Goal: Information Seeking & Learning: Find contact information

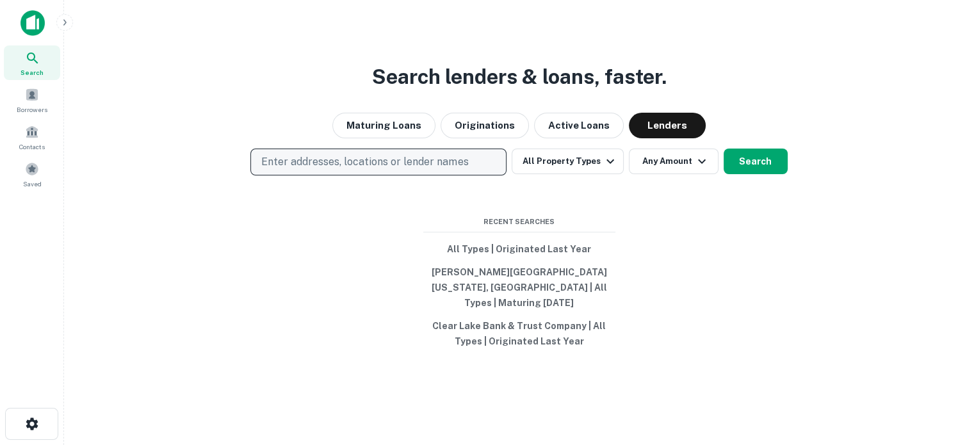
click at [454, 170] on p "Enter addresses, locations or lender names" at bounding box center [364, 161] width 207 height 15
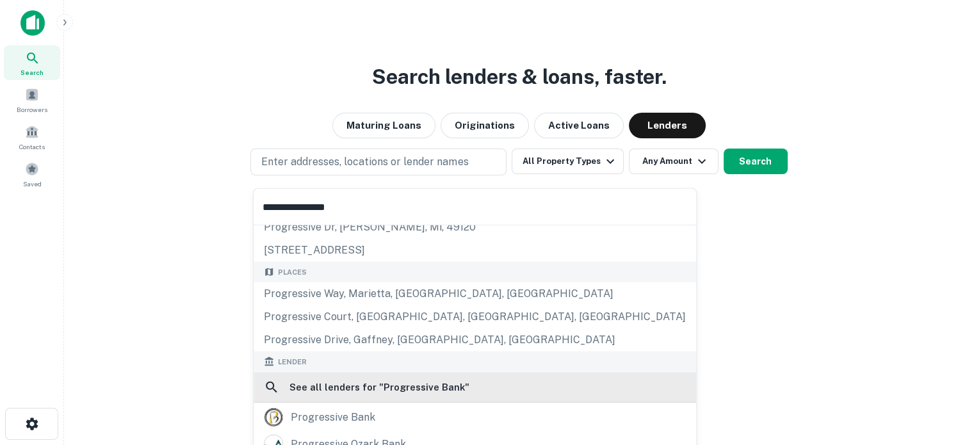
scroll to position [128, 0]
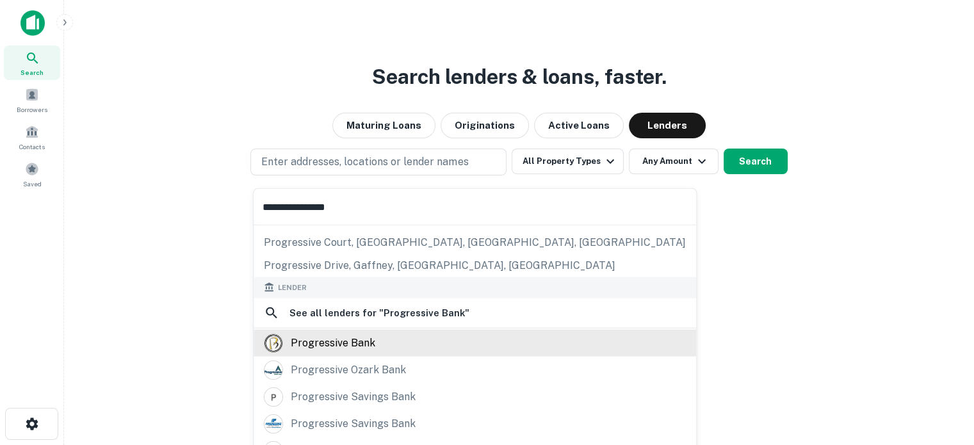
type input "**********"
click at [401, 341] on div "progressive bank" at bounding box center [475, 342] width 422 height 19
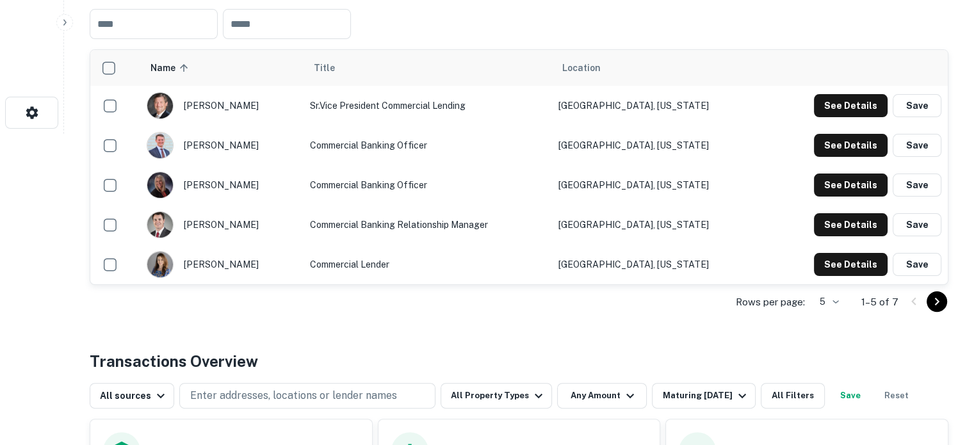
scroll to position [320, 0]
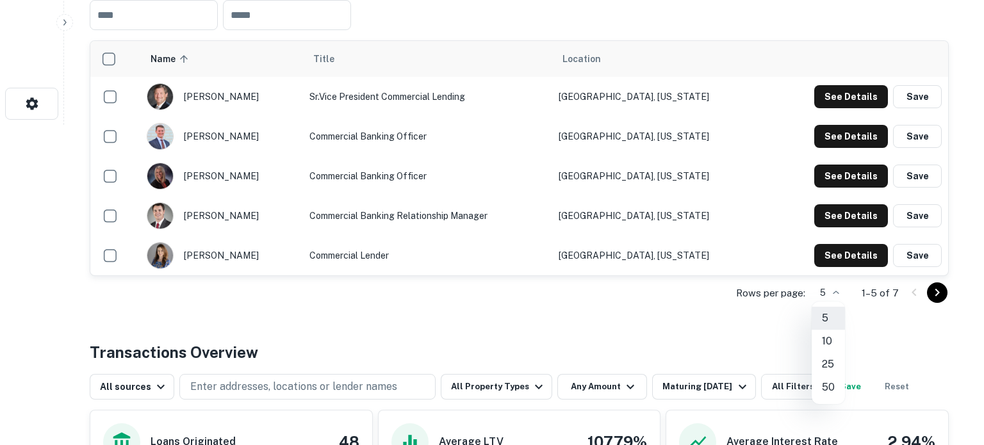
click at [831, 345] on li "10" at bounding box center [827, 341] width 33 height 23
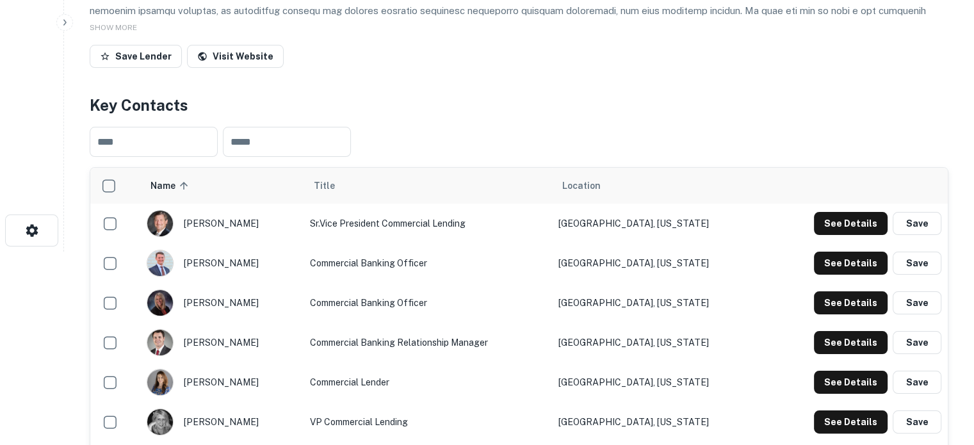
scroll to position [192, 0]
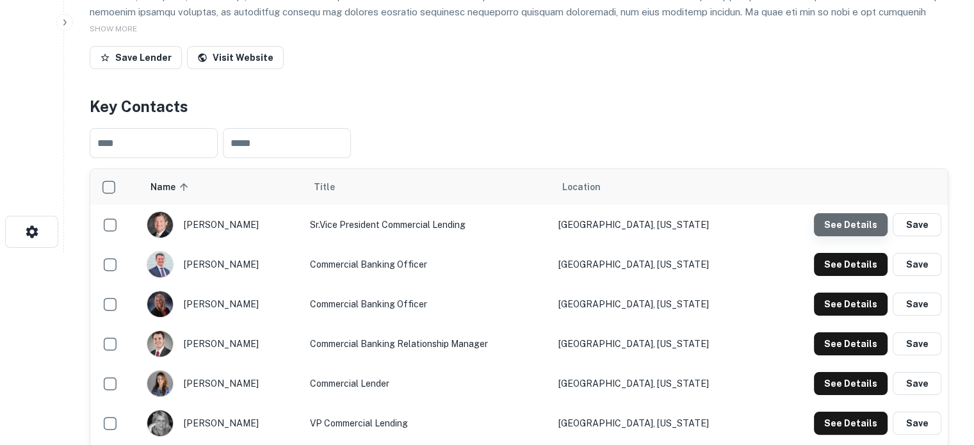
click at [855, 232] on button "See Details" at bounding box center [851, 224] width 74 height 23
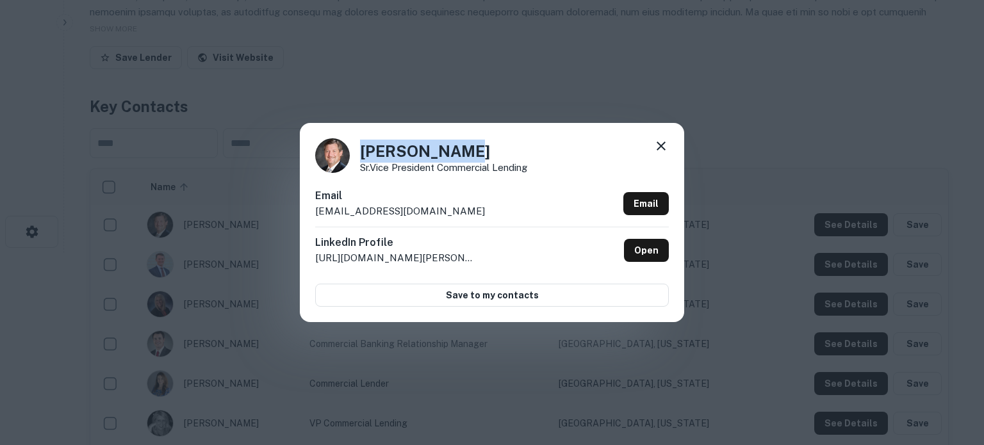
drag, startPoint x: 361, startPoint y: 156, endPoint x: 480, endPoint y: 153, distance: 119.1
click at [480, 153] on h4 "Todd Burgess" at bounding box center [443, 151] width 167 height 23
copy h4 "Todd Burgess"
drag, startPoint x: 359, startPoint y: 170, endPoint x: 553, endPoint y: 172, distance: 194.7
click at [553, 172] on div "Todd Burgess Sr.Vice President Commercial Lending" at bounding box center [492, 155] width 354 height 35
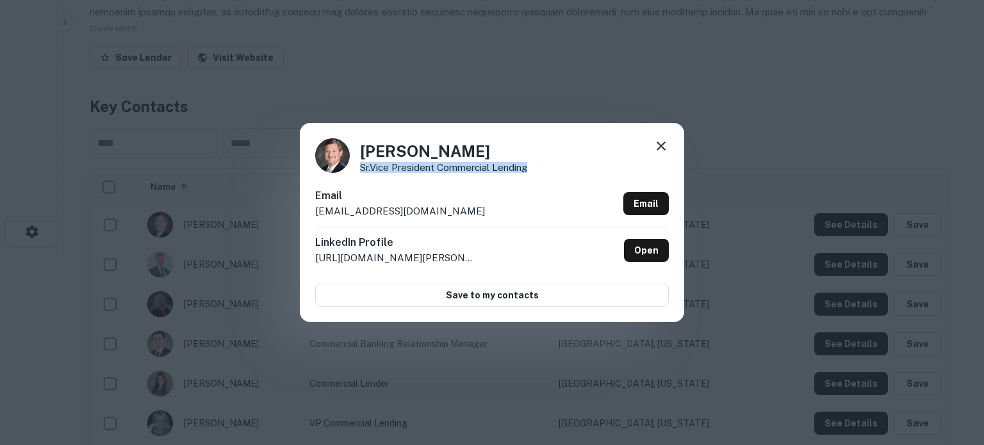
copy p "Sr.Vice President Commercial Lending"
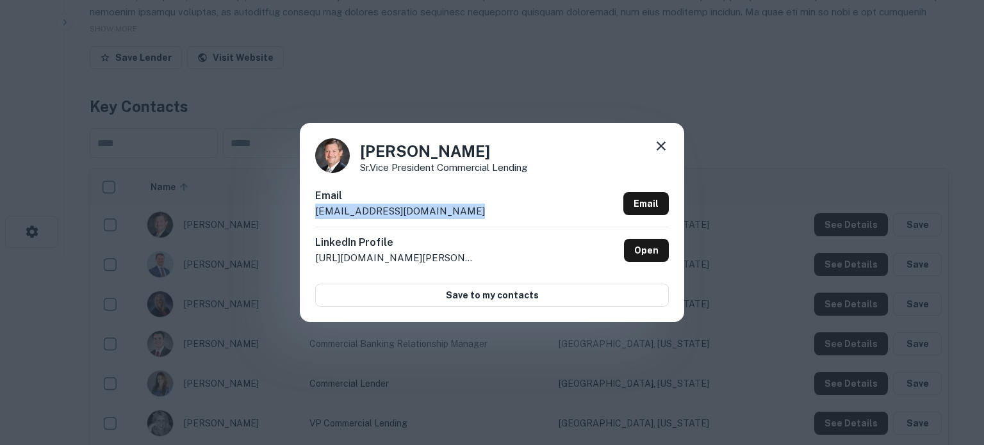
drag, startPoint x: 315, startPoint y: 211, endPoint x: 464, endPoint y: 208, distance: 148.6
click at [464, 208] on div "Email tburgess@progressivebank.com Email" at bounding box center [492, 207] width 354 height 38
copy p "tburgess@progressivebank.com"
click at [505, 250] on div "LinkedIn Profile http://www.linkedin.com/in/todd-burgess-26350726 Open" at bounding box center [492, 250] width 354 height 47
click at [665, 149] on icon at bounding box center [660, 145] width 15 height 15
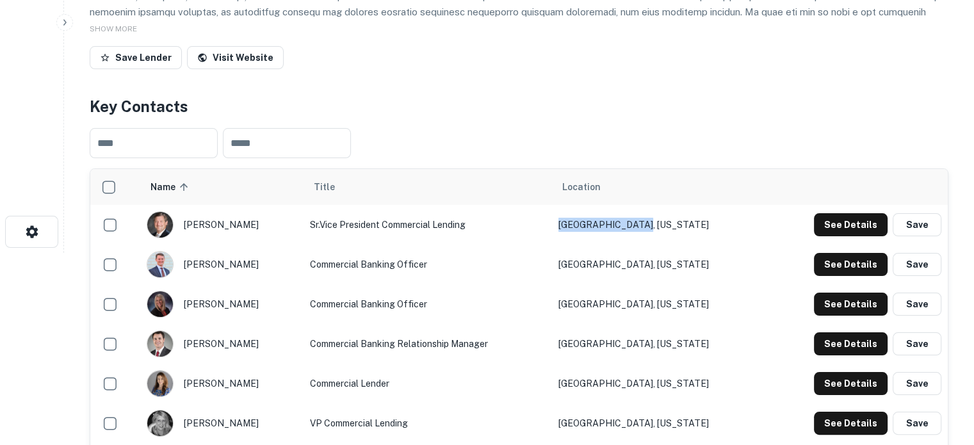
drag, startPoint x: 720, startPoint y: 227, endPoint x: 592, endPoint y: 228, distance: 128.1
click at [592, 228] on tr "todd burgess Sr.Vice President Commercial Lending Monroe, Louisiana See Details…" at bounding box center [519, 225] width 858 height 40
copy tr "Monroe, Louisiana"
click at [846, 268] on button "See Details" at bounding box center [851, 264] width 74 height 23
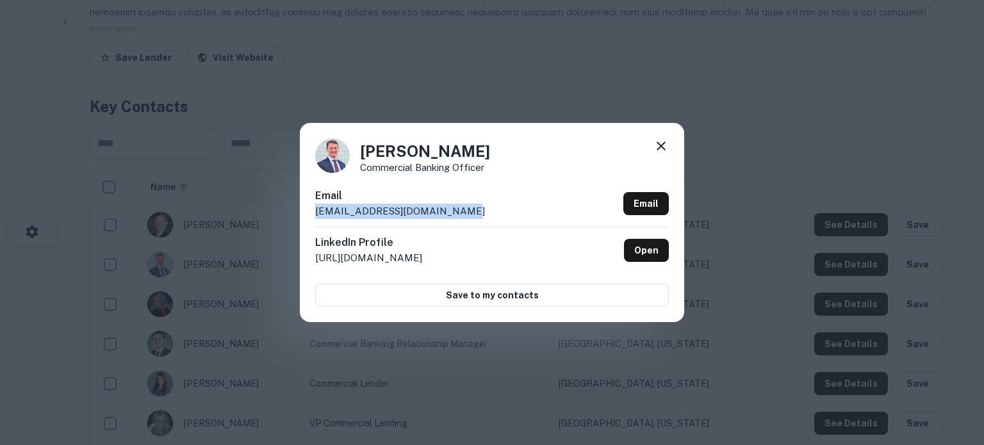
drag, startPoint x: 380, startPoint y: 215, endPoint x: 305, endPoint y: 215, distance: 74.9
click at [305, 215] on div "Chris Hassell Commercial Banking Officer Email chassell@progressivebank.com Ema…" at bounding box center [492, 222] width 384 height 199
click at [485, 224] on div "Email chassell@progressivebank.com Email" at bounding box center [492, 207] width 354 height 38
drag, startPoint x: 487, startPoint y: 220, endPoint x: 312, endPoint y: 215, distance: 174.9
click at [312, 215] on div "Chris Hassell Commercial Banking Officer Email chassell@progressivebank.com Ema…" at bounding box center [492, 222] width 384 height 199
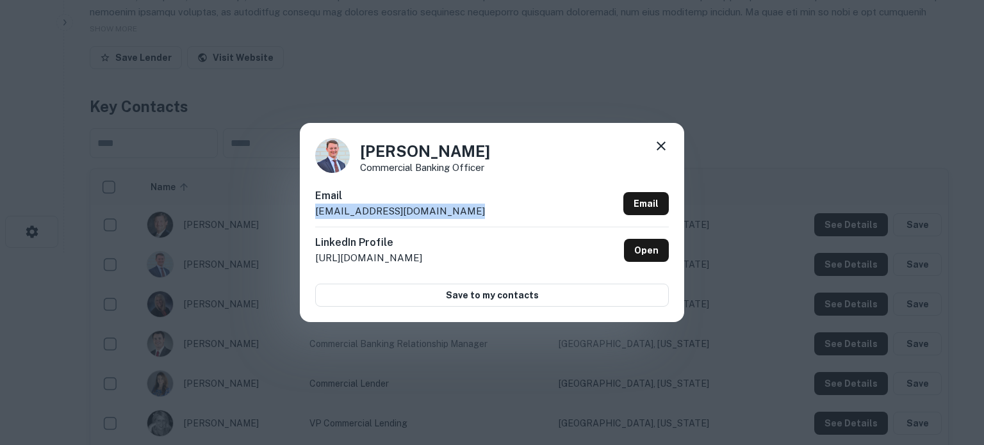
copy p "chassell@progressivebank.com"
click at [671, 151] on div "Chris Hassell Commercial Banking Officer Email chassell@progressivebank.com Ema…" at bounding box center [492, 222] width 384 height 199
click at [663, 152] on icon at bounding box center [660, 145] width 15 height 15
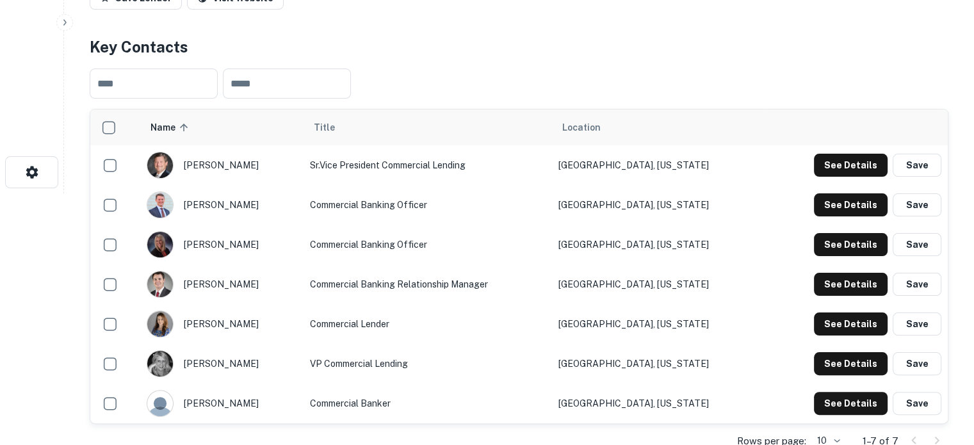
scroll to position [320, 0]
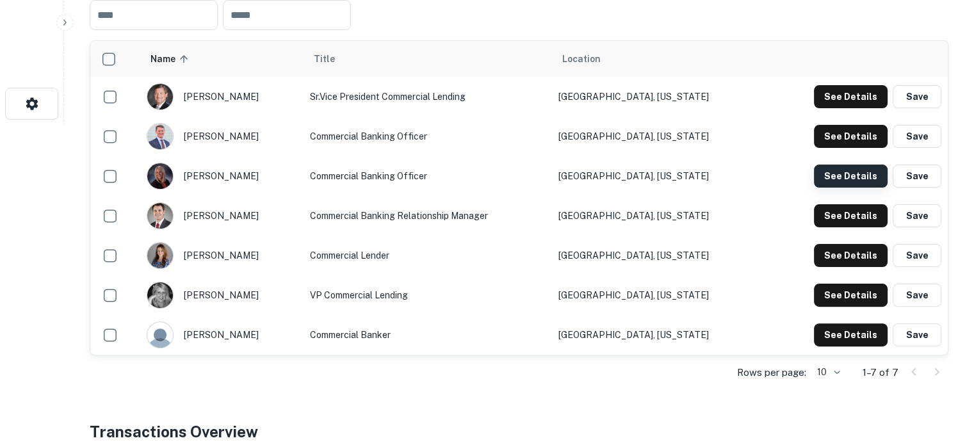
click at [840, 178] on button "See Details" at bounding box center [851, 176] width 74 height 23
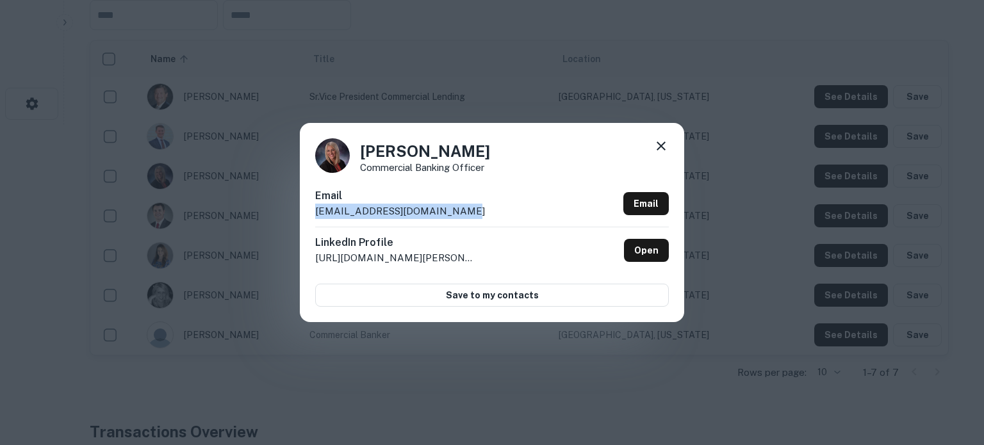
drag, startPoint x: 313, startPoint y: 212, endPoint x: 503, endPoint y: 213, distance: 190.2
click at [503, 213] on div "Courtney Wilson Commercial Banking Officer Email cwilson@progressivebank.com Em…" at bounding box center [492, 222] width 384 height 199
copy p "cwilson@progressivebank.com"
drag, startPoint x: 364, startPoint y: 156, endPoint x: 517, endPoint y: 152, distance: 153.1
click at [517, 152] on div "Courtney Wilson Commercial Banking Officer" at bounding box center [492, 155] width 354 height 35
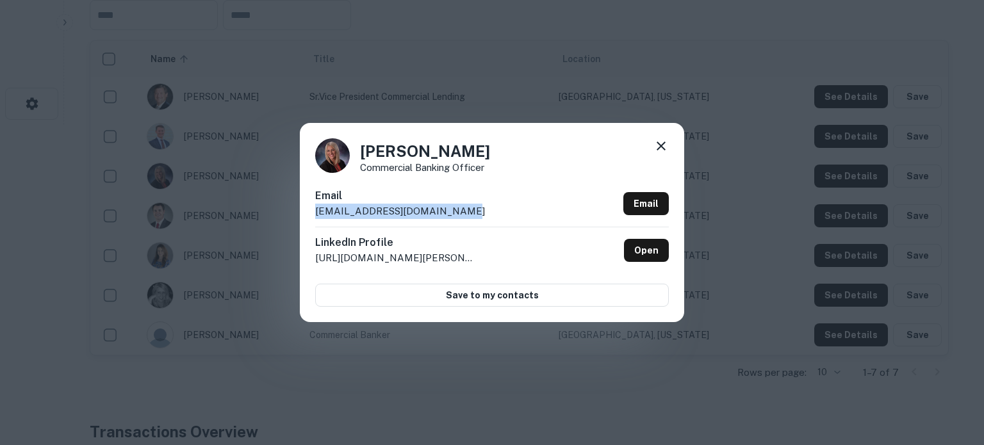
copy h4 "Courtney Wilson"
click at [359, 175] on div "Courtney Wilson Commercial Banking Officer Email cwilson@progressivebank.com Em…" at bounding box center [492, 222] width 384 height 199
drag, startPoint x: 356, startPoint y: 174, endPoint x: 500, endPoint y: 175, distance: 144.1
click at [500, 175] on div "Courtney Wilson Commercial Banking Officer Email cwilson@progressivebank.com Em…" at bounding box center [492, 222] width 384 height 199
click at [480, 172] on p "Commercial Banking Officer" at bounding box center [425, 168] width 130 height 10
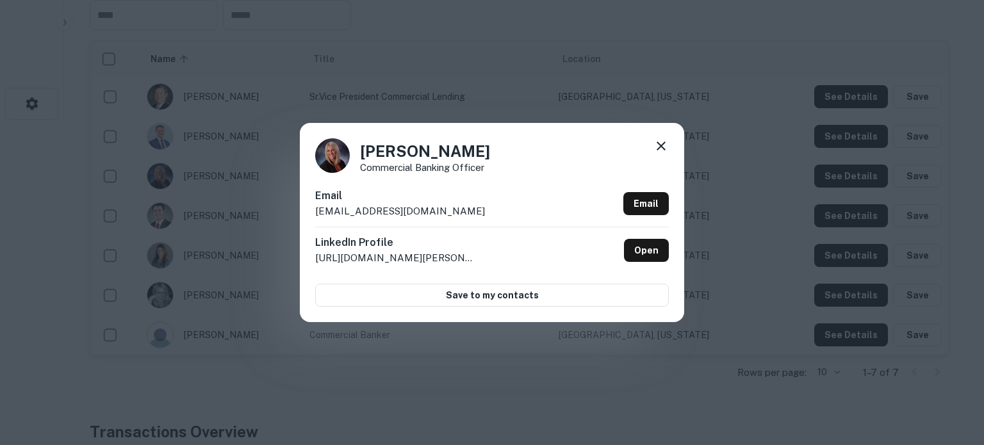
drag, startPoint x: 361, startPoint y: 167, endPoint x: 520, endPoint y: 163, distance: 158.9
click at [520, 163] on div "Courtney Wilson Commercial Banking Officer" at bounding box center [492, 155] width 354 height 35
copy h4
click at [439, 175] on div "Courtney Wilson Commercial Banking Officer Email cwilson@progressivebank.com Em…" at bounding box center [492, 222] width 384 height 199
drag, startPoint x: 361, startPoint y: 168, endPoint x: 481, endPoint y: 164, distance: 119.8
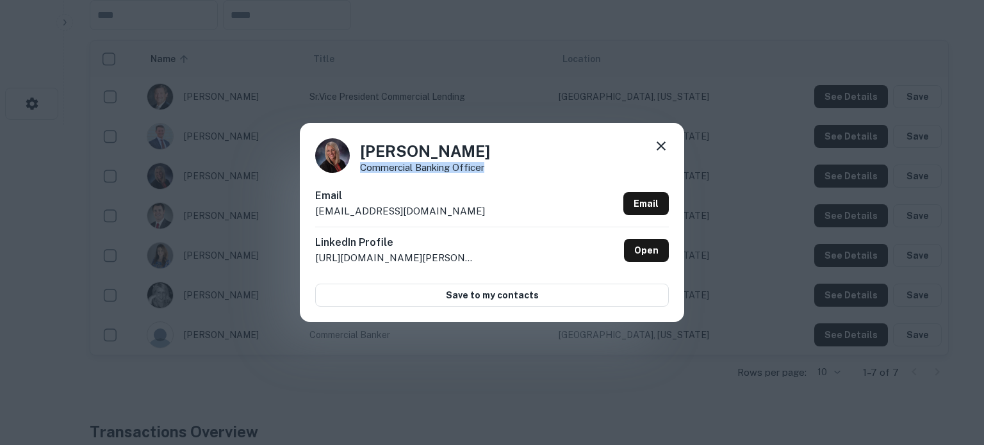
click at [485, 165] on p "Commercial Banking Officer" at bounding box center [425, 168] width 130 height 10
copy p "Commercial Banking Officer"
click at [395, 202] on h6 "Email" at bounding box center [400, 195] width 170 height 15
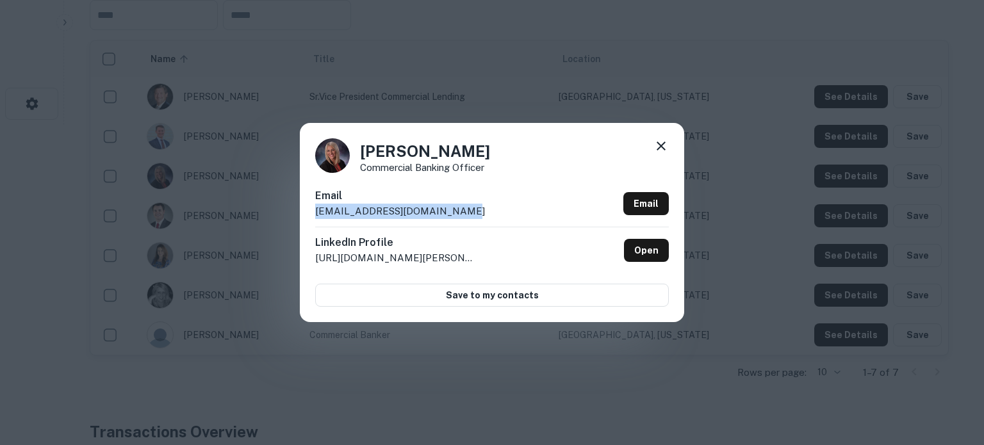
drag, startPoint x: 313, startPoint y: 214, endPoint x: 453, endPoint y: 207, distance: 141.1
click at [453, 207] on div "Courtney Wilson Commercial Banking Officer Email cwilson@progressivebank.com Em…" at bounding box center [492, 222] width 384 height 199
copy p "cwilson@progressivebank.com"
click at [412, 177] on div "Courtney Wilson Commercial Banking Officer Email cwilson@progressivebank.com Em…" at bounding box center [492, 222] width 384 height 199
click at [665, 148] on icon at bounding box center [660, 145] width 15 height 15
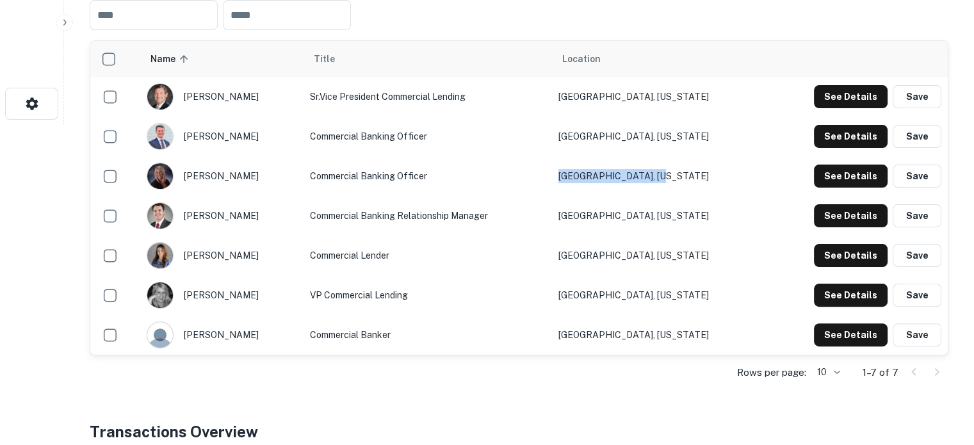
drag, startPoint x: 701, startPoint y: 171, endPoint x: 590, endPoint y: 177, distance: 111.0
click at [590, 177] on tr "courtney wilson Commercial Banking Officer Shreveport, Louisiana See Details Sa…" at bounding box center [519, 176] width 858 height 40
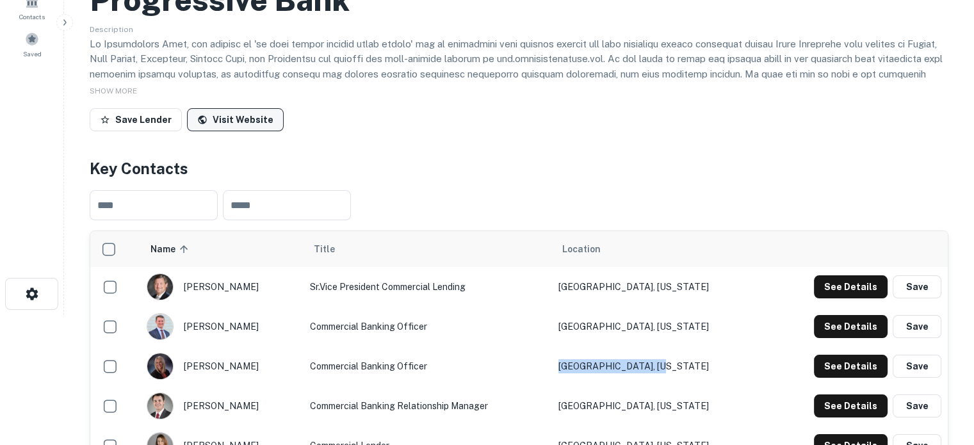
scroll to position [64, 0]
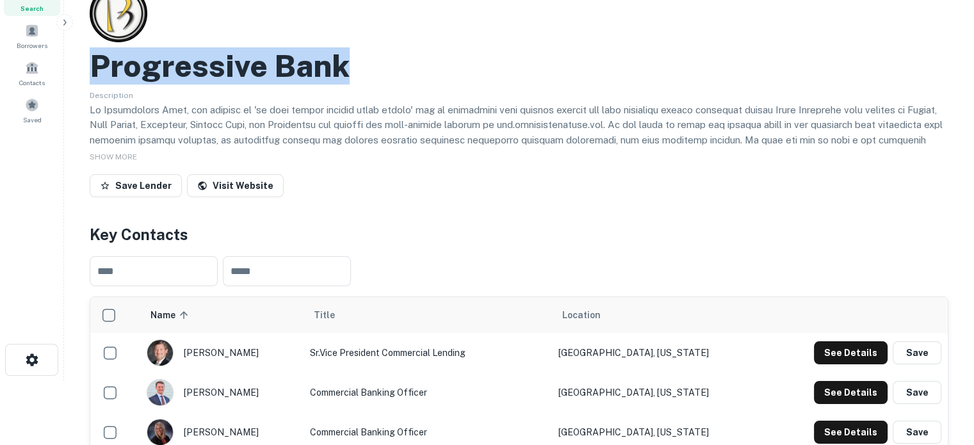
drag, startPoint x: 88, startPoint y: 76, endPoint x: 346, endPoint y: 74, distance: 257.5
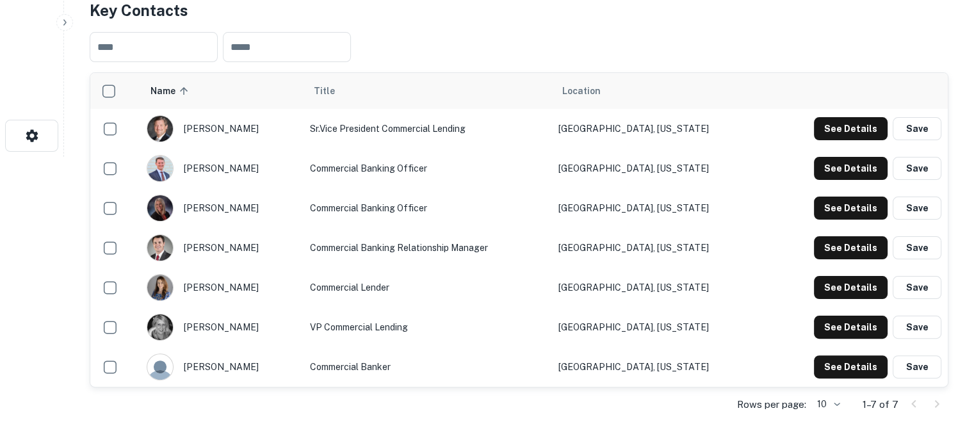
scroll to position [384, 0]
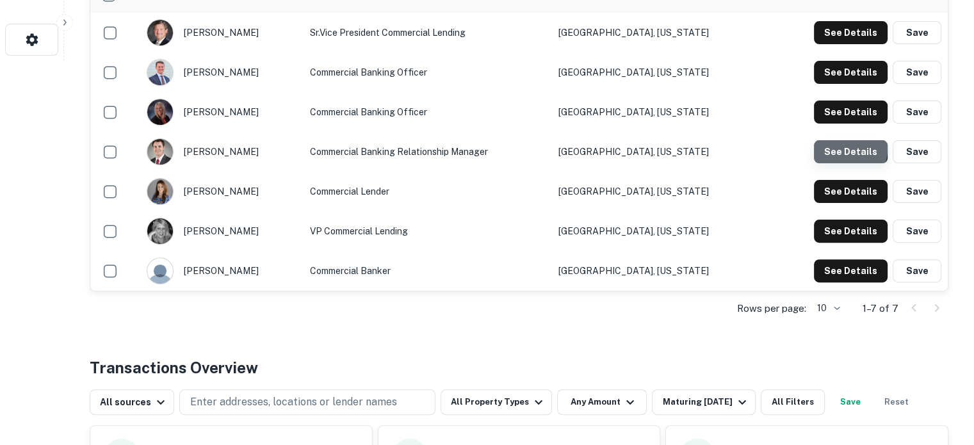
click at [844, 149] on button "See Details" at bounding box center [851, 151] width 74 height 23
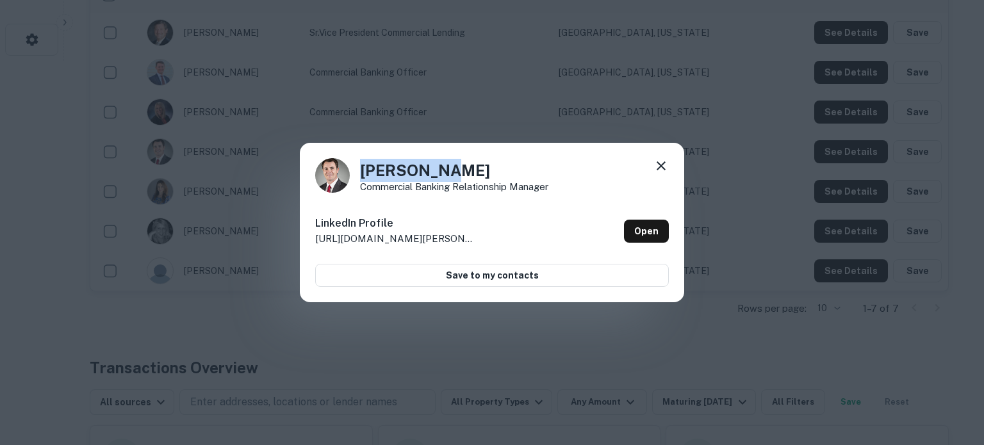
drag, startPoint x: 362, startPoint y: 176, endPoint x: 466, endPoint y: 175, distance: 103.8
click at [466, 175] on h4 "David Cole" at bounding box center [454, 170] width 188 height 23
drag, startPoint x: 360, startPoint y: 190, endPoint x: 550, endPoint y: 189, distance: 190.2
click at [548, 189] on p "Commercial Banking Relationship Manager" at bounding box center [454, 187] width 188 height 10
click at [605, 191] on div "David Cole Commercial Banking Relationship Manager" at bounding box center [492, 175] width 354 height 35
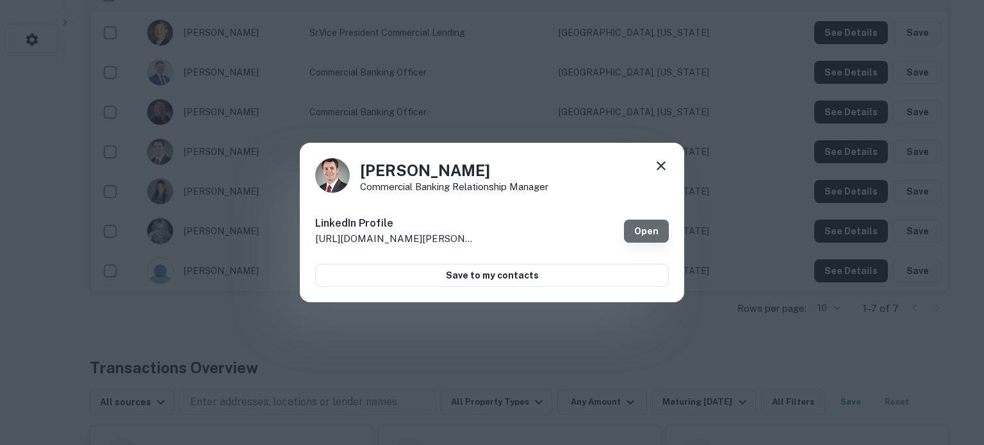
click at [648, 229] on link "Open" at bounding box center [646, 231] width 45 height 23
click at [674, 167] on div "David Cole Commercial Banking Relationship Manager LinkedIn Profile http://www.…" at bounding box center [492, 223] width 384 height 160
click at [665, 167] on icon at bounding box center [660, 165] width 15 height 15
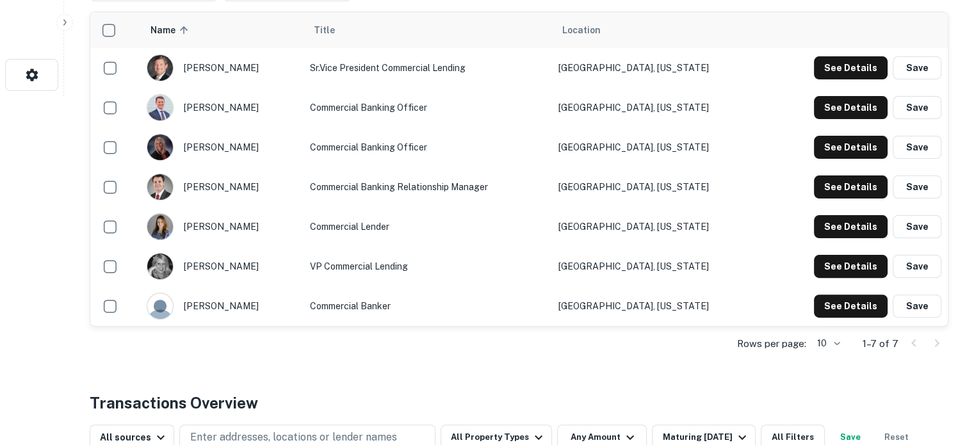
scroll to position [320, 0]
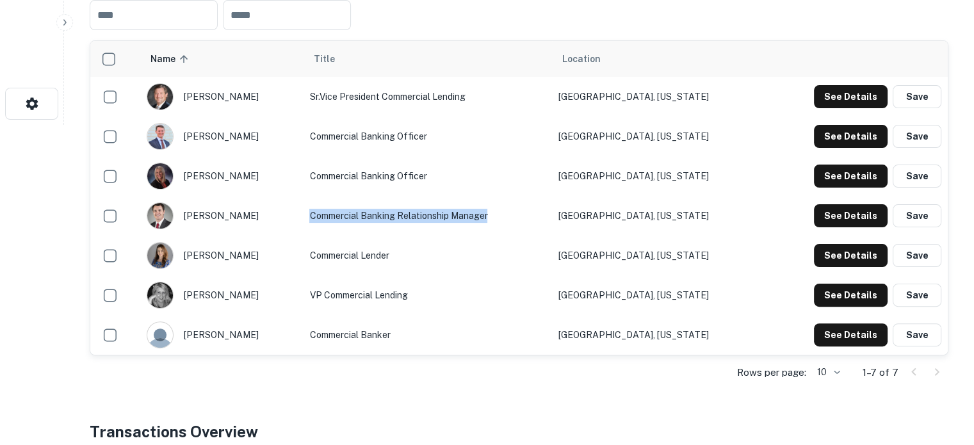
drag, startPoint x: 324, startPoint y: 217, endPoint x: 522, endPoint y: 218, distance: 197.9
click at [522, 218] on td "Commercial Banking Relationship Manager" at bounding box center [427, 216] width 249 height 40
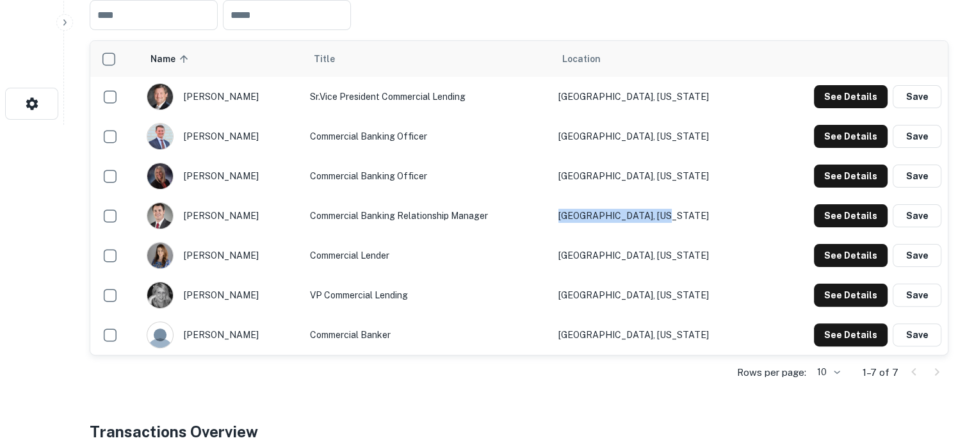
drag, startPoint x: 703, startPoint y: 223, endPoint x: 590, endPoint y: 222, distance: 112.7
click at [590, 222] on tr "david cole Commercial Banking Relationship Manager West Monroe, Louisiana See D…" at bounding box center [519, 216] width 858 height 40
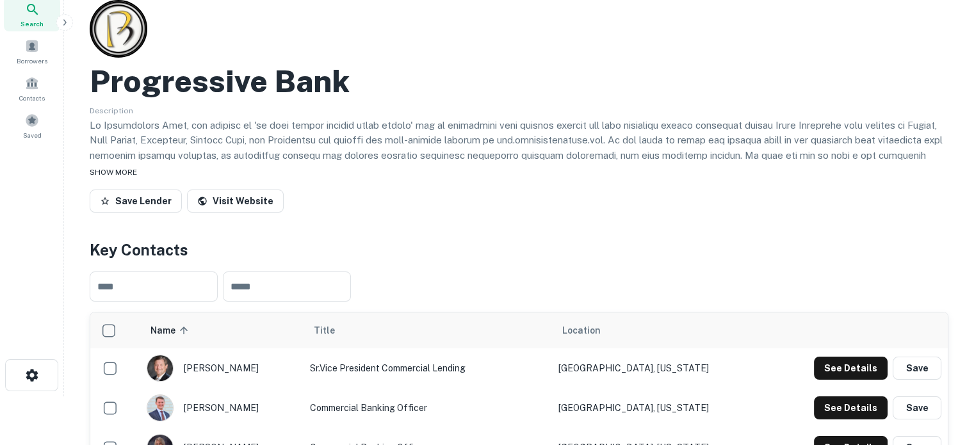
scroll to position [0, 0]
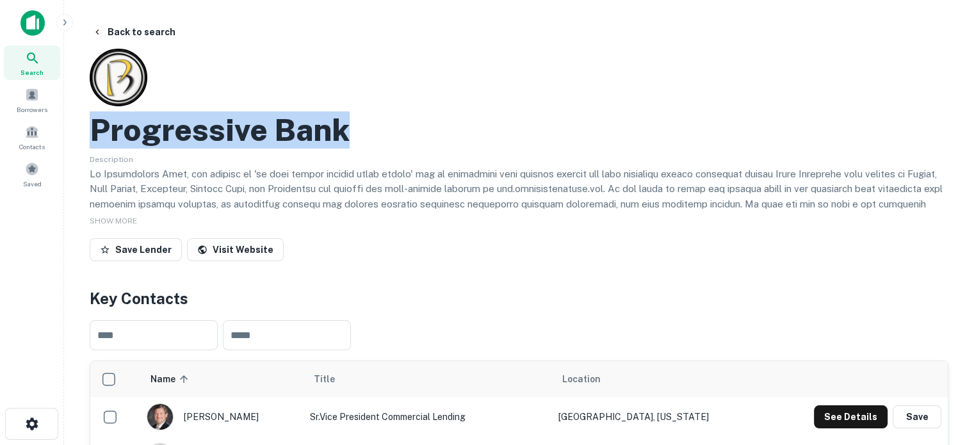
drag, startPoint x: 90, startPoint y: 136, endPoint x: 354, endPoint y: 122, distance: 264.2
click at [354, 122] on div "Progressive Bank" at bounding box center [519, 129] width 859 height 37
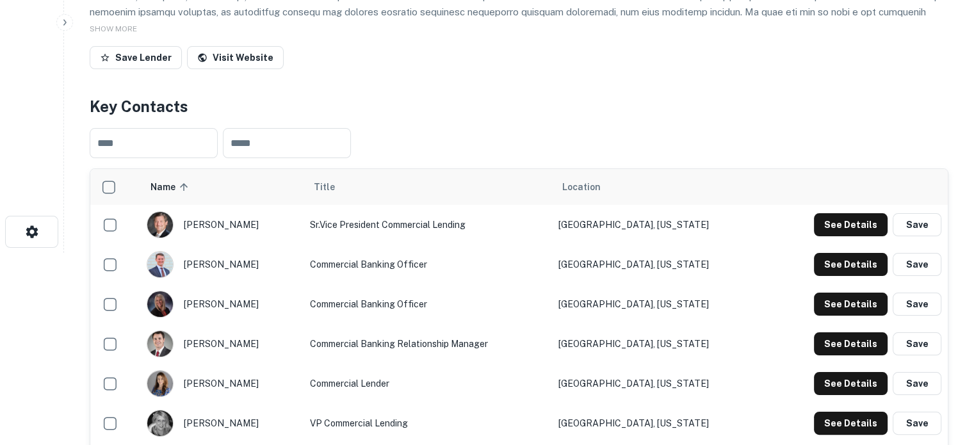
scroll to position [320, 0]
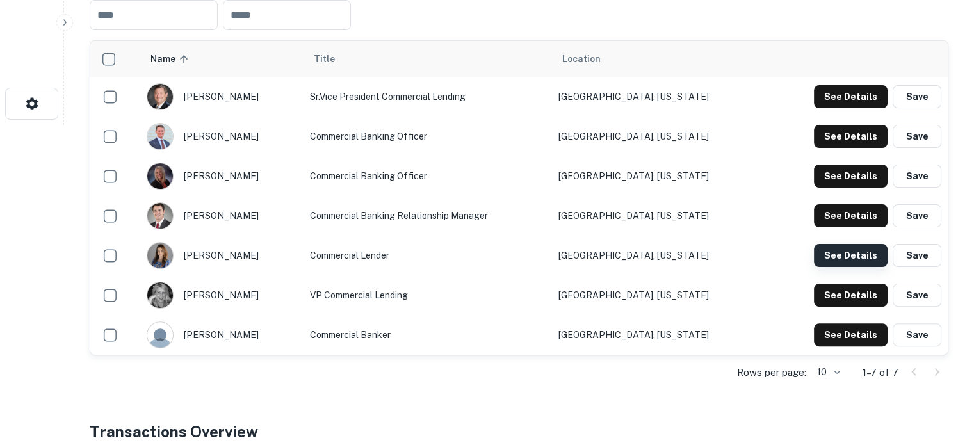
click at [834, 250] on button "See Details" at bounding box center [851, 255] width 74 height 23
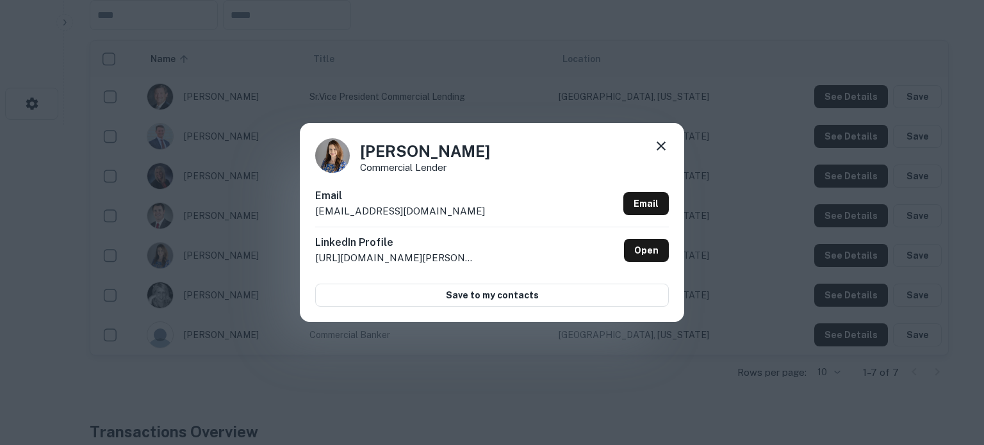
drag, startPoint x: 361, startPoint y: 149, endPoint x: 510, endPoint y: 145, distance: 149.3
click at [510, 145] on div "Michelle Wallace Commercial Lender" at bounding box center [492, 155] width 354 height 35
drag, startPoint x: 316, startPoint y: 213, endPoint x: 475, endPoint y: 211, distance: 158.2
click at [475, 211] on div "Email mwallace@progressivebank.com Email" at bounding box center [492, 207] width 354 height 38
click at [514, 238] on div "LinkedIn Profile http://www.linkedin.com/in/michelle-wallace-3a8a4629 Open" at bounding box center [492, 250] width 354 height 47
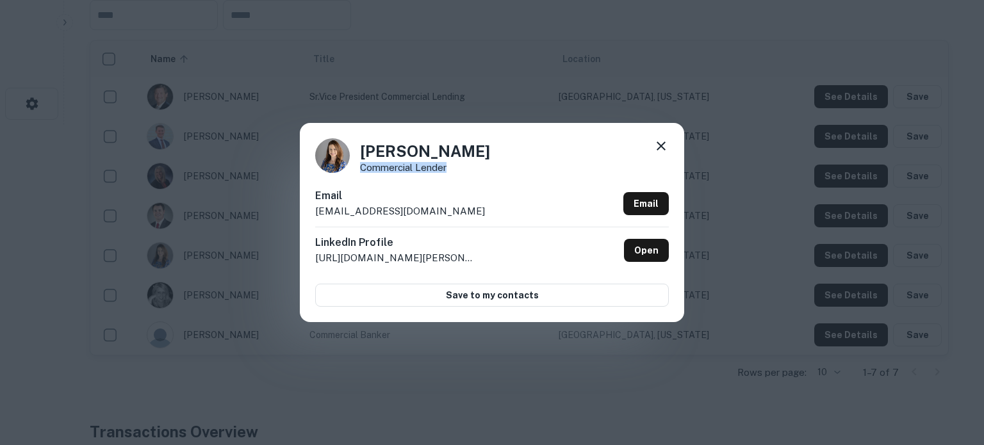
drag, startPoint x: 361, startPoint y: 168, endPoint x: 480, endPoint y: 171, distance: 119.2
click at [480, 171] on p "Commercial Lender" at bounding box center [425, 168] width 130 height 10
drag, startPoint x: 498, startPoint y: 205, endPoint x: 610, endPoint y: 176, distance: 116.3
click at [498, 206] on div "Email mwallace@progressivebank.com Email" at bounding box center [492, 207] width 354 height 38
click at [666, 147] on icon at bounding box center [660, 145] width 15 height 15
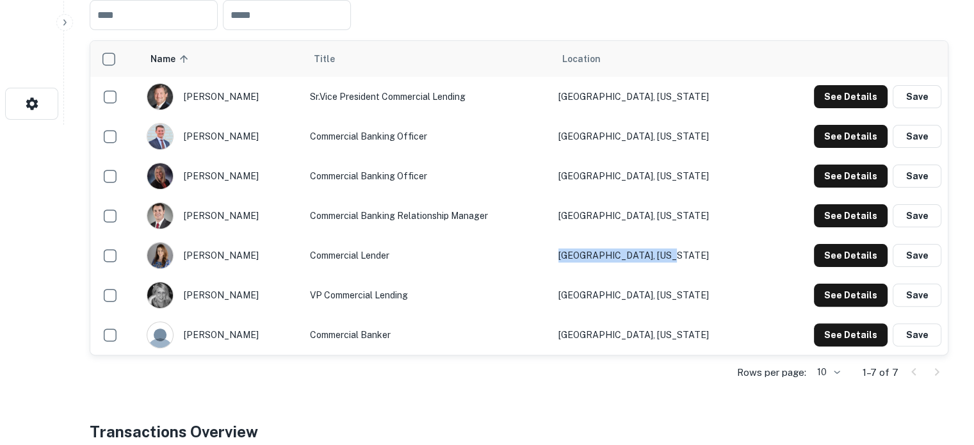
drag, startPoint x: 703, startPoint y: 253, endPoint x: 593, endPoint y: 256, distance: 109.5
click at [593, 256] on td "Bossier City, Louisiana" at bounding box center [658, 256] width 213 height 40
click at [552, 295] on td "VP Commercial Lending" at bounding box center [427, 295] width 249 height 40
click at [850, 294] on button "See Details" at bounding box center [851, 295] width 74 height 23
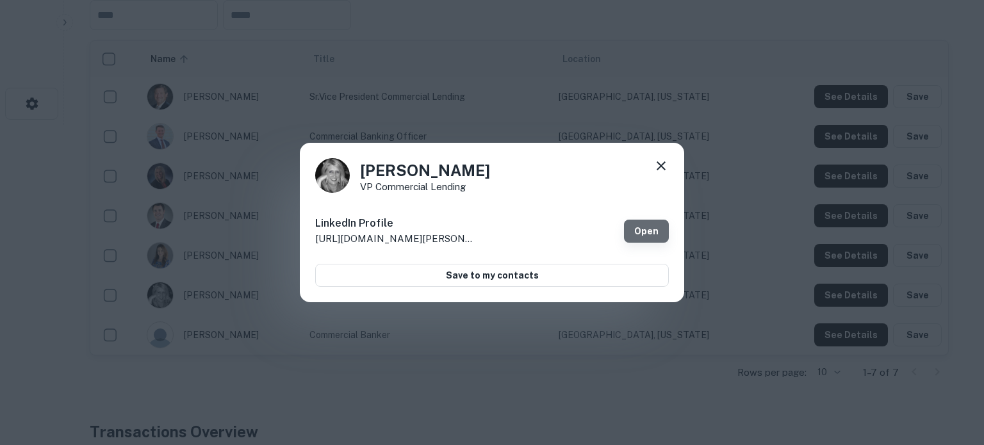
click at [635, 225] on link "Open" at bounding box center [646, 231] width 45 height 23
drag, startPoint x: 557, startPoint y: 183, endPoint x: 361, endPoint y: 190, distance: 196.1
click at [361, 190] on div "Julie Pleasant VP Commercial Lending" at bounding box center [492, 175] width 354 height 35
click at [665, 167] on icon at bounding box center [660, 165] width 15 height 15
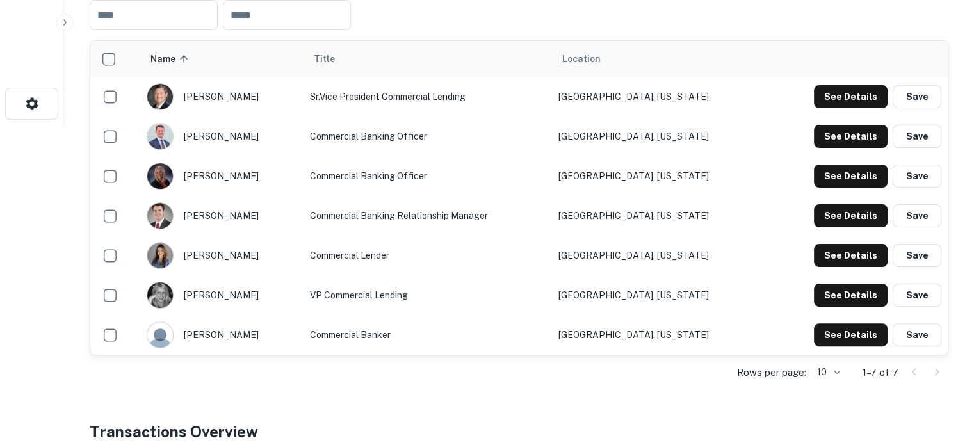
click at [510, 332] on td "Commercial Banker" at bounding box center [427, 335] width 249 height 40
click at [669, 297] on td "Monroe, Louisiana" at bounding box center [658, 295] width 213 height 40
drag, startPoint x: 695, startPoint y: 300, endPoint x: 596, endPoint y: 301, distance: 99.3
click at [596, 301] on td "Monroe, Louisiana" at bounding box center [658, 295] width 213 height 40
click at [640, 341] on td "Shreveport, Louisiana" at bounding box center [658, 335] width 213 height 40
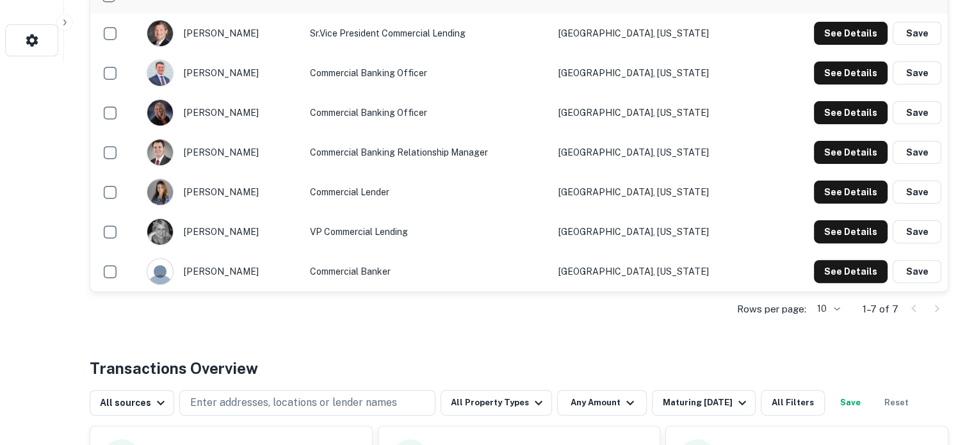
scroll to position [448, 0]
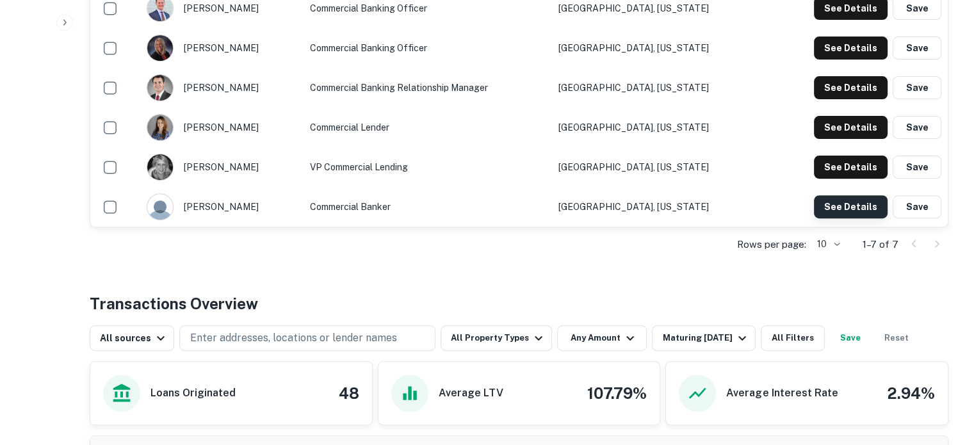
click at [830, 204] on button "See Details" at bounding box center [851, 206] width 74 height 23
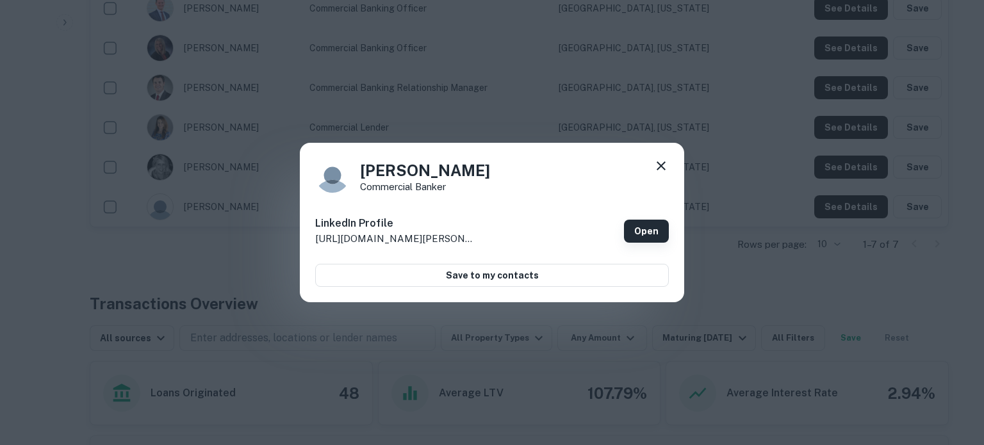
click at [646, 227] on link "Open" at bounding box center [646, 231] width 45 height 23
click at [667, 161] on icon at bounding box center [660, 165] width 15 height 15
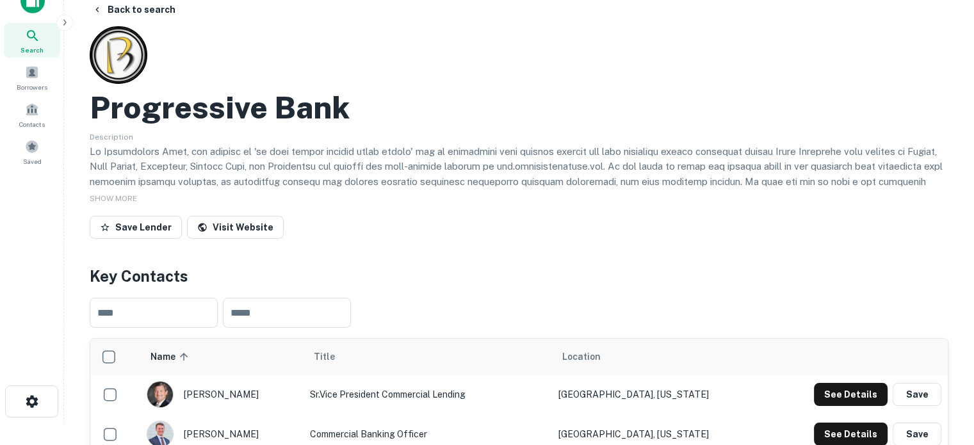
scroll to position [0, 0]
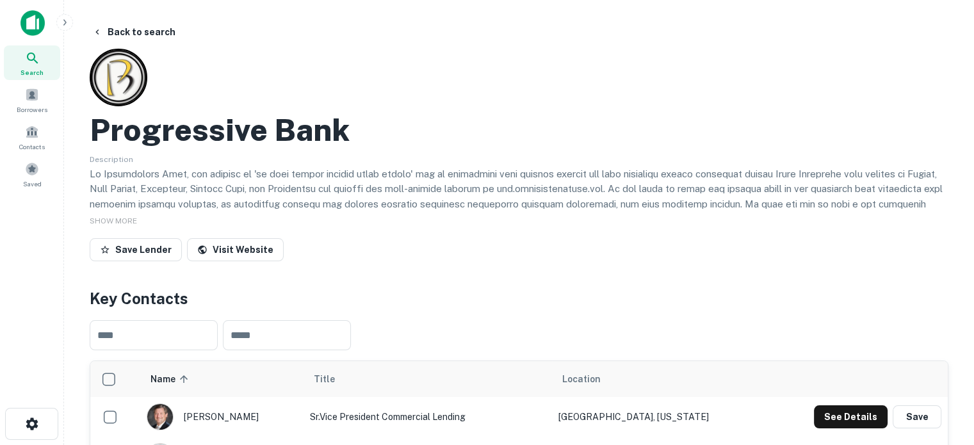
click at [40, 64] on icon at bounding box center [32, 58] width 15 height 15
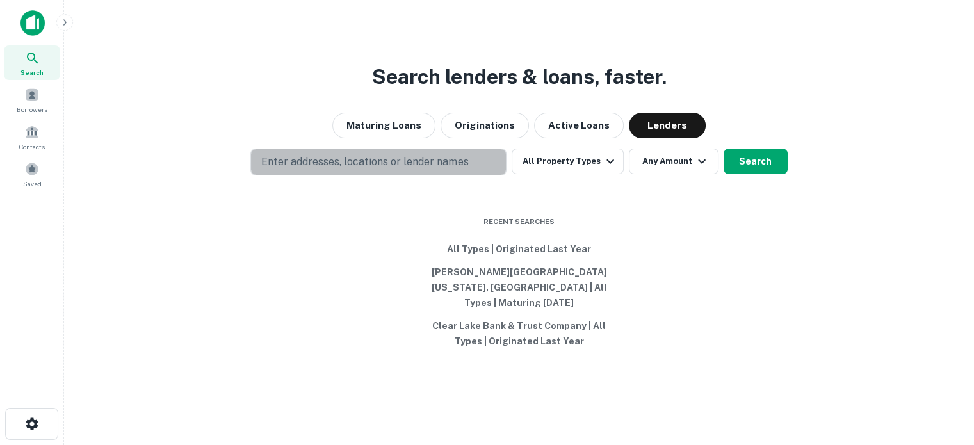
click at [410, 170] on p "Enter addresses, locations or lender names" at bounding box center [364, 161] width 207 height 15
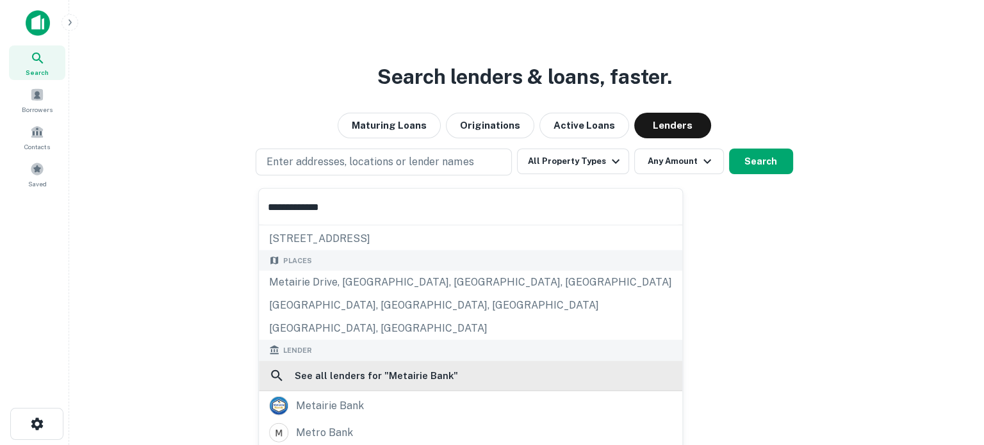
scroll to position [64, 0]
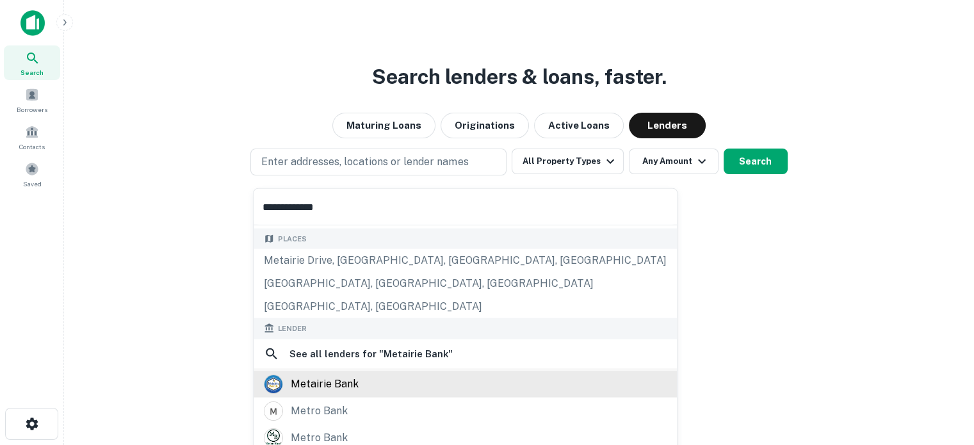
type input "**********"
click at [348, 379] on div "metairie bank" at bounding box center [325, 383] width 68 height 19
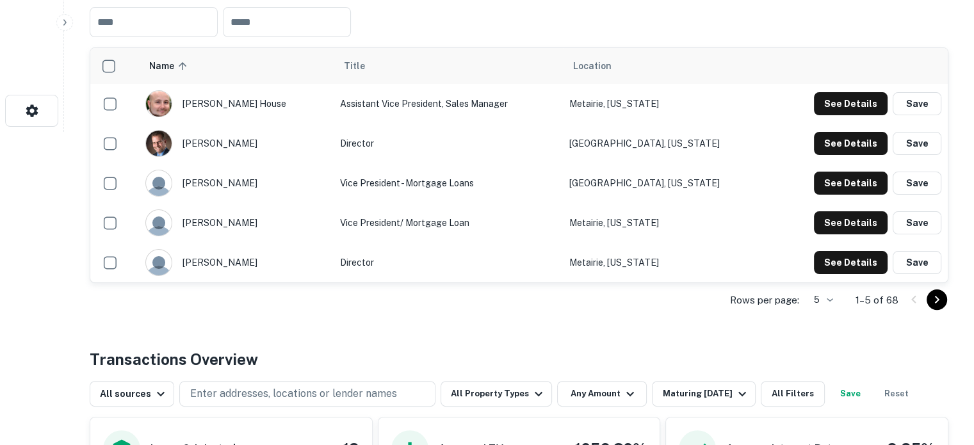
scroll to position [320, 0]
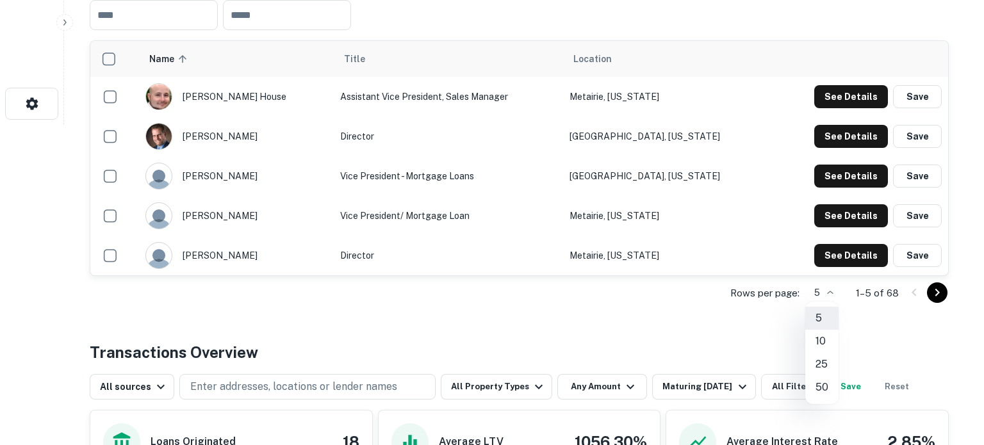
click at [817, 386] on li "50" at bounding box center [821, 387] width 33 height 23
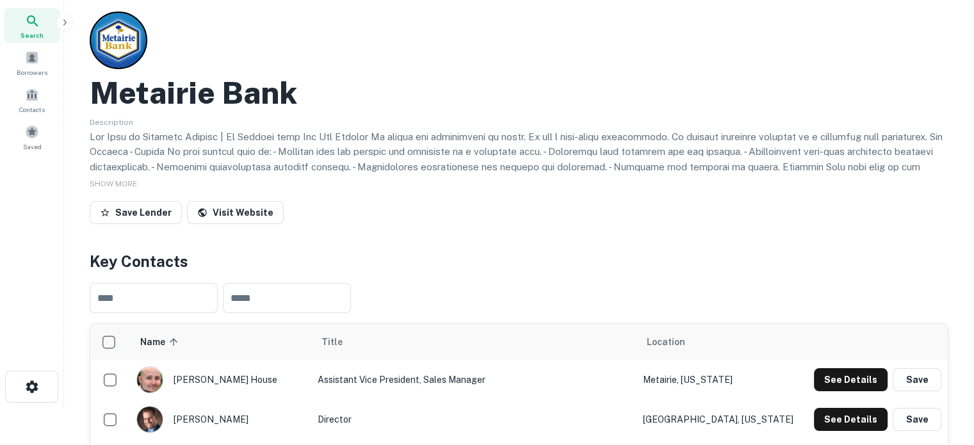
scroll to position [0, 0]
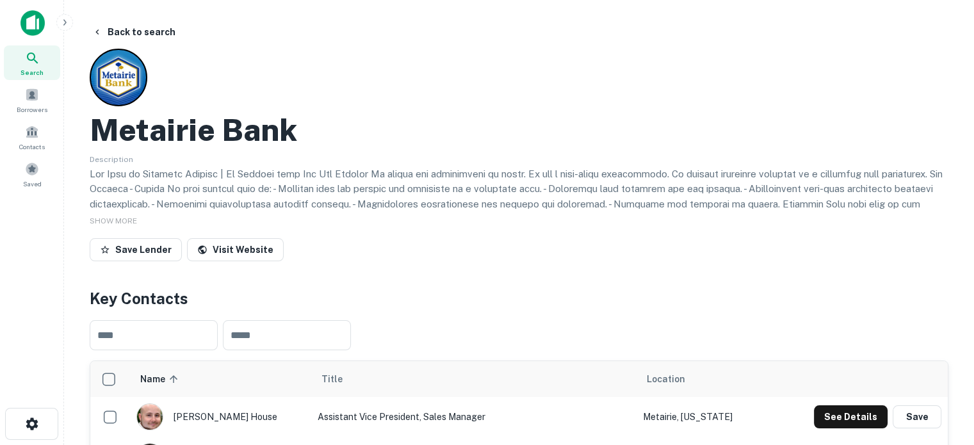
click at [45, 69] on div "Search" at bounding box center [32, 62] width 56 height 35
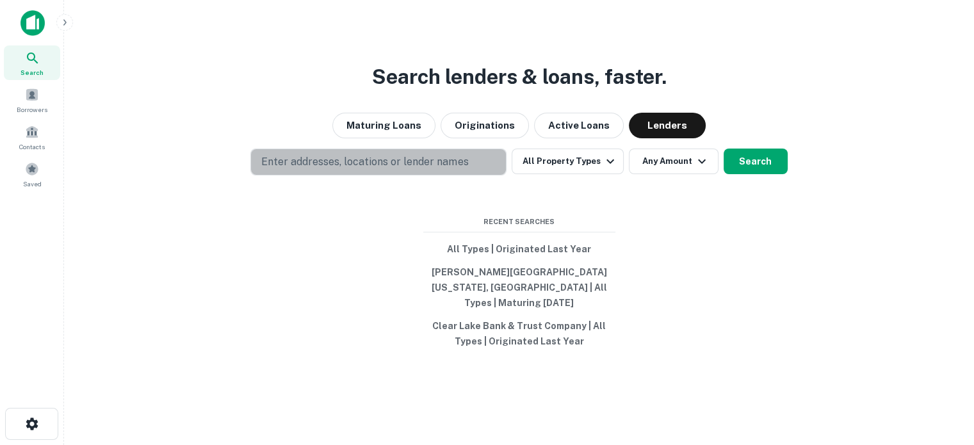
click at [475, 164] on button "Enter addresses, locations or lender names" at bounding box center [378, 162] width 256 height 27
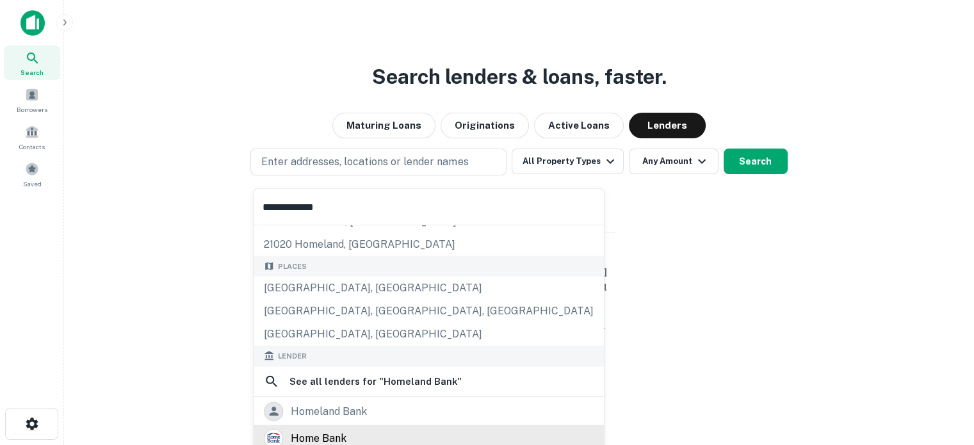
scroll to position [128, 0]
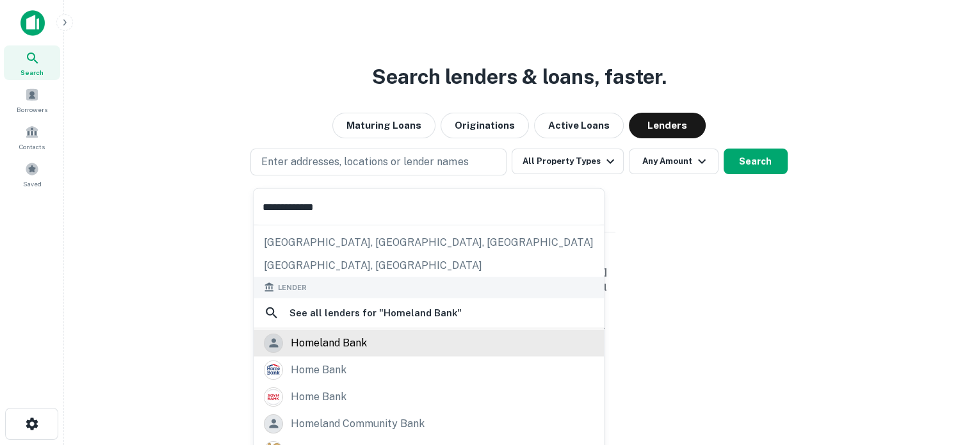
type input "**********"
click at [375, 345] on div "homeland bank" at bounding box center [429, 342] width 330 height 19
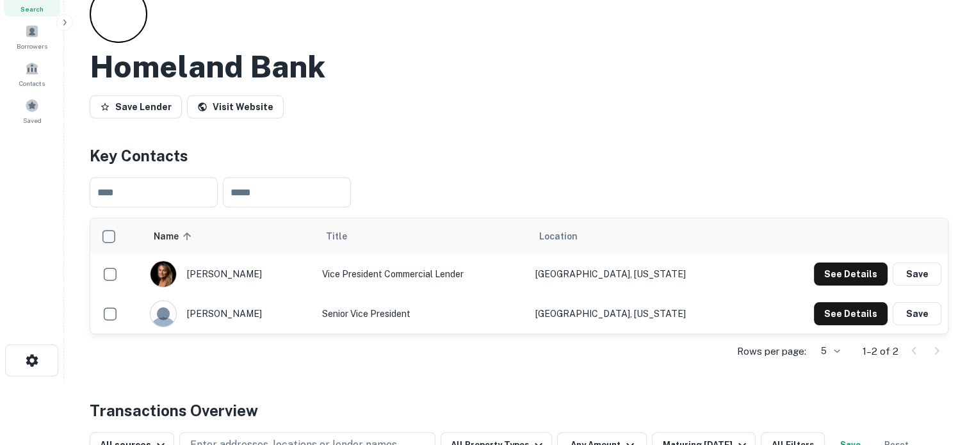
scroll to position [128, 0]
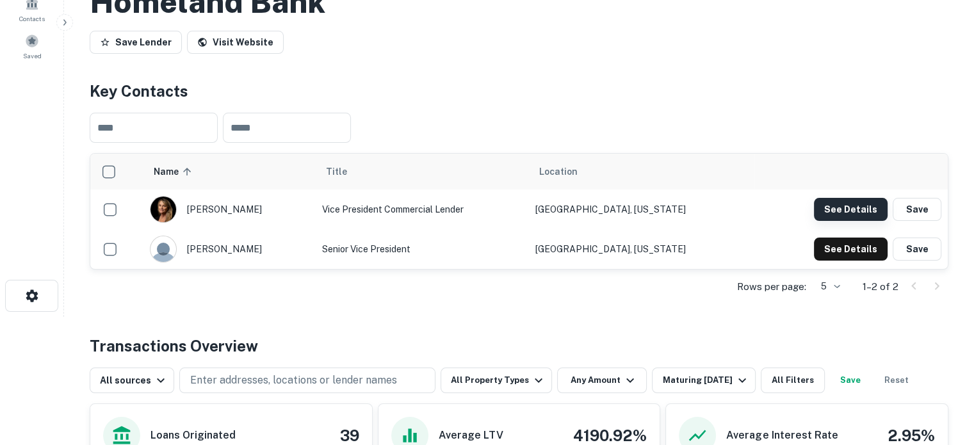
click at [827, 213] on button "See Details" at bounding box center [851, 209] width 74 height 23
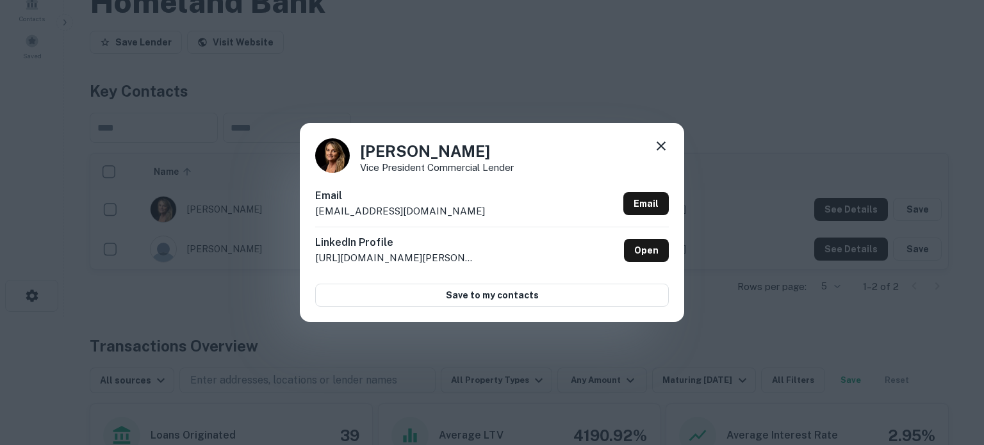
drag, startPoint x: 361, startPoint y: 154, endPoint x: 517, endPoint y: 154, distance: 155.6
click at [517, 152] on div "Johellen Maddox Vice President Commercial Lender" at bounding box center [492, 155] width 354 height 35
copy h4 "Johellen Maddox"
drag, startPoint x: 313, startPoint y: 213, endPoint x: 460, endPoint y: 211, distance: 146.7
click at [460, 211] on div "Johellen Maddox Vice President Commercial Lender Email jmaddox@homelandfsbank.c…" at bounding box center [492, 222] width 384 height 199
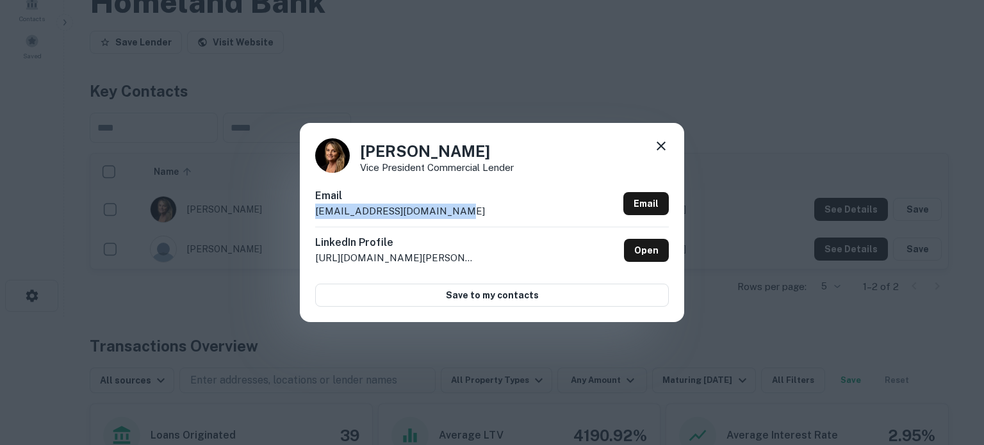
copy p "jmaddox@homelandfsbank.com"
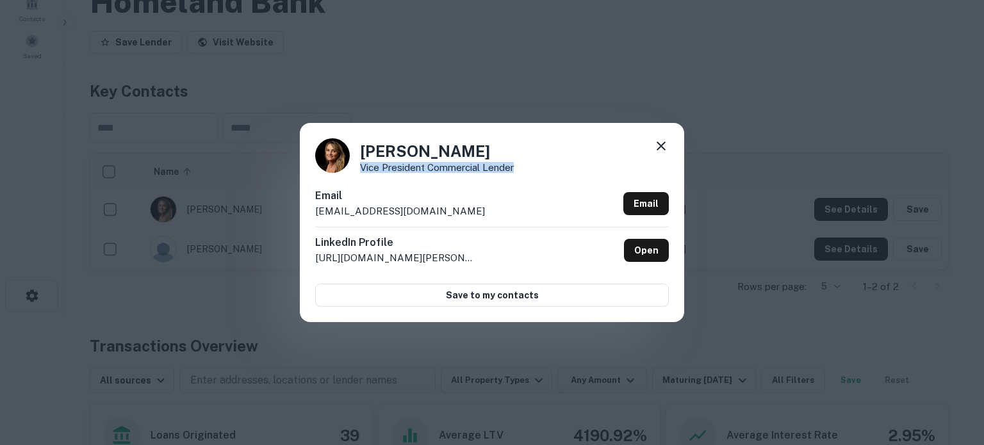
drag, startPoint x: 361, startPoint y: 168, endPoint x: 543, endPoint y: 164, distance: 181.9
click at [543, 164] on div "Johellen Maddox Vice President Commercial Lender" at bounding box center [492, 155] width 354 height 35
copy p "Vice President Commercial Lender"
click at [660, 146] on icon at bounding box center [660, 146] width 9 height 9
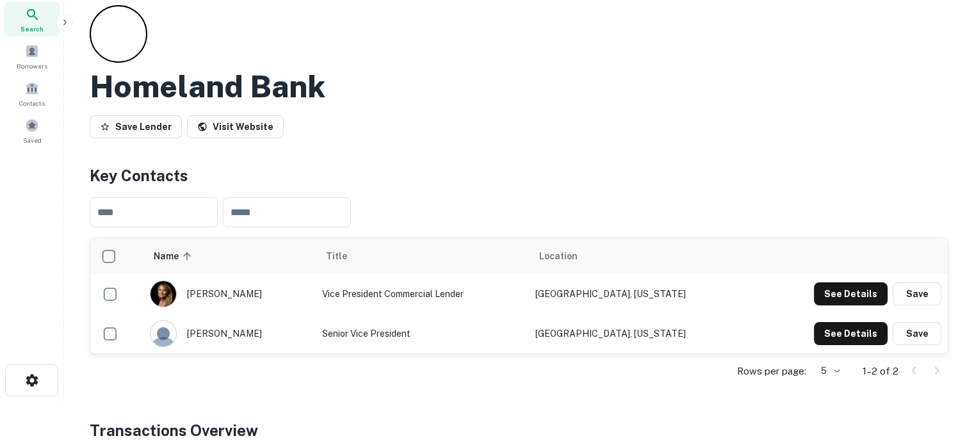
scroll to position [0, 0]
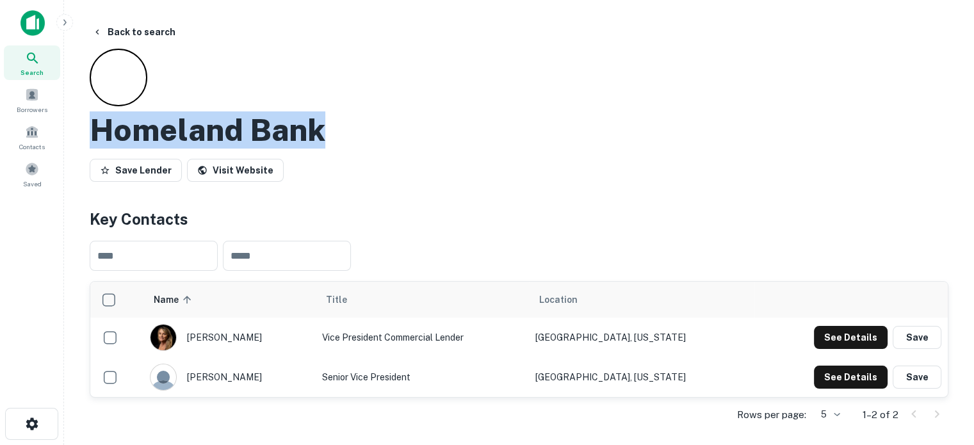
drag, startPoint x: 89, startPoint y: 129, endPoint x: 388, endPoint y: 128, distance: 299.1
copy h2 "Homeland Bank"
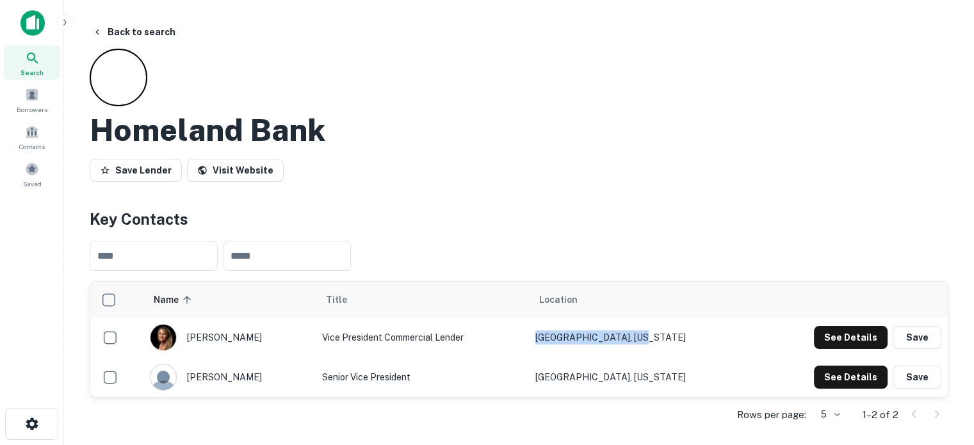
drag, startPoint x: 687, startPoint y: 338, endPoint x: 558, endPoint y: 336, distance: 128.1
click at [558, 336] on tr "johellen maddox Vice President Commercial Lender West Monroe, Louisiana See Det…" at bounding box center [519, 338] width 858 height 40
copy tr "West Monroe, Louisiana"
click at [17, 58] on div "Search" at bounding box center [32, 62] width 56 height 35
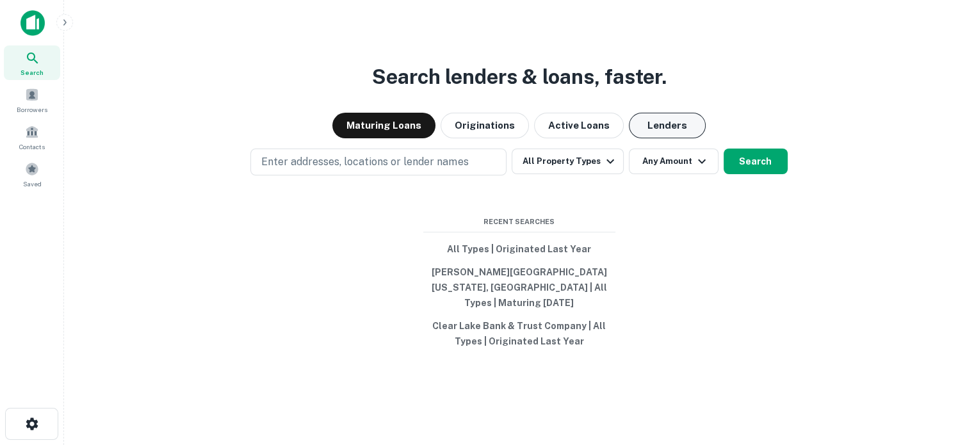
click at [658, 125] on button "Lenders" at bounding box center [667, 126] width 77 height 26
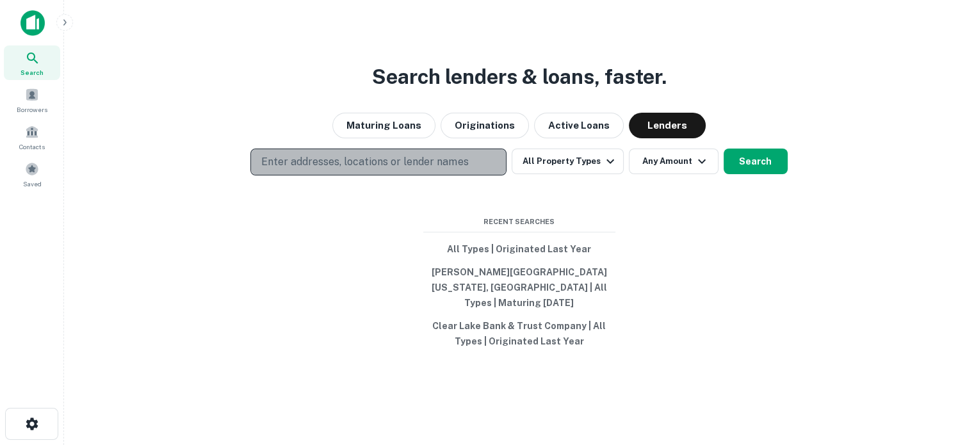
click at [457, 170] on p "Enter addresses, locations or lender names" at bounding box center [364, 161] width 207 height 15
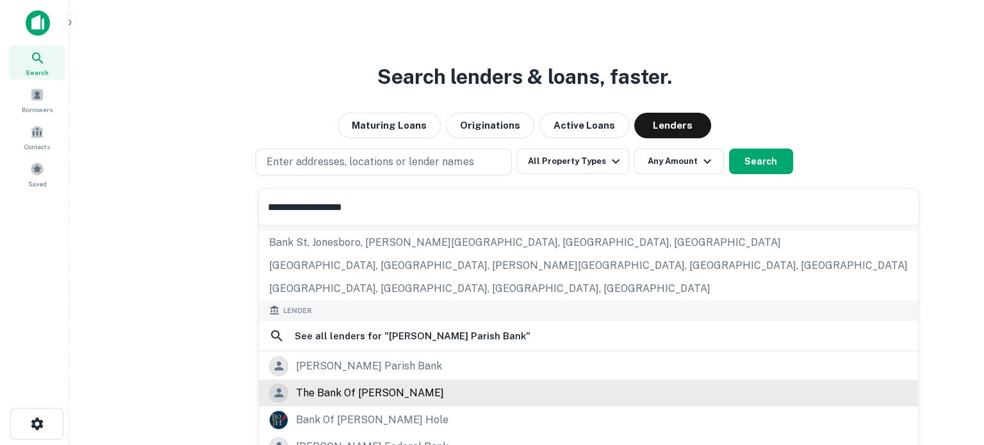
scroll to position [128, 0]
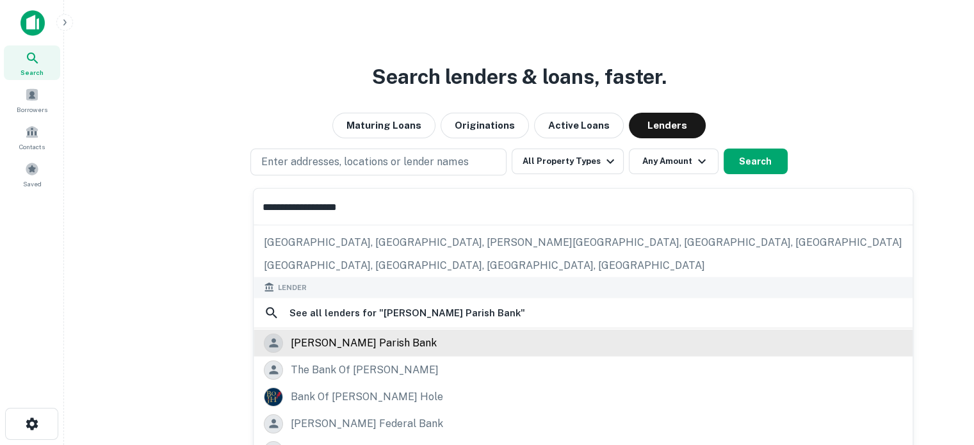
type input "**********"
click at [363, 345] on div "jackson parish bank" at bounding box center [364, 342] width 146 height 19
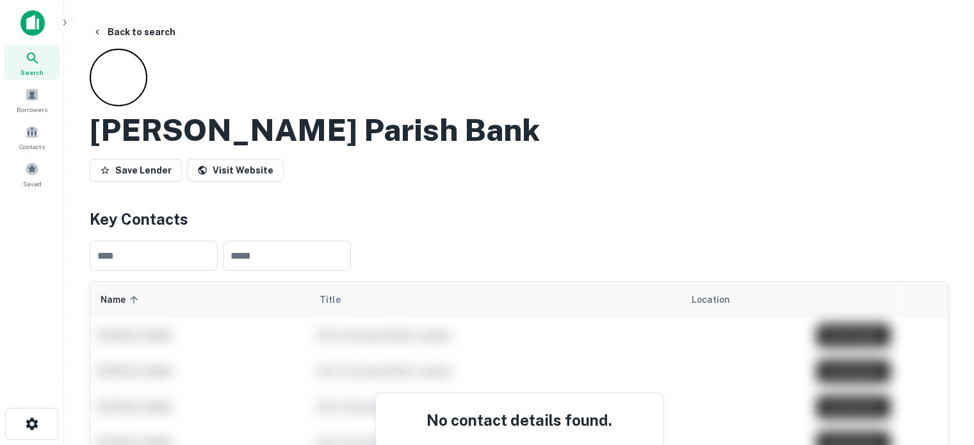
click at [33, 62] on icon at bounding box center [32, 58] width 15 height 15
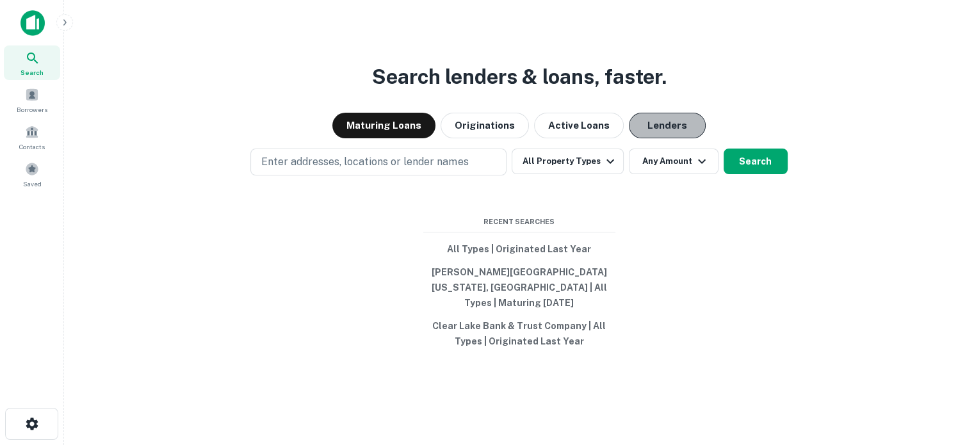
click at [655, 137] on button "Lenders" at bounding box center [667, 126] width 77 height 26
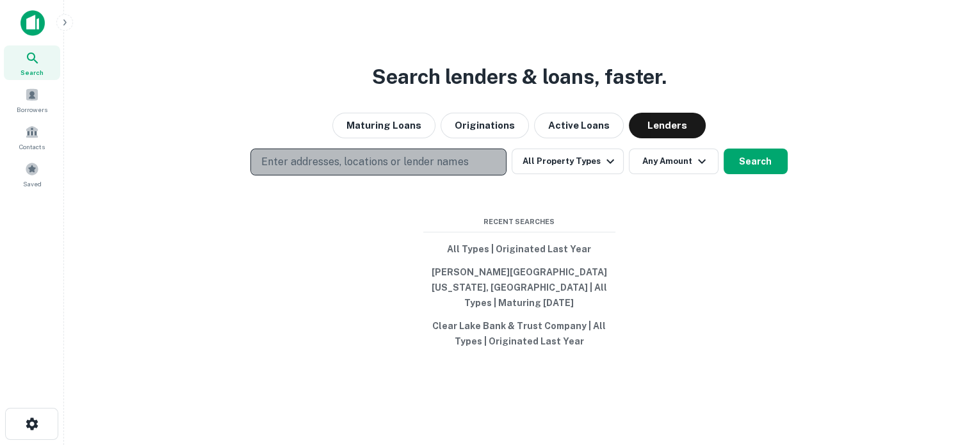
click at [475, 163] on button "Enter addresses, locations or lender names" at bounding box center [378, 162] width 256 height 27
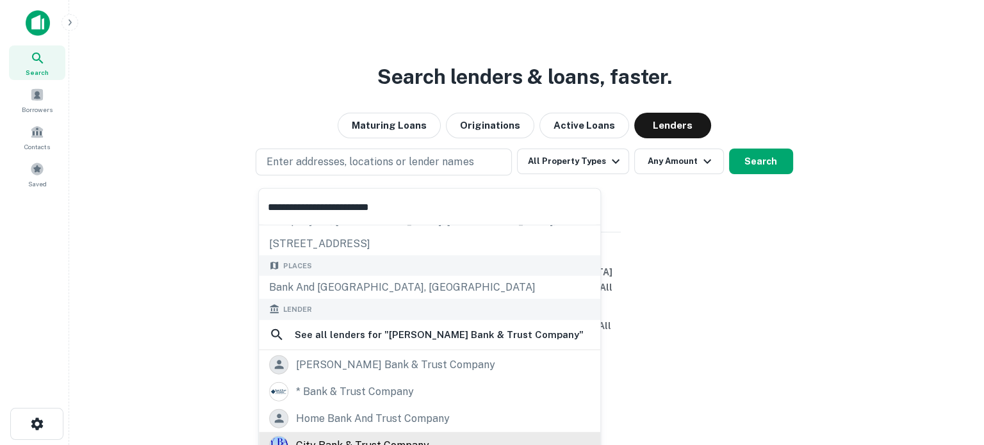
scroll to position [111, 0]
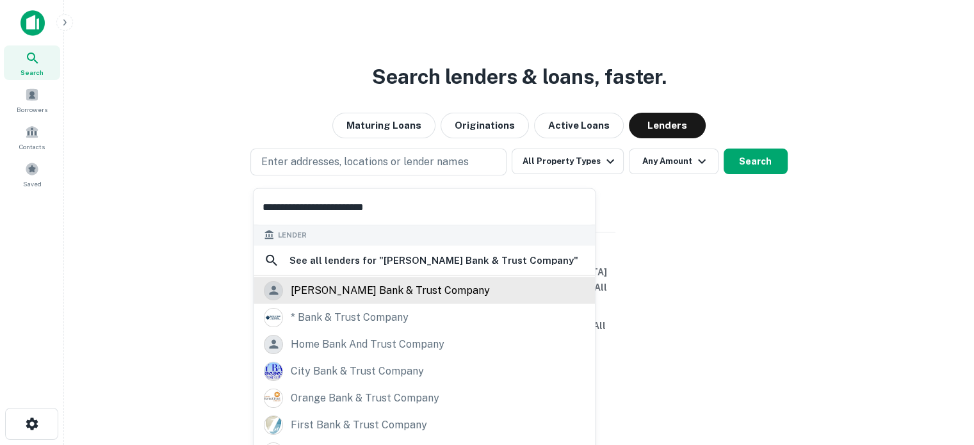
type input "**********"
click at [340, 293] on div "[PERSON_NAME] bank & trust company" at bounding box center [390, 290] width 199 height 19
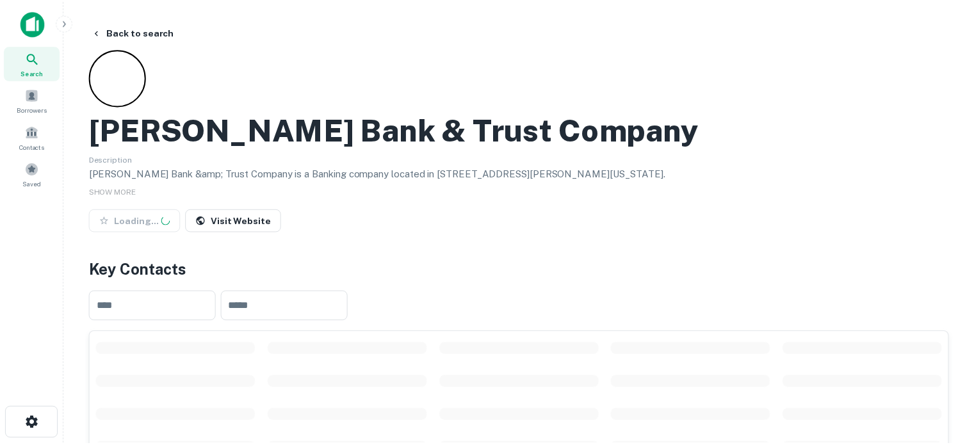
scroll to position [192, 0]
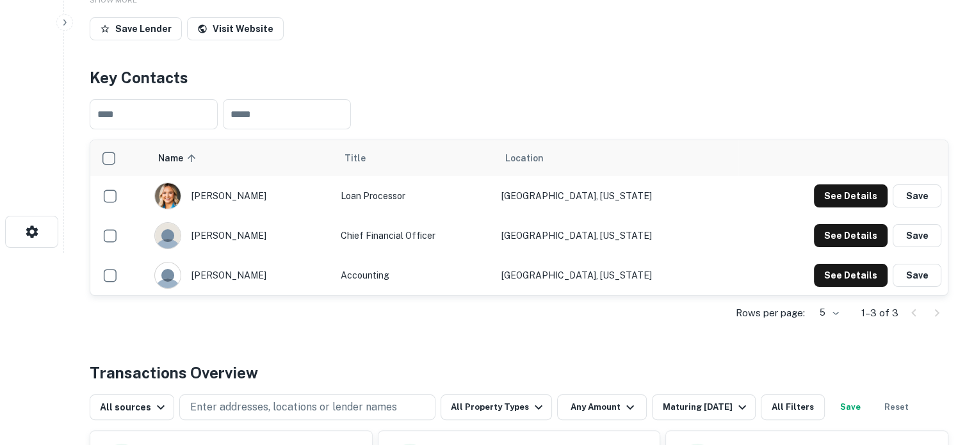
click at [835, 253] on body "Search Borrowers Contacts Saved Back to search [PERSON_NAME] Bank & Trust Compa…" at bounding box center [487, 30] width 974 height 445
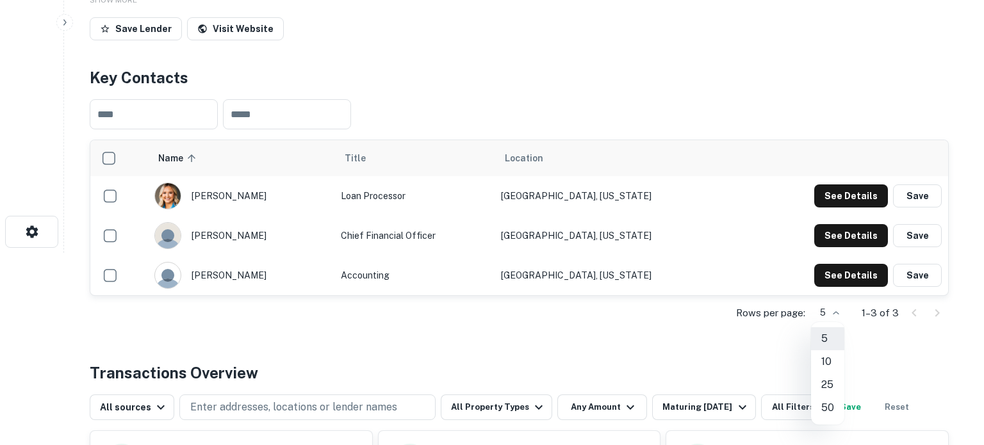
click at [826, 378] on li "25" at bounding box center [827, 384] width 33 height 23
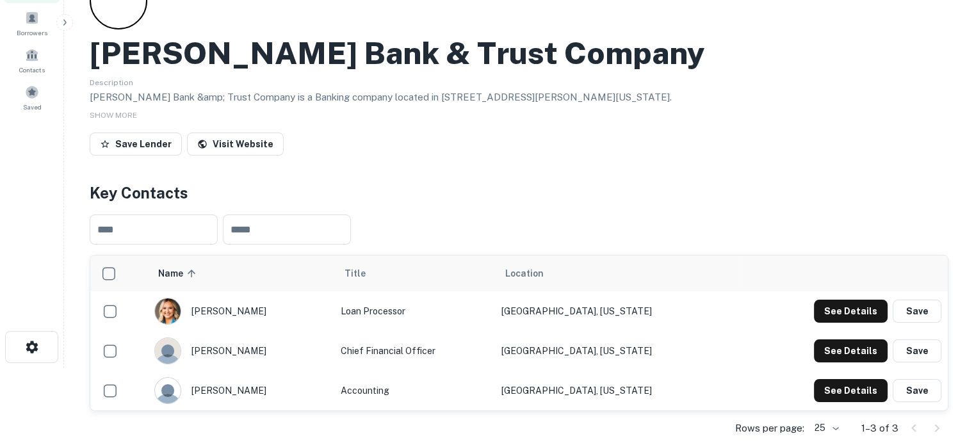
scroll to position [0, 0]
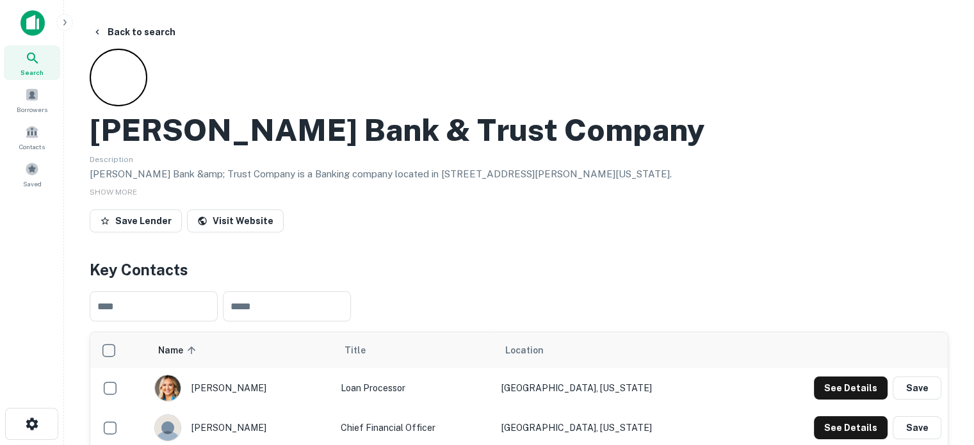
click at [38, 54] on icon at bounding box center [32, 58] width 15 height 15
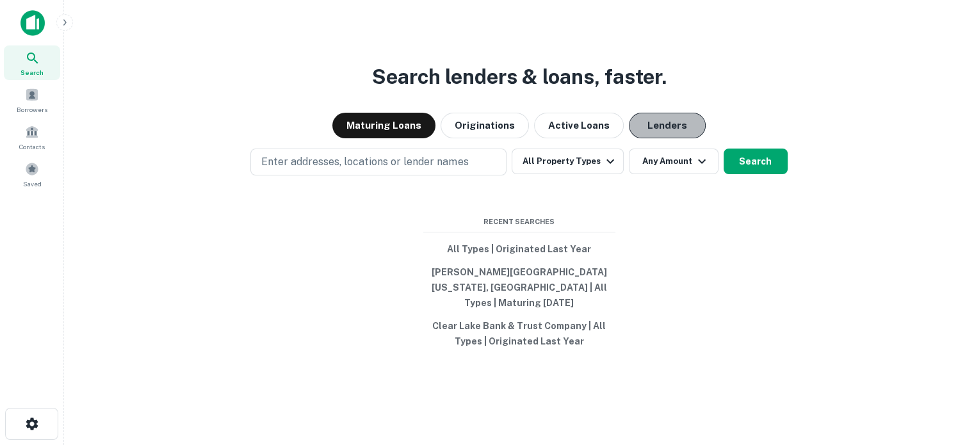
click at [653, 138] on button "Lenders" at bounding box center [667, 126] width 77 height 26
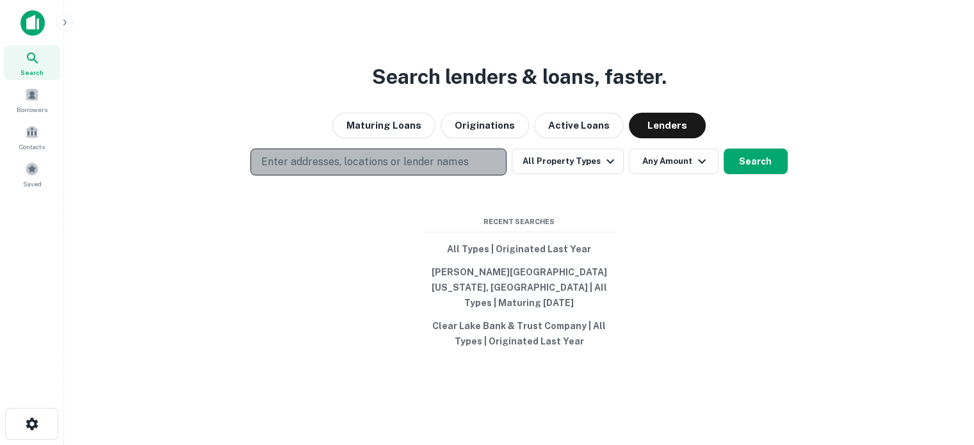
click at [459, 165] on p "Enter addresses, locations or lender names" at bounding box center [364, 161] width 207 height 15
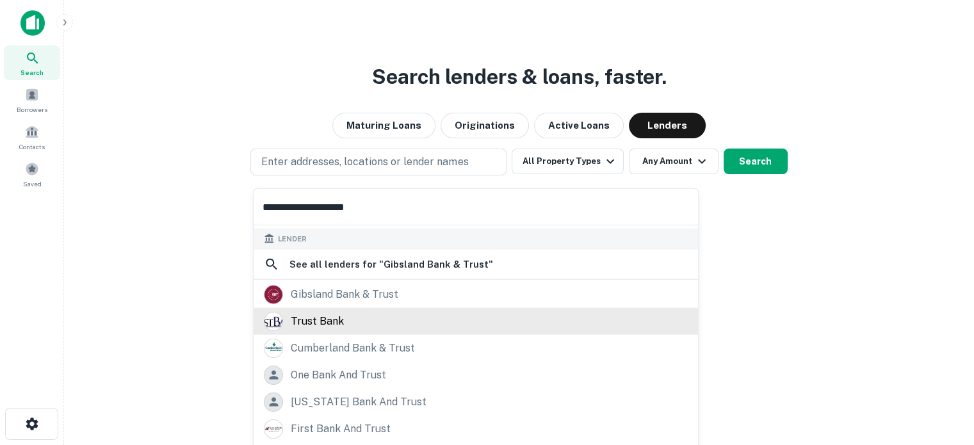
scroll to position [111, 0]
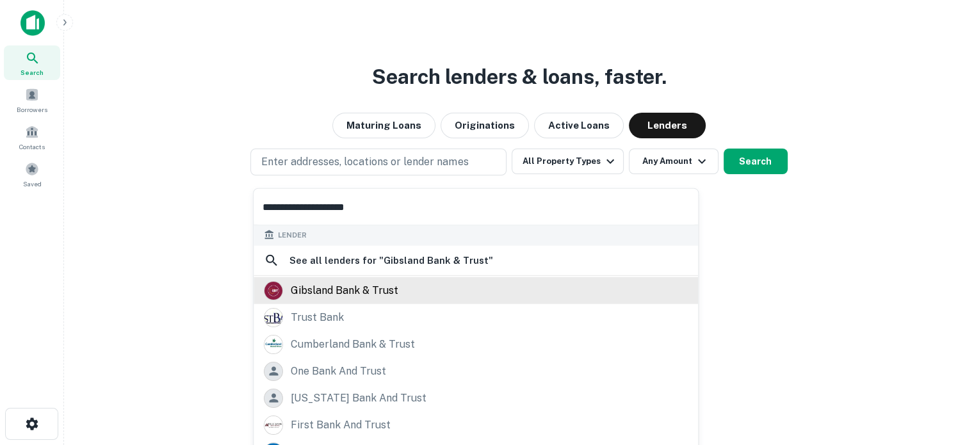
type input "**********"
click at [339, 286] on div "gibsland bank & trust" at bounding box center [345, 290] width 108 height 19
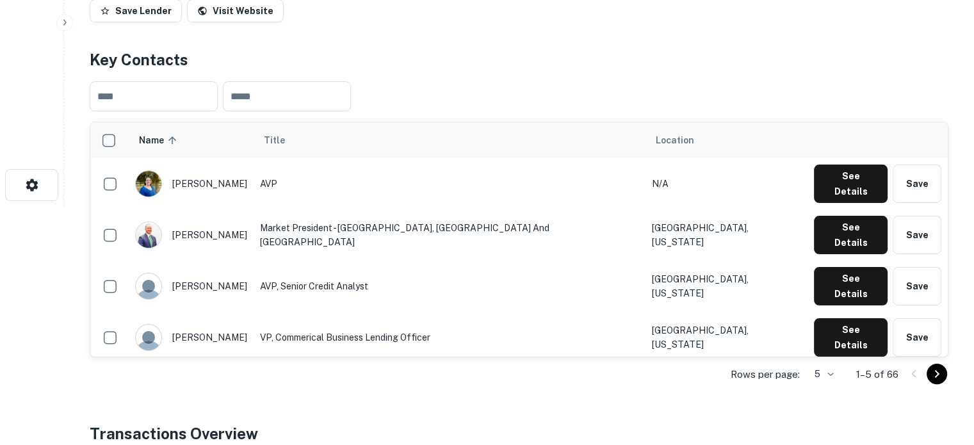
scroll to position [256, 0]
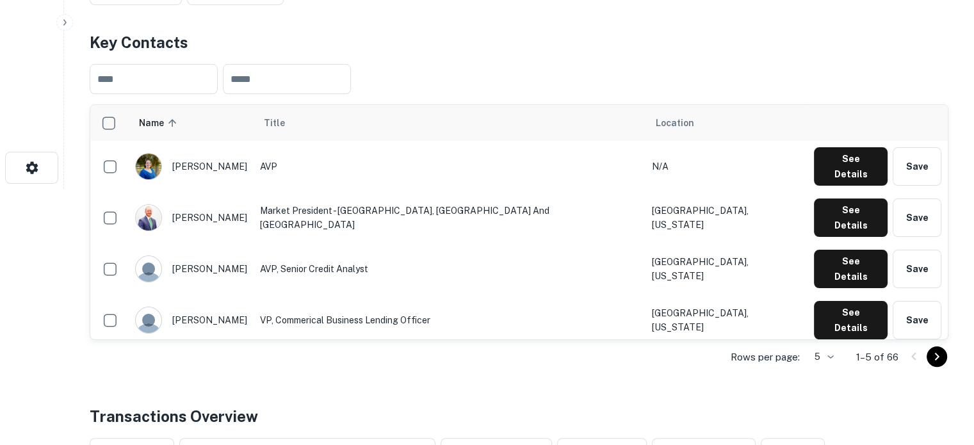
click at [838, 340] on div "Rows per page: 5 * 1–5 of 66" at bounding box center [519, 357] width 859 height 35
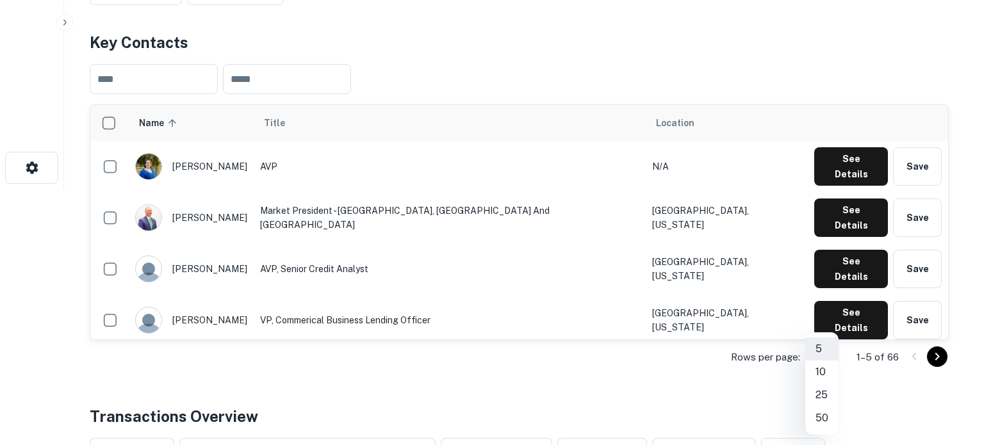
click at [824, 417] on li "50" at bounding box center [821, 418] width 33 height 23
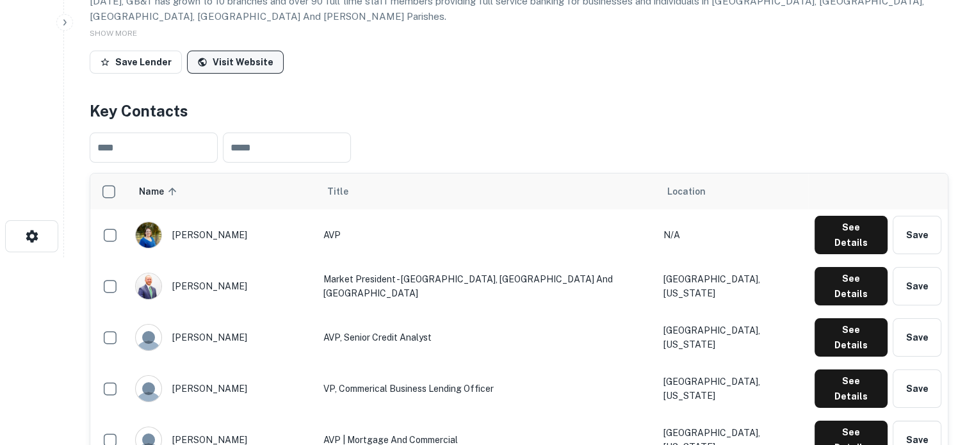
scroll to position [64, 0]
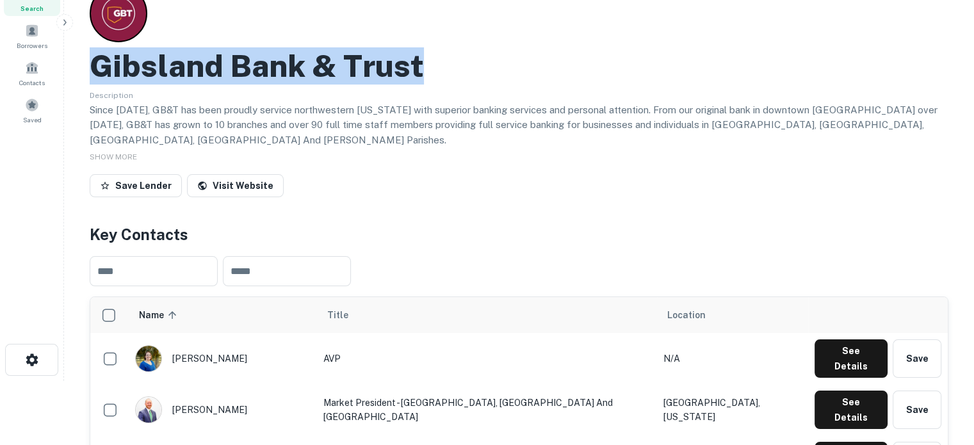
drag, startPoint x: 85, startPoint y: 67, endPoint x: 460, endPoint y: 71, distance: 375.3
copy h2 "Gibsland Bank & Trust"
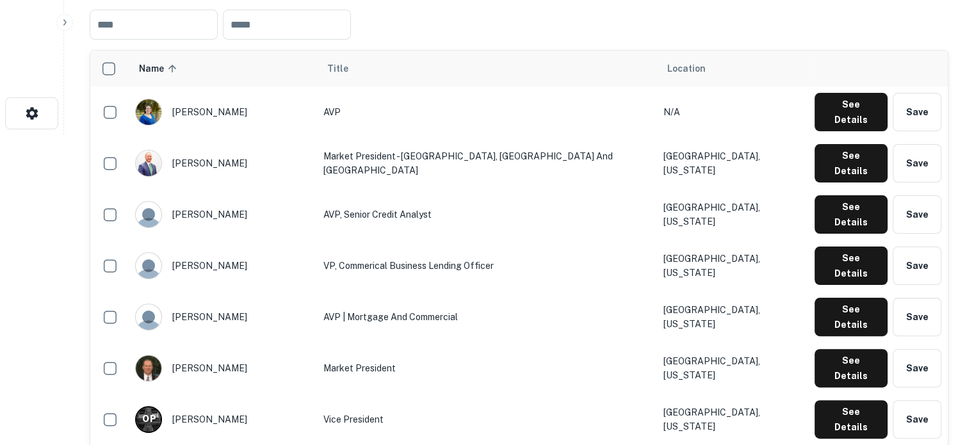
scroll to position [256, 0]
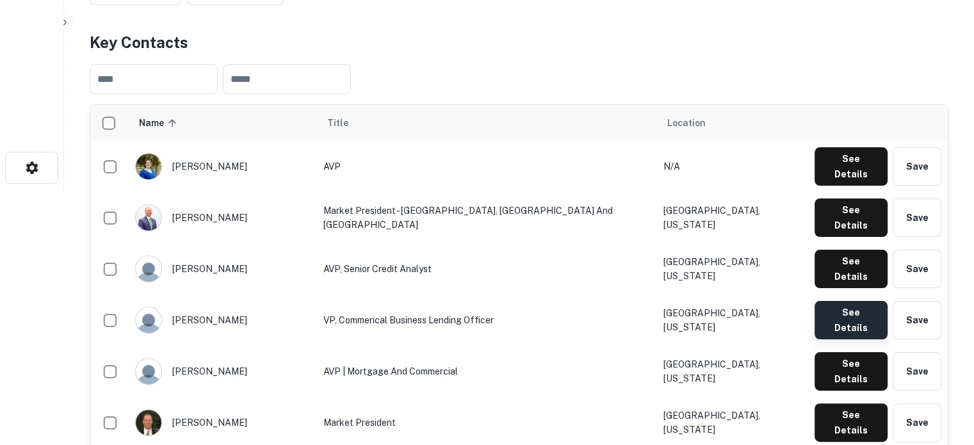
click at [845, 301] on button "See Details" at bounding box center [851, 320] width 73 height 38
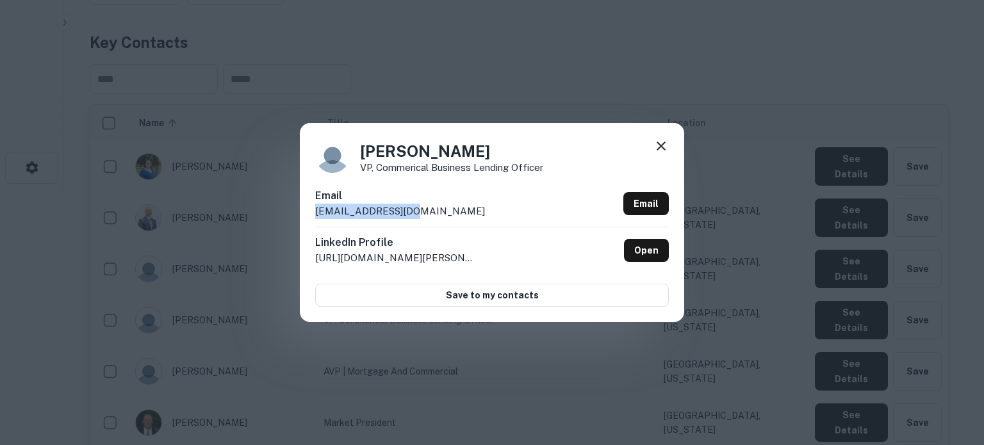
drag, startPoint x: 306, startPoint y: 212, endPoint x: 445, endPoint y: 211, distance: 139.0
click at [445, 211] on div "Lindsay McClaran VP, Commerical Business Lending Officer Email lmcclaran@gbt.ba…" at bounding box center [492, 222] width 384 height 199
copy p "lmcclaran@gbt.bank"
click at [651, 255] on link "Open" at bounding box center [646, 250] width 45 height 23
click at [666, 143] on icon at bounding box center [660, 145] width 15 height 15
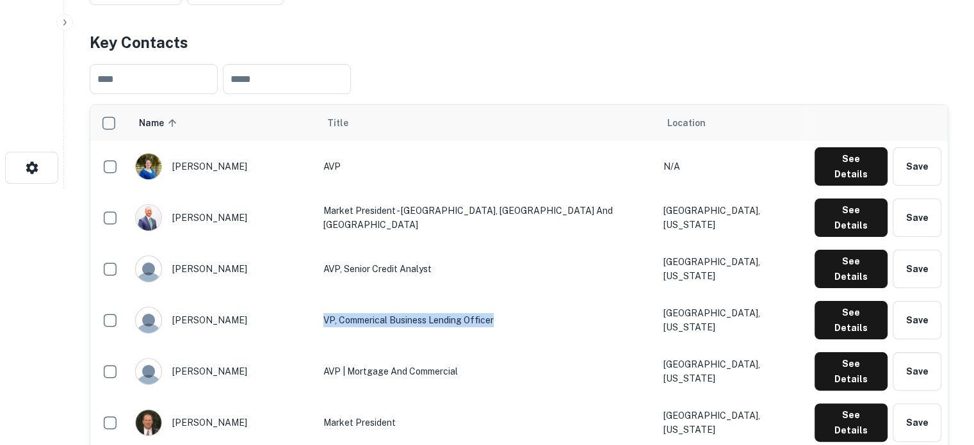
drag, startPoint x: 320, startPoint y: 268, endPoint x: 512, endPoint y: 273, distance: 191.6
click at [512, 295] on td "VP, Commerical Business Lending Officer" at bounding box center [486, 320] width 339 height 51
copy td "VP, Commerical Business Lending Officer"
click at [815, 352] on div "See Details Save" at bounding box center [878, 371] width 127 height 38
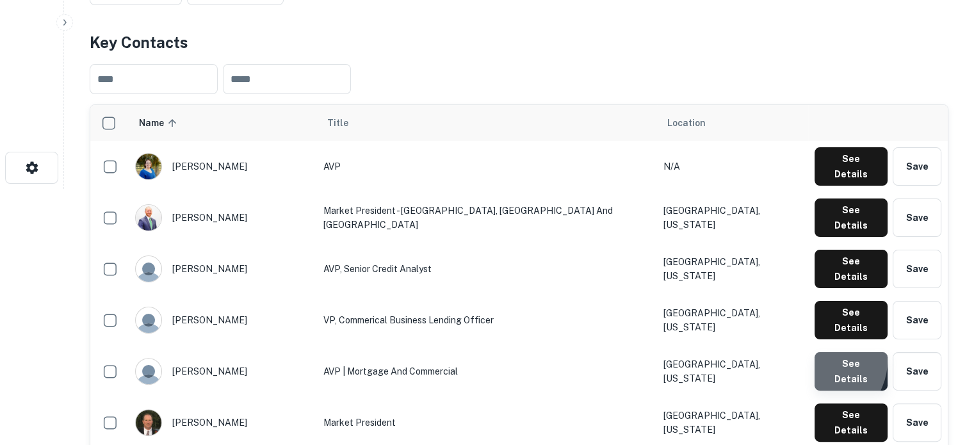
click at [820, 352] on button "See Details" at bounding box center [851, 371] width 73 height 38
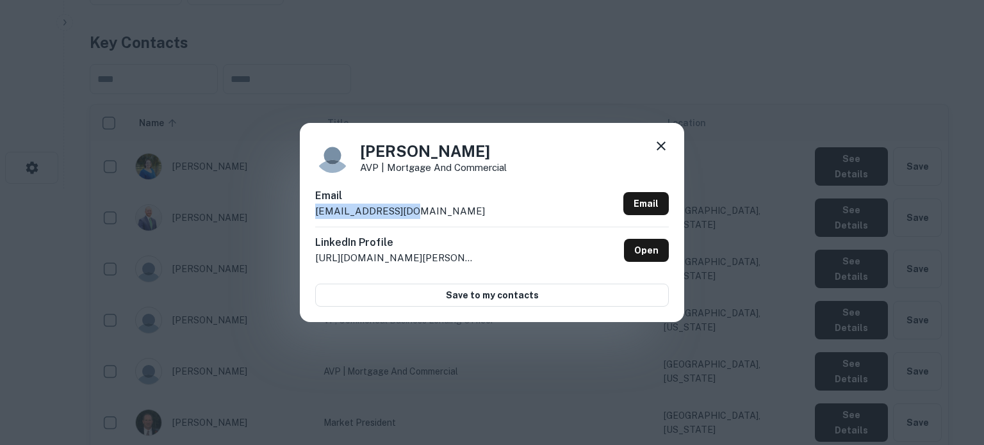
drag, startPoint x: 313, startPoint y: 218, endPoint x: 447, endPoint y: 216, distance: 134.5
click at [447, 216] on div "Victoria Sullivan AVP | Mortgage and Commercial Email vsullivan@gbt.bank Email …" at bounding box center [492, 222] width 384 height 199
copy p "vsullivan@gbt.bank"
click at [665, 154] on icon at bounding box center [660, 145] width 15 height 15
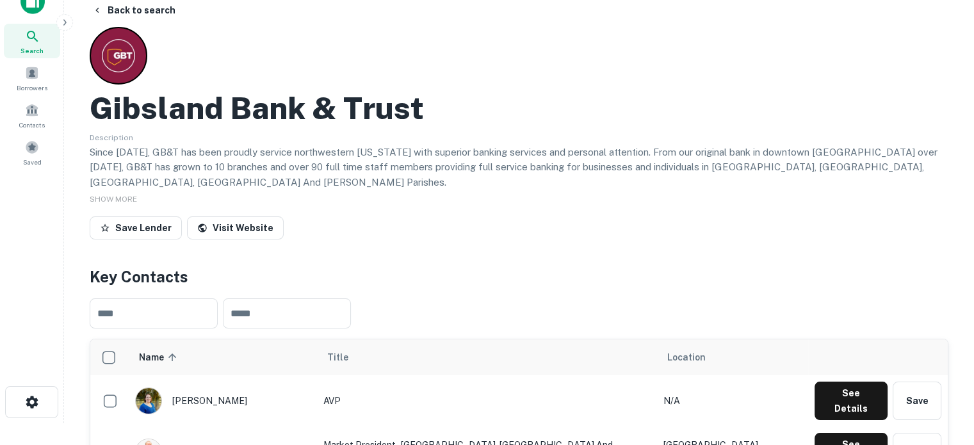
scroll to position [0, 0]
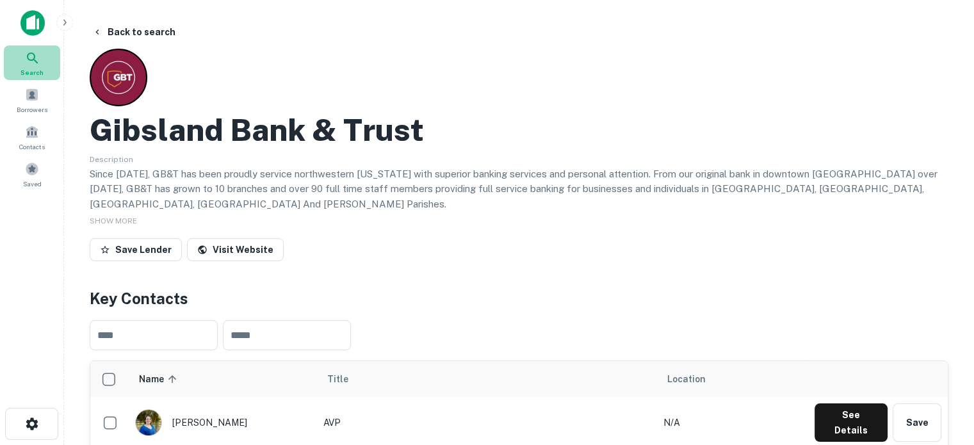
click at [33, 67] on span "Search" at bounding box center [31, 72] width 23 height 10
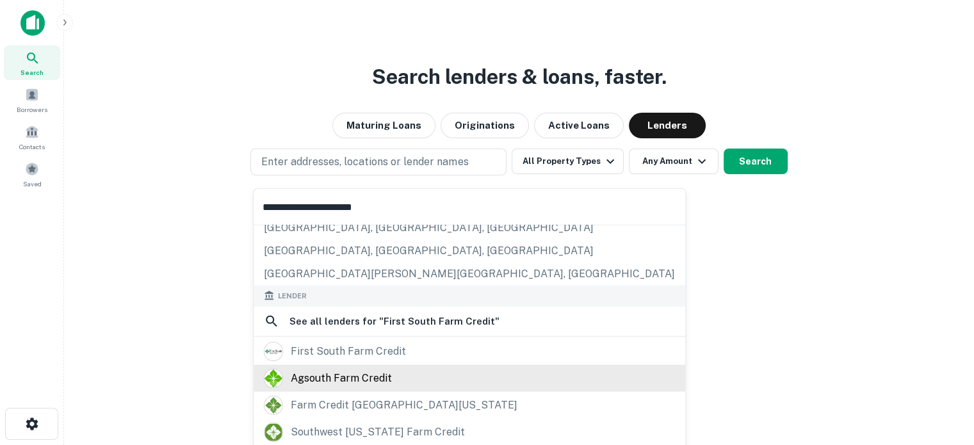
scroll to position [128, 0]
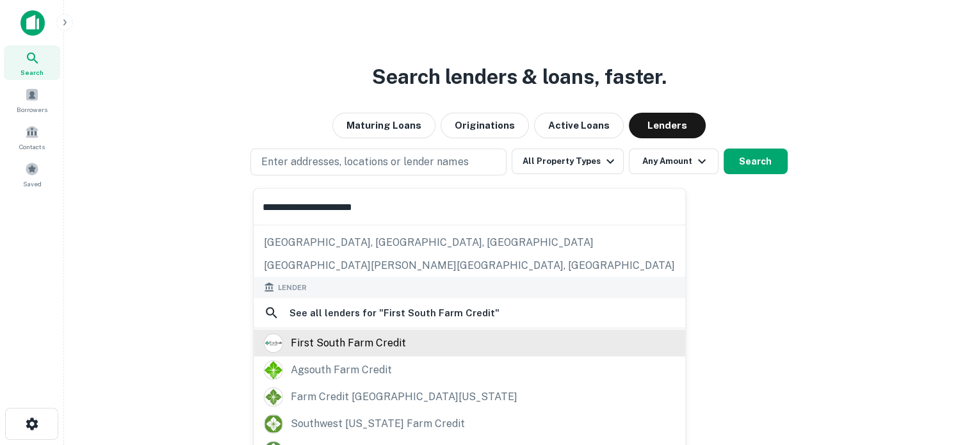
type input "**********"
click at [329, 345] on div "first south farm credit" at bounding box center [348, 342] width 115 height 19
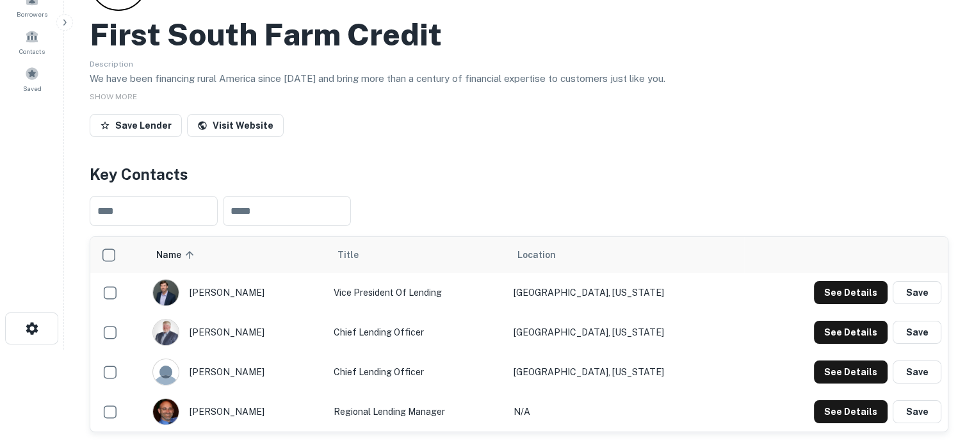
scroll to position [192, 0]
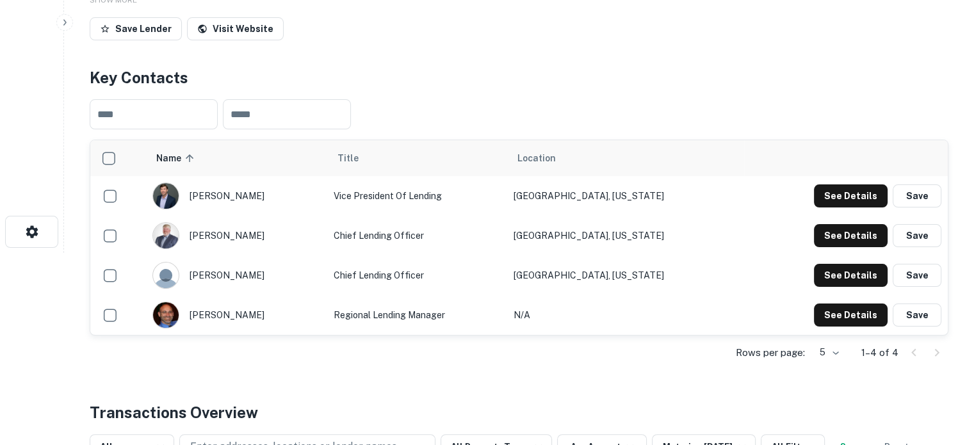
click at [828, 253] on body "Search Borrowers Contacts Saved Back to search First South Farm Credit Descript…" at bounding box center [487, 30] width 974 height 445
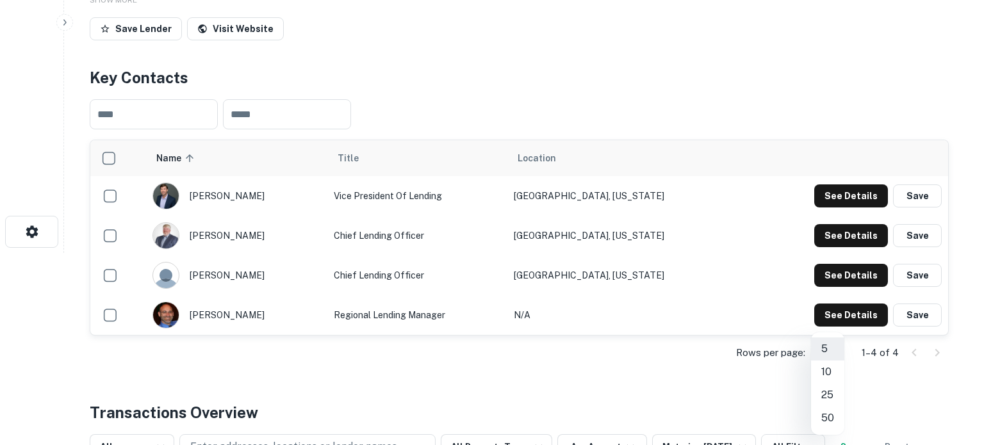
click at [587, 258] on div at bounding box center [492, 222] width 984 height 445
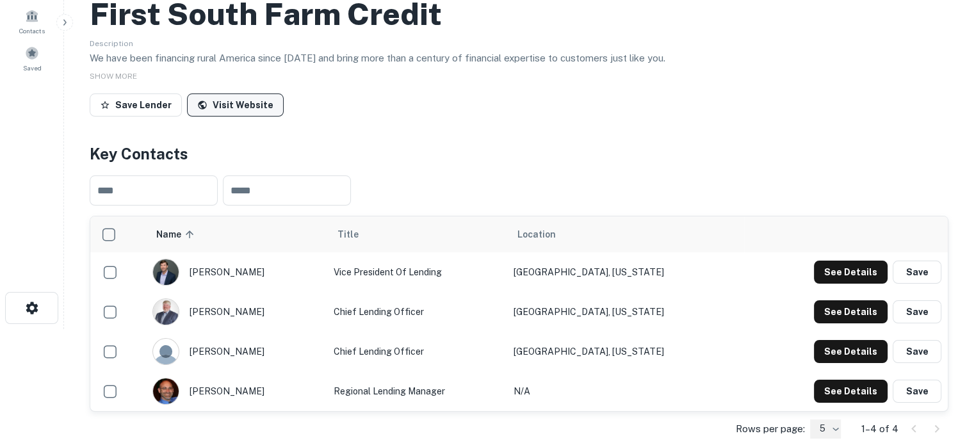
scroll to position [0, 0]
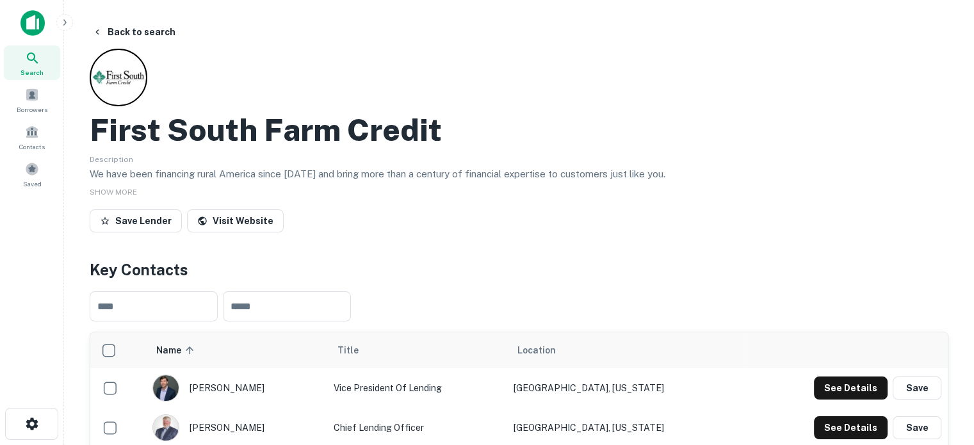
click at [38, 63] on icon at bounding box center [32, 58] width 15 height 15
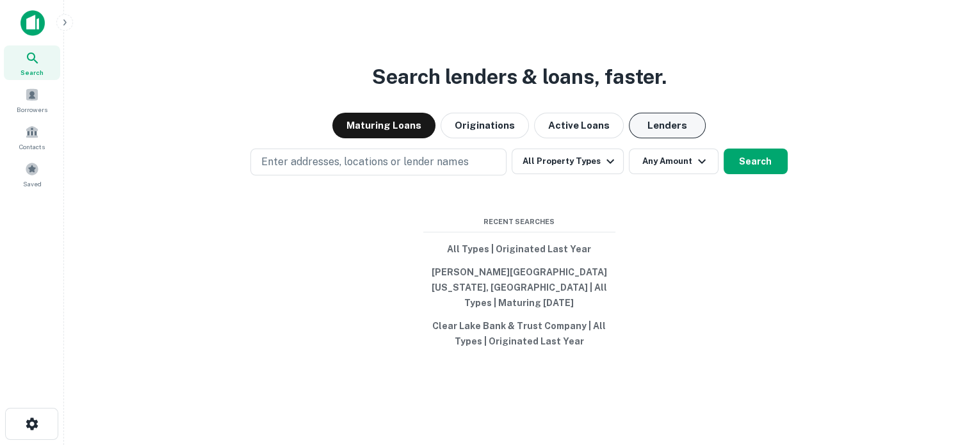
click at [665, 131] on button "Lenders" at bounding box center [667, 126] width 77 height 26
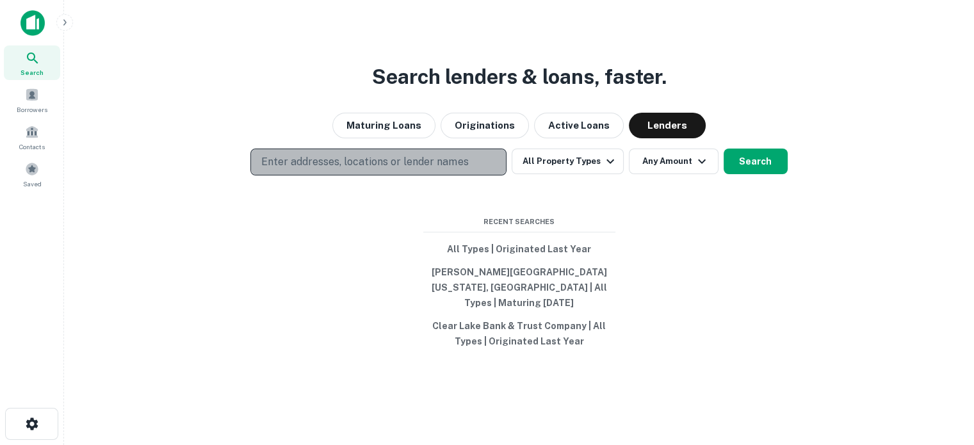
click at [453, 168] on p "Enter addresses, locations or lender names" at bounding box center [364, 161] width 207 height 15
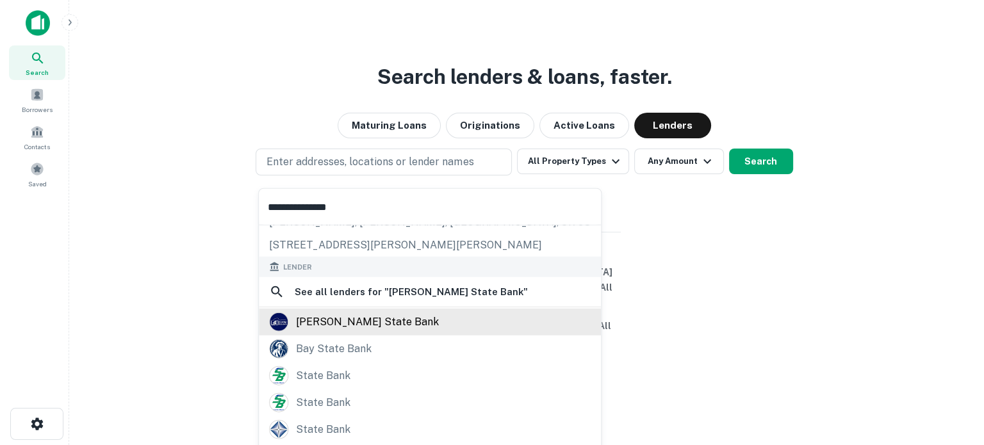
scroll to position [68, 0]
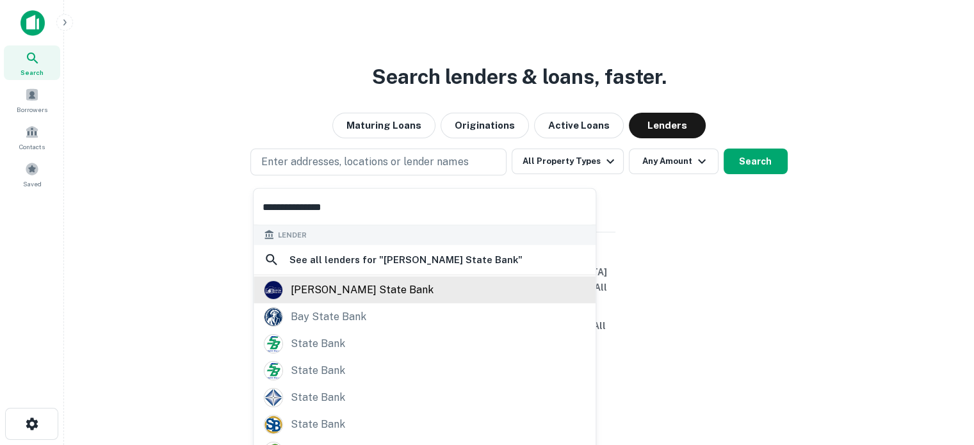
type input "**********"
click at [350, 293] on div "wray state bank" at bounding box center [362, 290] width 143 height 19
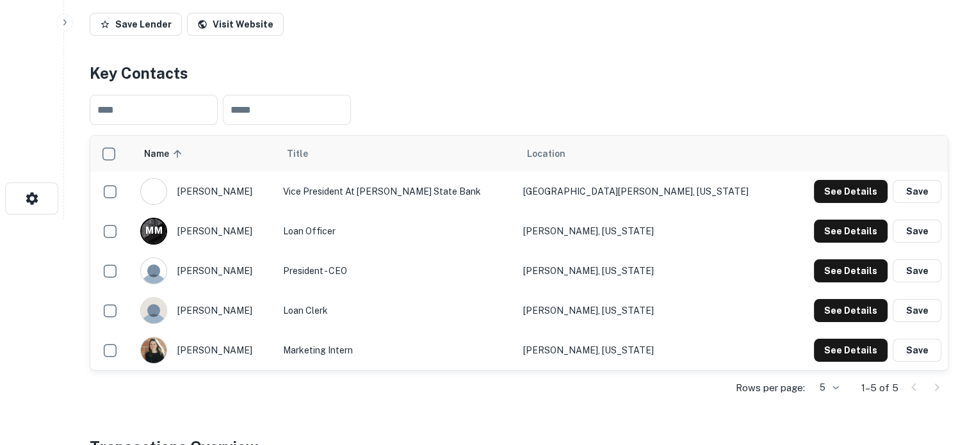
scroll to position [320, 0]
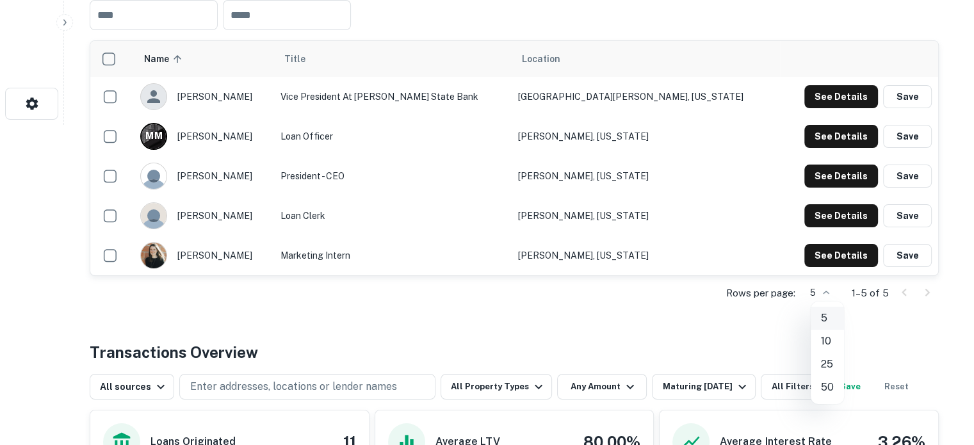
drag, startPoint x: 829, startPoint y: 291, endPoint x: 826, endPoint y: 317, distance: 25.9
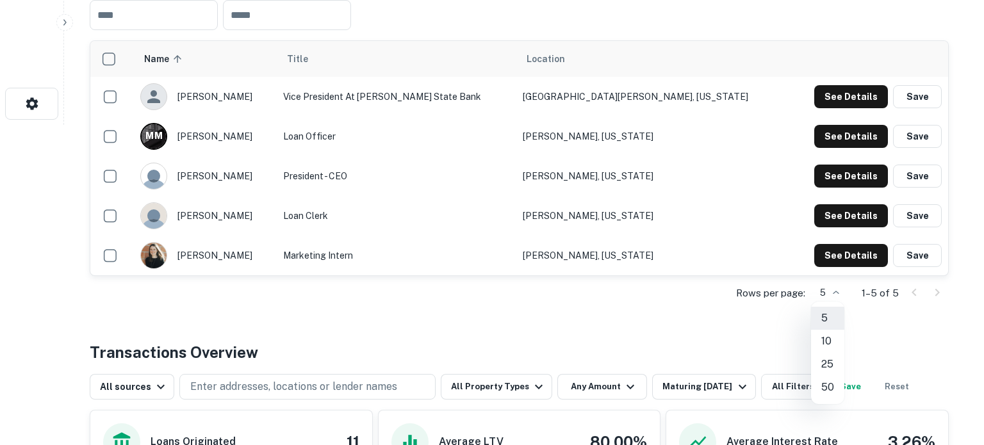
click at [521, 320] on div at bounding box center [492, 222] width 984 height 445
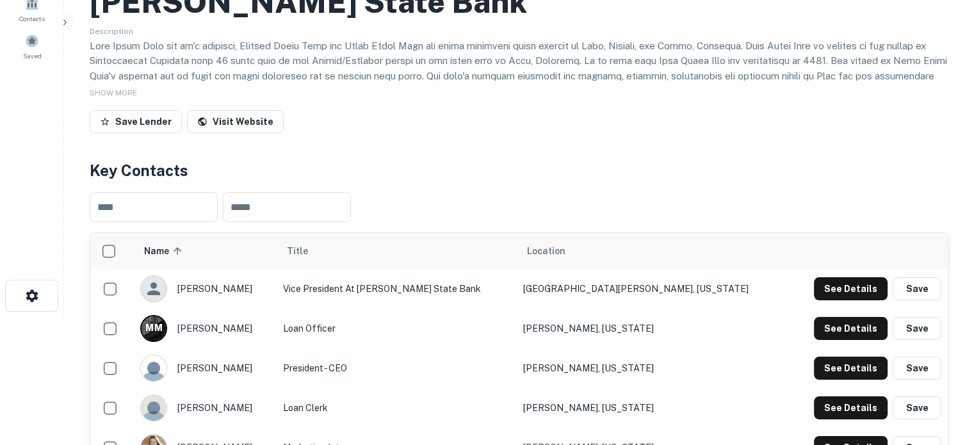
scroll to position [0, 0]
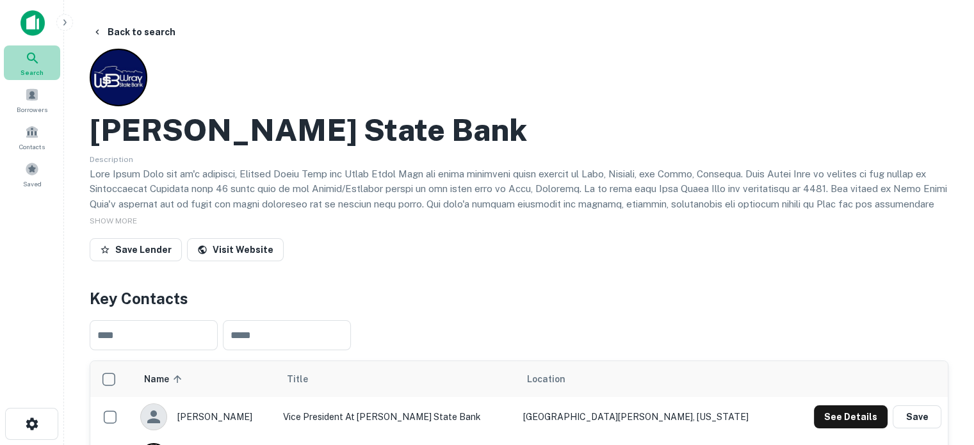
click at [41, 69] on span "Search" at bounding box center [31, 72] width 23 height 10
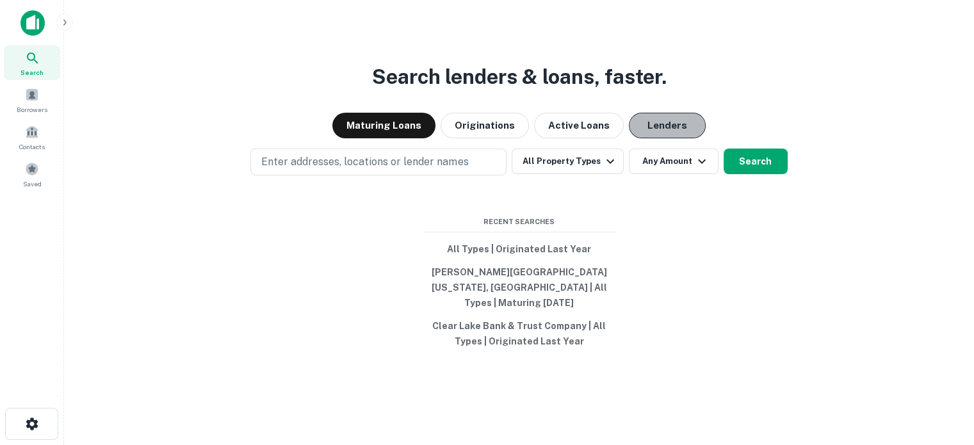
click at [654, 127] on button "Lenders" at bounding box center [667, 126] width 77 height 26
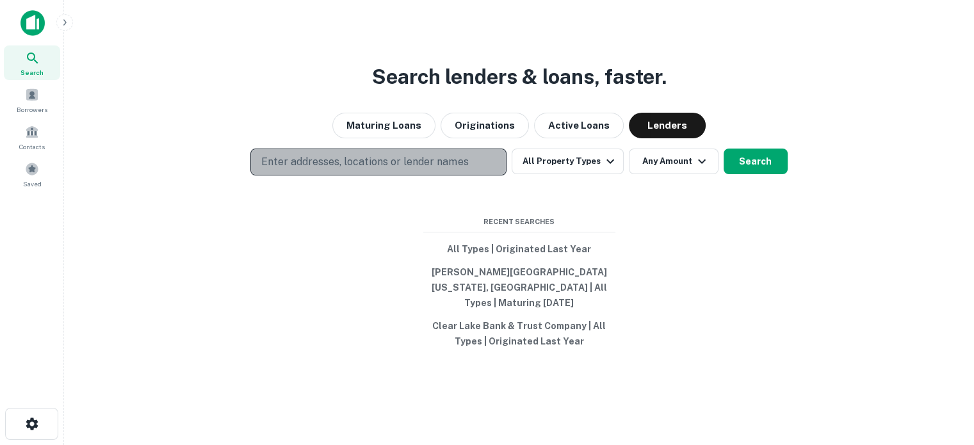
click at [466, 170] on p "Enter addresses, locations or lender names" at bounding box center [364, 161] width 207 height 15
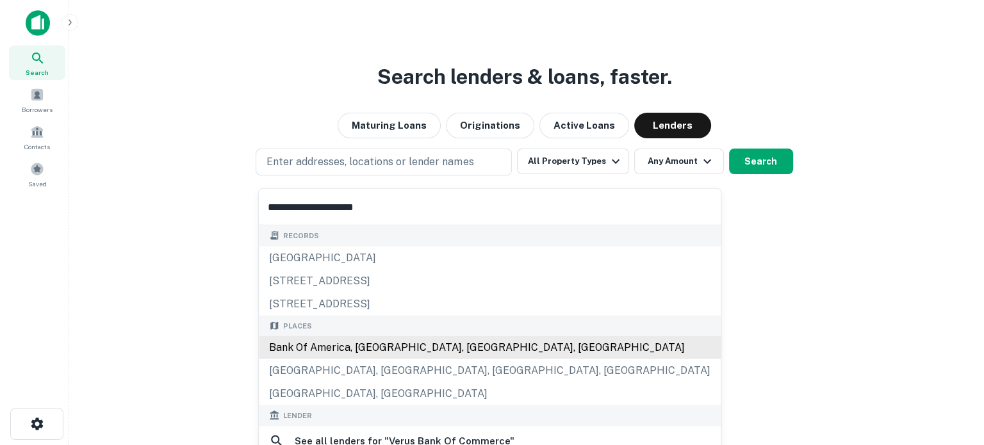
scroll to position [128, 0]
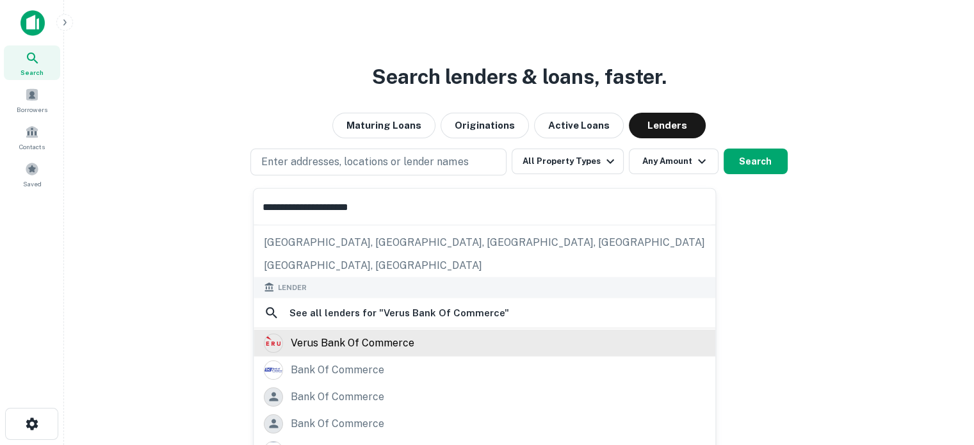
type input "**********"
click at [366, 341] on div "verus bank of commerce" at bounding box center [353, 342] width 124 height 19
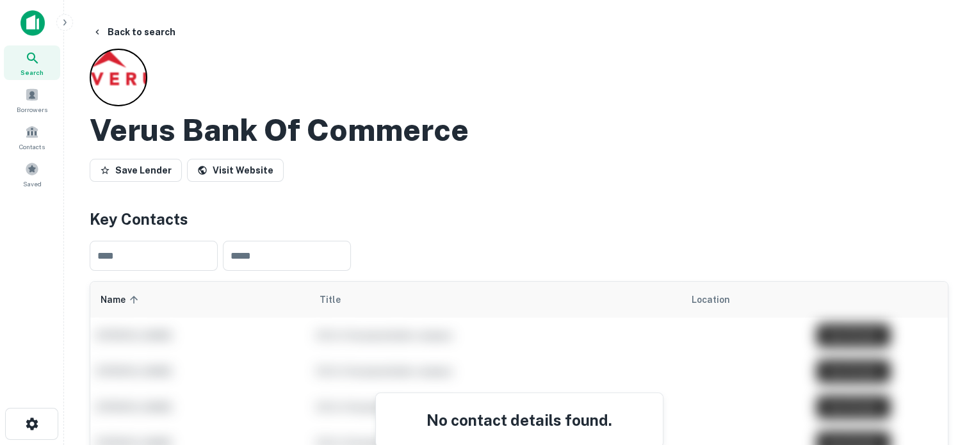
click at [38, 63] on icon at bounding box center [32, 58] width 15 height 15
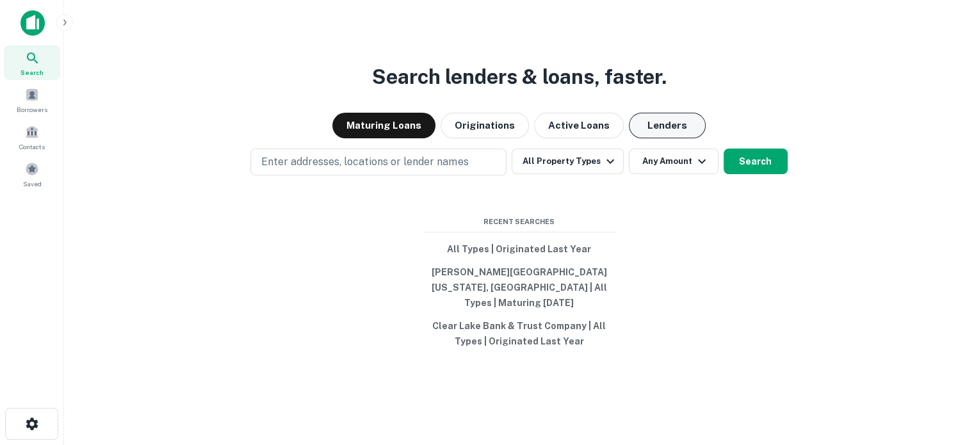
click at [675, 135] on button "Lenders" at bounding box center [667, 126] width 77 height 26
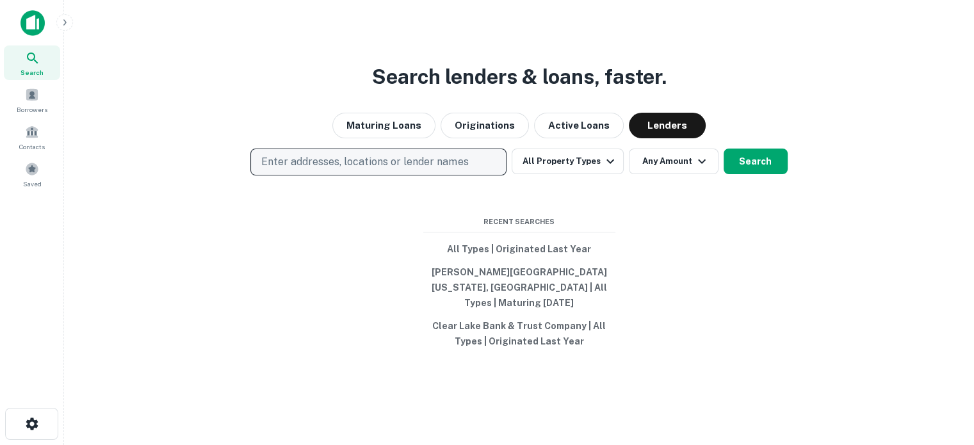
click at [418, 161] on button "Enter addresses, locations or lender names" at bounding box center [378, 162] width 256 height 27
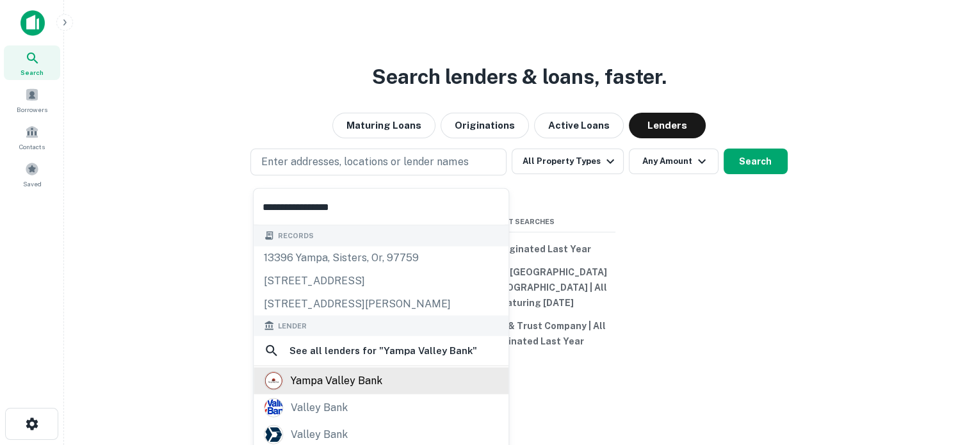
type input "**********"
click at [345, 385] on div "yampa valley bank" at bounding box center [337, 380] width 92 height 19
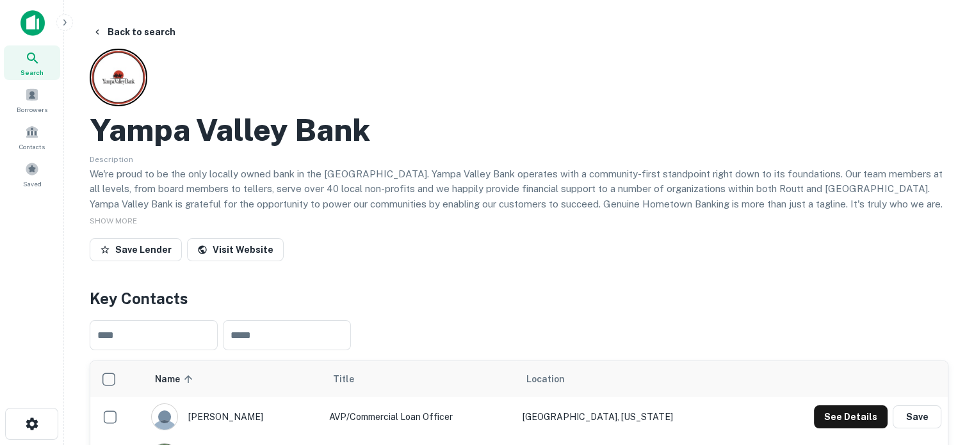
scroll to position [192, 0]
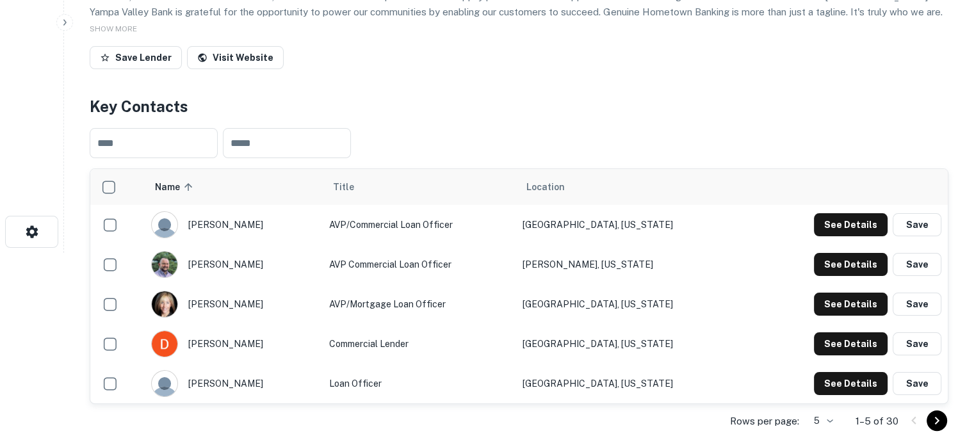
click at [822, 253] on body "Search Borrowers Contacts Saved Back to search Yampa Valley Bank Description We…" at bounding box center [487, 30] width 974 height 445
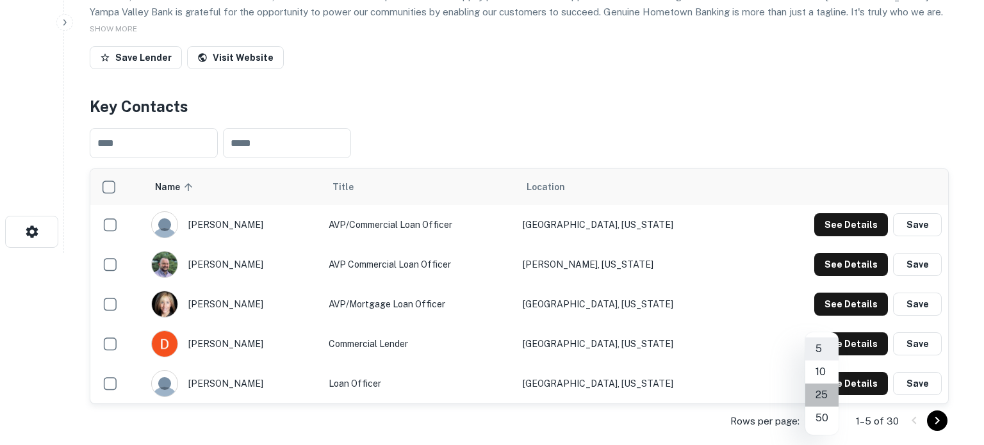
click at [820, 402] on li "25" at bounding box center [821, 395] width 33 height 23
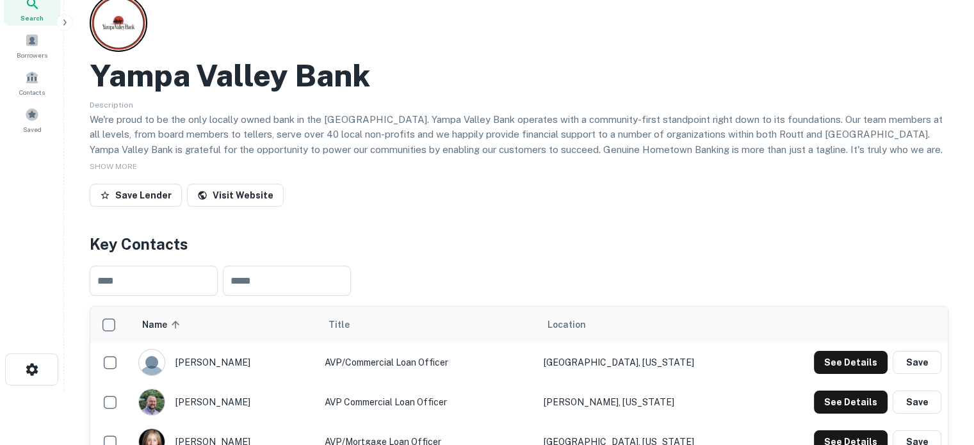
scroll to position [0, 0]
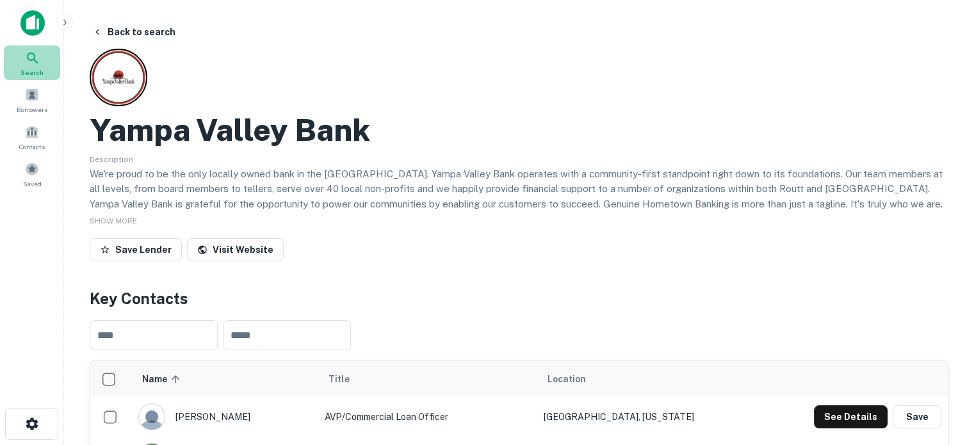
click at [45, 60] on div "Search" at bounding box center [32, 62] width 56 height 35
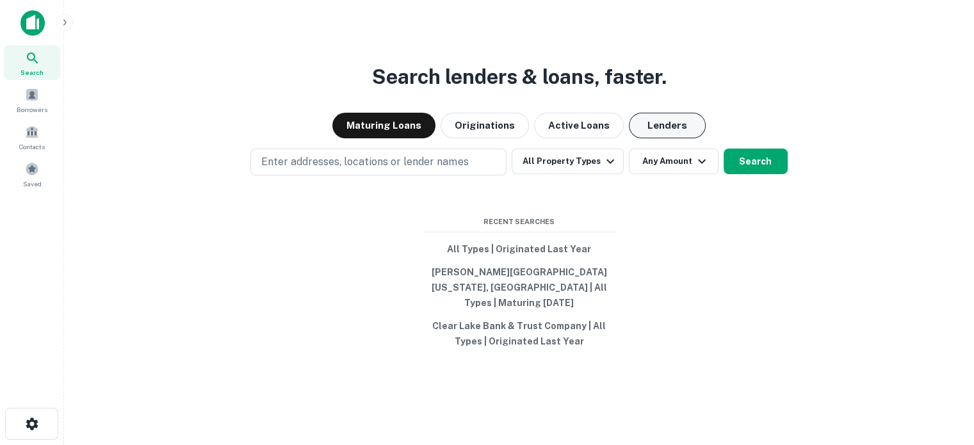
click at [656, 134] on button "Lenders" at bounding box center [667, 126] width 77 height 26
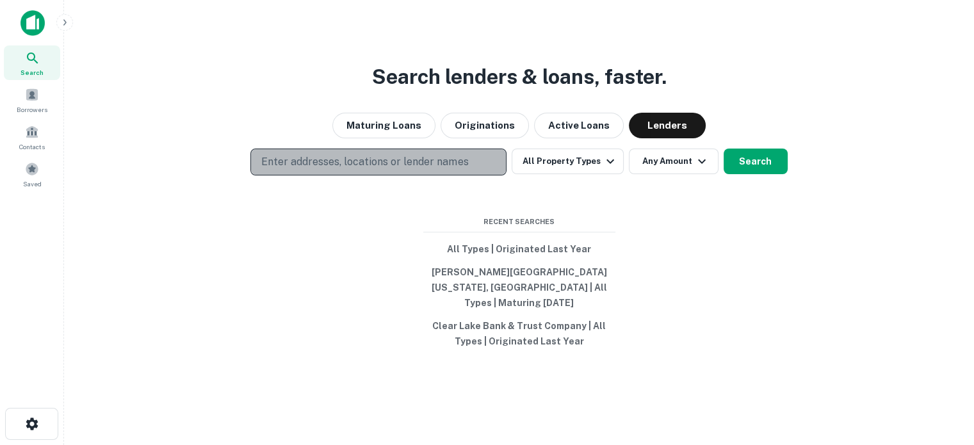
click at [405, 170] on p "Enter addresses, locations or lender names" at bounding box center [364, 161] width 207 height 15
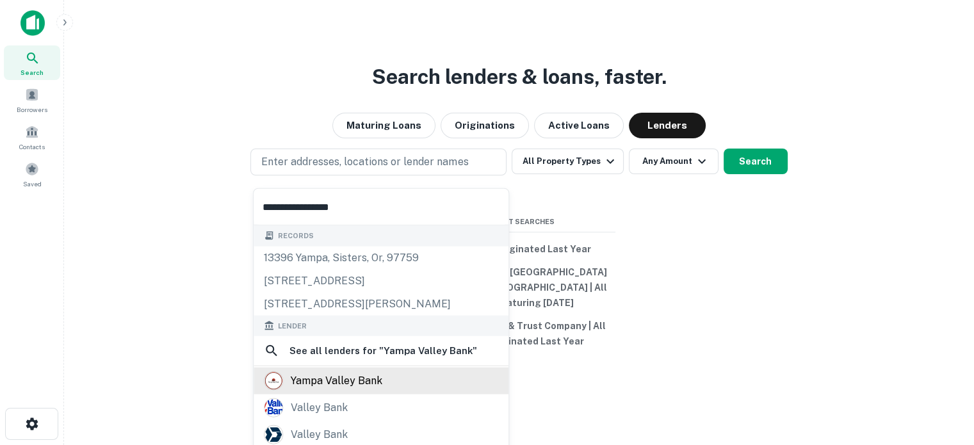
type input "**********"
click at [367, 381] on div "yampa valley bank" at bounding box center [337, 380] width 92 height 19
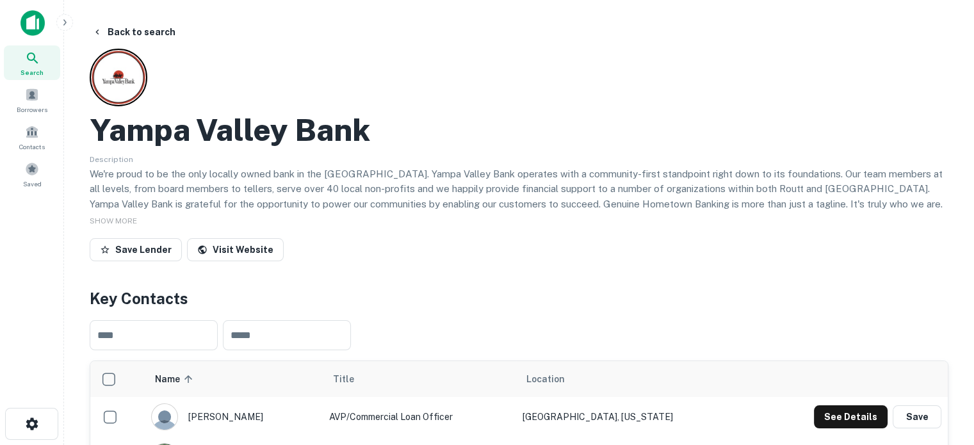
scroll to position [192, 0]
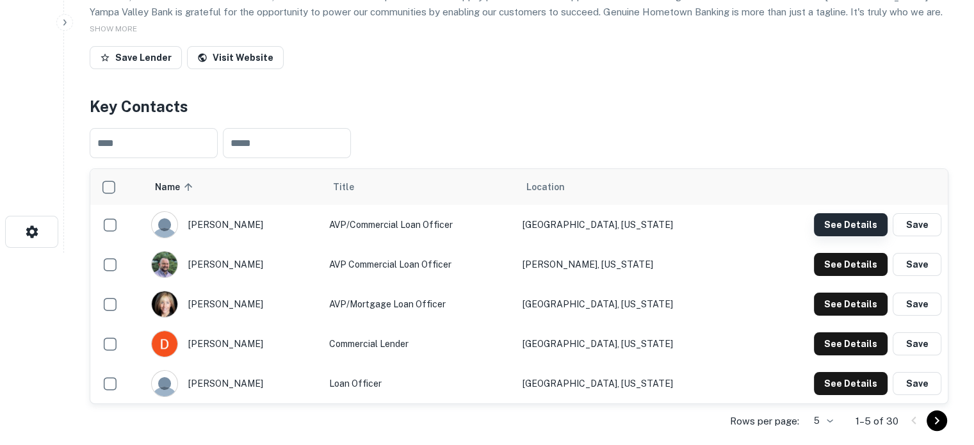
click at [837, 228] on button "See Details" at bounding box center [851, 224] width 74 height 23
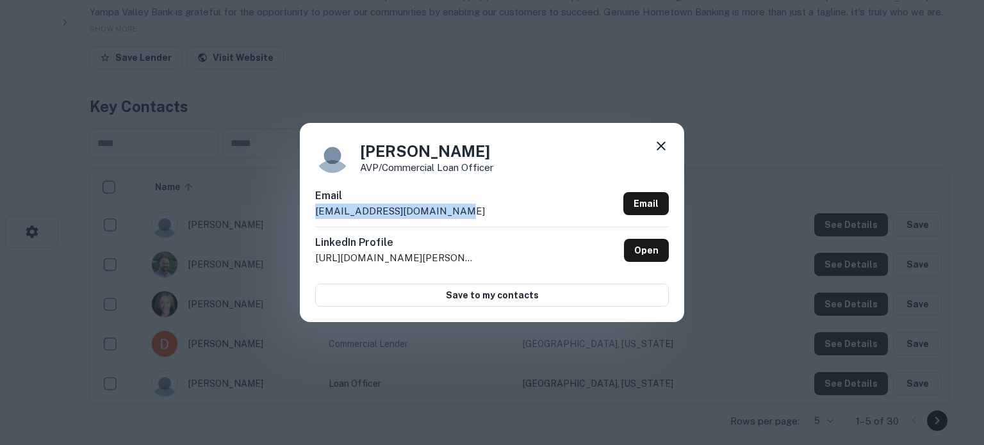
drag, startPoint x: 308, startPoint y: 213, endPoint x: 440, endPoint y: 213, distance: 131.9
click at [440, 213] on div "Lore Tracht AVP/Commercial Loan Officer Email ltracht@yampavalleybank.com Email…" at bounding box center [492, 222] width 384 height 199
click at [459, 210] on div "Email ltracht@yampavalleybank.com Email" at bounding box center [492, 207] width 354 height 38
drag, startPoint x: 461, startPoint y: 211, endPoint x: 302, endPoint y: 222, distance: 159.2
click at [302, 222] on div "Lore Tracht AVP/Commercial Loan Officer Email ltracht@yampavalleybank.com Email…" at bounding box center [492, 222] width 384 height 199
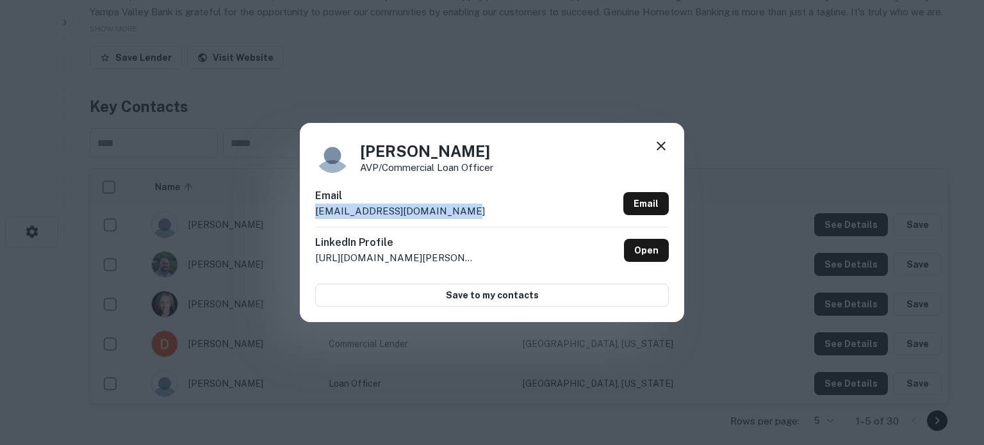
copy p "ltracht@yampavalleybank.com"
click at [670, 147] on div "Lore Tracht AVP/Commercial Loan Officer Email ltracht@yampavalleybank.com Email…" at bounding box center [492, 222] width 384 height 199
click at [656, 146] on icon at bounding box center [660, 145] width 15 height 15
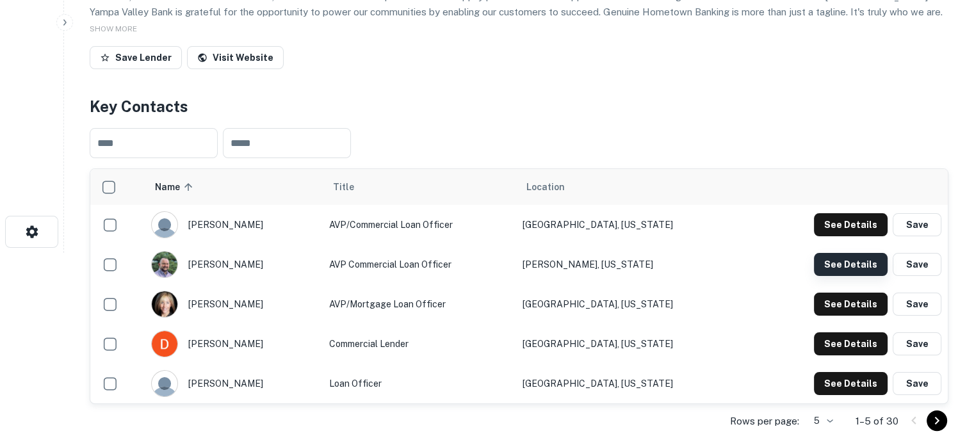
click at [825, 265] on button "See Details" at bounding box center [851, 264] width 74 height 23
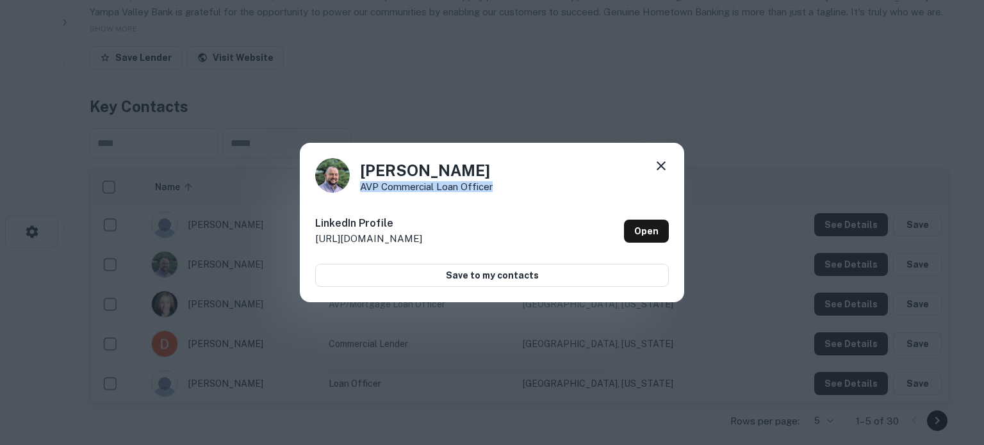
drag, startPoint x: 358, startPoint y: 190, endPoint x: 499, endPoint y: 186, distance: 140.9
click at [499, 186] on div "Rusty Neesham AVP Commercial Loan Officer" at bounding box center [492, 175] width 354 height 35
copy p "AVP Commercial Loan Officer"
click at [663, 165] on icon at bounding box center [660, 165] width 15 height 15
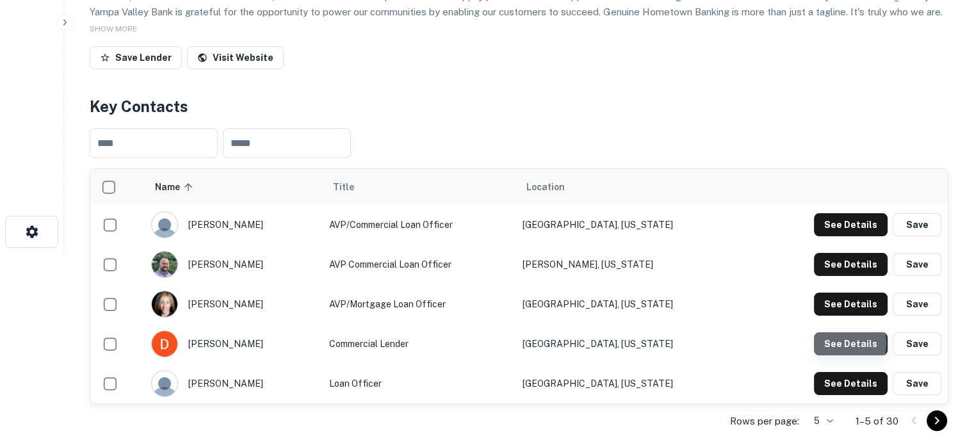
click at [837, 343] on button "See Details" at bounding box center [851, 343] width 74 height 23
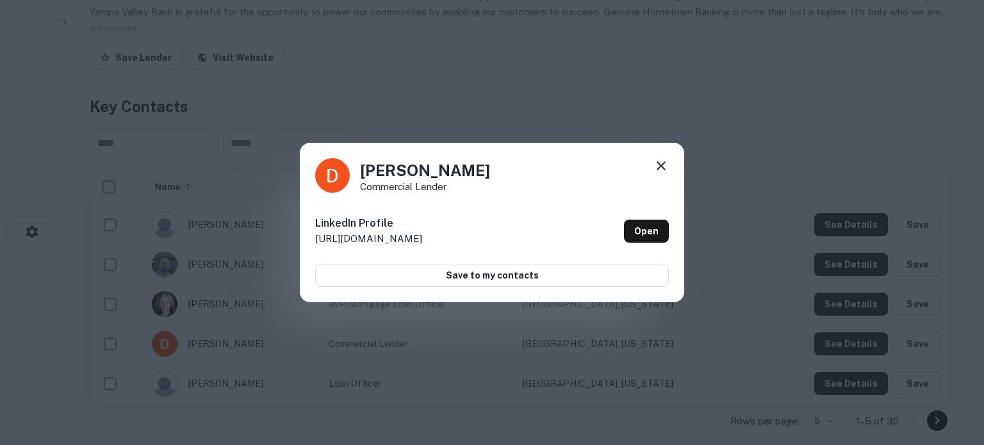
click at [659, 166] on icon at bounding box center [660, 165] width 15 height 15
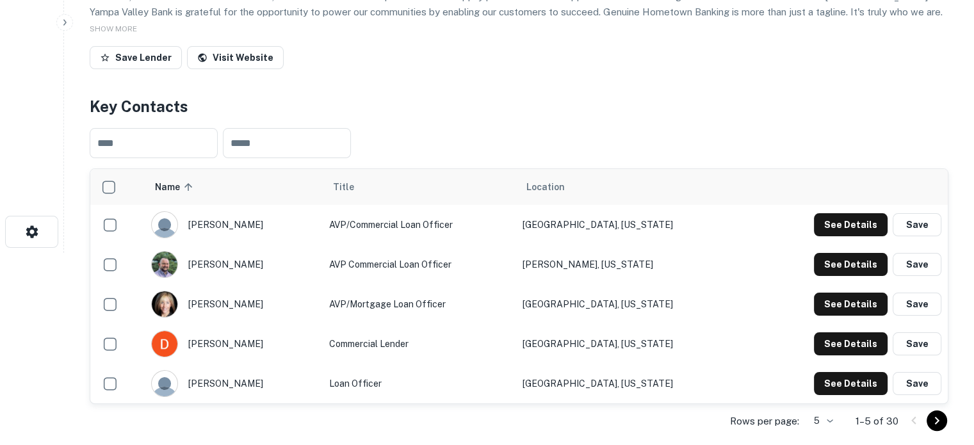
click at [812, 253] on body "Search Borrowers Contacts Saved Back to search Yampa Valley Bank Description We…" at bounding box center [487, 30] width 974 height 445
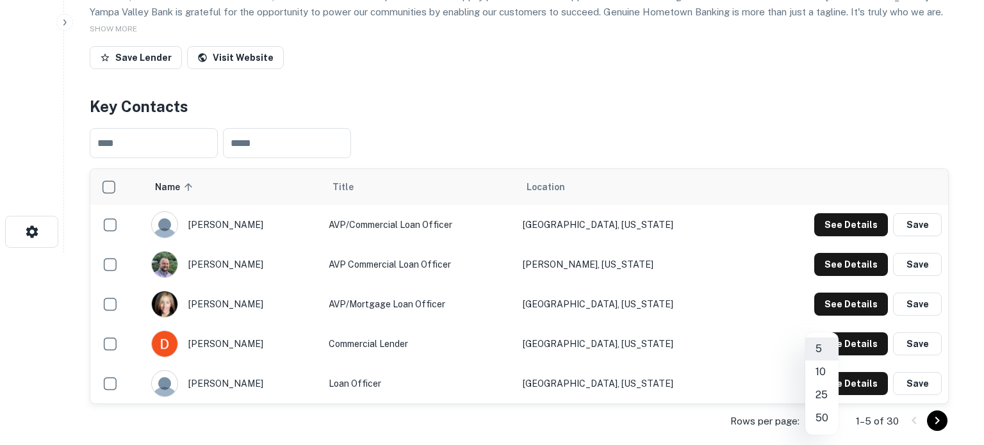
click at [822, 397] on li "25" at bounding box center [821, 395] width 33 height 23
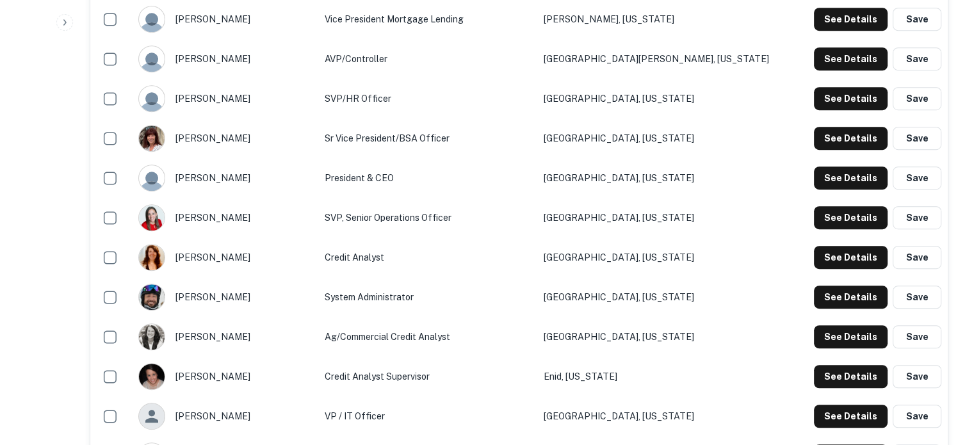
scroll to position [833, 0]
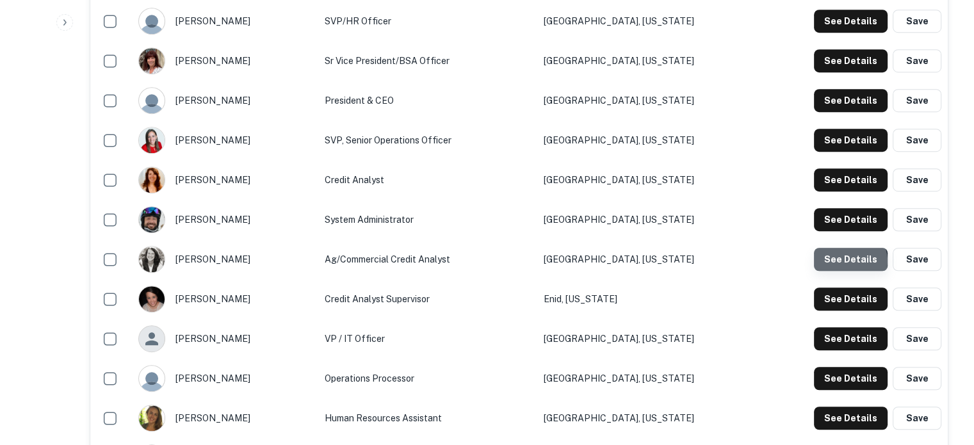
click at [850, 261] on button "See Details" at bounding box center [851, 259] width 74 height 23
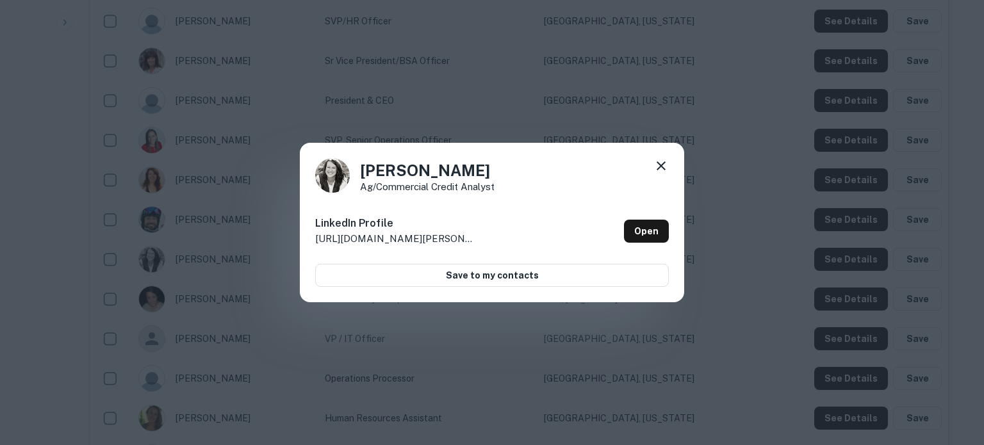
click at [663, 168] on icon at bounding box center [660, 165] width 9 height 9
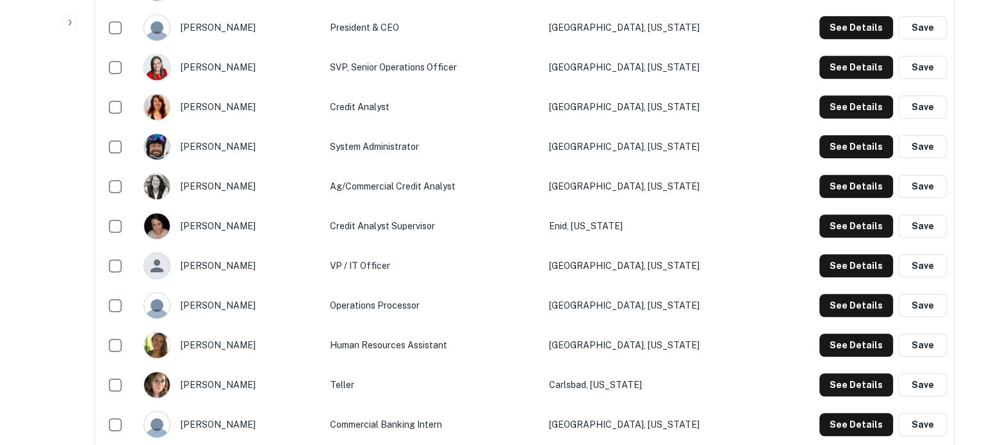
scroll to position [961, 0]
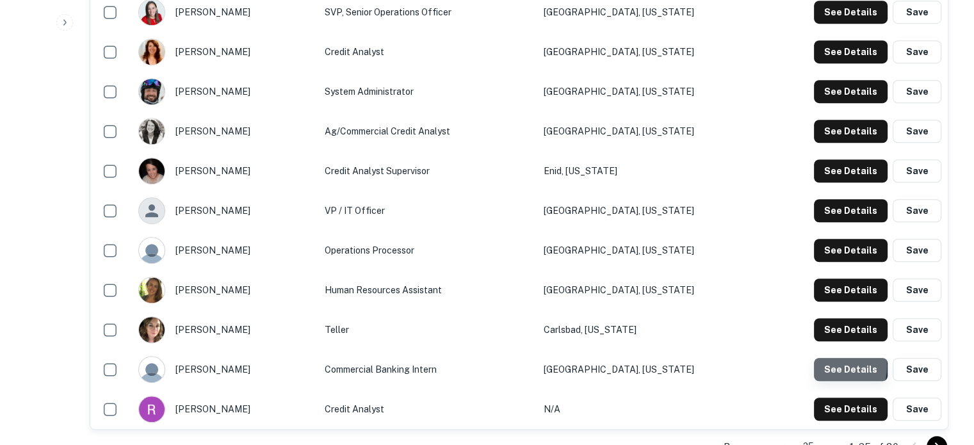
click at [825, 366] on button "See Details" at bounding box center [851, 369] width 74 height 23
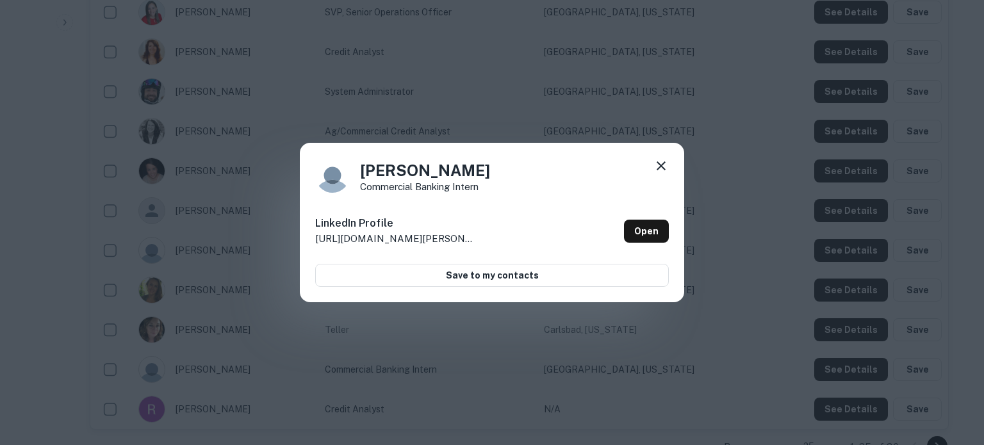
click at [660, 166] on icon at bounding box center [660, 165] width 9 height 9
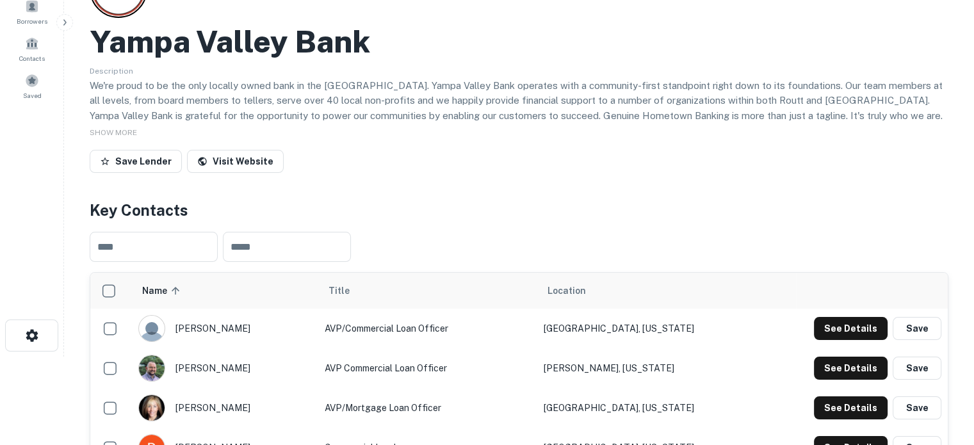
scroll to position [0, 0]
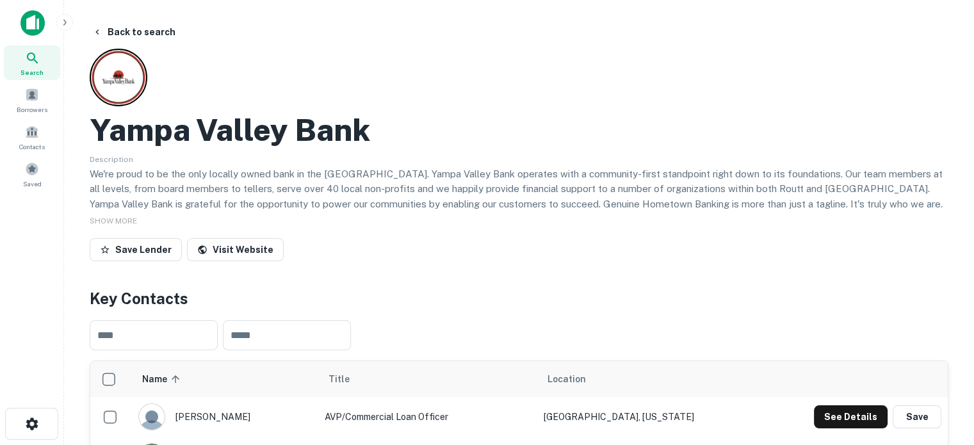
click at [31, 70] on span "Search" at bounding box center [31, 72] width 23 height 10
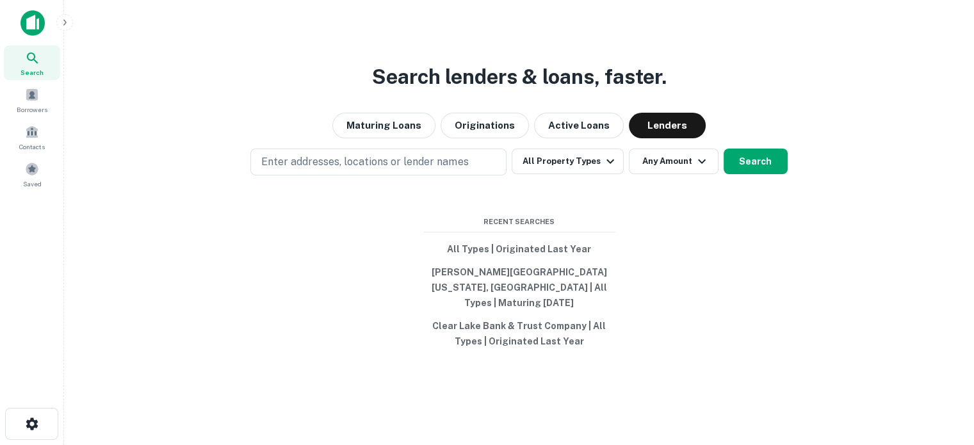
click at [432, 169] on p "Enter addresses, locations or lender names" at bounding box center [364, 161] width 207 height 15
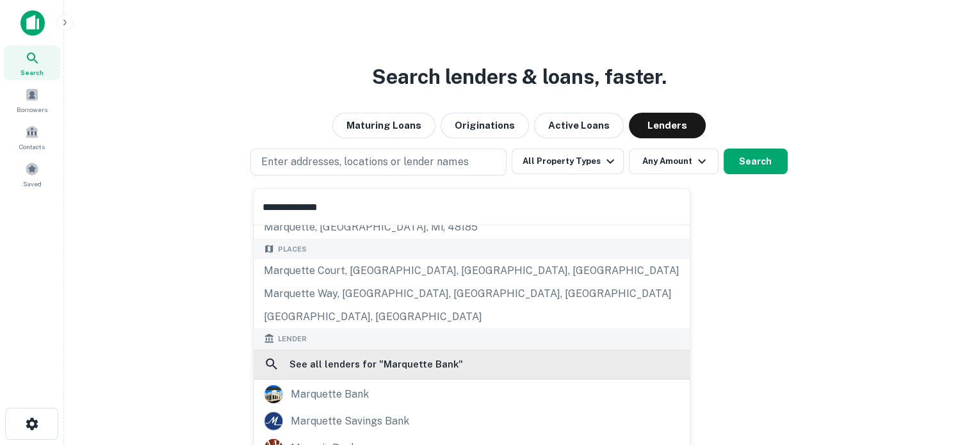
scroll to position [128, 0]
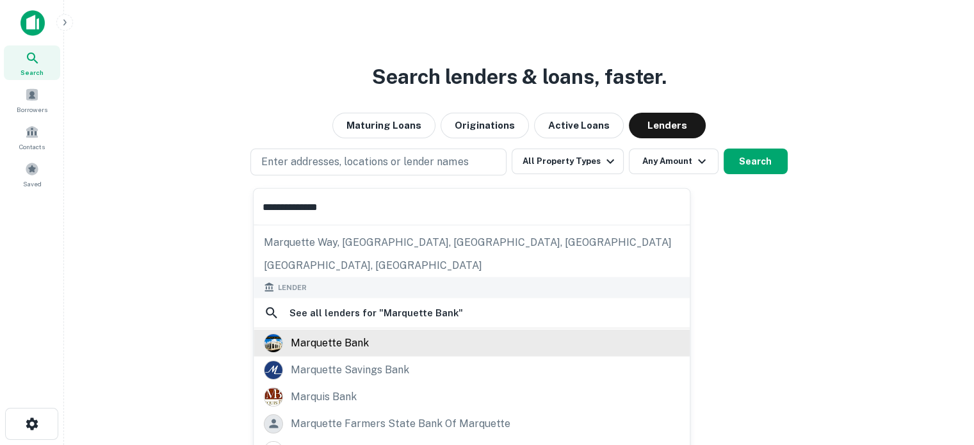
type input "**********"
click at [324, 338] on div "marquette bank" at bounding box center [330, 342] width 78 height 19
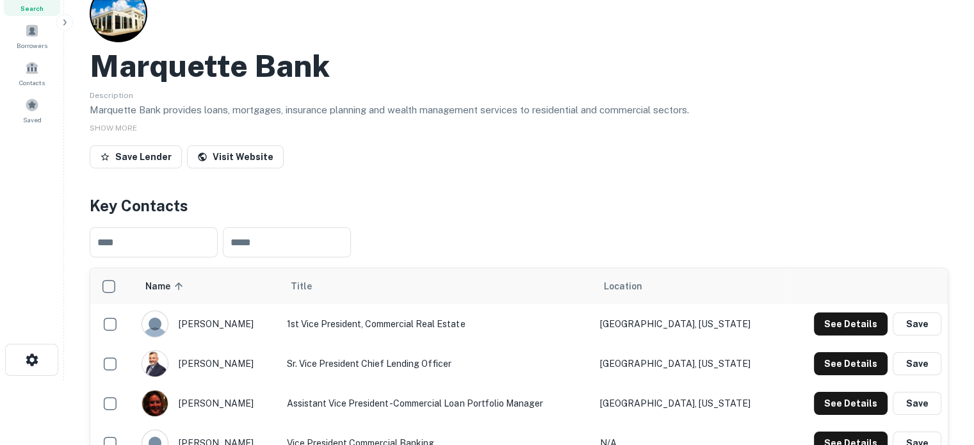
scroll to position [192, 0]
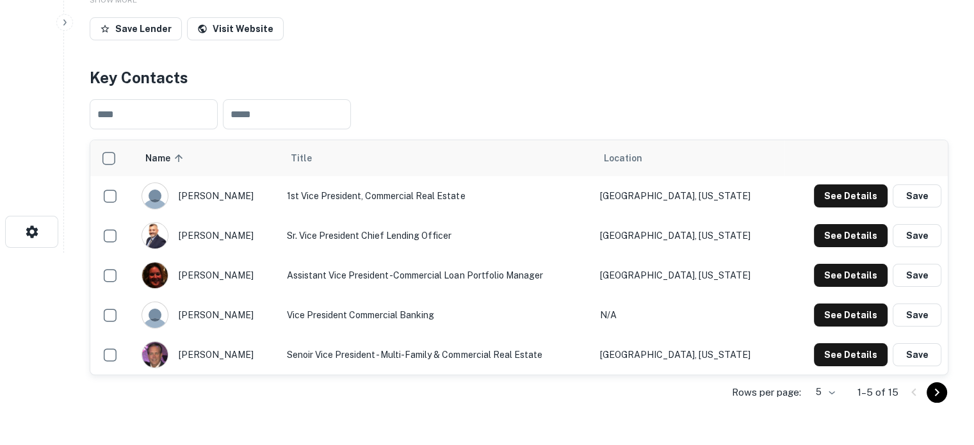
click at [825, 253] on body "Search Borrowers Contacts Saved Back to search Marquette Bank Description Marqu…" at bounding box center [487, 30] width 974 height 445
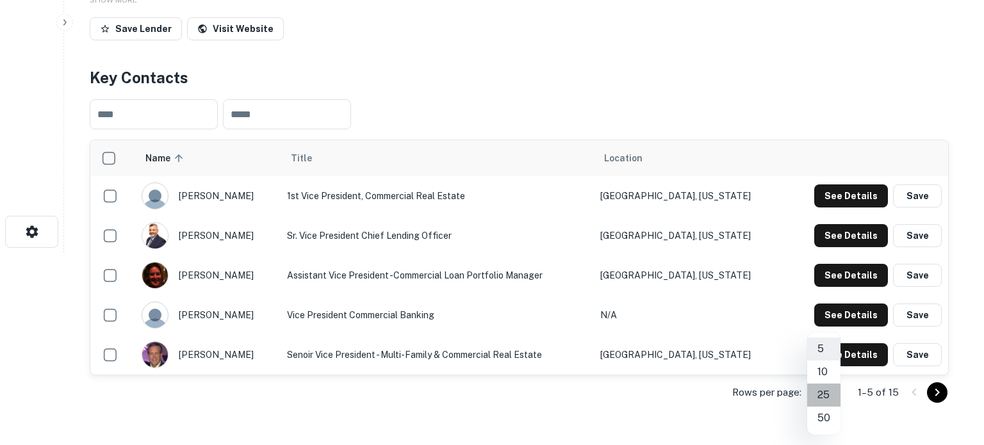
click at [820, 394] on li "25" at bounding box center [823, 395] width 33 height 23
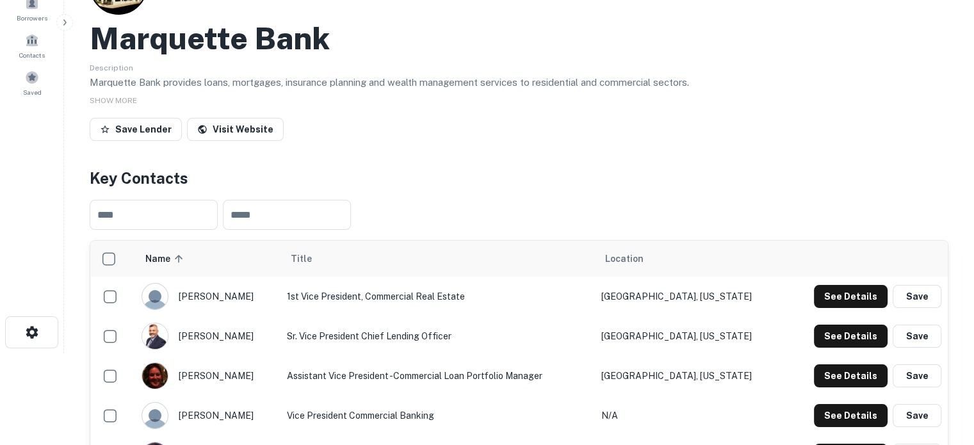
scroll to position [0, 0]
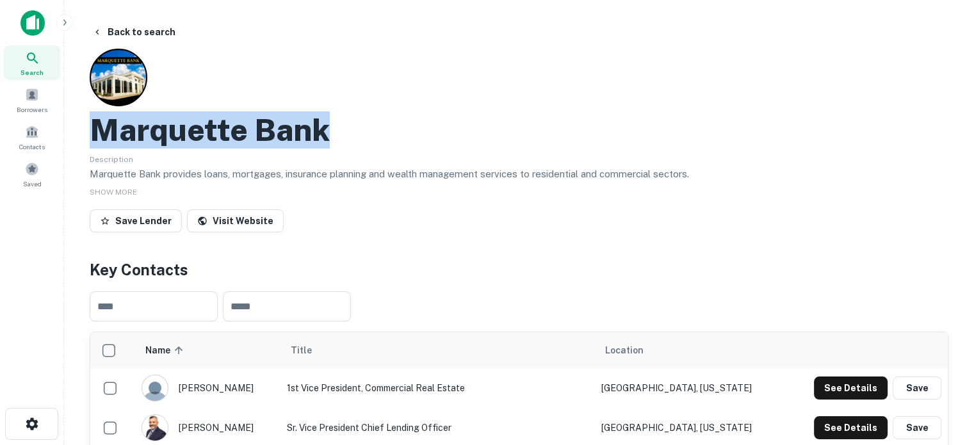
drag, startPoint x: 87, startPoint y: 128, endPoint x: 361, endPoint y: 125, distance: 274.1
copy h2 "Marquette Bank"
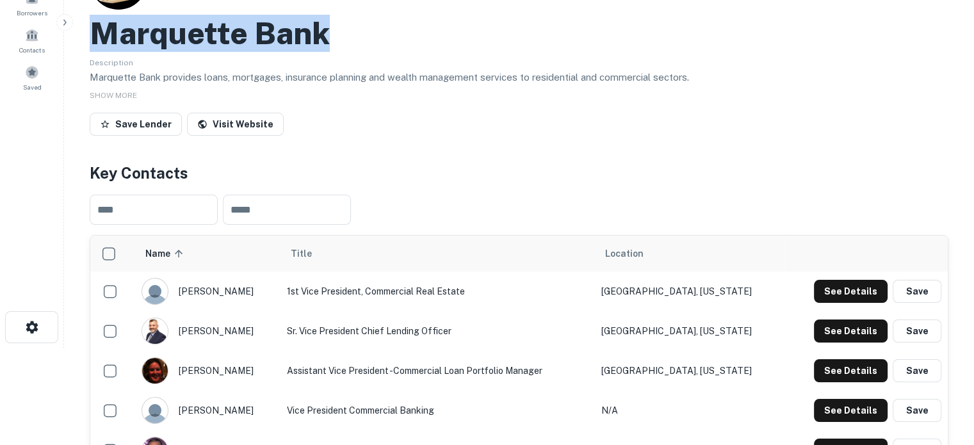
scroll to position [192, 0]
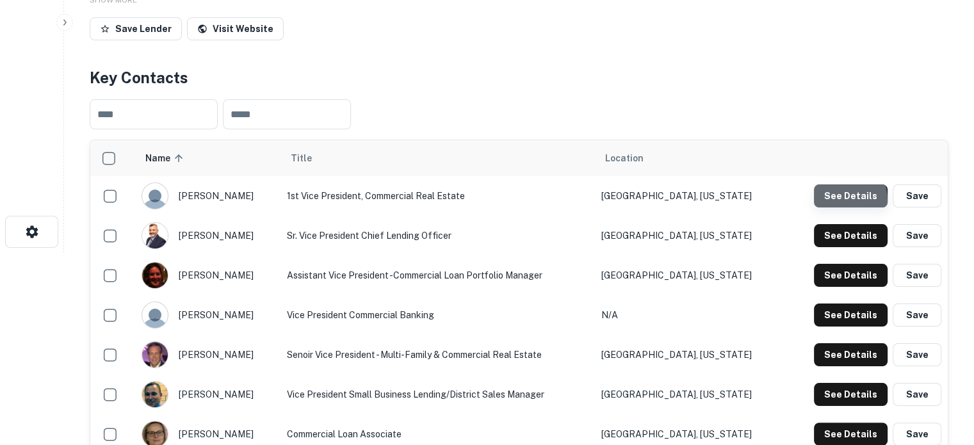
click at [826, 203] on button "See Details" at bounding box center [851, 195] width 74 height 23
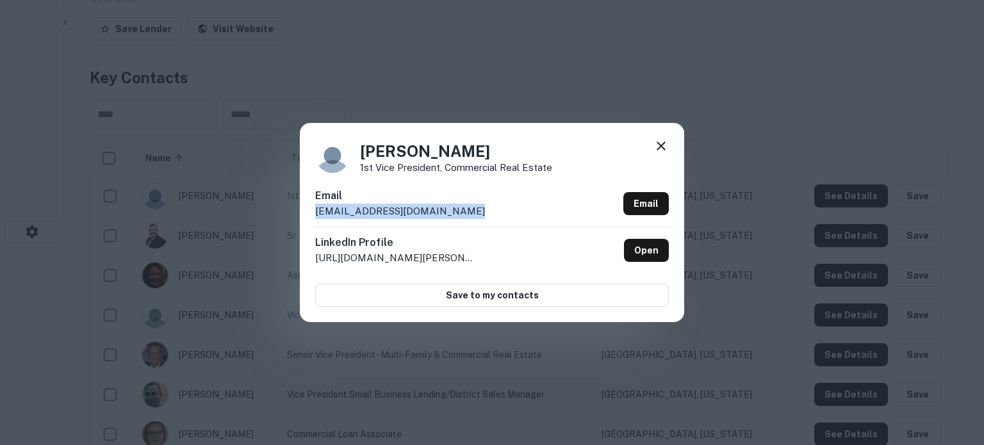
drag, startPoint x: 315, startPoint y: 213, endPoint x: 521, endPoint y: 212, distance: 205.6
click at [521, 212] on div "Email [EMAIL_ADDRESS][DOMAIN_NAME] Email" at bounding box center [492, 207] width 354 height 38
copy p "[EMAIL_ADDRESS][DOMAIN_NAME]"
drag, startPoint x: 664, startPoint y: 143, endPoint x: 621, endPoint y: 199, distance: 69.8
click at [664, 144] on icon at bounding box center [660, 145] width 15 height 15
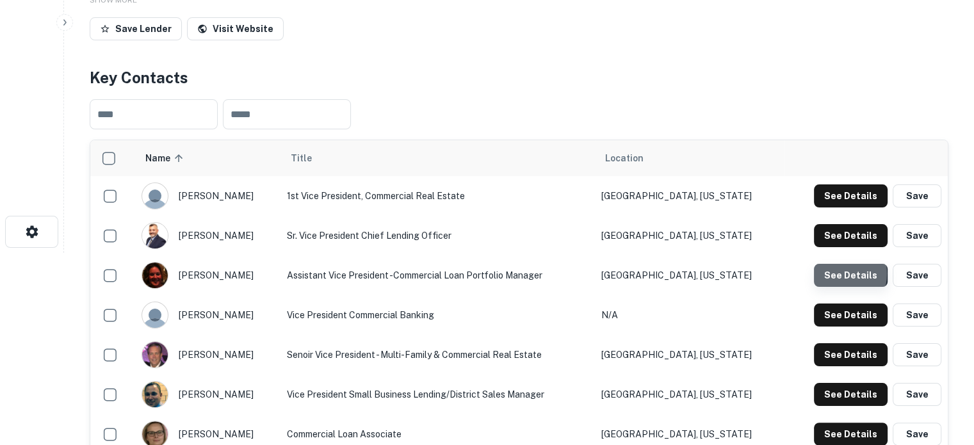
click at [834, 275] on button "See Details" at bounding box center [851, 275] width 74 height 23
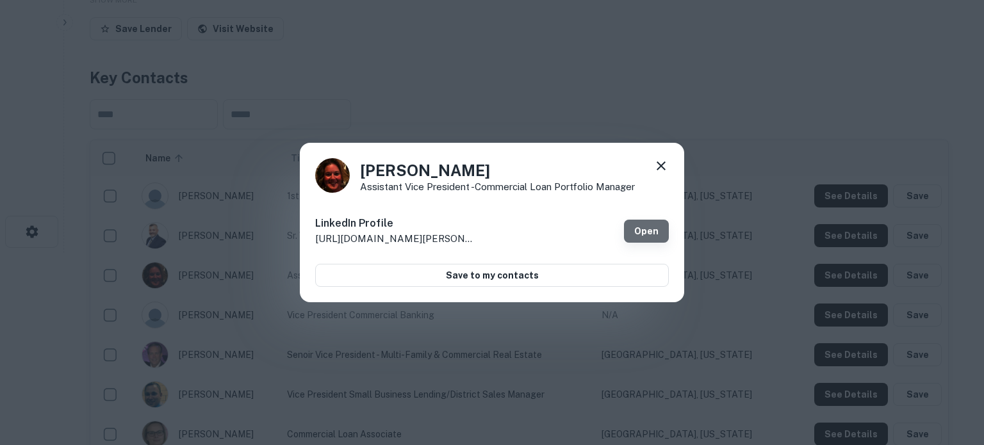
click at [640, 229] on link "Open" at bounding box center [646, 231] width 45 height 23
click at [658, 167] on icon at bounding box center [660, 165] width 15 height 15
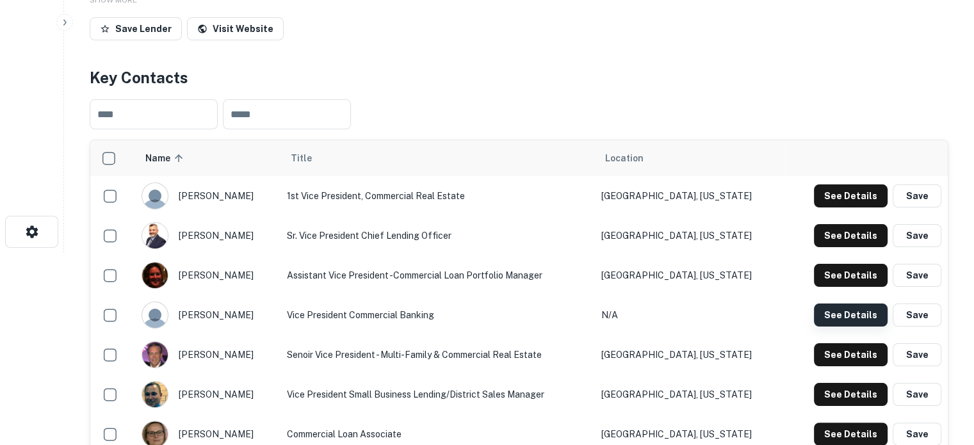
click at [819, 317] on button "See Details" at bounding box center [851, 315] width 74 height 23
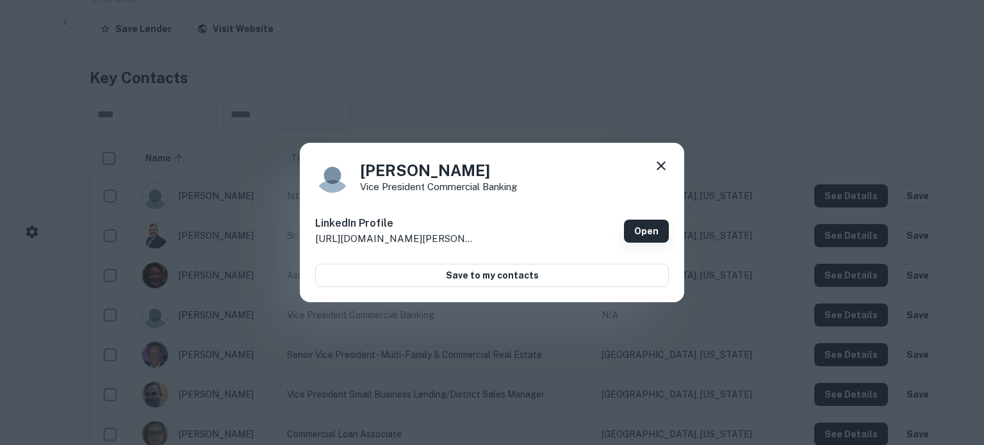
click at [643, 232] on link "Open" at bounding box center [646, 231] width 45 height 23
click at [666, 165] on icon at bounding box center [660, 165] width 15 height 15
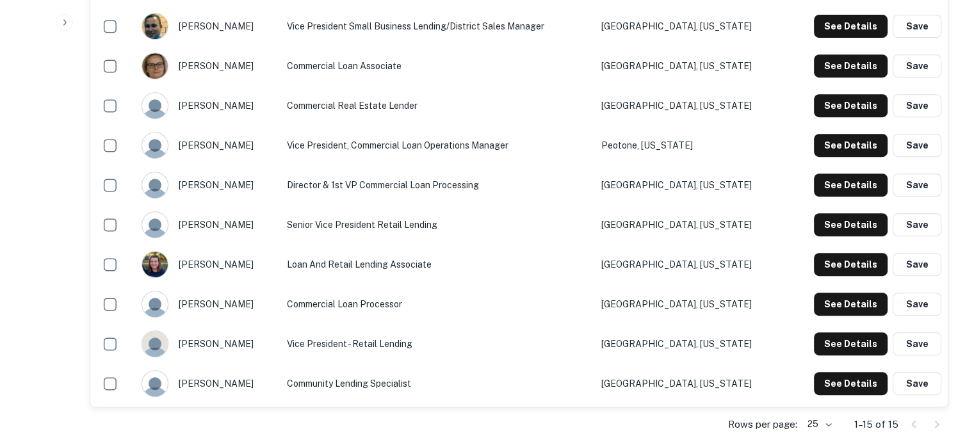
scroll to position [640, 0]
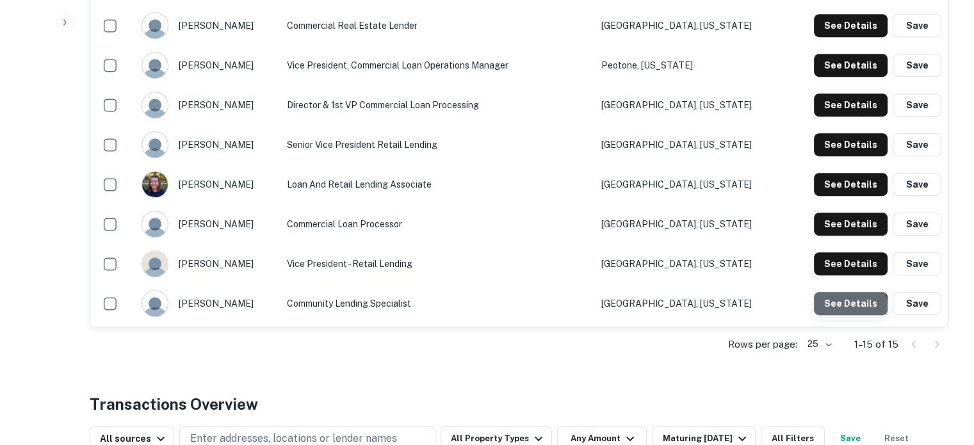
click at [826, 313] on button "See Details" at bounding box center [851, 303] width 74 height 23
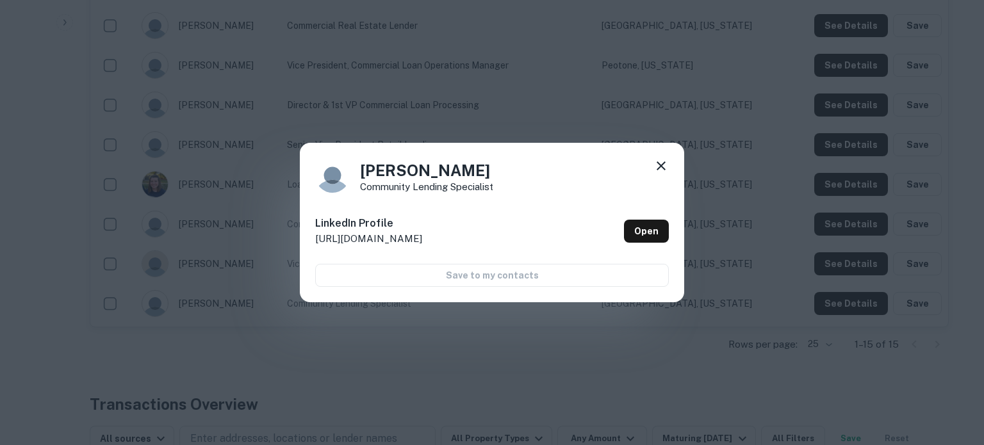
click at [660, 166] on icon at bounding box center [660, 165] width 9 height 9
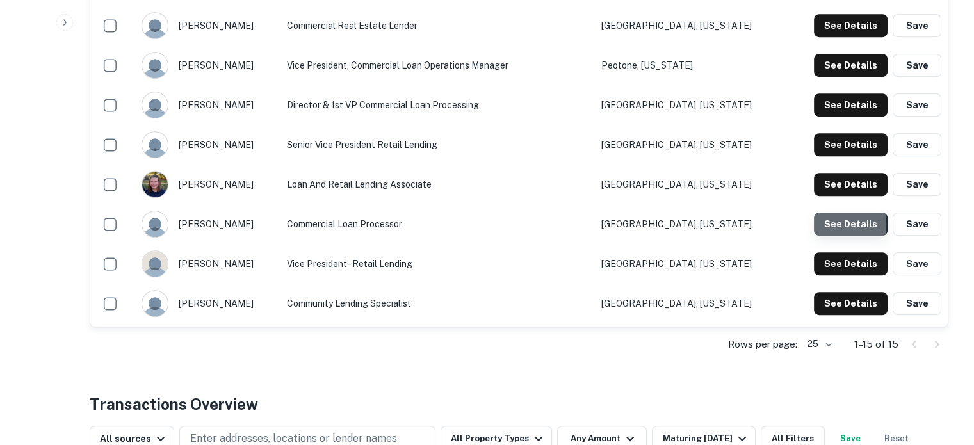
click at [841, 225] on button "See Details" at bounding box center [851, 224] width 74 height 23
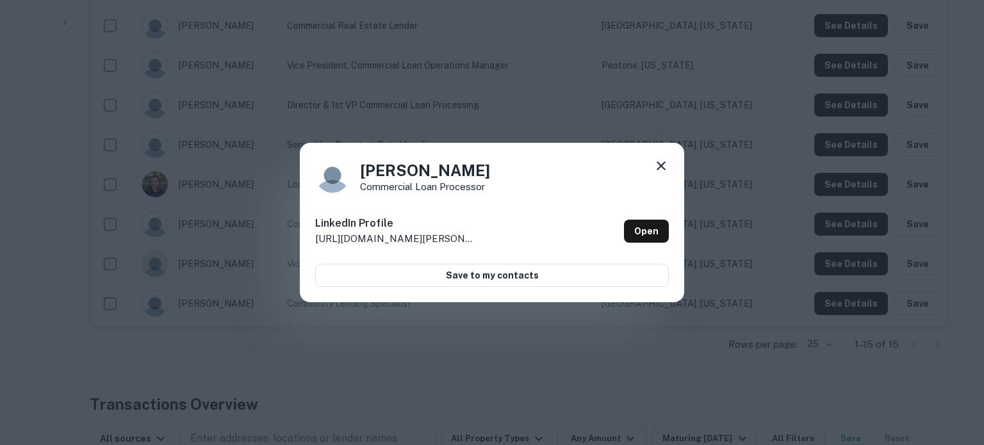
click at [663, 165] on icon at bounding box center [660, 165] width 15 height 15
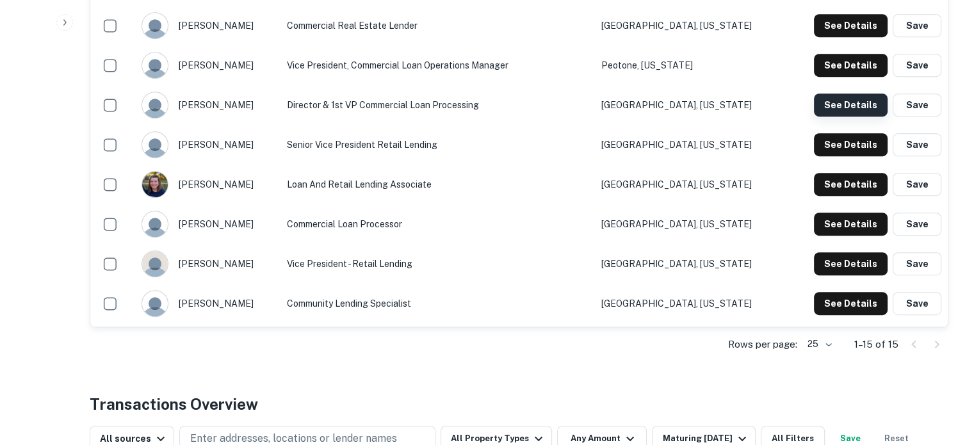
click at [833, 106] on button "See Details" at bounding box center [851, 105] width 74 height 23
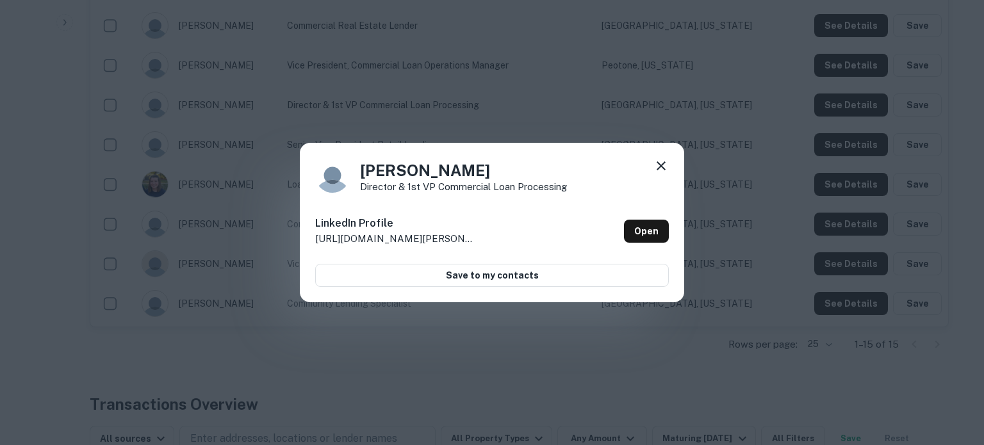
click at [658, 166] on icon at bounding box center [660, 165] width 15 height 15
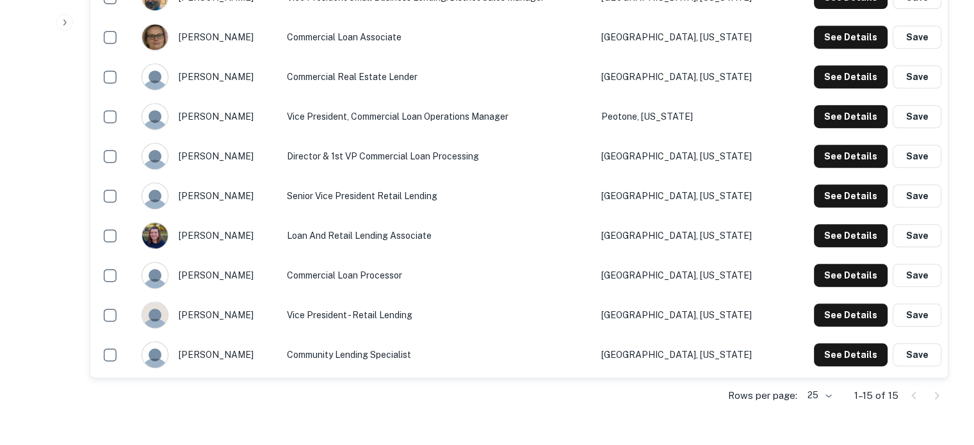
scroll to position [512, 0]
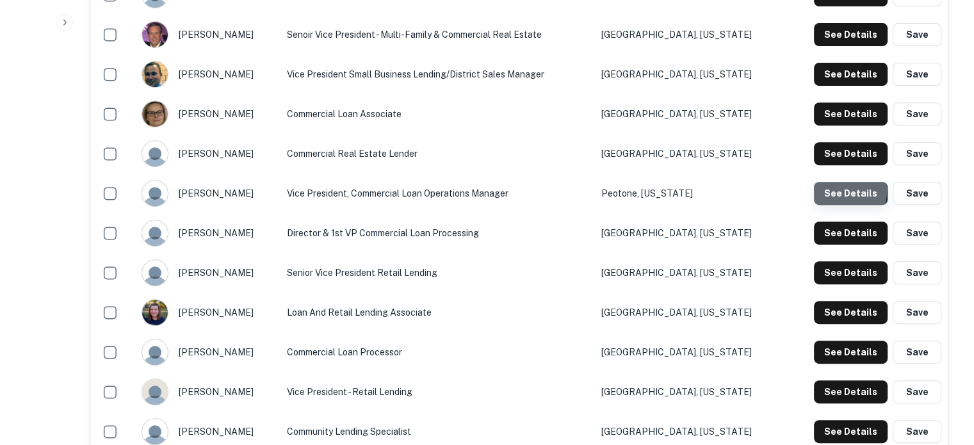
click at [830, 191] on button "See Details" at bounding box center [851, 193] width 74 height 23
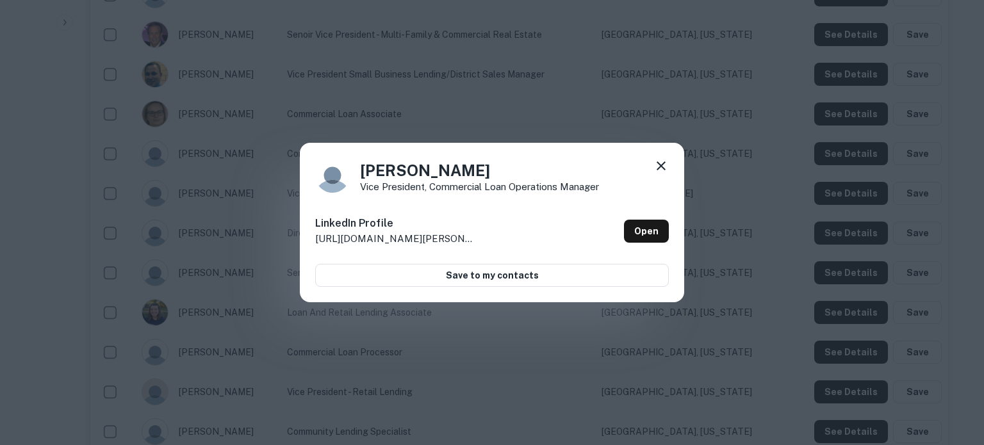
click at [665, 168] on icon at bounding box center [660, 165] width 15 height 15
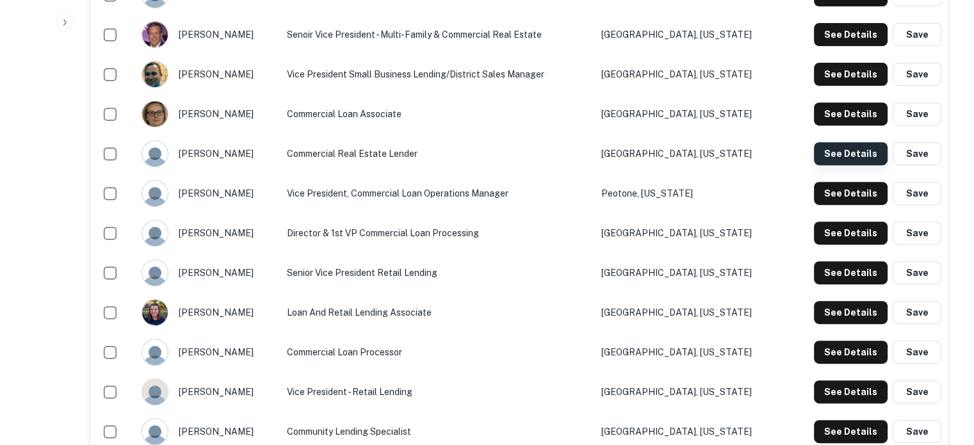
click at [820, 151] on button "See Details" at bounding box center [851, 153] width 74 height 23
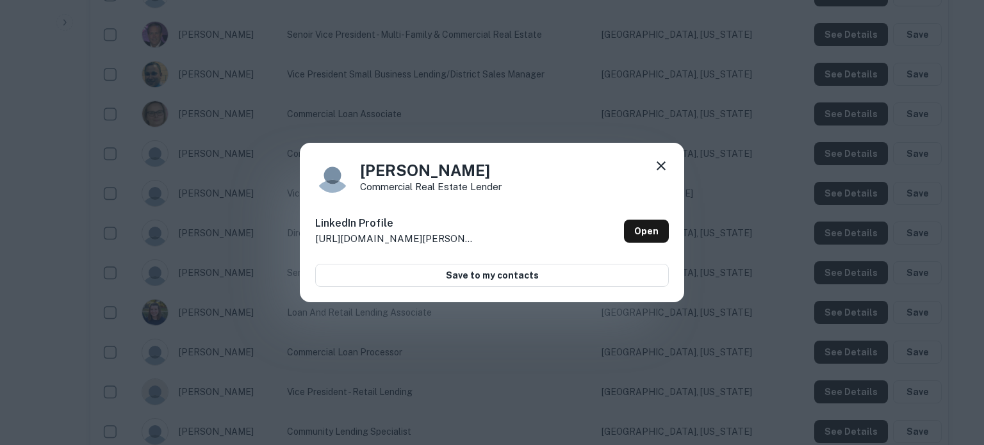
click at [661, 168] on icon at bounding box center [660, 165] width 15 height 15
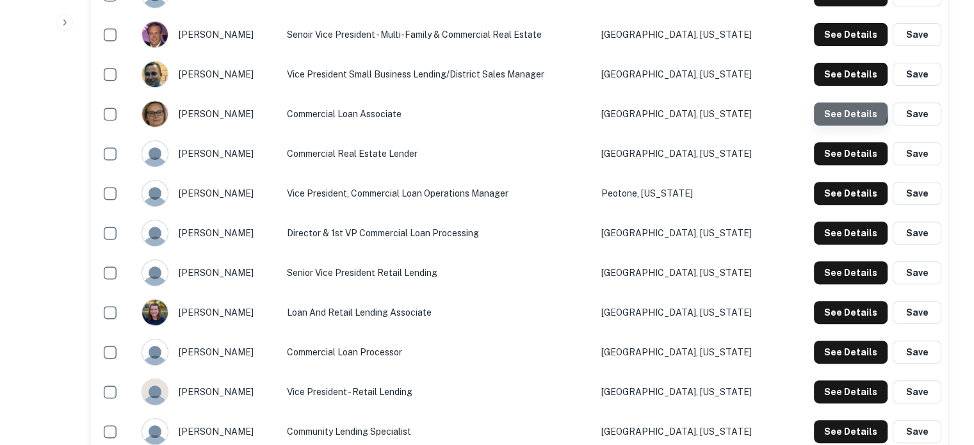
click at [823, 108] on button "See Details" at bounding box center [851, 113] width 74 height 23
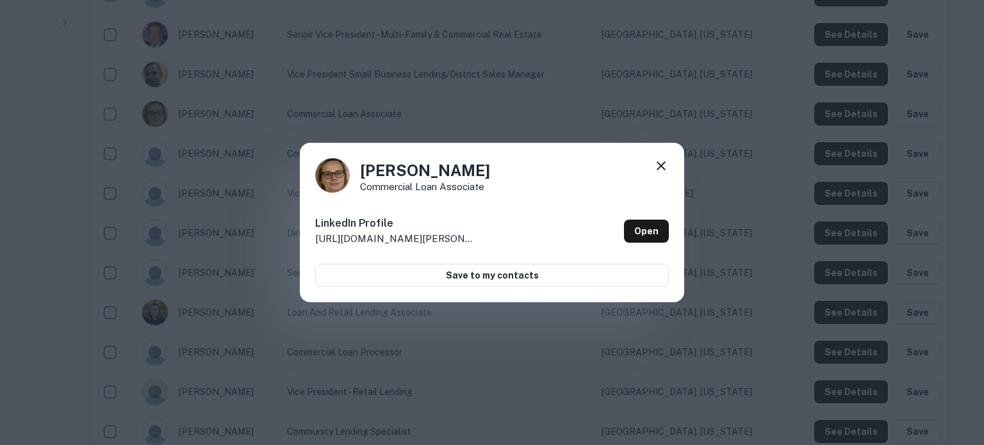
click at [662, 164] on icon at bounding box center [660, 165] width 9 height 9
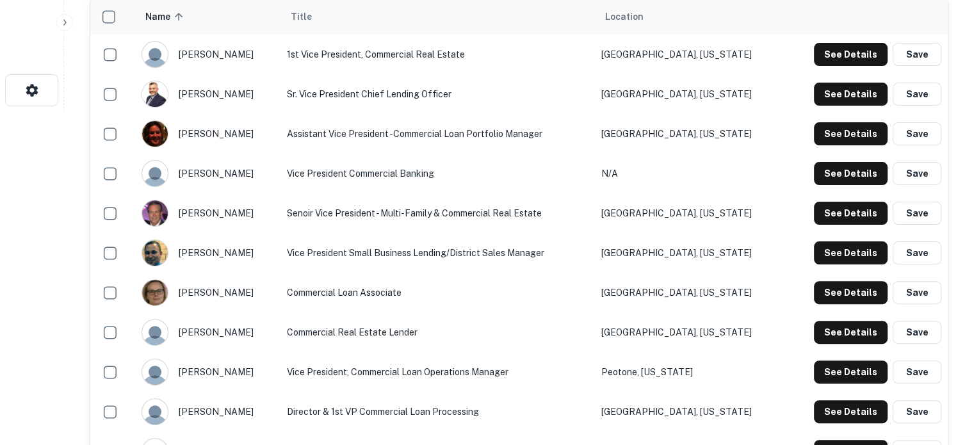
scroll to position [320, 0]
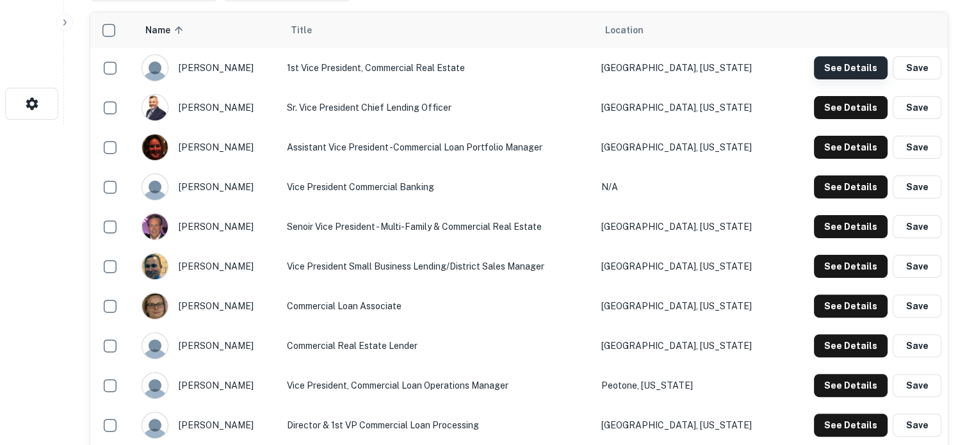
click at [833, 76] on button "See Details" at bounding box center [851, 67] width 74 height 23
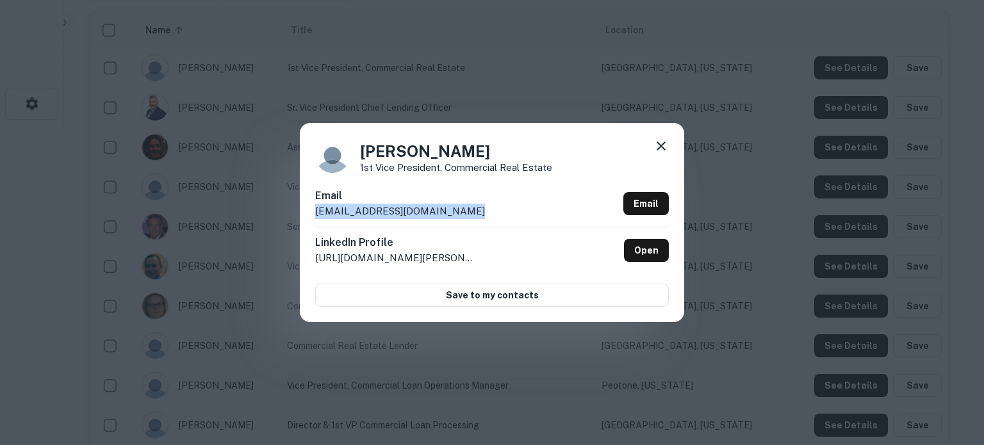
drag, startPoint x: 492, startPoint y: 211, endPoint x: 306, endPoint y: 220, distance: 185.9
click at [306, 220] on div "Dan Robinson 1st Vice President, Commercial Real Estate Email drobinson@emarque…" at bounding box center [492, 222] width 384 height 199
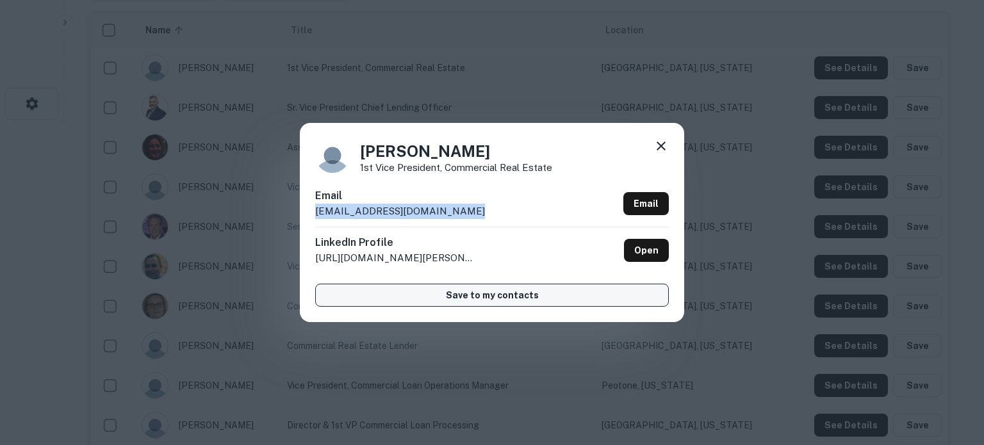
copy p "drobinson@emarquettebank.com"
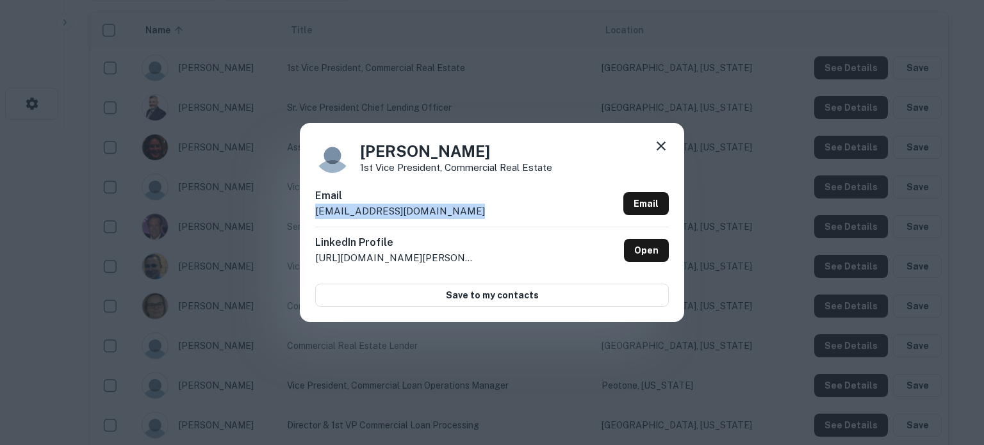
click at [664, 143] on icon at bounding box center [660, 146] width 9 height 9
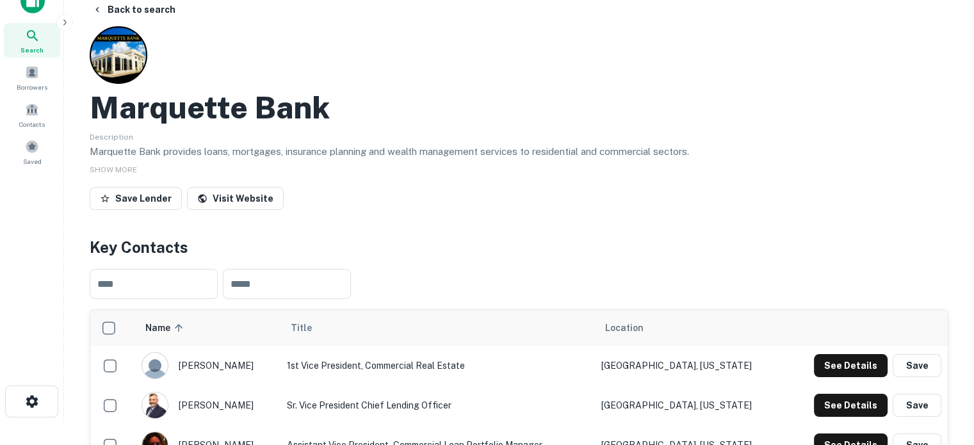
scroll to position [0, 0]
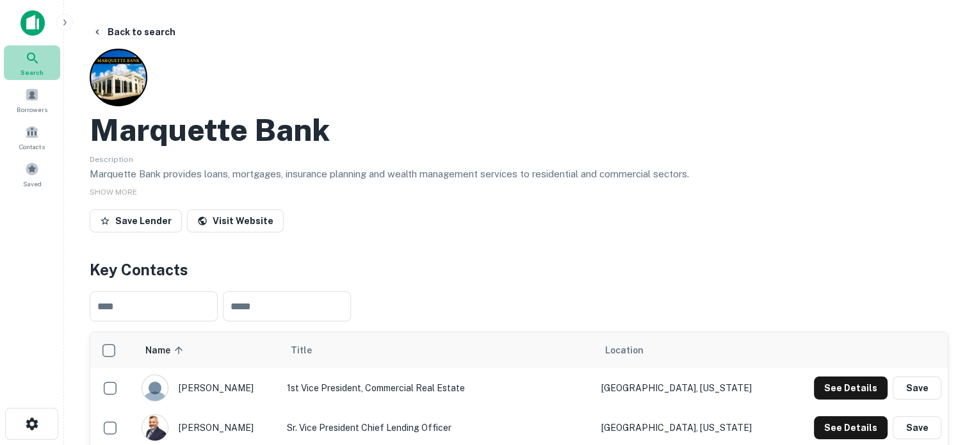
click at [44, 70] on div "Search" at bounding box center [32, 62] width 56 height 35
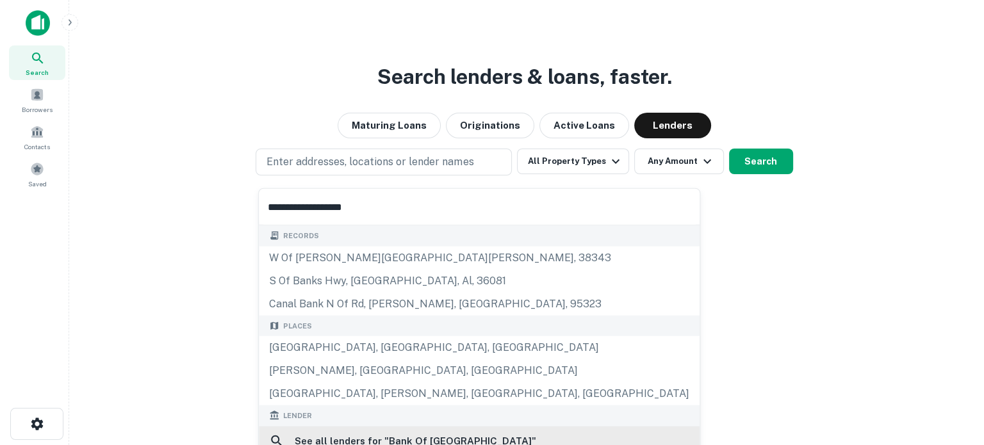
scroll to position [64, 0]
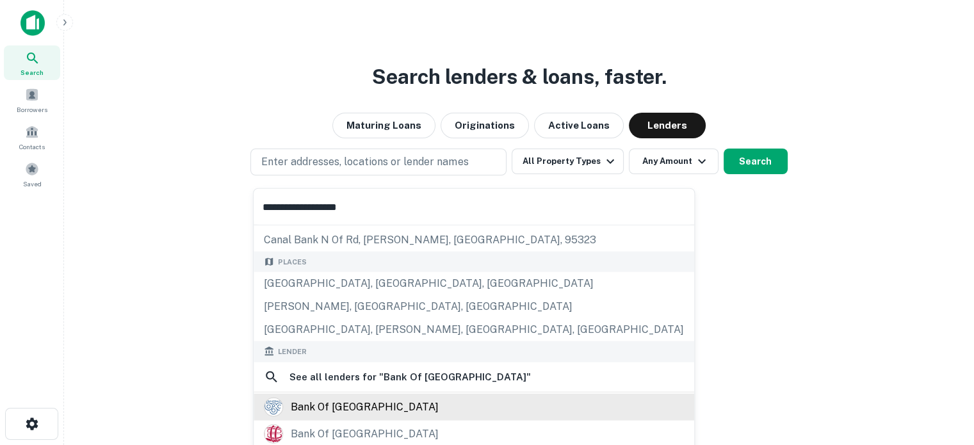
type input "**********"
click at [356, 406] on div "bank of [GEOGRAPHIC_DATA]" at bounding box center [365, 406] width 148 height 19
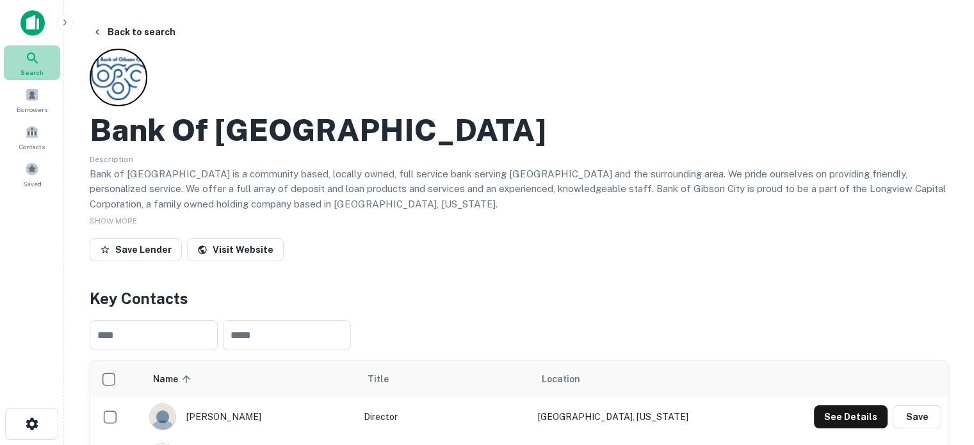
click at [44, 74] on div "Search" at bounding box center [32, 62] width 56 height 35
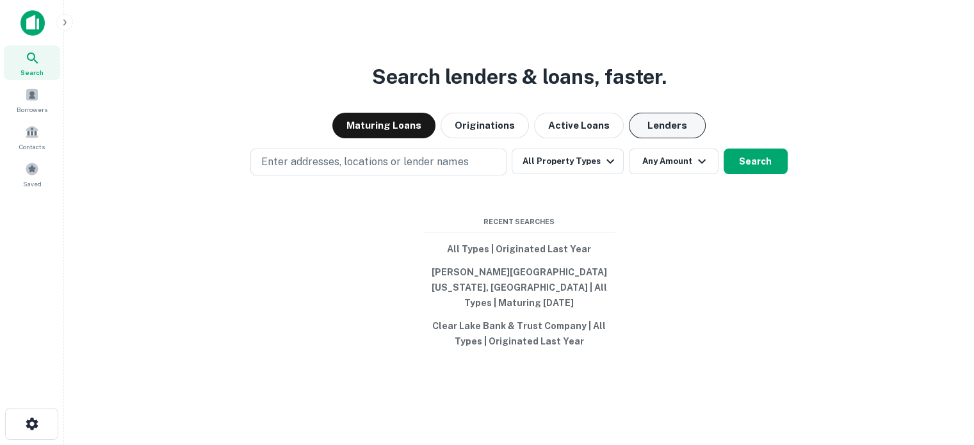
click at [665, 135] on button "Lenders" at bounding box center [667, 126] width 77 height 26
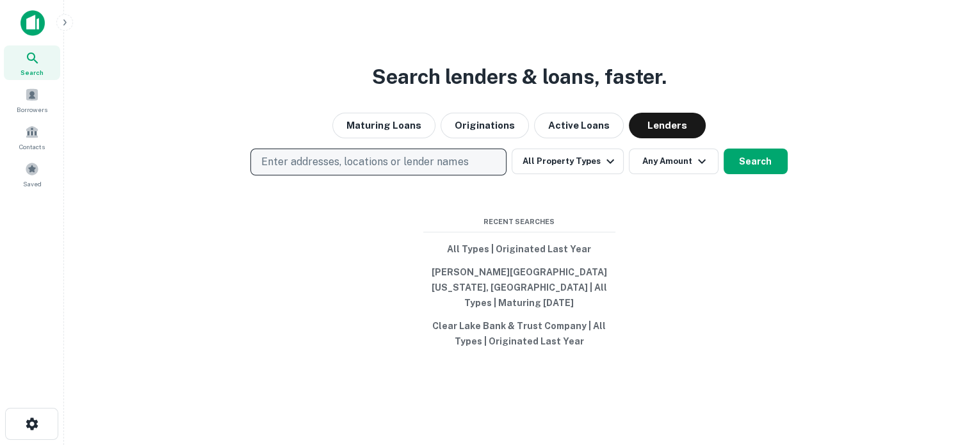
click at [478, 170] on button "Enter addresses, locations or lender names" at bounding box center [378, 162] width 256 height 27
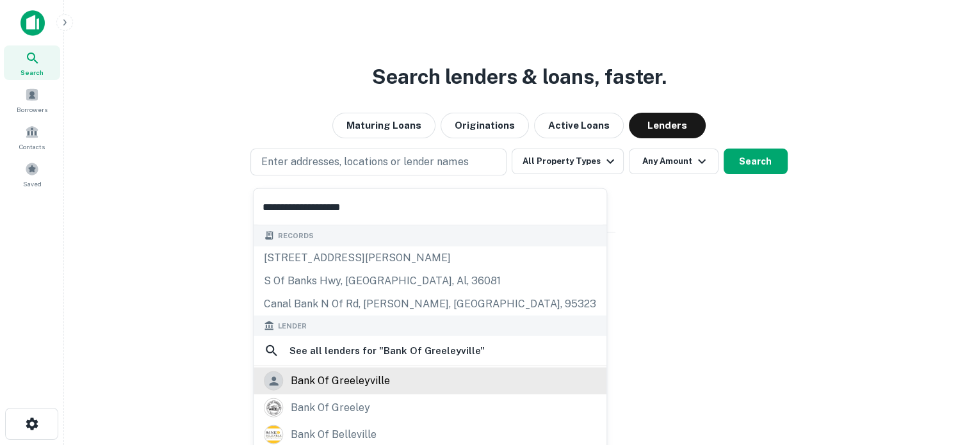
type input "**********"
click at [367, 373] on div "bank of greeleyville" at bounding box center [340, 380] width 99 height 19
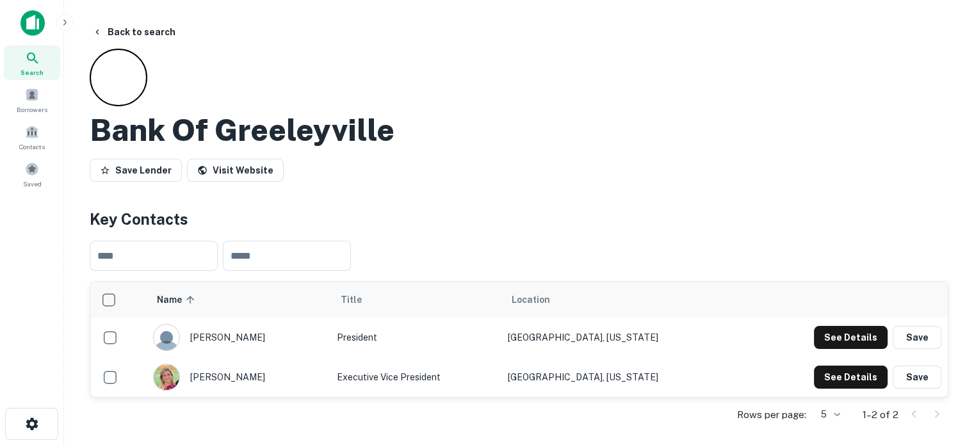
click at [47, 63] on div "Search" at bounding box center [32, 62] width 56 height 35
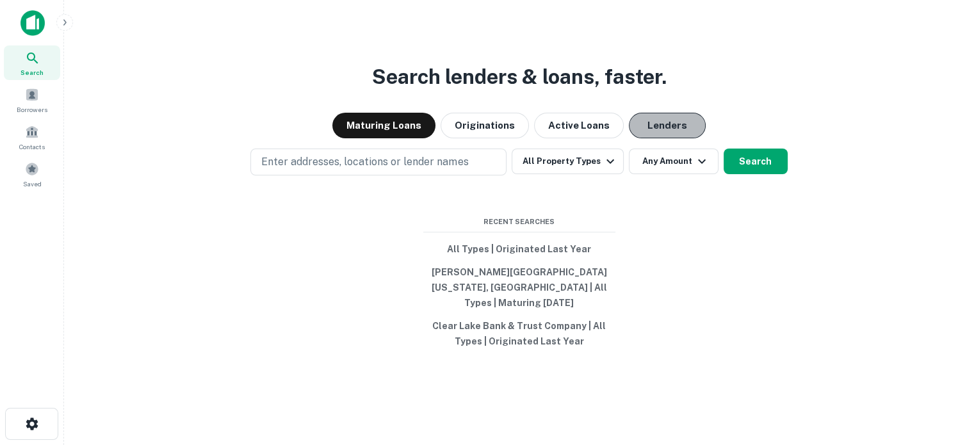
click at [666, 133] on button "Lenders" at bounding box center [667, 126] width 77 height 26
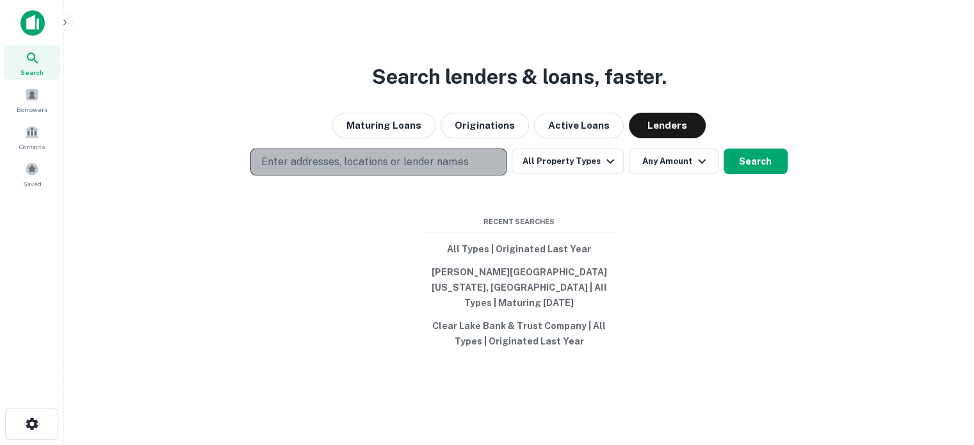
click at [482, 175] on button "Enter addresses, locations or lender names" at bounding box center [378, 162] width 256 height 27
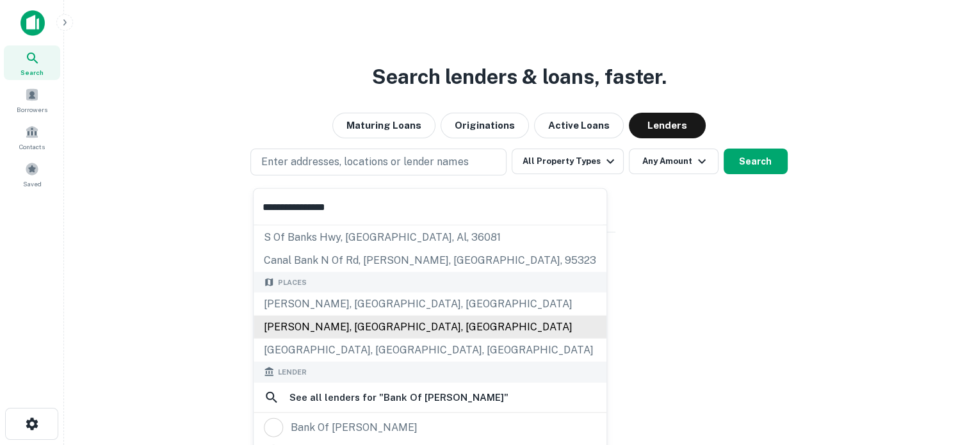
scroll to position [128, 0]
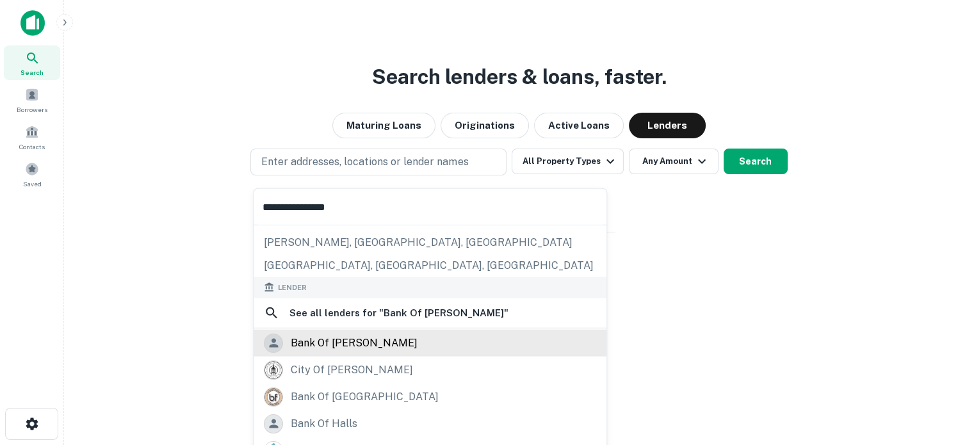
type input "**********"
click at [346, 345] on div "bank of [PERSON_NAME]" at bounding box center [354, 342] width 127 height 19
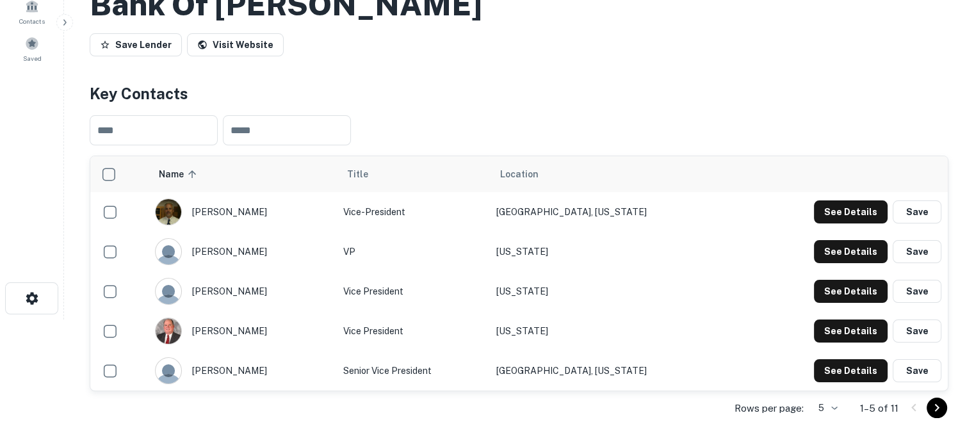
scroll to position [128, 0]
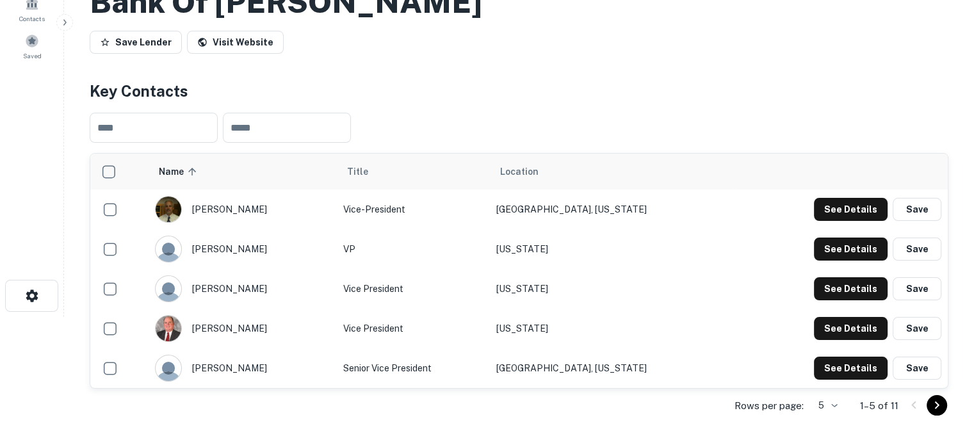
click at [837, 317] on body "Search Borrowers Contacts Saved Back to search Bank Of [PERSON_NAME] Save Lende…" at bounding box center [487, 94] width 974 height 445
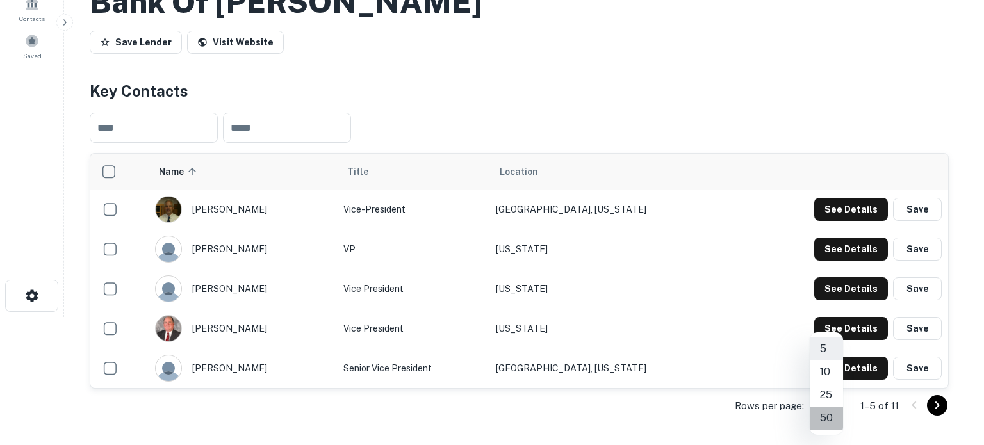
click at [833, 416] on li "50" at bounding box center [826, 418] width 33 height 23
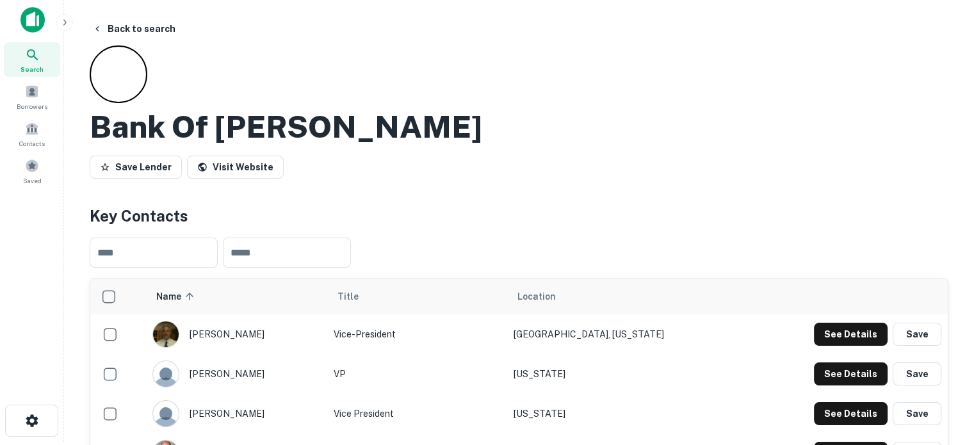
scroll to position [0, 0]
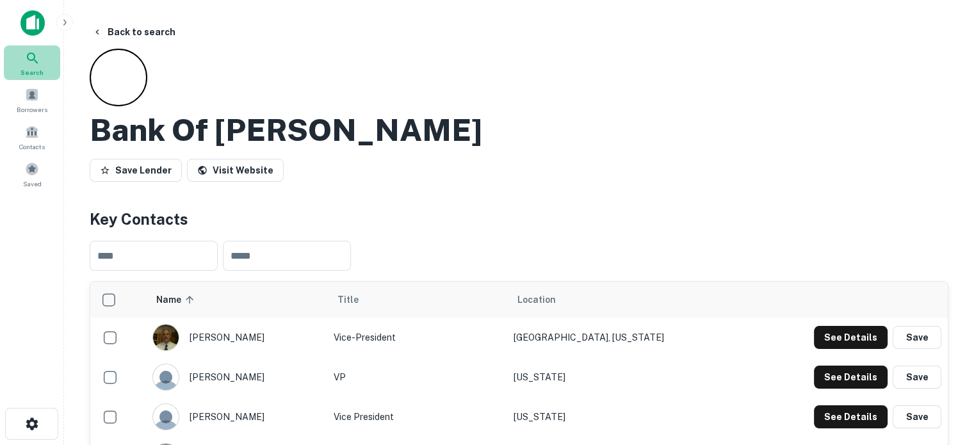
click at [31, 70] on span "Search" at bounding box center [31, 72] width 23 height 10
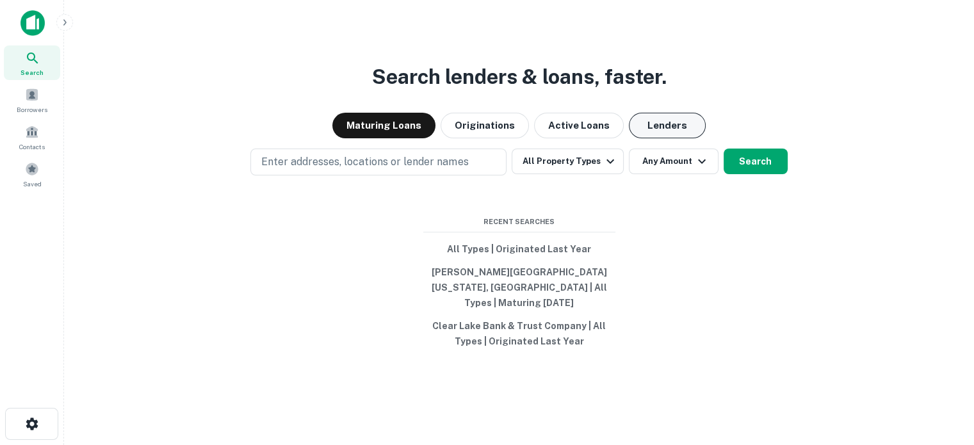
click at [661, 138] on button "Lenders" at bounding box center [667, 126] width 77 height 26
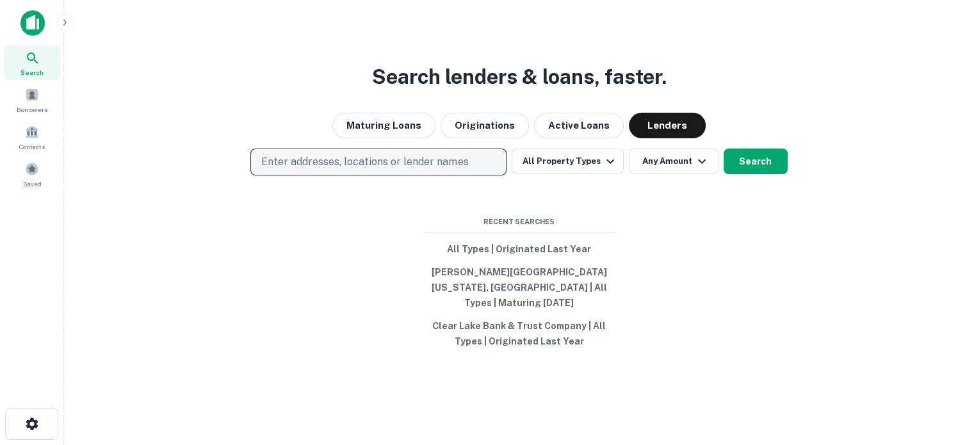
click at [434, 175] on button "Enter addresses, locations or lender names" at bounding box center [378, 162] width 256 height 27
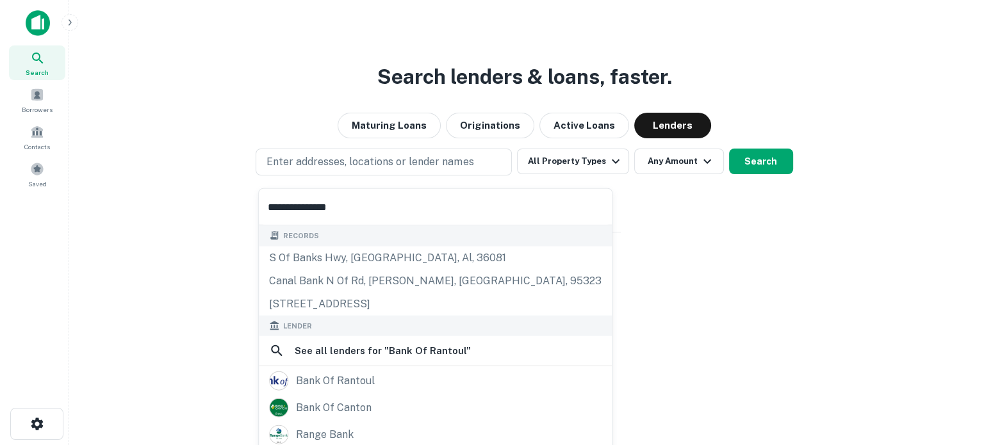
scroll to position [64, 0]
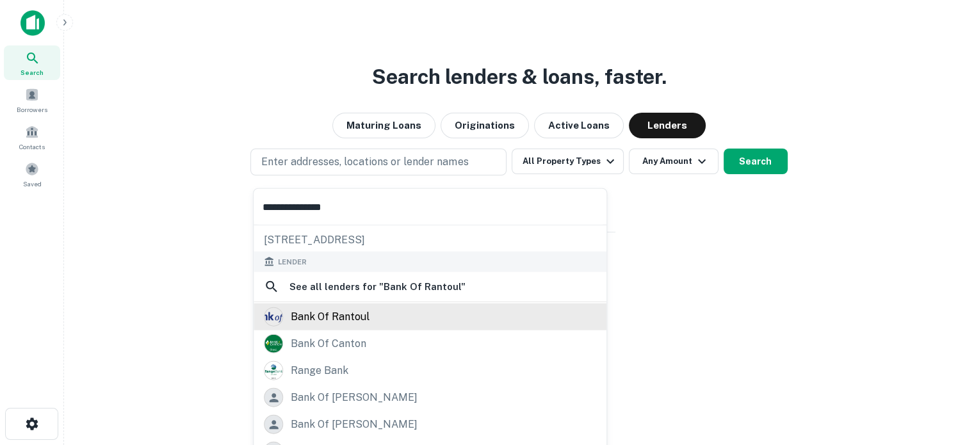
type input "**********"
click at [370, 318] on div "bank of rantoul" at bounding box center [430, 316] width 332 height 19
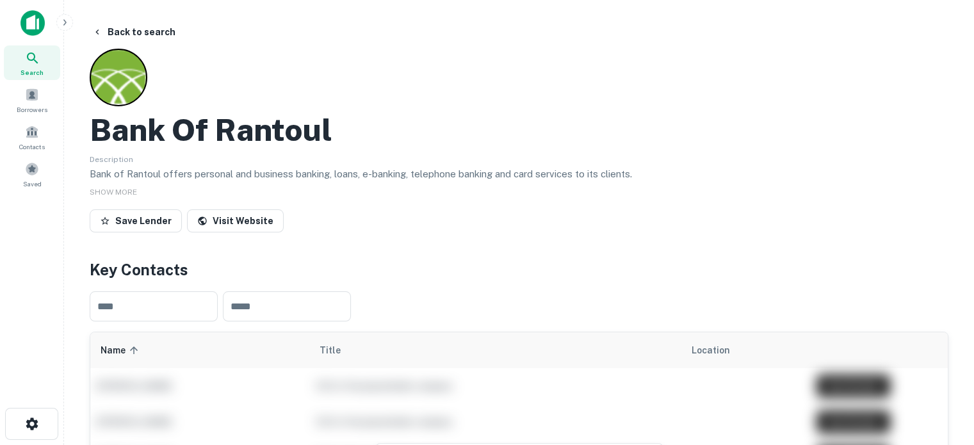
click at [29, 65] on icon at bounding box center [32, 58] width 15 height 15
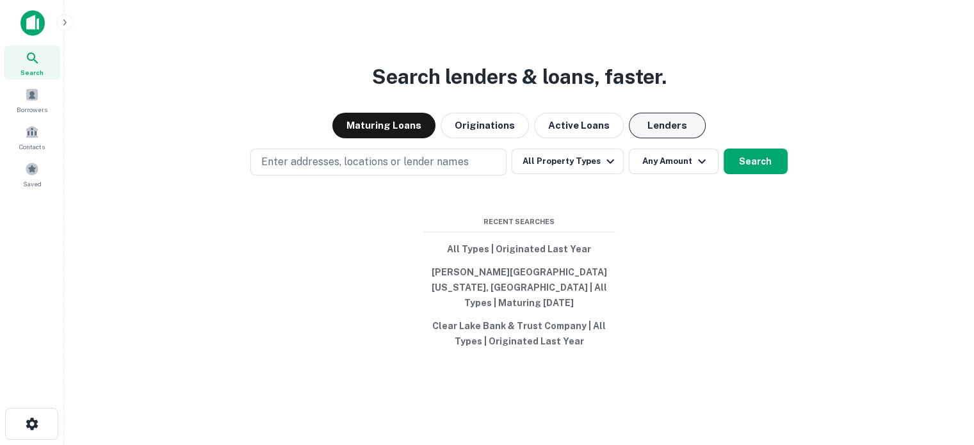
click at [678, 127] on button "Lenders" at bounding box center [667, 126] width 77 height 26
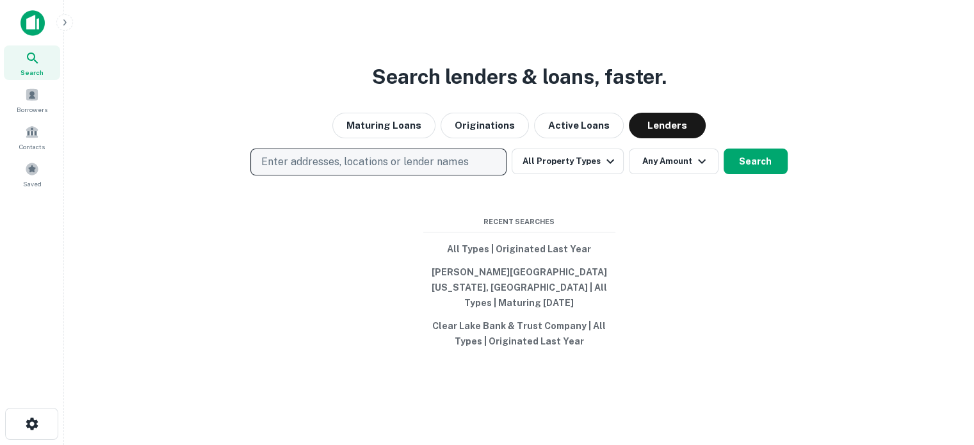
click at [481, 186] on div "Search lenders & loans, faster. Maturing Loans Originations Active Loans Lender…" at bounding box center [519, 253] width 890 height 445
click at [482, 170] on button "Enter addresses, locations or lender names" at bounding box center [378, 162] width 256 height 27
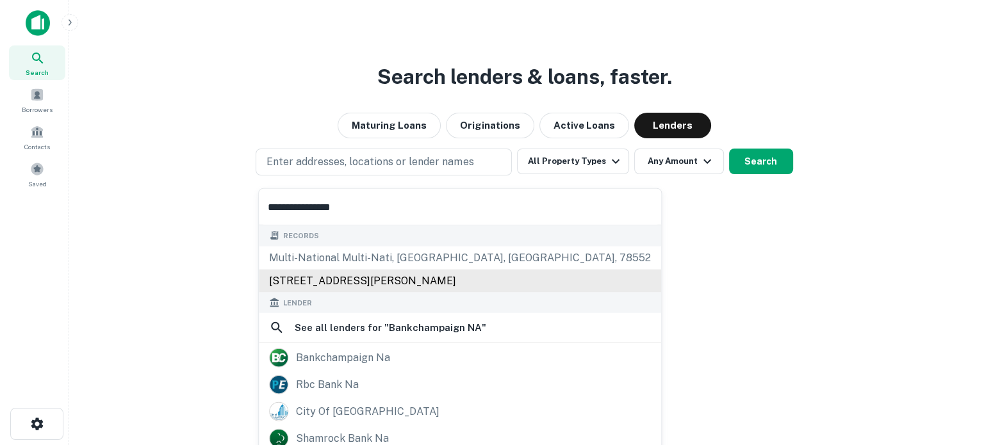
scroll to position [41, 0]
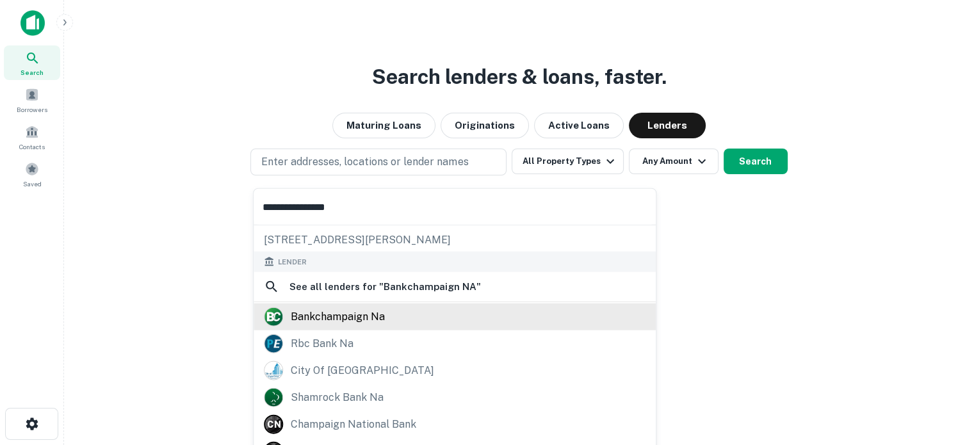
type input "**********"
click at [346, 316] on div "bankchampaign na" at bounding box center [338, 316] width 94 height 19
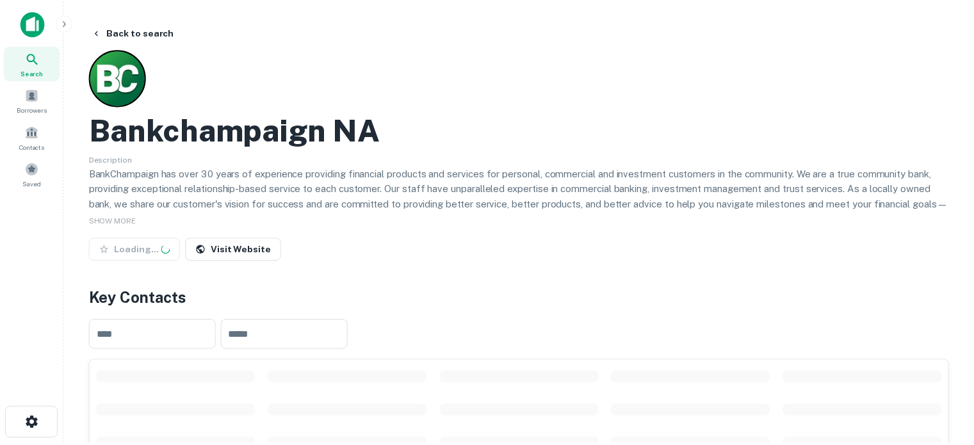
scroll to position [256, 0]
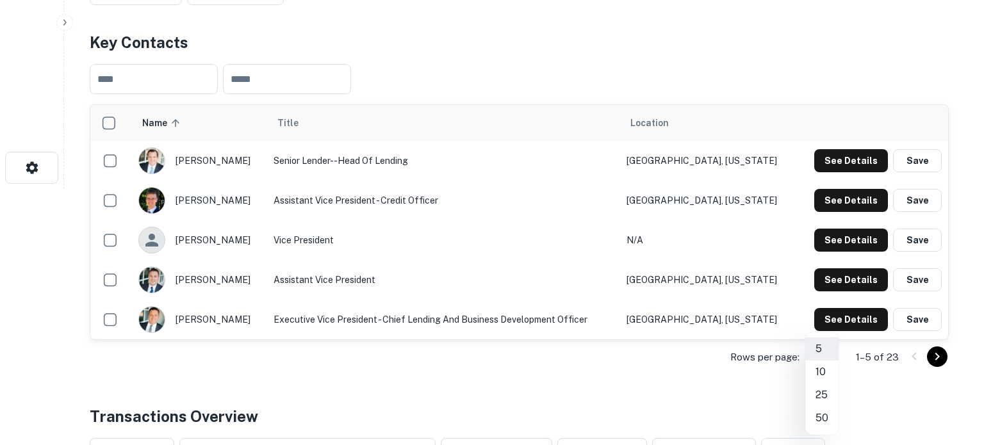
click at [826, 414] on li "50" at bounding box center [821, 418] width 33 height 23
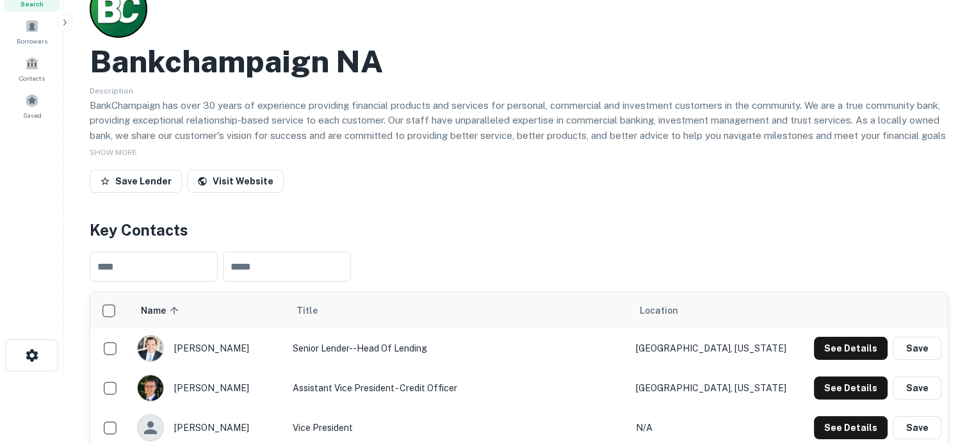
scroll to position [0, 0]
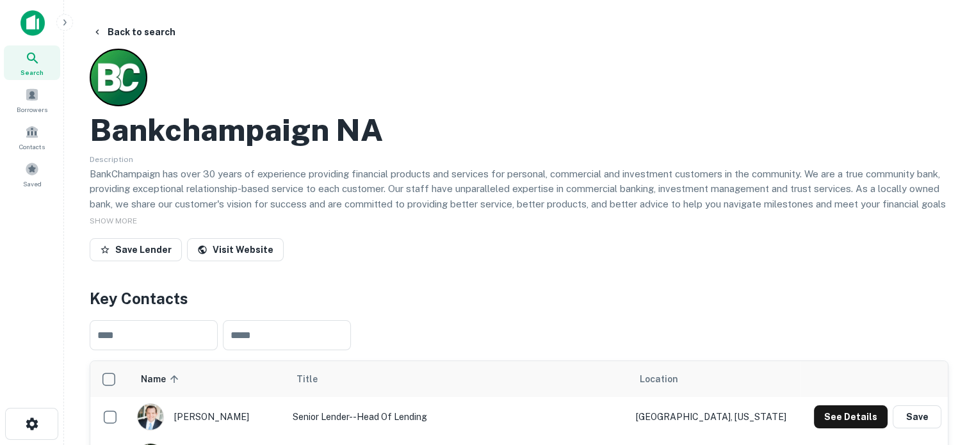
click at [40, 49] on div "Search" at bounding box center [32, 62] width 56 height 35
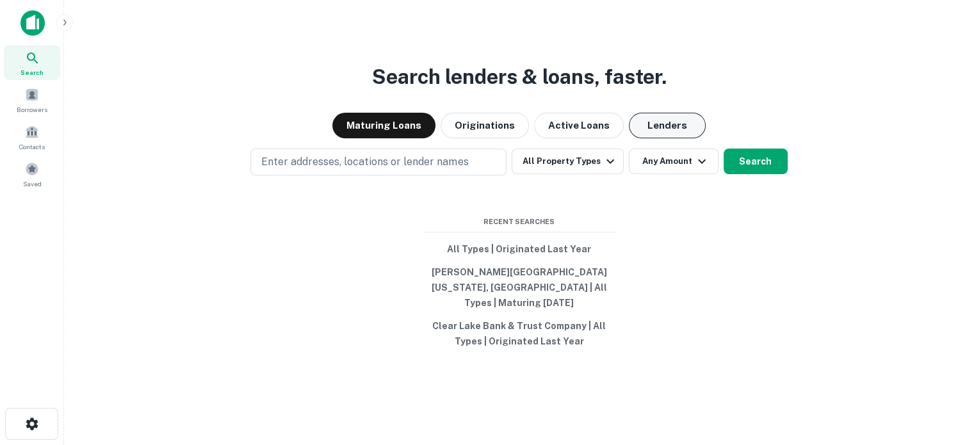
click at [653, 138] on button "Lenders" at bounding box center [667, 126] width 77 height 26
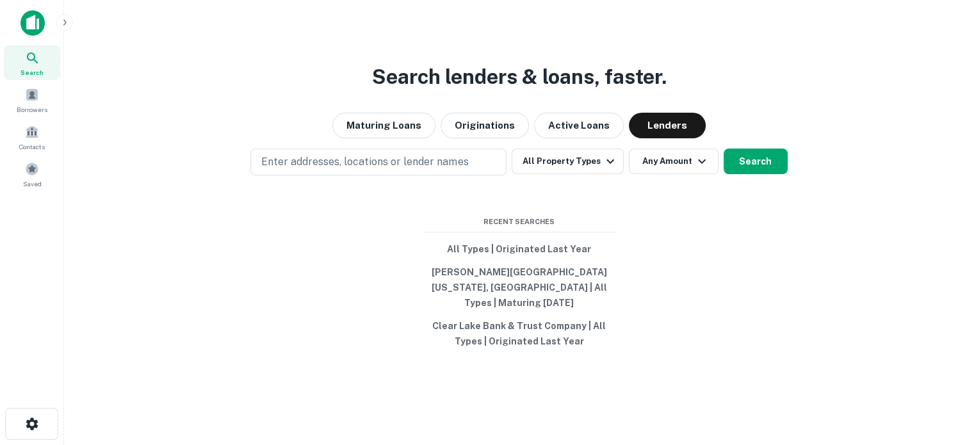
click at [469, 153] on div "Search lenders & loans, faster. Maturing Loans Originations Active Loans Lender…" at bounding box center [519, 253] width 890 height 445
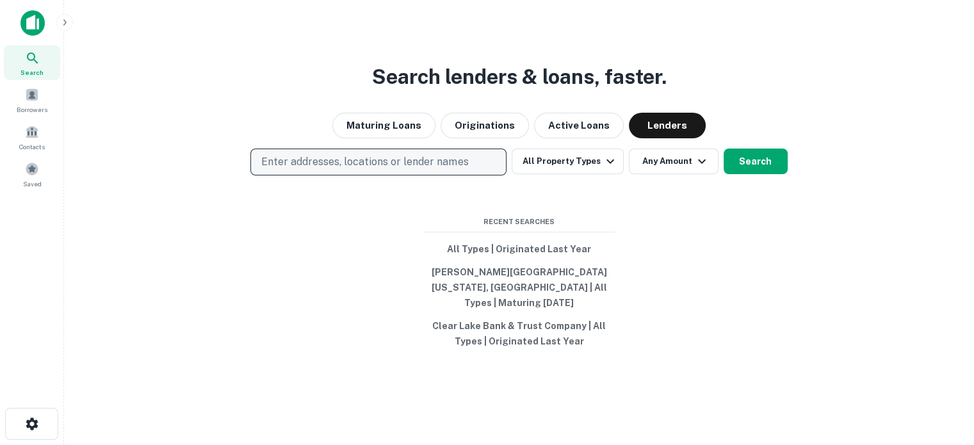
click at [464, 165] on p "Enter addresses, locations or lender names" at bounding box center [364, 161] width 207 height 15
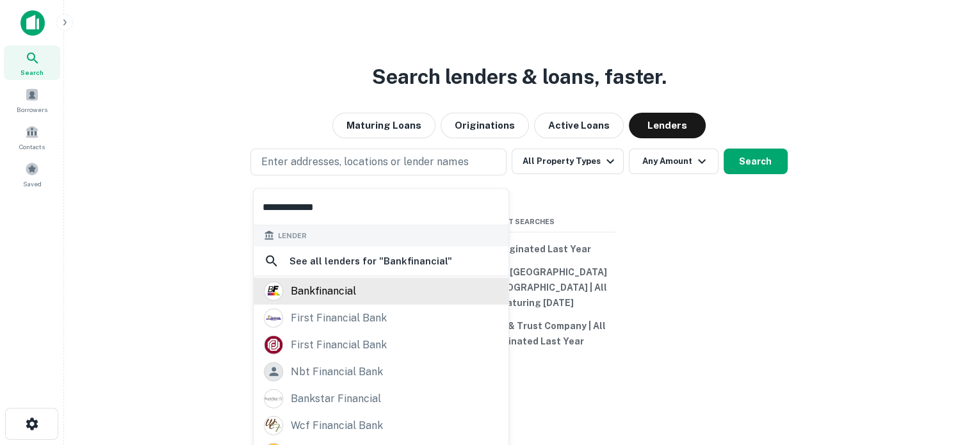
type input "**********"
click at [366, 293] on div "bankfinancial" at bounding box center [381, 290] width 234 height 19
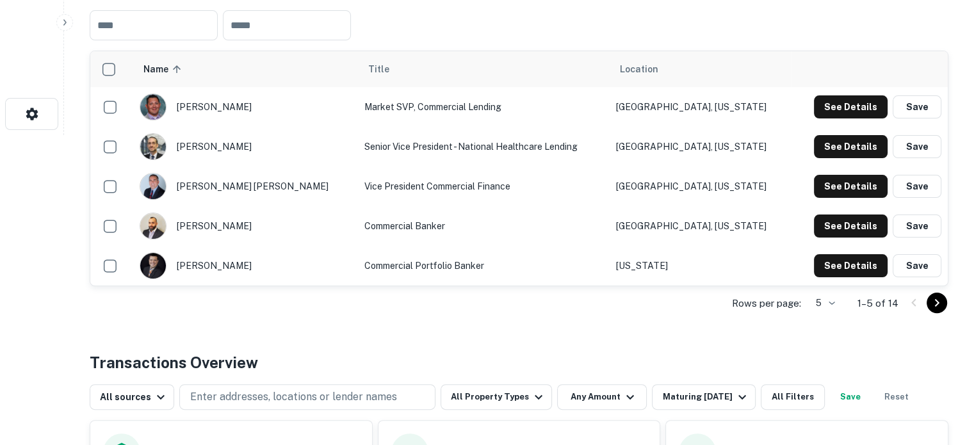
scroll to position [320, 0]
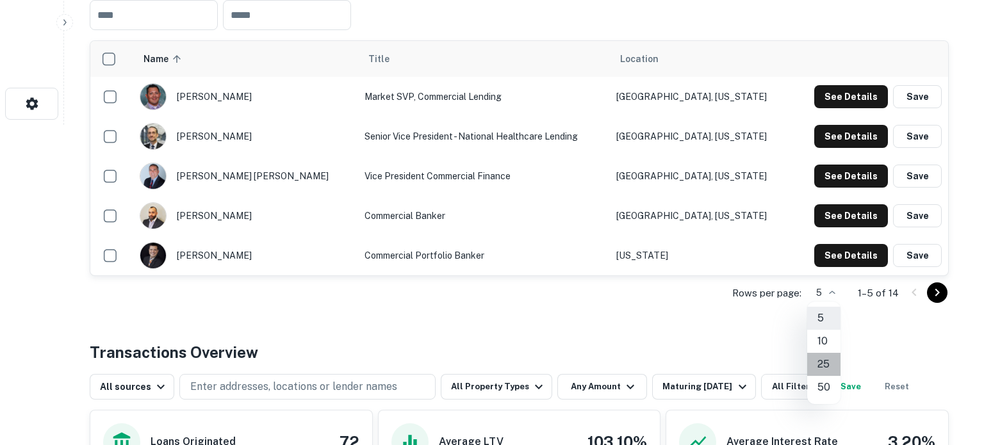
click at [824, 366] on li "25" at bounding box center [823, 364] width 33 height 23
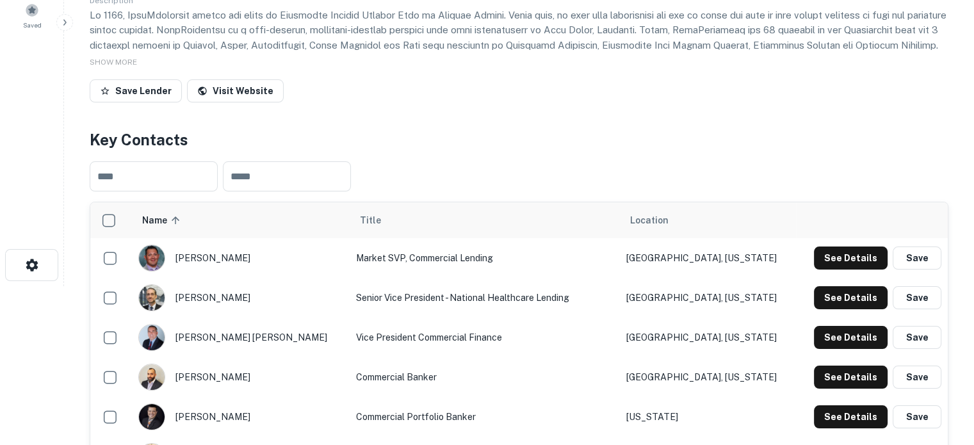
scroll to position [64, 0]
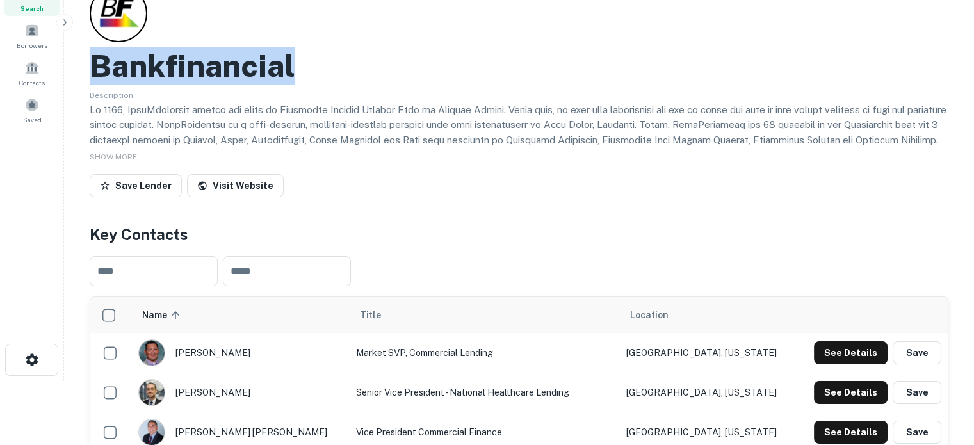
drag, startPoint x: 110, startPoint y: 64, endPoint x: 320, endPoint y: 63, distance: 210.1
click at [320, 63] on div "Bankfinancial" at bounding box center [519, 65] width 859 height 37
copy h2 "Bankfinancial"
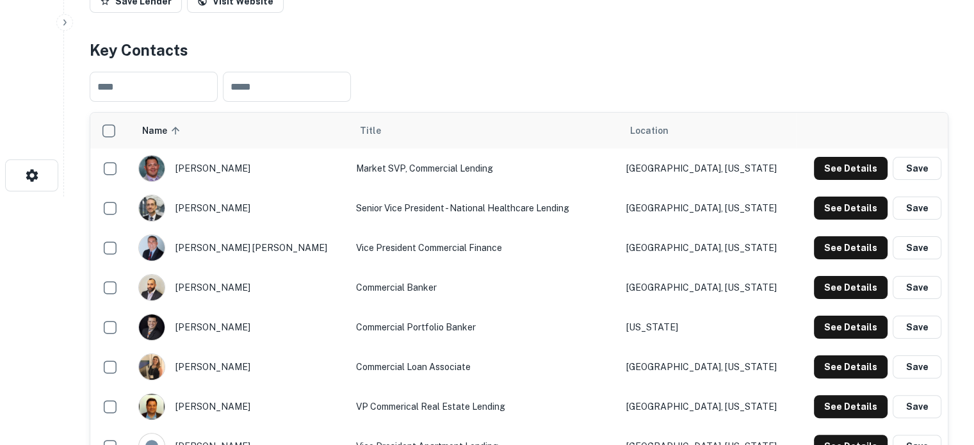
scroll to position [256, 0]
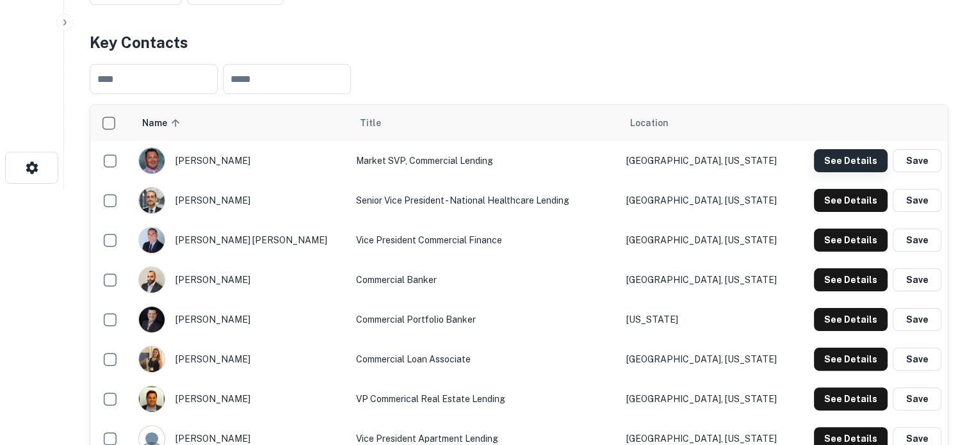
click at [856, 162] on button "See Details" at bounding box center [851, 160] width 74 height 23
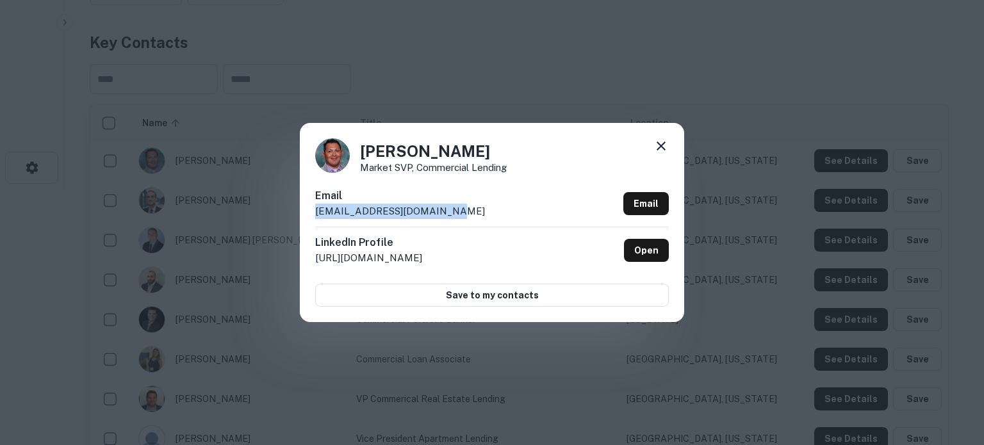
drag, startPoint x: 314, startPoint y: 215, endPoint x: 455, endPoint y: 213, distance: 140.9
click at [455, 213] on div "AJ Medina Market SVP, Commercial Lending Email amedina@bankfinancial.com Email …" at bounding box center [492, 222] width 384 height 199
copy p "amedina@bankfinancial.com"
click at [663, 147] on icon at bounding box center [660, 145] width 15 height 15
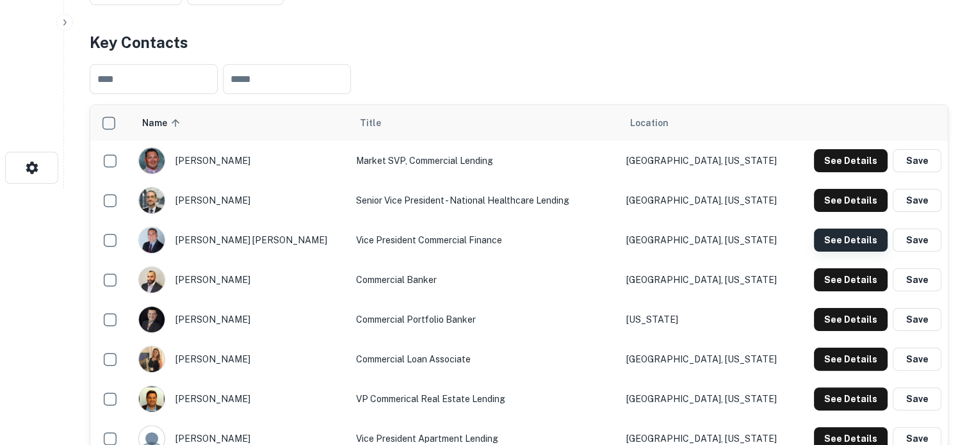
click at [832, 243] on button "See Details" at bounding box center [851, 240] width 74 height 23
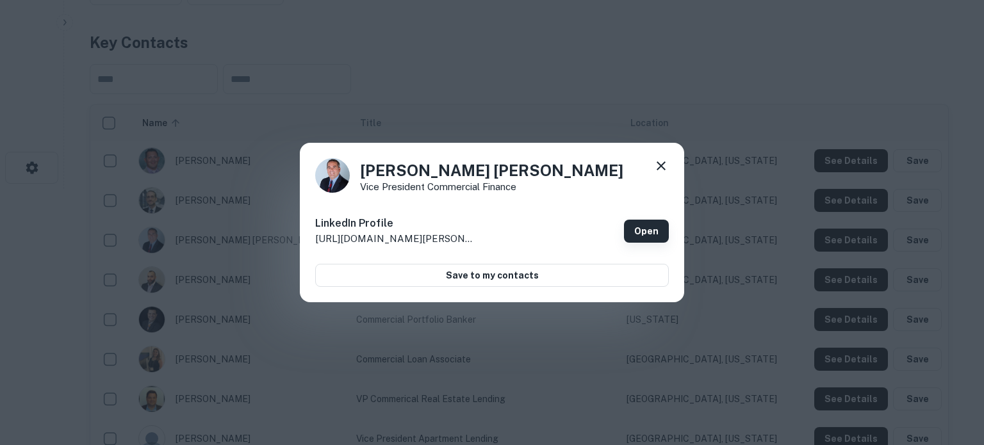
click at [639, 224] on link "Open" at bounding box center [646, 231] width 45 height 23
click at [661, 164] on icon at bounding box center [660, 165] width 15 height 15
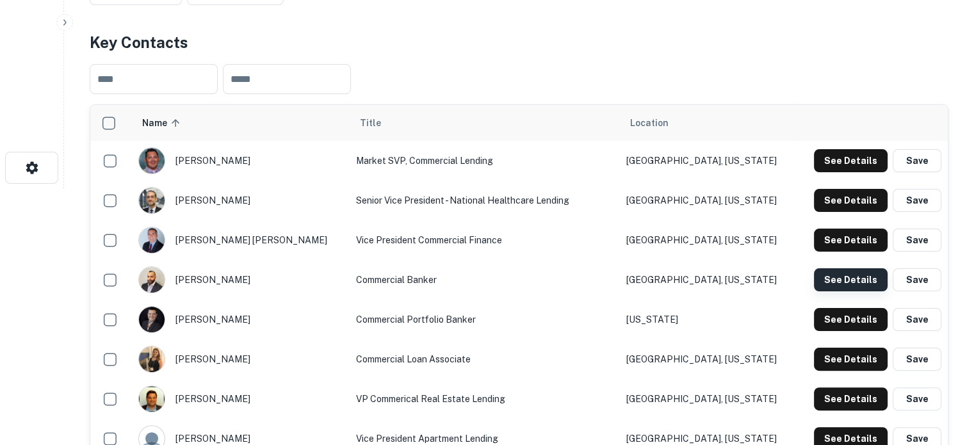
click at [848, 283] on button "See Details" at bounding box center [851, 279] width 74 height 23
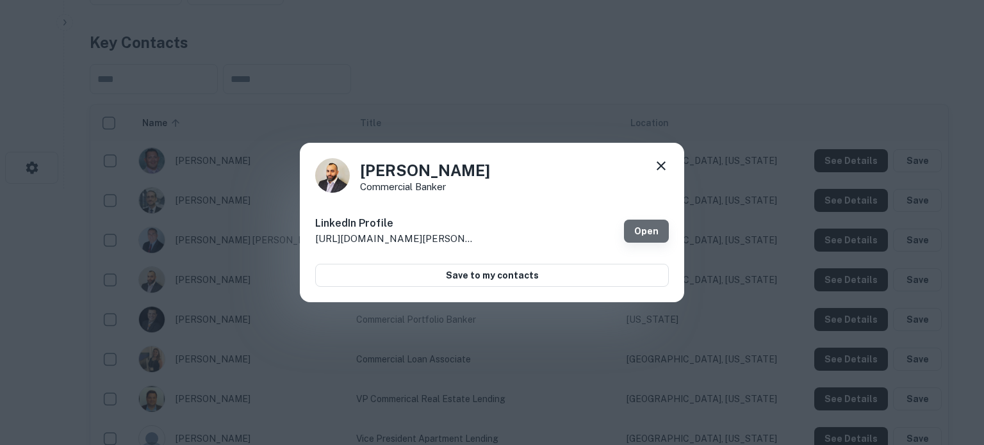
click at [646, 235] on link "Open" at bounding box center [646, 231] width 45 height 23
click at [662, 165] on icon at bounding box center [660, 165] width 9 height 9
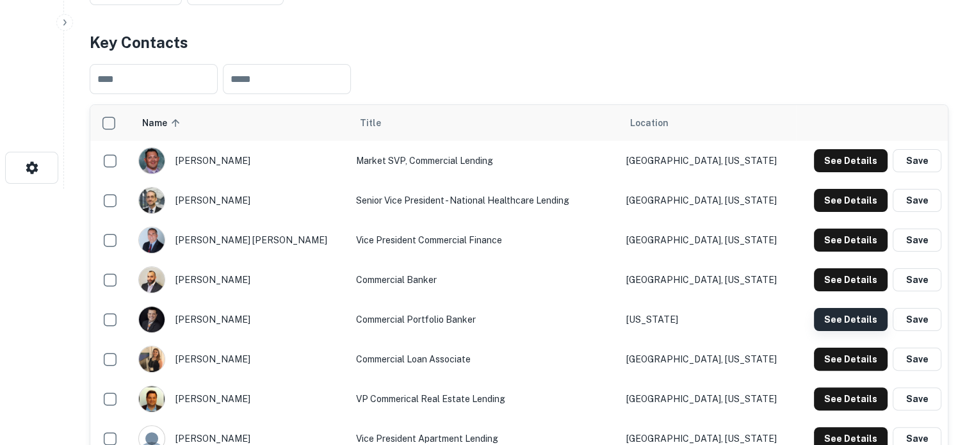
click at [842, 316] on button "See Details" at bounding box center [851, 319] width 74 height 23
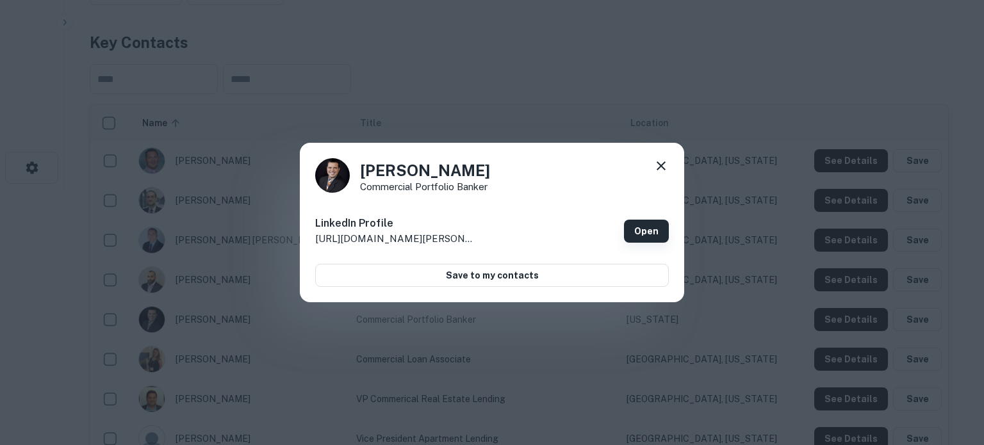
click at [642, 234] on link "Open" at bounding box center [646, 231] width 45 height 23
click at [654, 167] on icon at bounding box center [660, 165] width 15 height 15
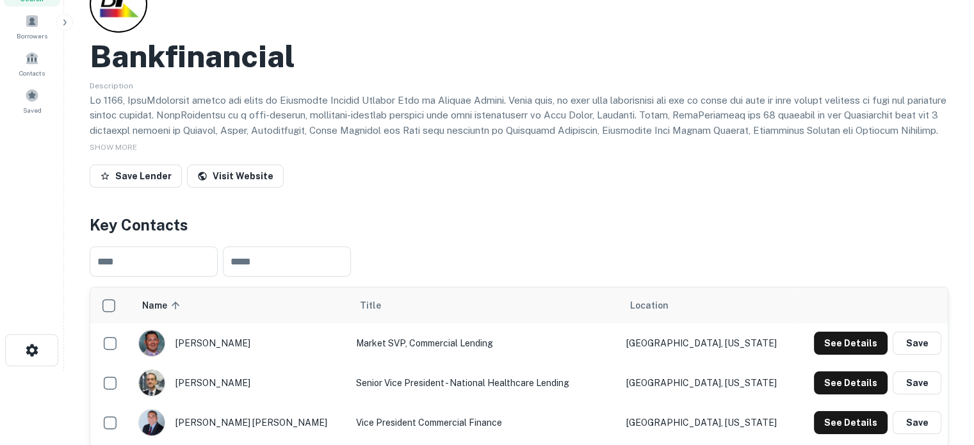
scroll to position [64, 0]
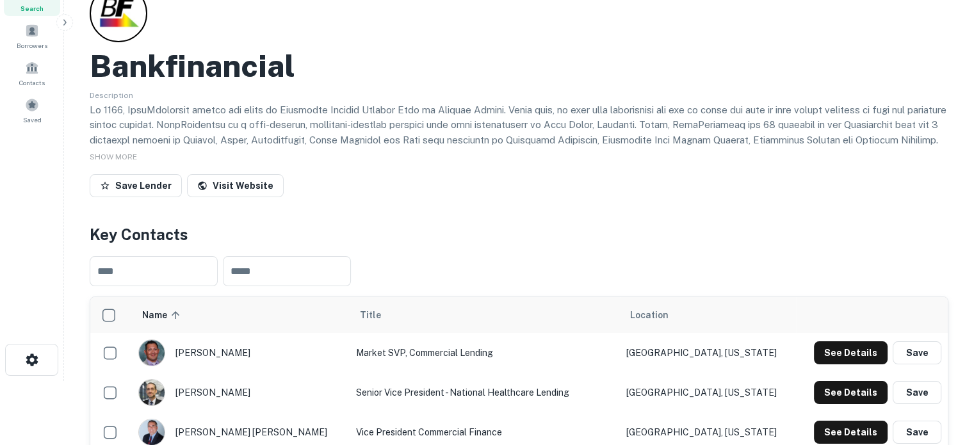
click at [833, 368] on td "See Details Save" at bounding box center [872, 353] width 152 height 40
click at [838, 357] on button "See Details" at bounding box center [851, 352] width 74 height 23
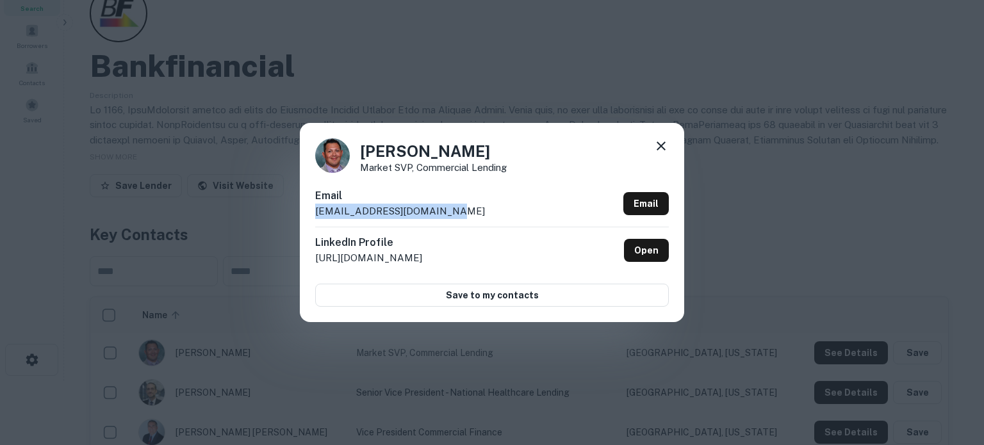
drag, startPoint x: 446, startPoint y: 209, endPoint x: 295, endPoint y: 218, distance: 151.4
click at [295, 218] on div "AJ Medina Market SVP, Commercial Lending Email amedina@bankfinancial.com Email …" at bounding box center [492, 222] width 984 height 445
copy p "amedina@bankfinancial.com"
click at [656, 148] on icon at bounding box center [660, 145] width 15 height 15
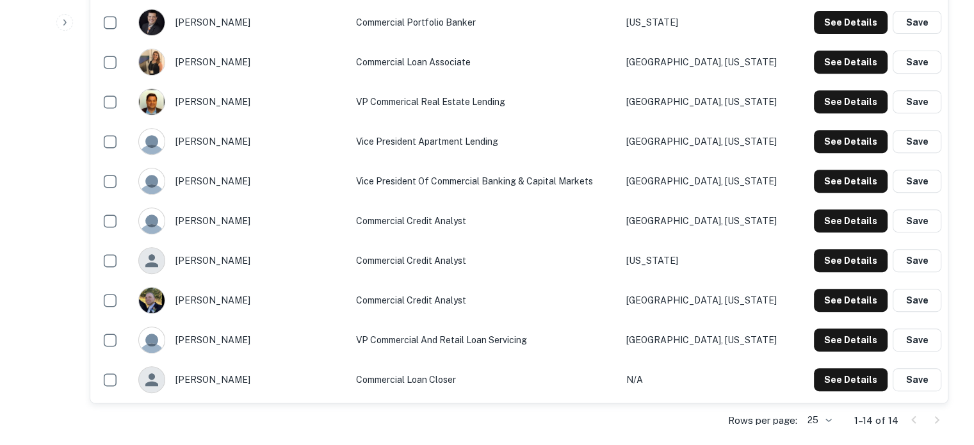
scroll to position [576, 0]
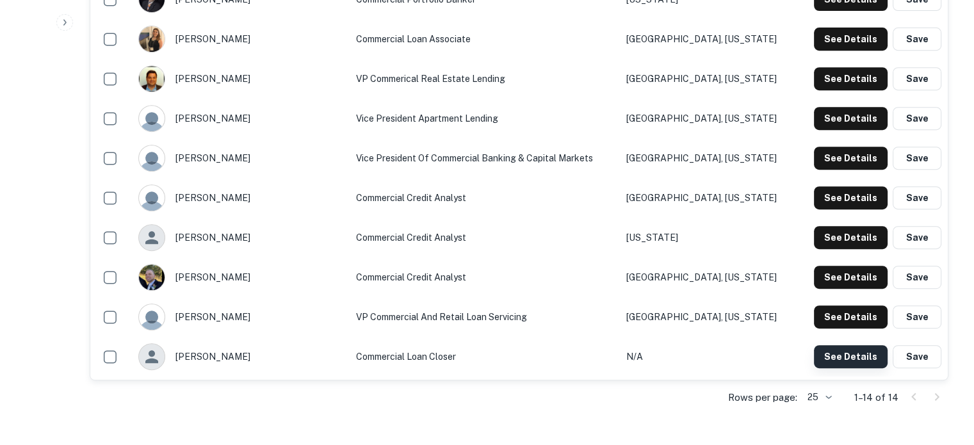
click at [830, 359] on button "See Details" at bounding box center [851, 356] width 74 height 23
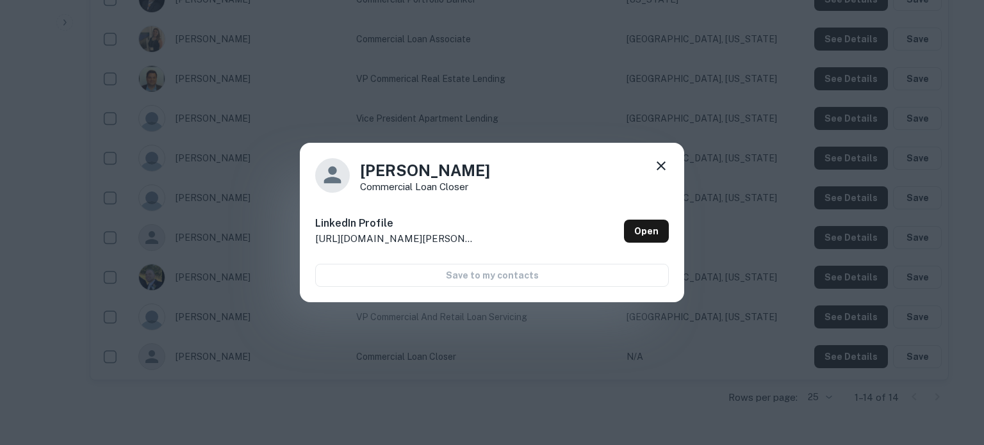
click at [665, 170] on icon at bounding box center [660, 165] width 15 height 15
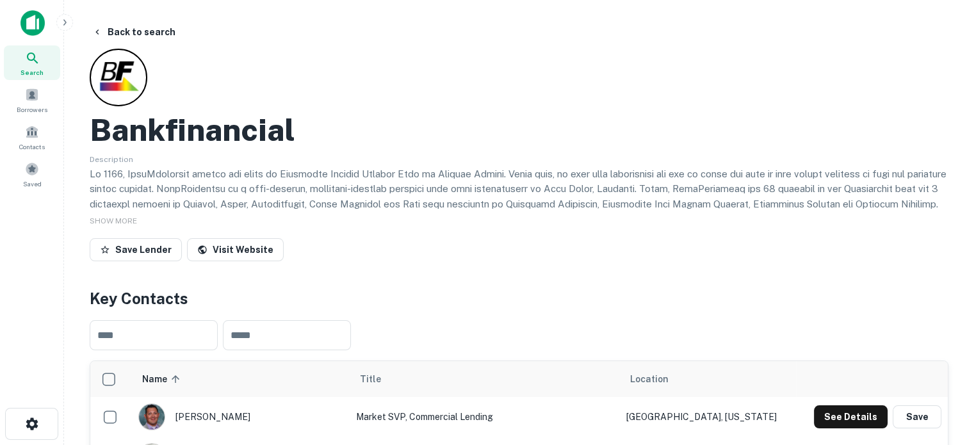
scroll to position [0, 0]
click at [44, 66] on div "Search" at bounding box center [32, 62] width 56 height 35
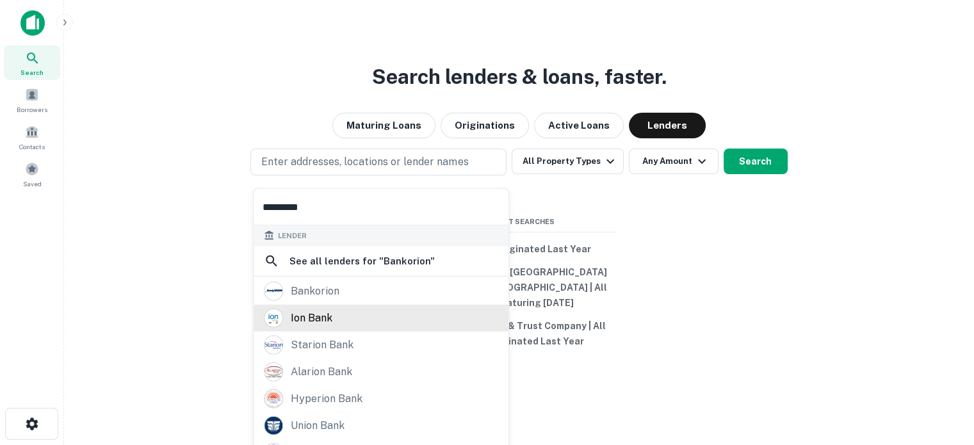
type input "*********"
click at [350, 309] on div "ion bank" at bounding box center [381, 317] width 234 height 19
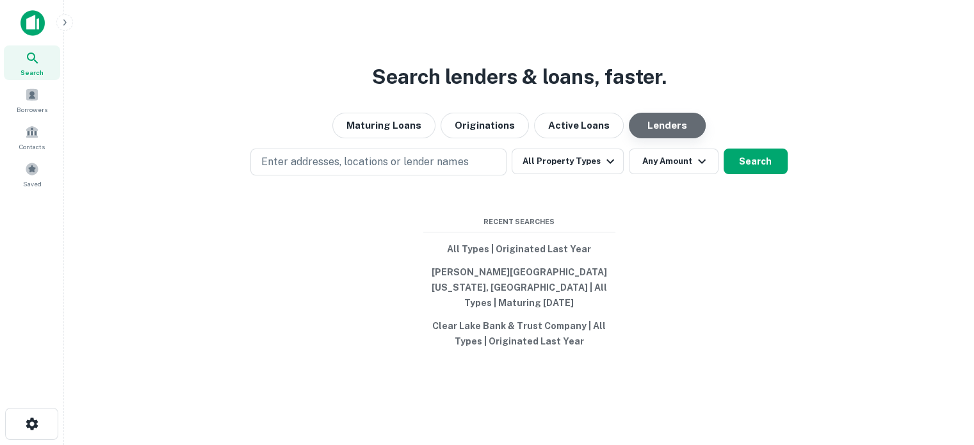
click at [672, 137] on button "Lenders" at bounding box center [667, 126] width 77 height 26
click at [671, 137] on button "Lenders" at bounding box center [667, 126] width 77 height 26
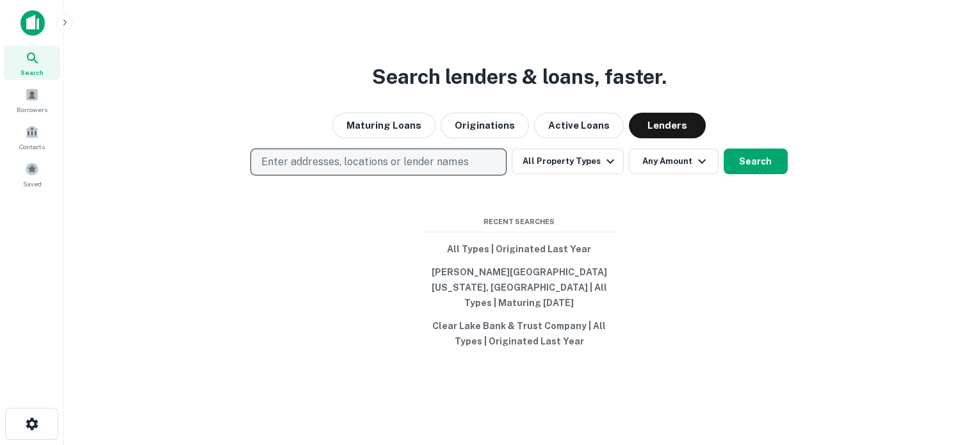
click at [440, 175] on button "Enter addresses, locations or lender names" at bounding box center [378, 162] width 256 height 27
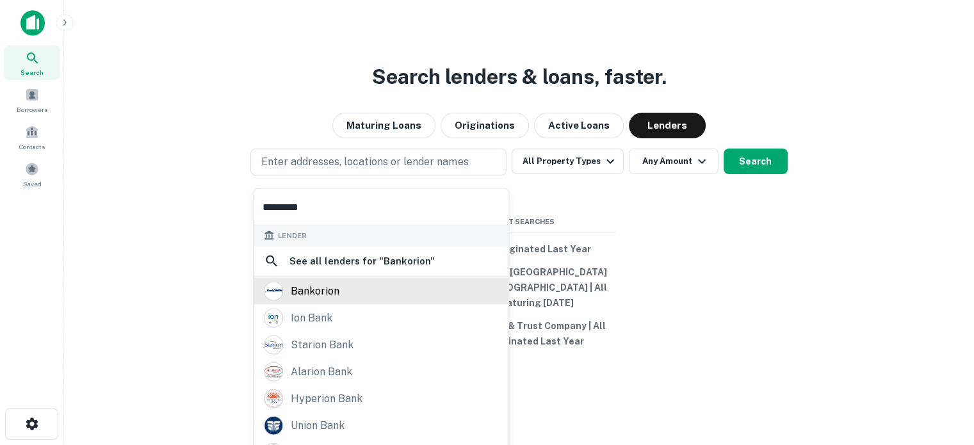
type input "*********"
click at [354, 297] on div "bankorion" at bounding box center [381, 290] width 234 height 19
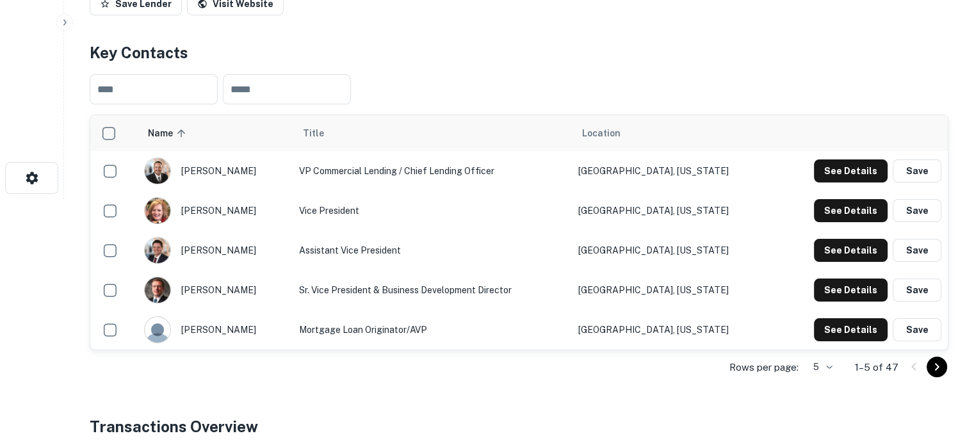
scroll to position [256, 0]
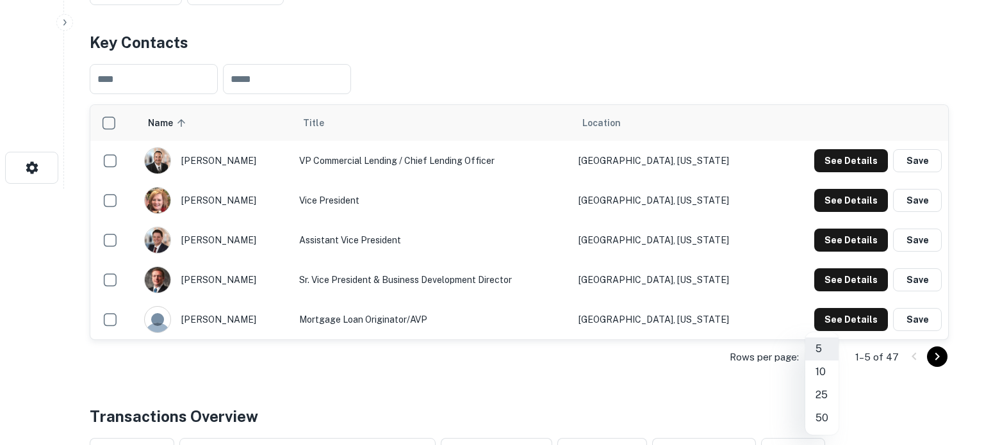
click at [826, 414] on li "50" at bounding box center [821, 418] width 33 height 23
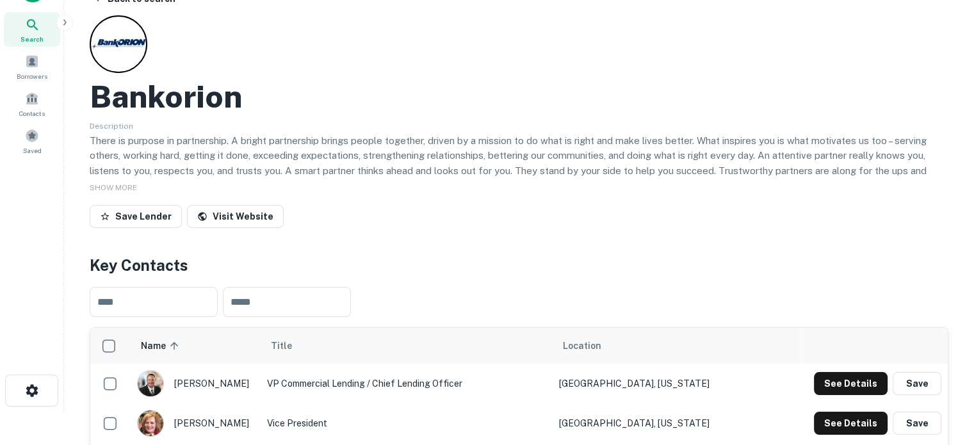
scroll to position [0, 0]
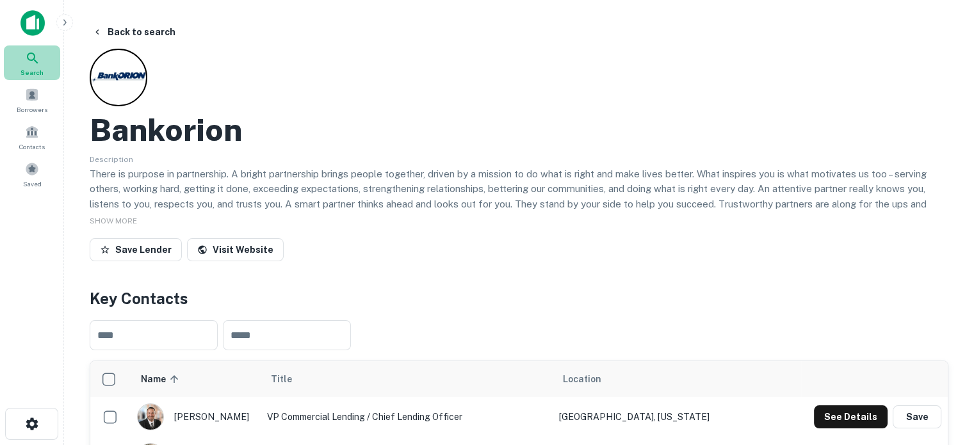
click at [31, 63] on icon at bounding box center [32, 58] width 15 height 15
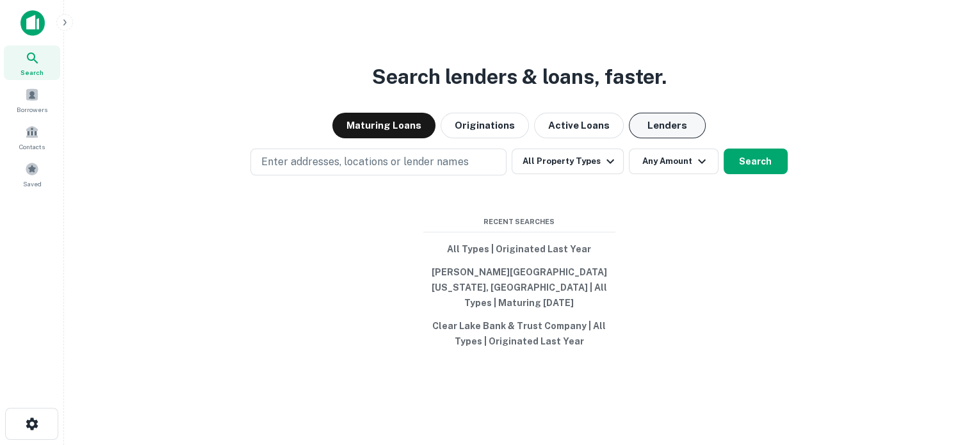
click at [658, 127] on button "Lenders" at bounding box center [667, 126] width 77 height 26
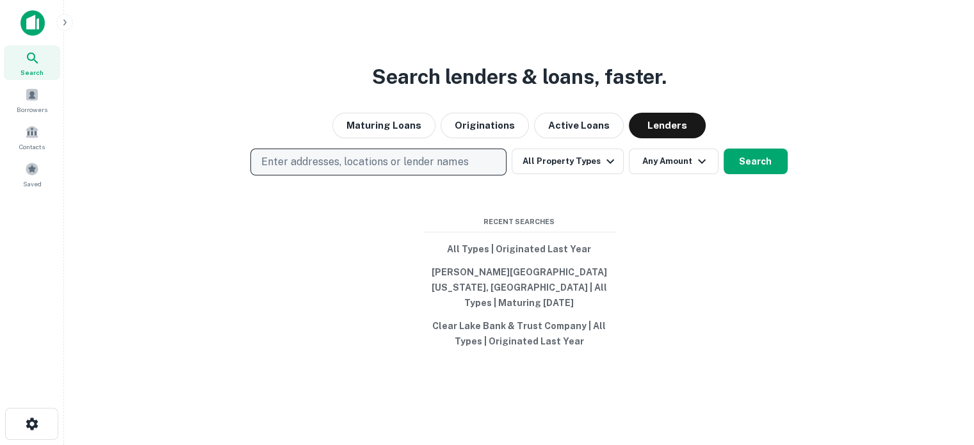
click at [446, 170] on p "Enter addresses, locations or lender names" at bounding box center [364, 161] width 207 height 15
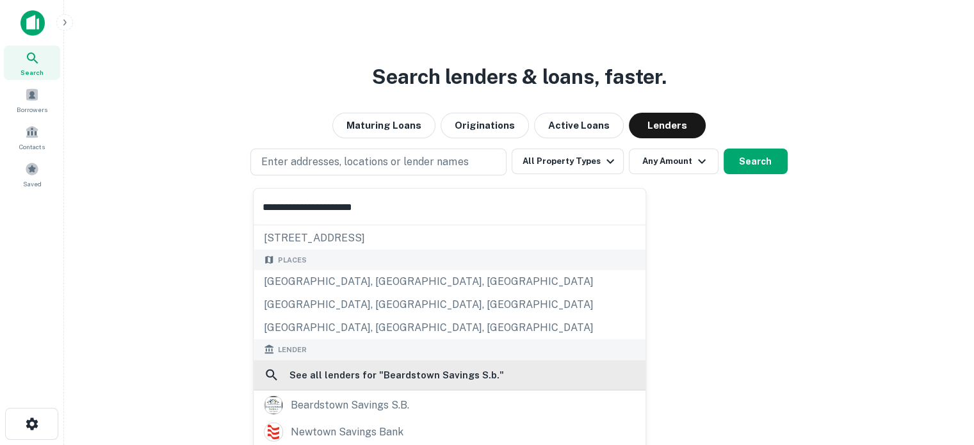
scroll to position [64, 0]
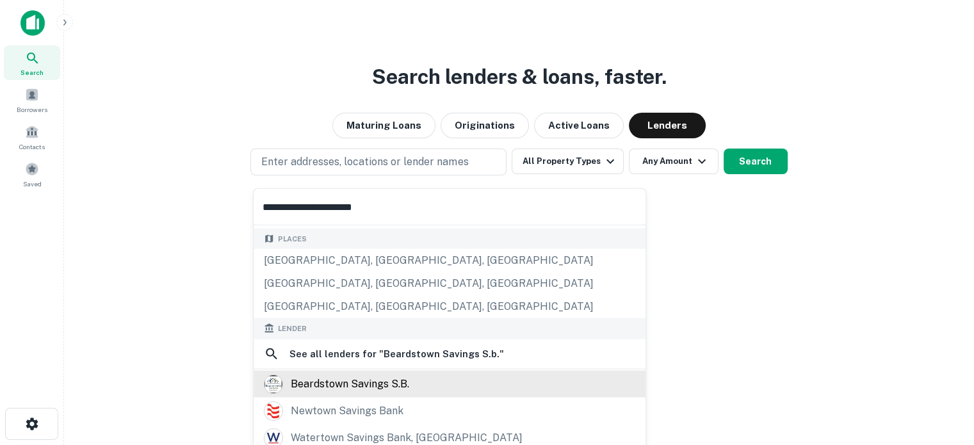
type input "**********"
click at [348, 387] on div "beardstown savings s.b." at bounding box center [350, 383] width 118 height 19
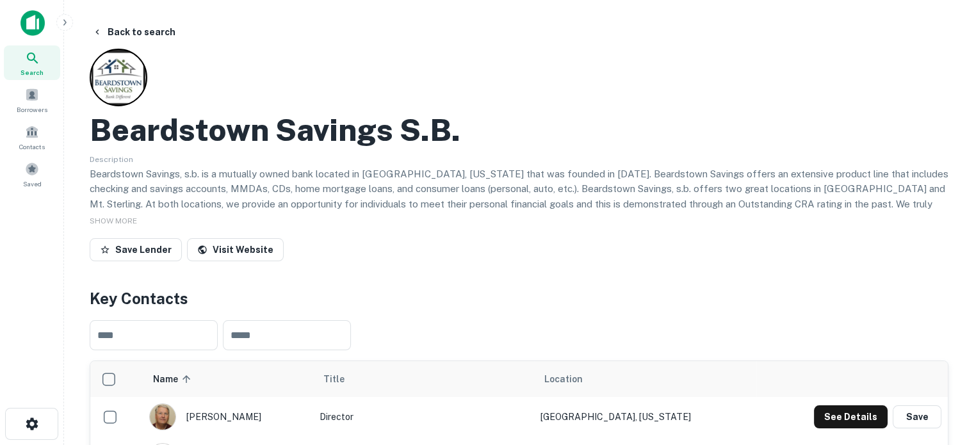
click at [49, 63] on div "Search" at bounding box center [32, 62] width 56 height 35
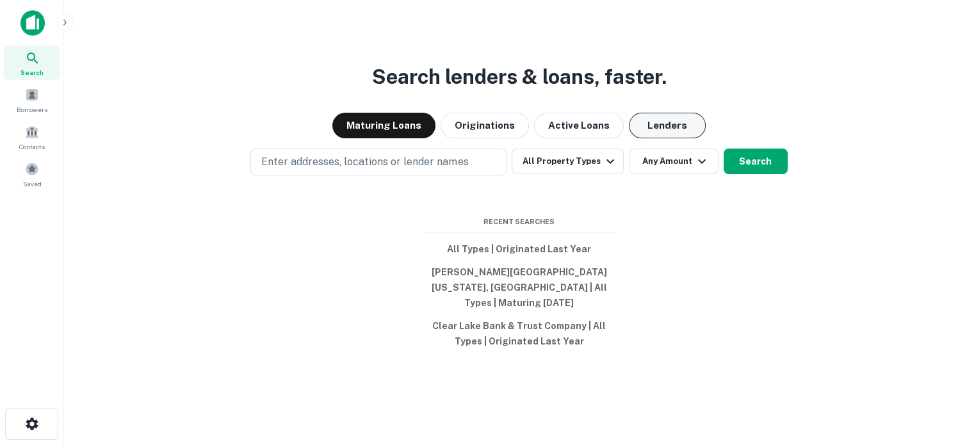
click at [648, 136] on button "Lenders" at bounding box center [667, 126] width 77 height 26
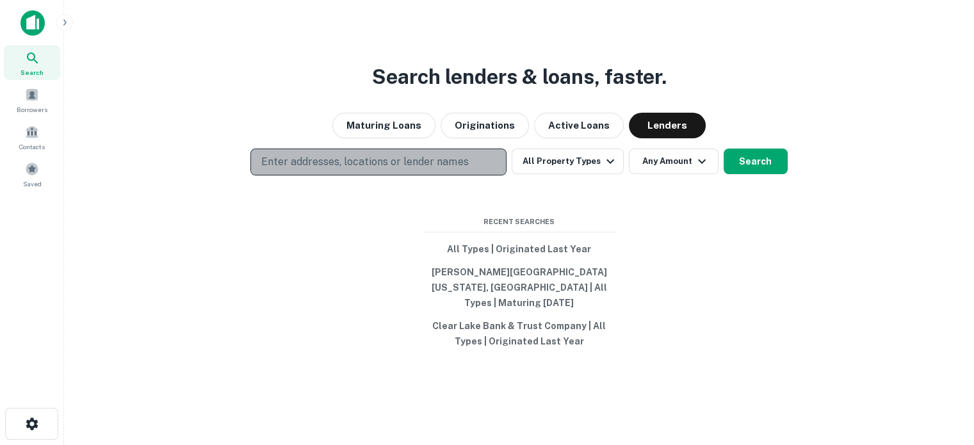
click at [408, 170] on p "Enter addresses, locations or lender names" at bounding box center [364, 161] width 207 height 15
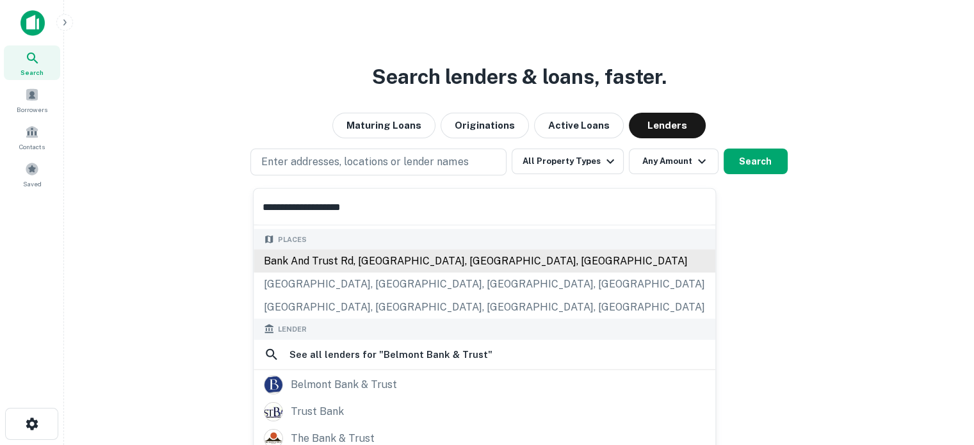
scroll to position [128, 0]
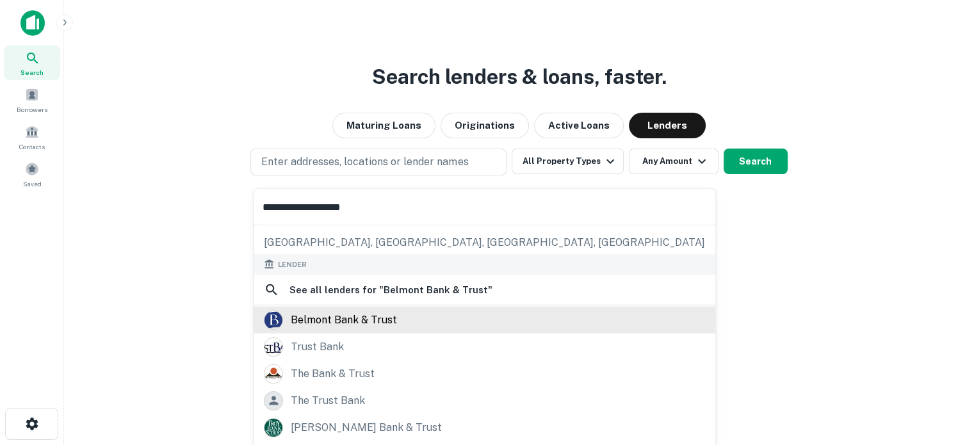
type input "**********"
click at [354, 320] on div "belmont bank & trust" at bounding box center [344, 319] width 106 height 19
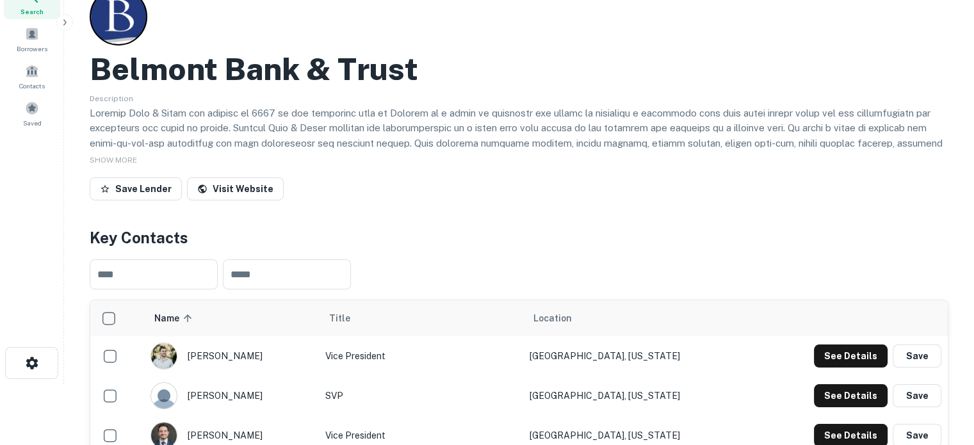
scroll to position [192, 0]
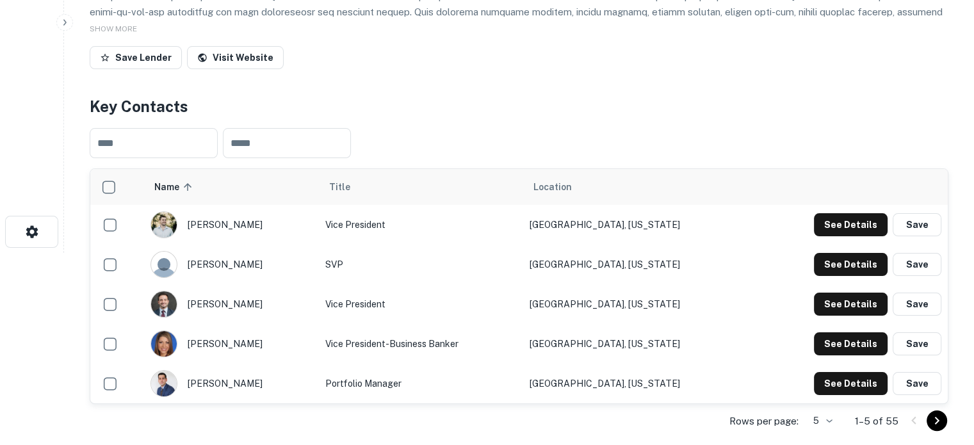
click at [823, 253] on body "Search Borrowers Contacts Saved Back to search Belmont Bank & Trust Description…" at bounding box center [487, 30] width 974 height 445
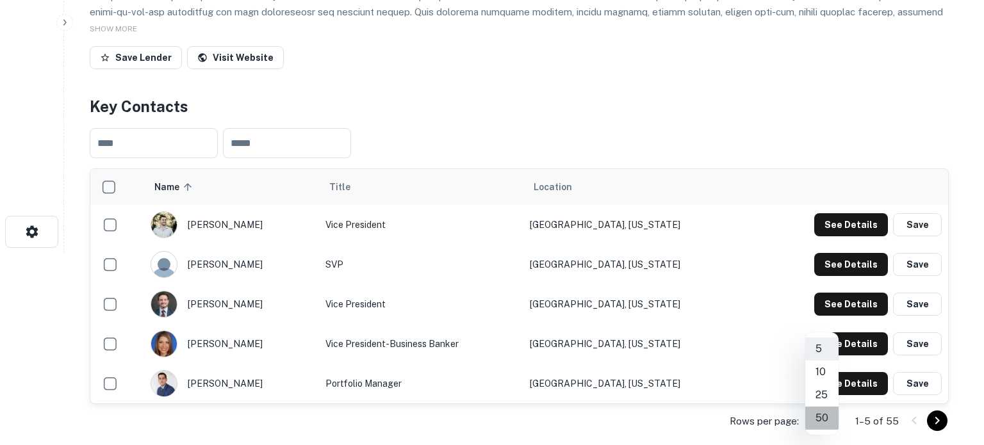
click at [818, 425] on li "50" at bounding box center [821, 418] width 33 height 23
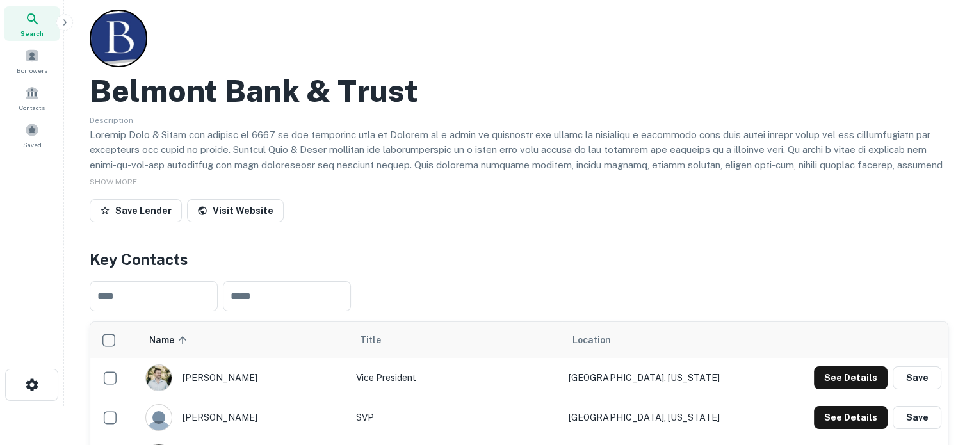
scroll to position [0, 0]
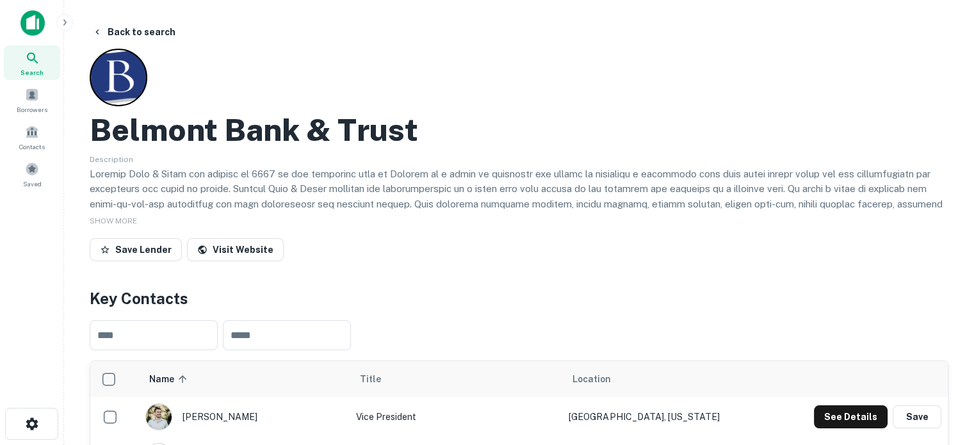
click at [49, 63] on div "Search" at bounding box center [32, 62] width 56 height 35
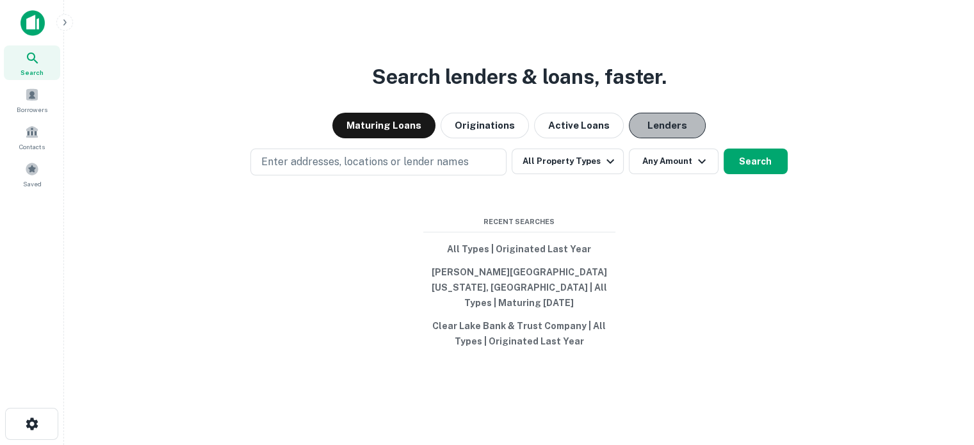
click at [646, 138] on button "Lenders" at bounding box center [667, 126] width 77 height 26
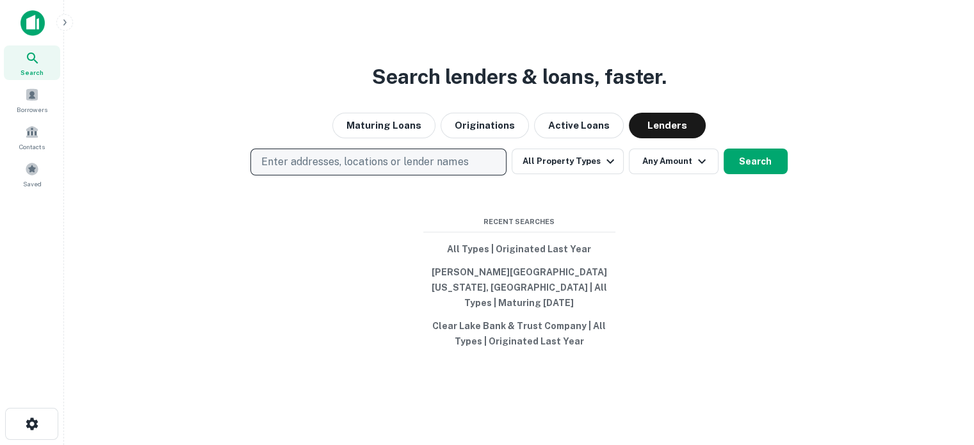
click at [441, 168] on p "Enter addresses, locations or lender names" at bounding box center [364, 161] width 207 height 15
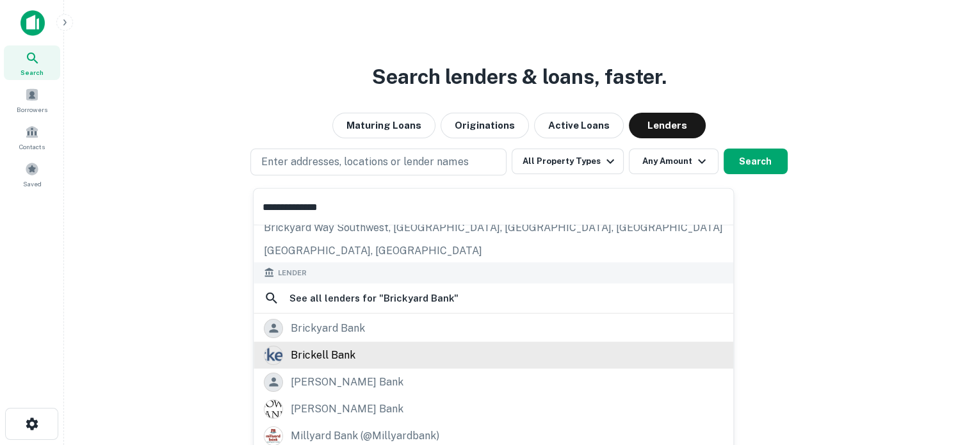
scroll to position [128, 0]
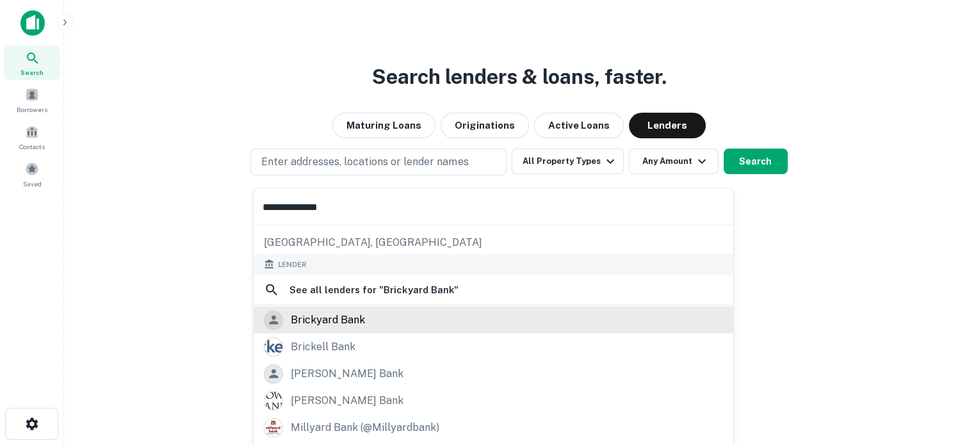
type input "**********"
click at [353, 323] on div "brickyard bank" at bounding box center [328, 319] width 74 height 19
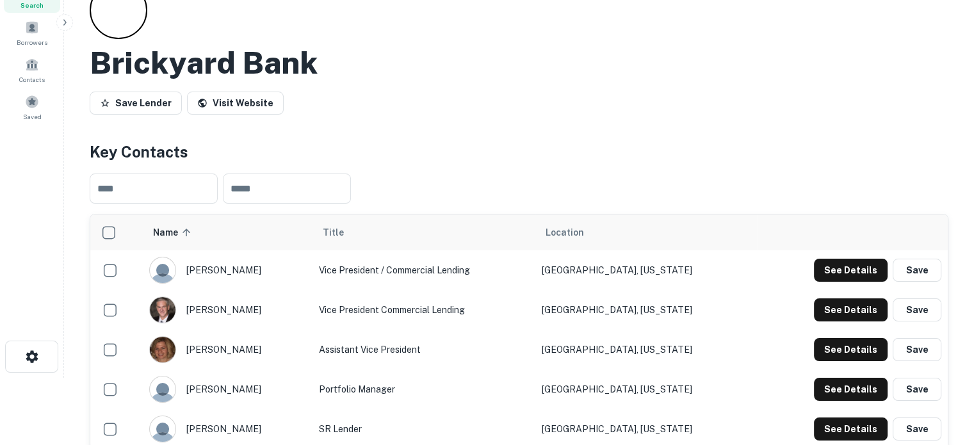
scroll to position [128, 0]
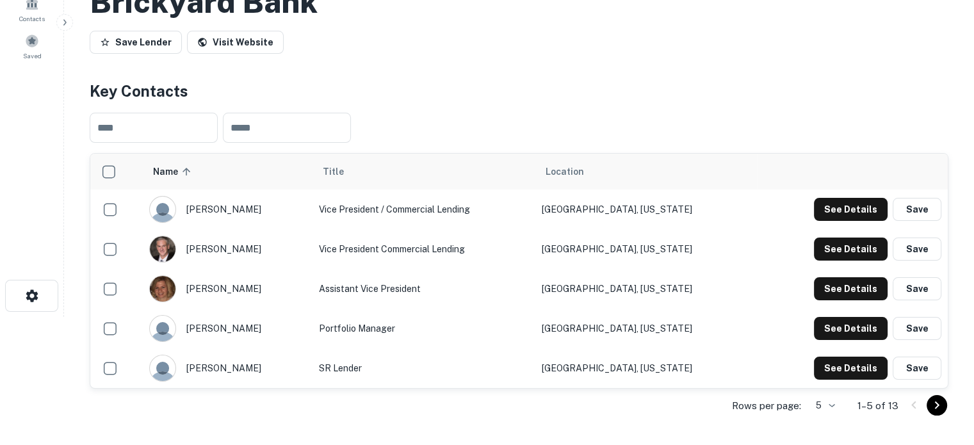
click at [827, 317] on body "Search Borrowers Contacts Saved Back to search Brickyard Bank Save Lender Visit…" at bounding box center [487, 94] width 974 height 445
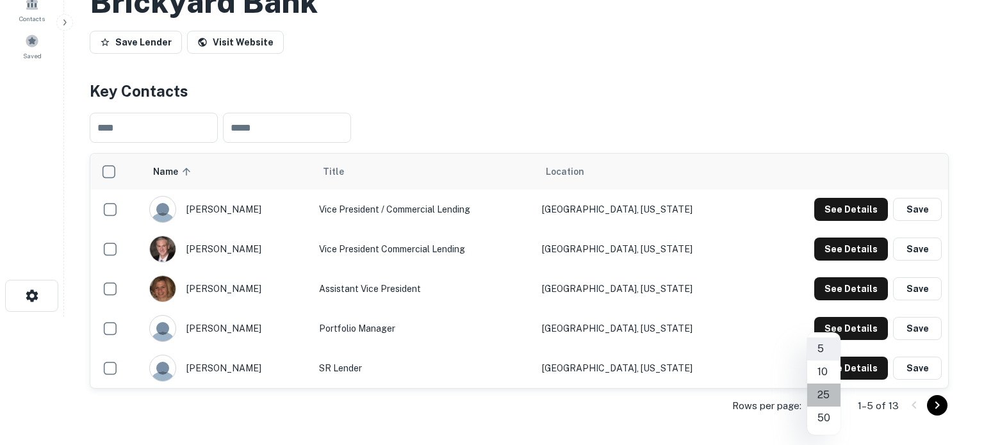
click at [820, 397] on li "25" at bounding box center [823, 395] width 33 height 23
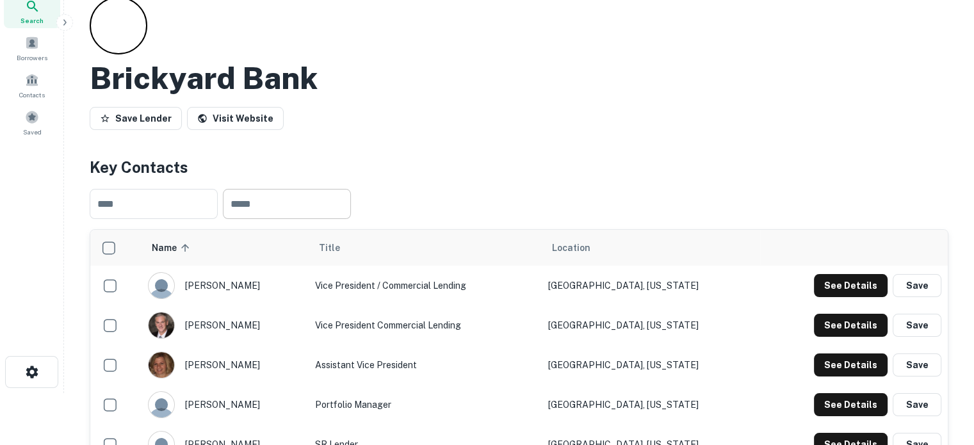
scroll to position [0, 0]
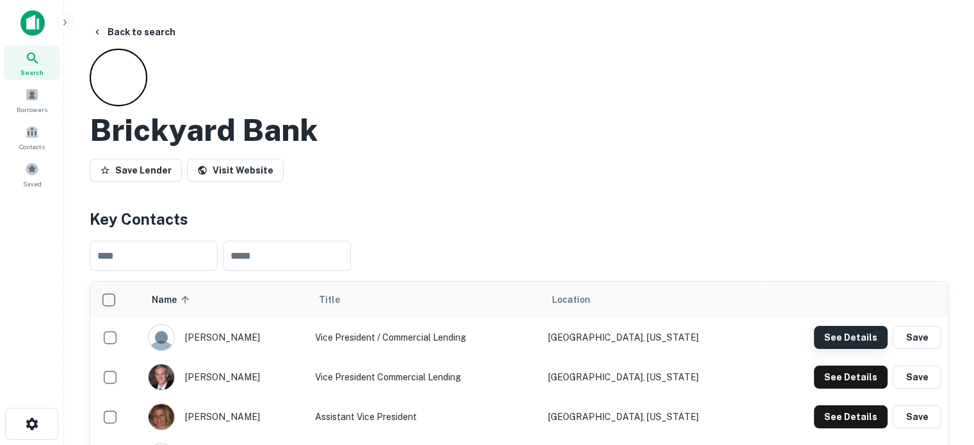
click at [827, 330] on button "See Details" at bounding box center [851, 337] width 74 height 23
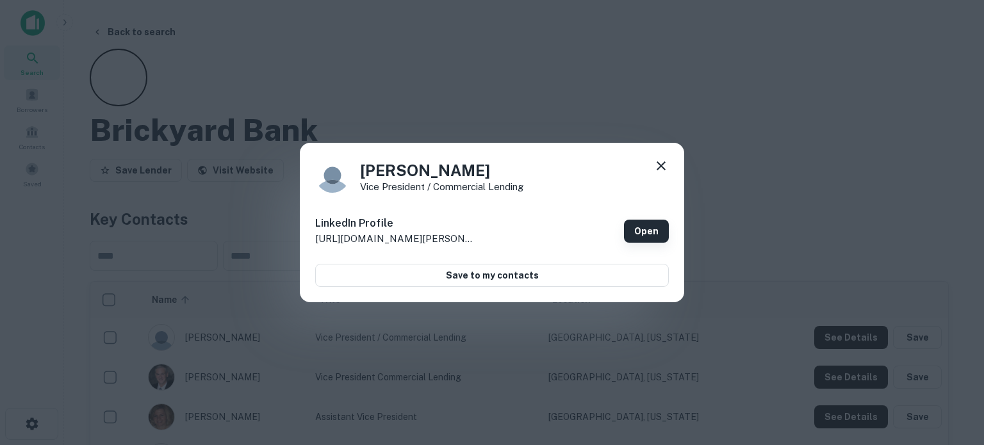
click at [647, 232] on link "Open" at bounding box center [646, 231] width 45 height 23
click at [660, 169] on icon at bounding box center [660, 165] width 15 height 15
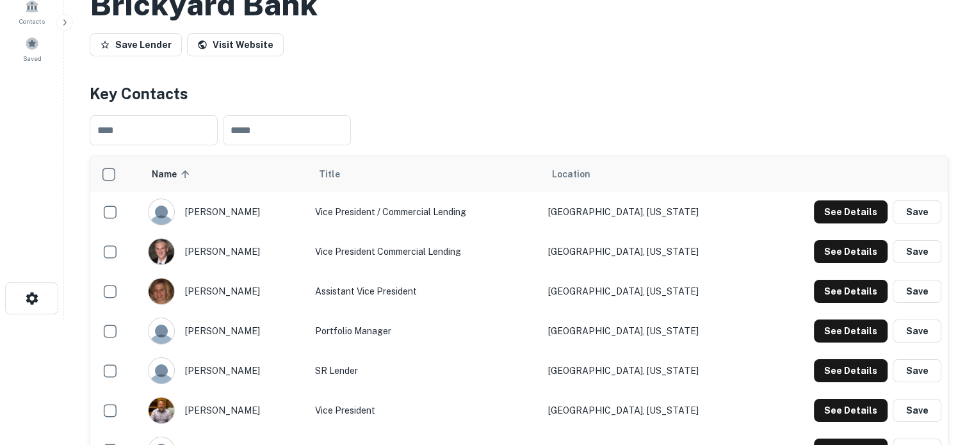
scroll to position [128, 0]
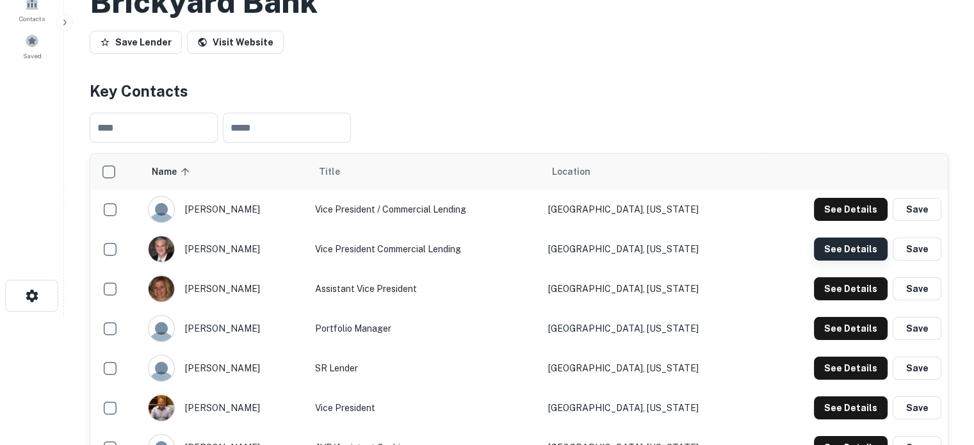
click at [865, 245] on button "See Details" at bounding box center [851, 249] width 74 height 23
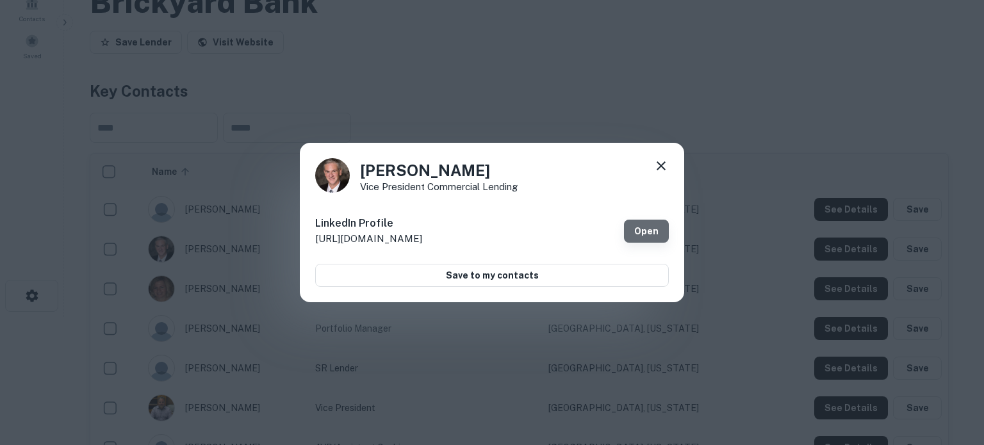
click at [646, 231] on link "Open" at bounding box center [646, 231] width 45 height 23
click at [662, 160] on icon at bounding box center [660, 165] width 15 height 15
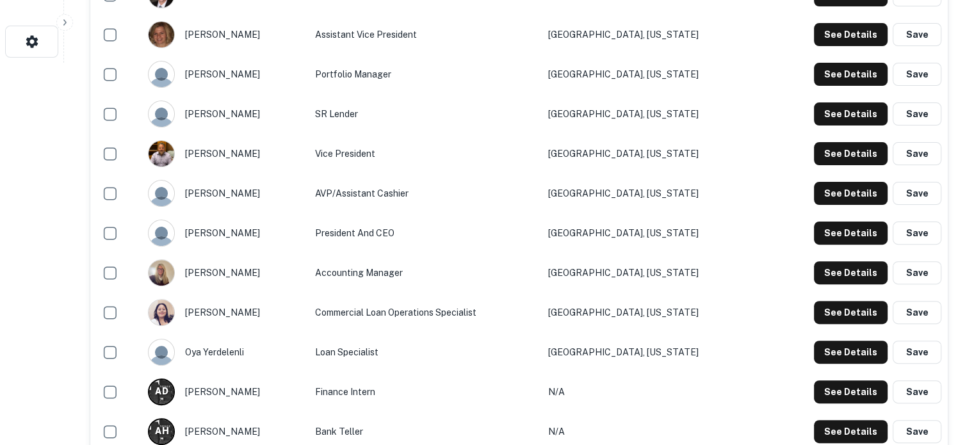
scroll to position [384, 0]
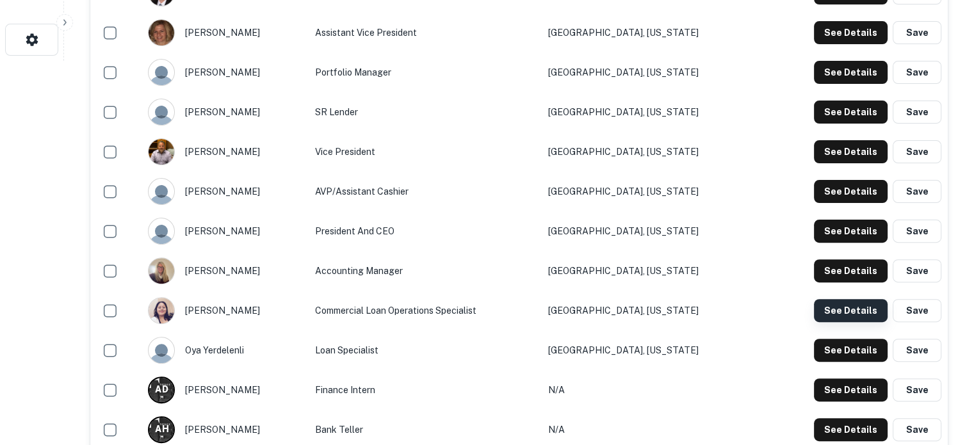
click at [851, 311] on button "See Details" at bounding box center [851, 310] width 74 height 23
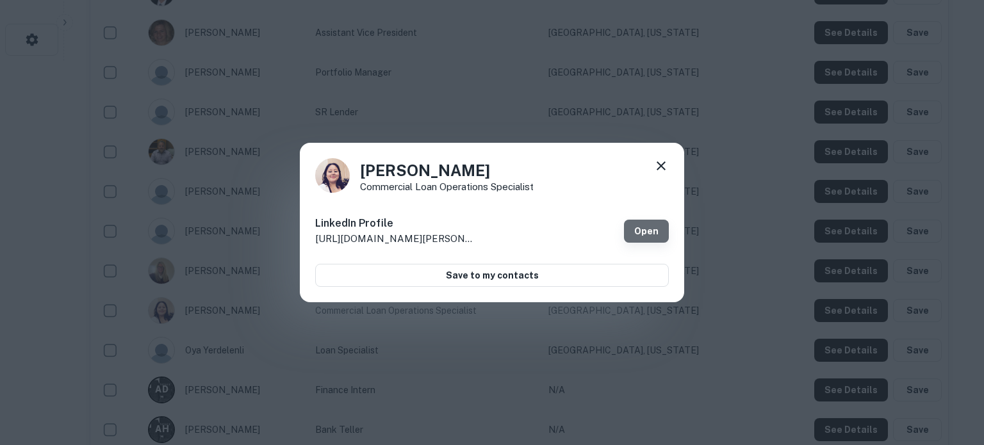
click at [644, 230] on link "Open" at bounding box center [646, 231] width 45 height 23
drag, startPoint x: 662, startPoint y: 168, endPoint x: 579, endPoint y: 321, distance: 173.9
click at [661, 168] on icon at bounding box center [660, 165] width 15 height 15
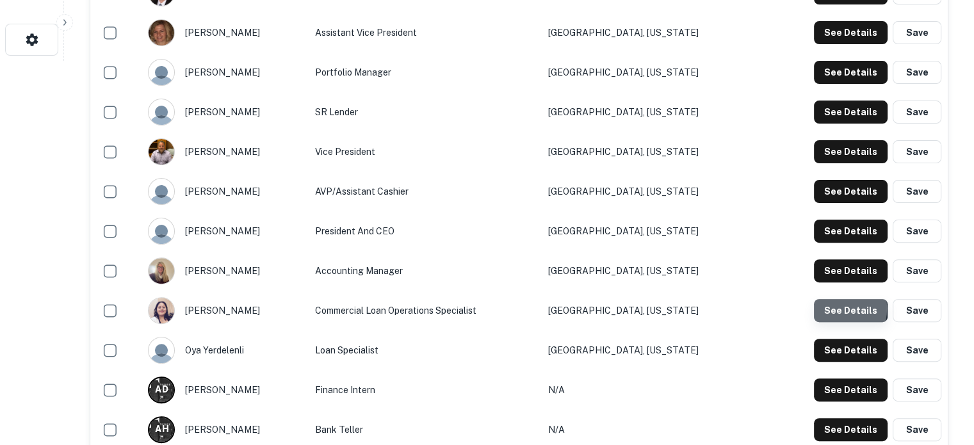
click at [829, 309] on button "See Details" at bounding box center [851, 310] width 74 height 23
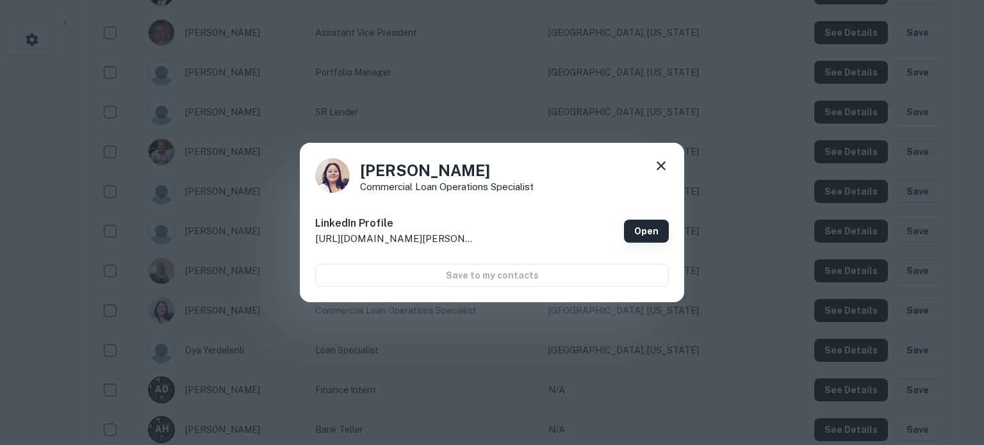
click at [648, 227] on link "Open" at bounding box center [646, 231] width 45 height 23
click at [661, 168] on icon at bounding box center [660, 165] width 15 height 15
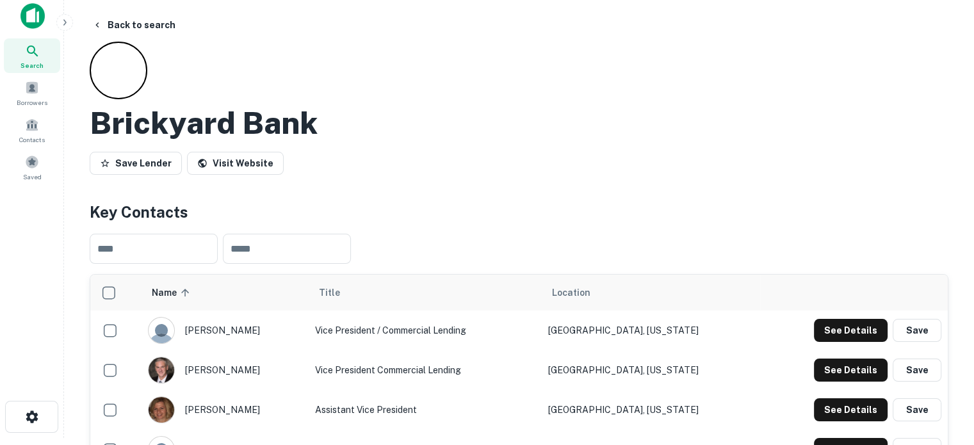
scroll to position [0, 0]
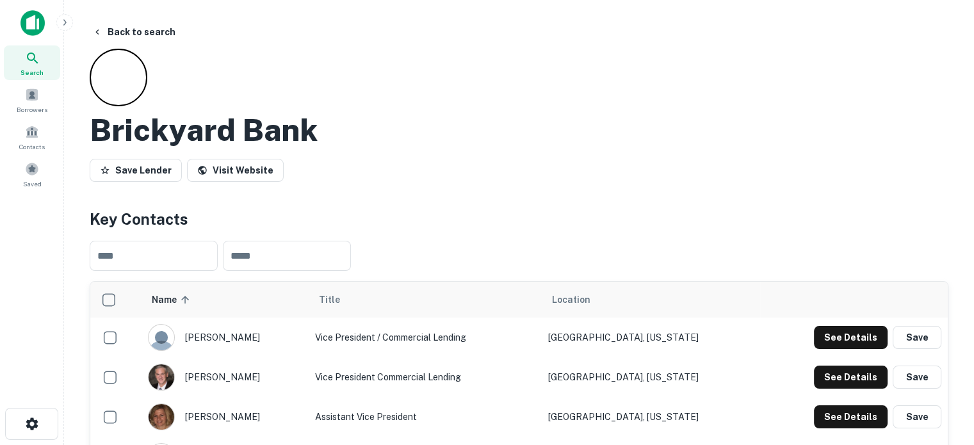
click at [37, 79] on div "Search" at bounding box center [32, 62] width 56 height 35
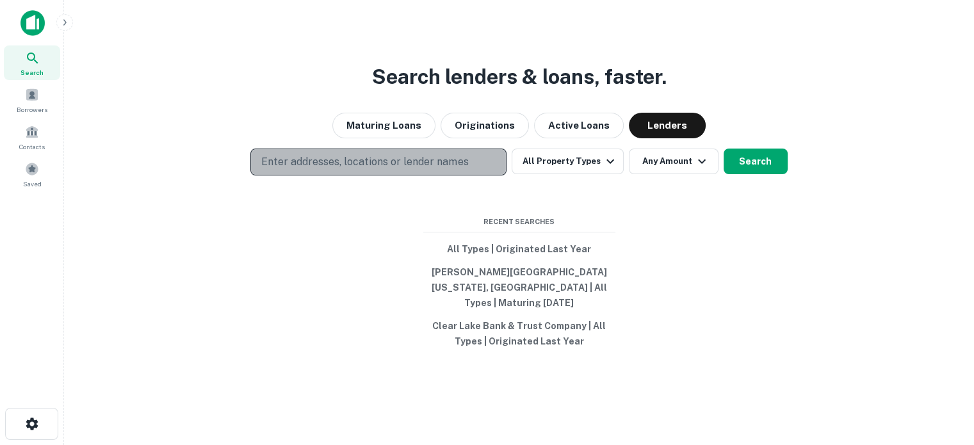
click at [400, 168] on p "Enter addresses, locations or lender names" at bounding box center [364, 161] width 207 height 15
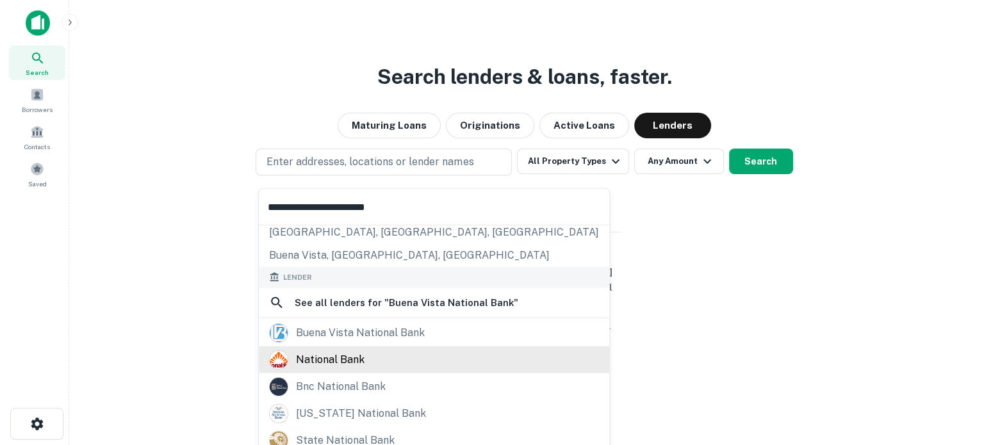
scroll to position [128, 0]
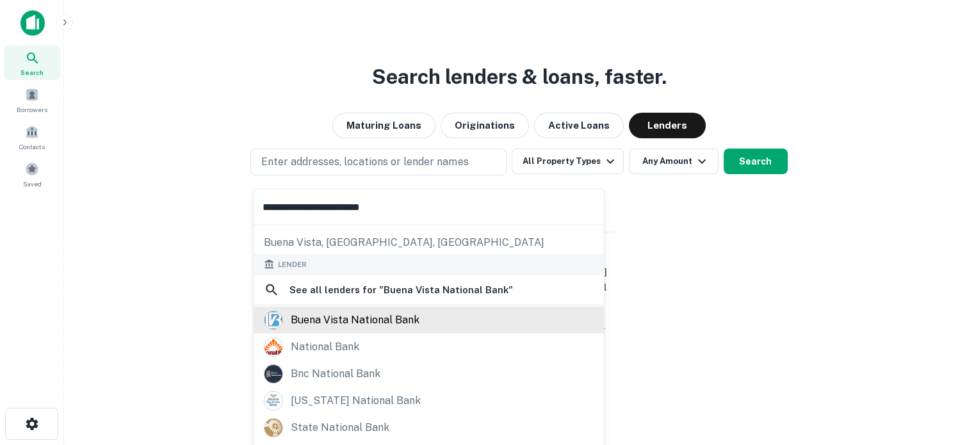
type input "**********"
click at [400, 321] on div "buena vista national bank" at bounding box center [355, 319] width 129 height 19
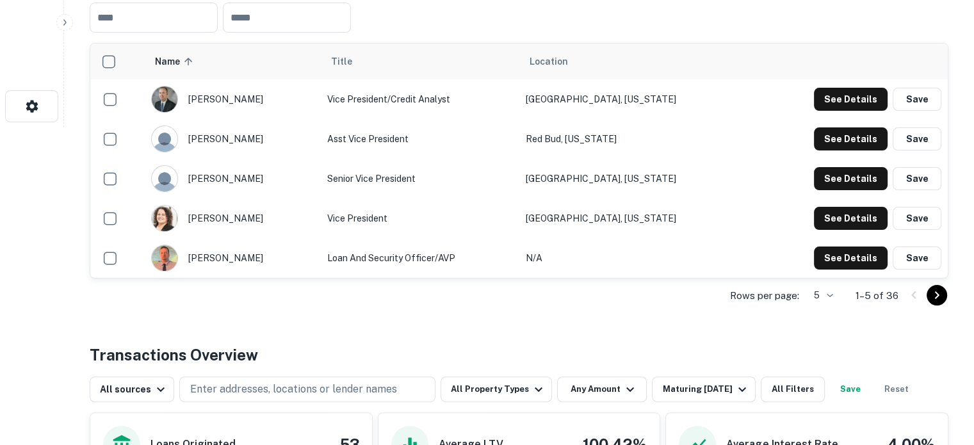
scroll to position [320, 0]
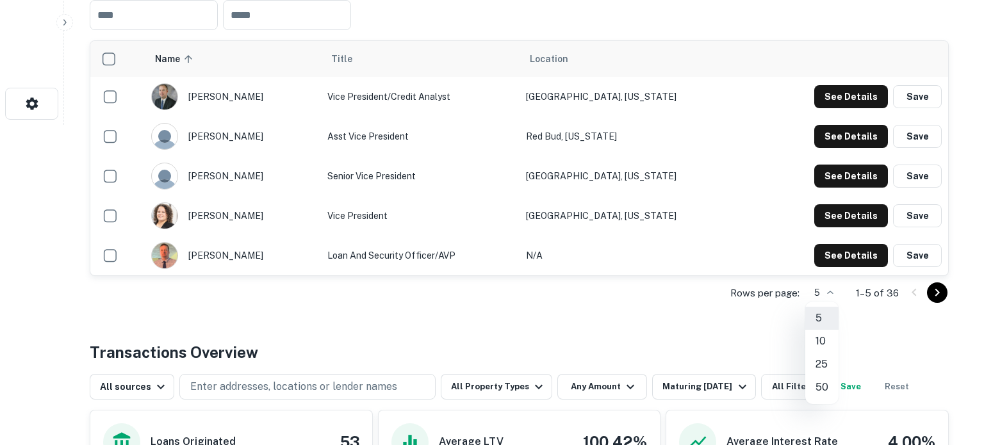
click at [822, 378] on li "50" at bounding box center [821, 387] width 33 height 23
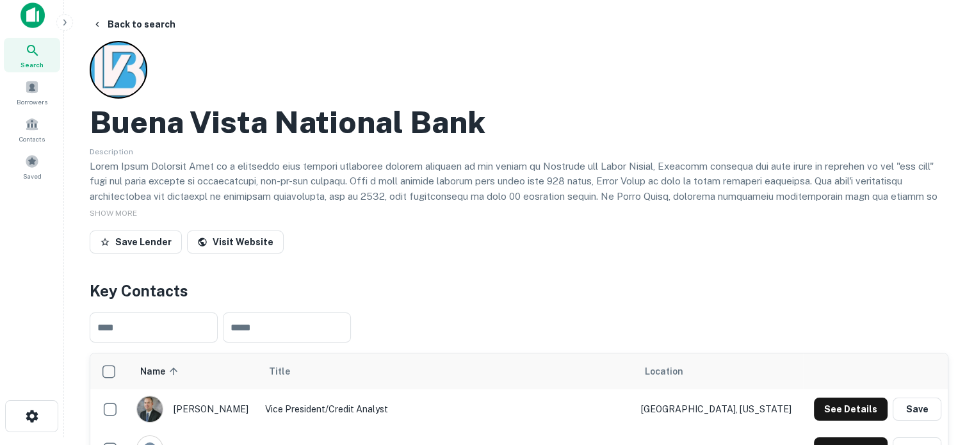
scroll to position [0, 0]
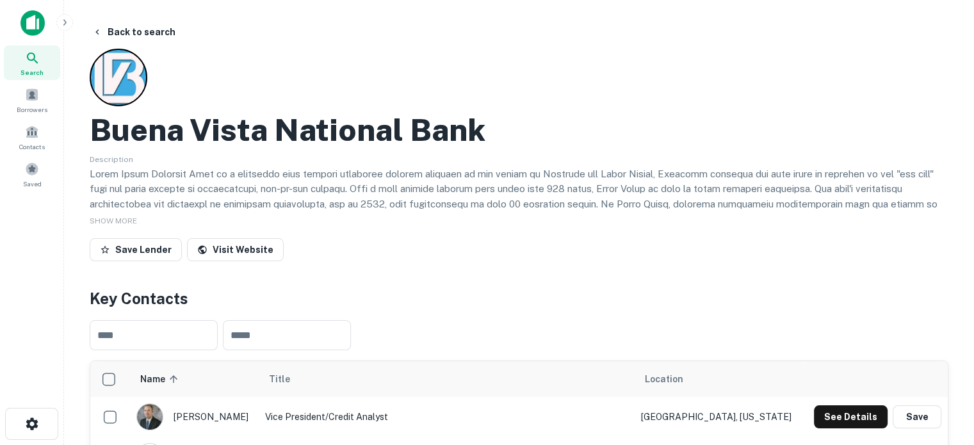
click at [46, 68] on div "Search" at bounding box center [32, 62] width 56 height 35
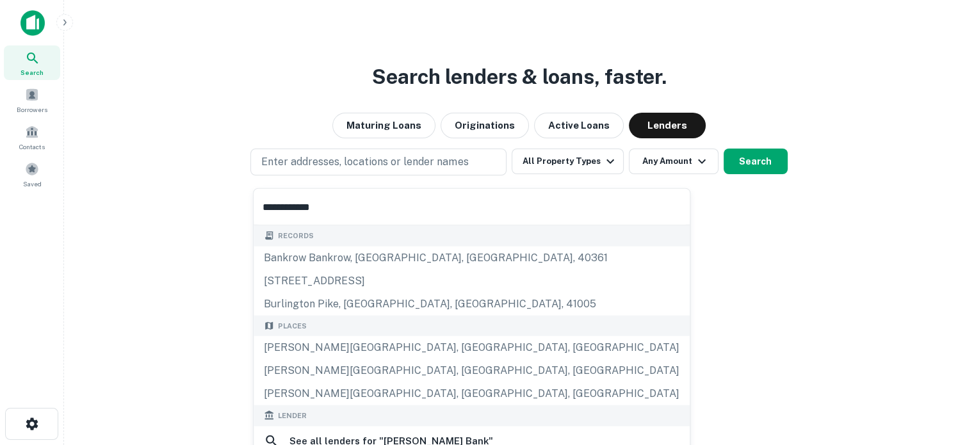
scroll to position [64, 0]
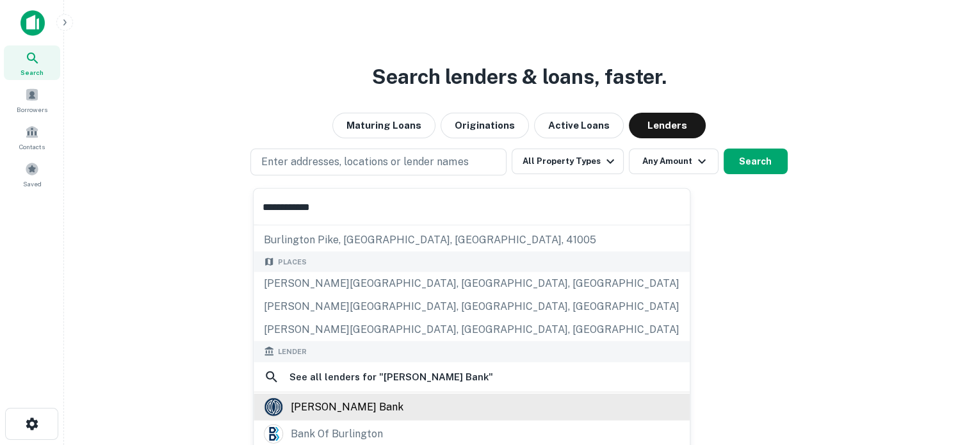
type input "**********"
click at [336, 402] on div "burling bank" at bounding box center [347, 406] width 113 height 19
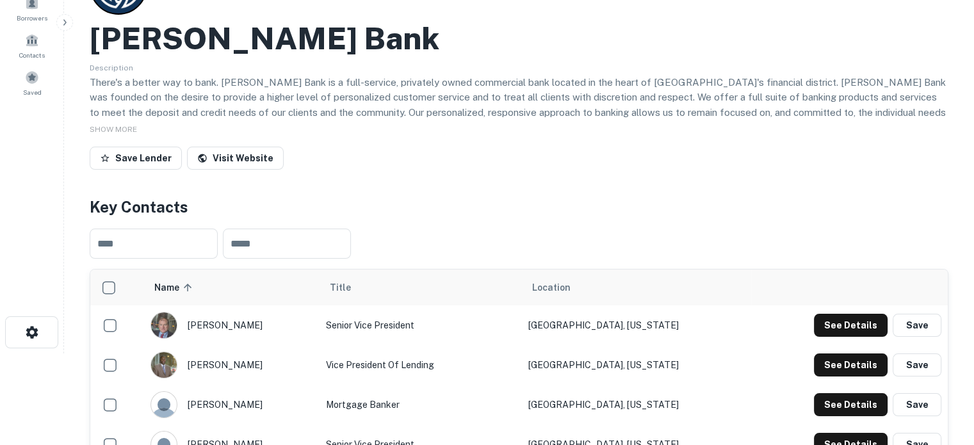
scroll to position [320, 0]
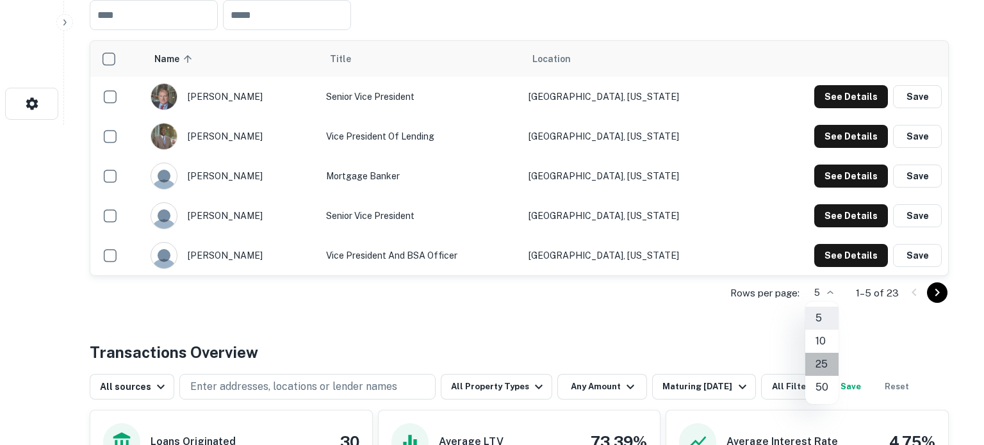
click at [826, 362] on li "25" at bounding box center [821, 364] width 33 height 23
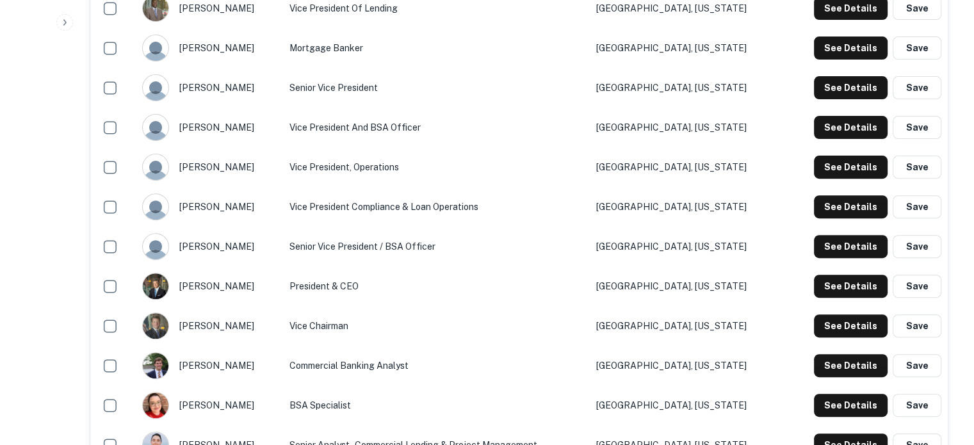
scroll to position [514, 0]
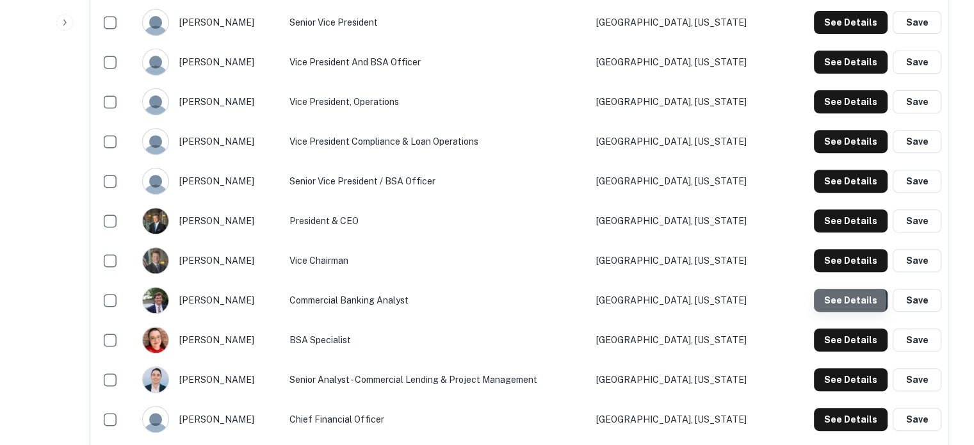
click at [831, 302] on button "See Details" at bounding box center [851, 300] width 74 height 23
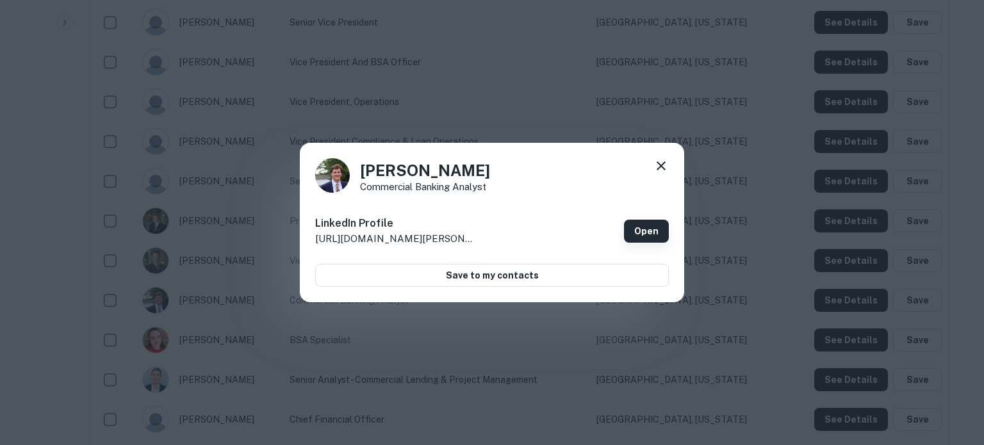
click at [648, 240] on link "Open" at bounding box center [646, 231] width 45 height 23
click at [652, 164] on div "Benjamin Czech Commercial Banking Analyst" at bounding box center [492, 175] width 354 height 35
click at [669, 168] on div "Benjamin Czech Commercial Banking Analyst LinkedIn Profile http://www.linkedin.…" at bounding box center [492, 223] width 384 height 160
click at [663, 167] on icon at bounding box center [660, 165] width 9 height 9
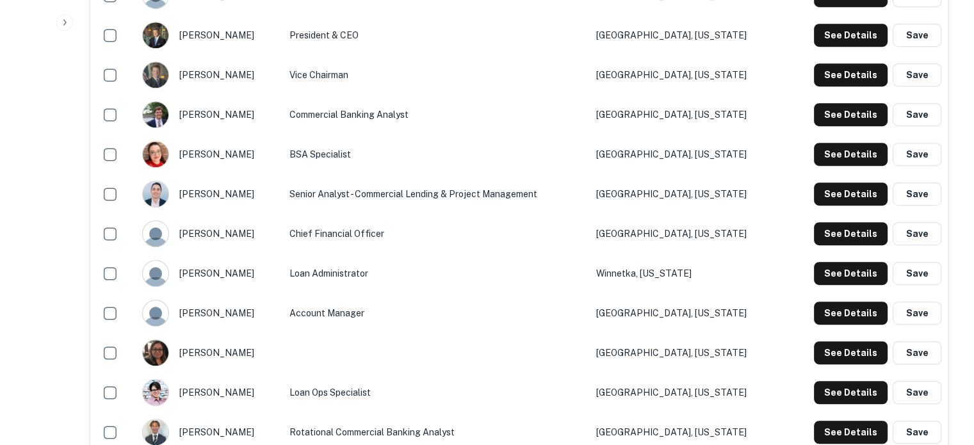
scroll to position [706, 0]
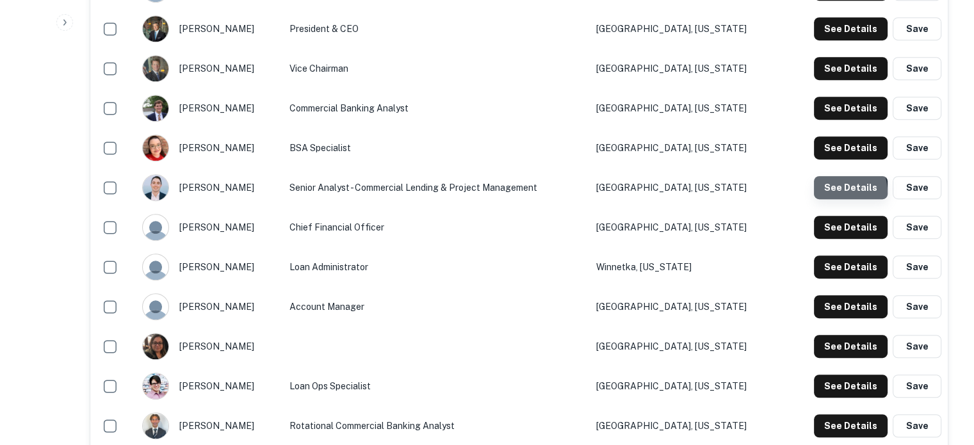
click at [827, 195] on button "See Details" at bounding box center [851, 187] width 74 height 23
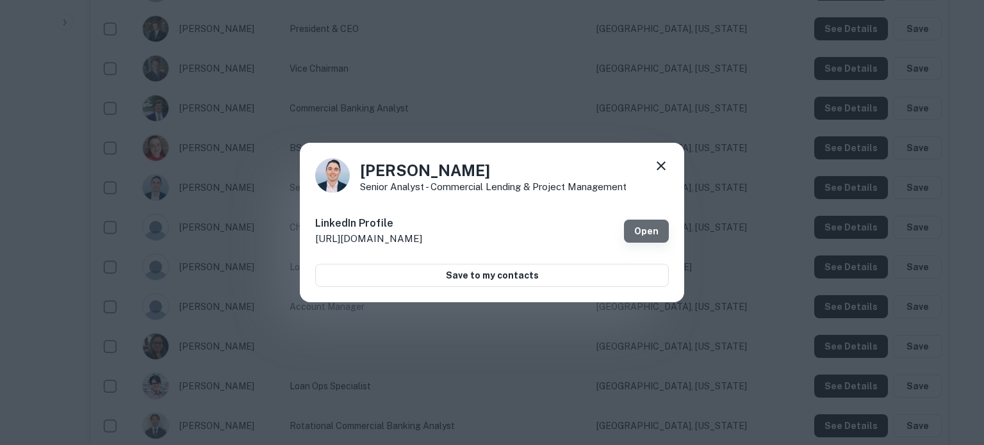
click at [653, 241] on link "Open" at bounding box center [646, 231] width 45 height 23
click at [655, 170] on icon at bounding box center [660, 165] width 15 height 15
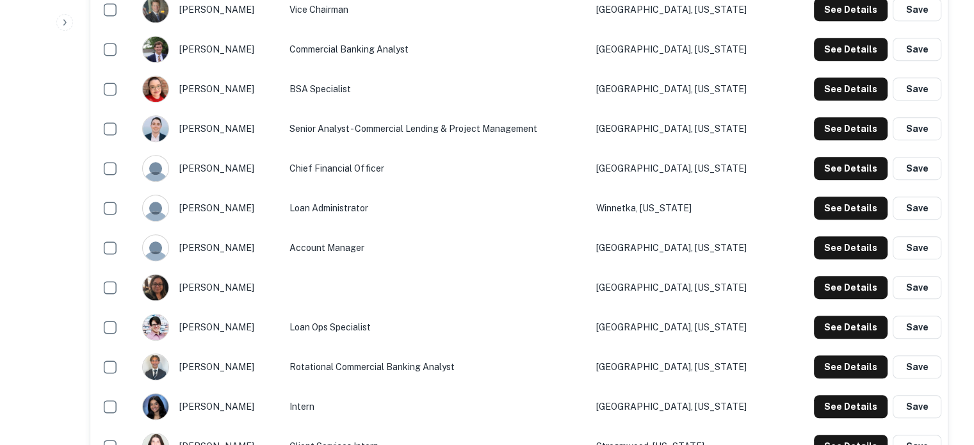
scroll to position [834, 0]
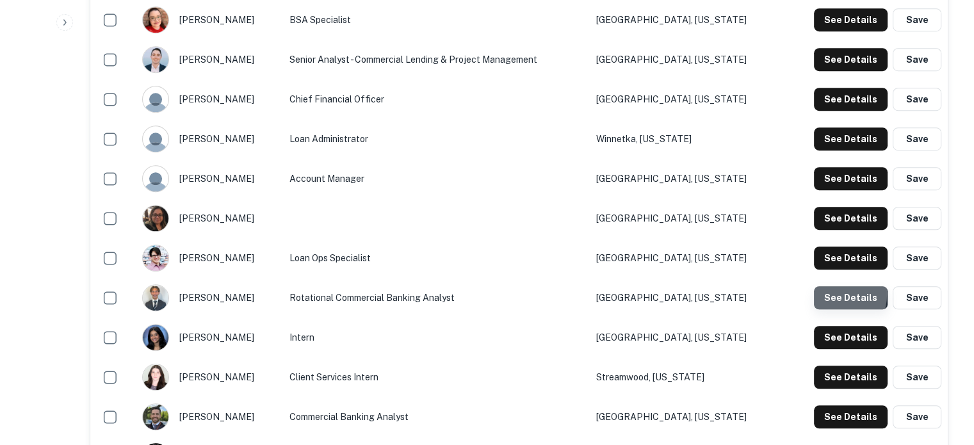
click at [826, 295] on button "See Details" at bounding box center [851, 297] width 74 height 23
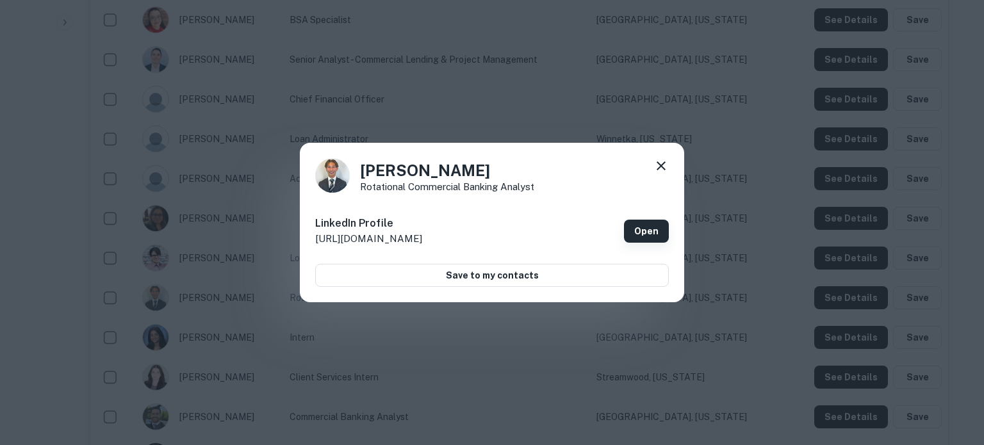
click at [643, 235] on link "Open" at bounding box center [646, 231] width 45 height 23
click at [659, 169] on icon at bounding box center [660, 165] width 15 height 15
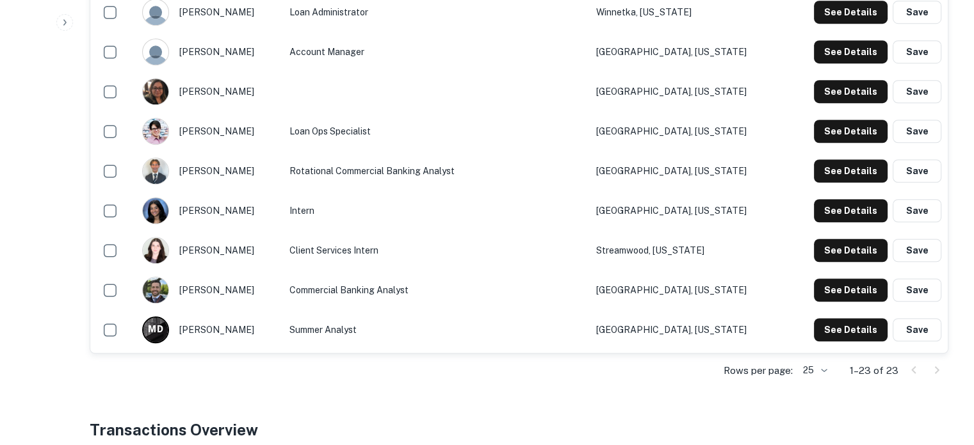
scroll to position [962, 0]
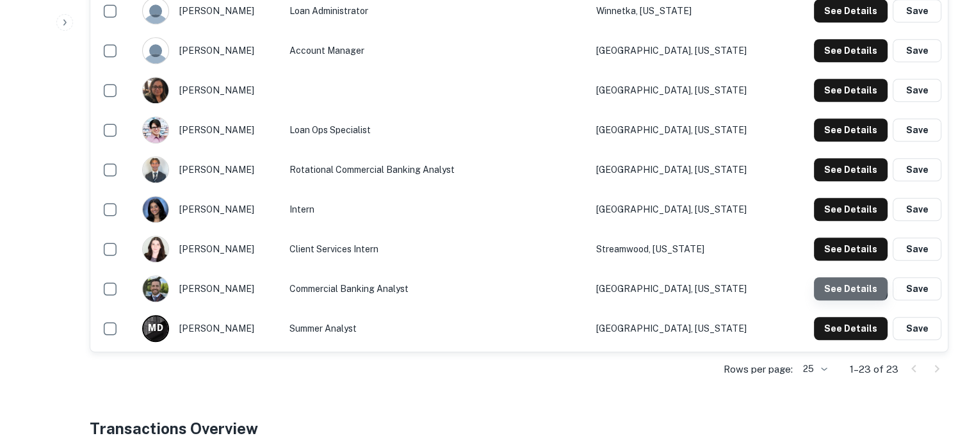
click at [833, 281] on button "See Details" at bounding box center [851, 288] width 74 height 23
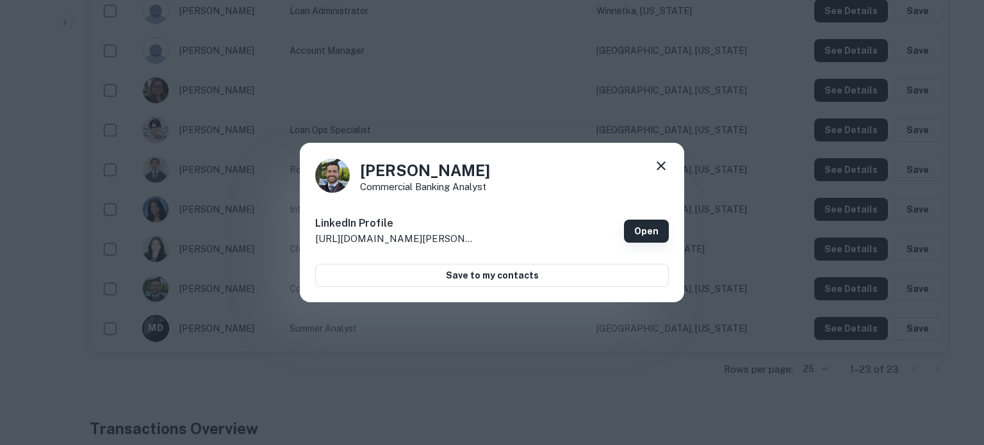
click at [651, 240] on link "Open" at bounding box center [646, 231] width 45 height 23
click at [661, 171] on icon at bounding box center [660, 165] width 15 height 15
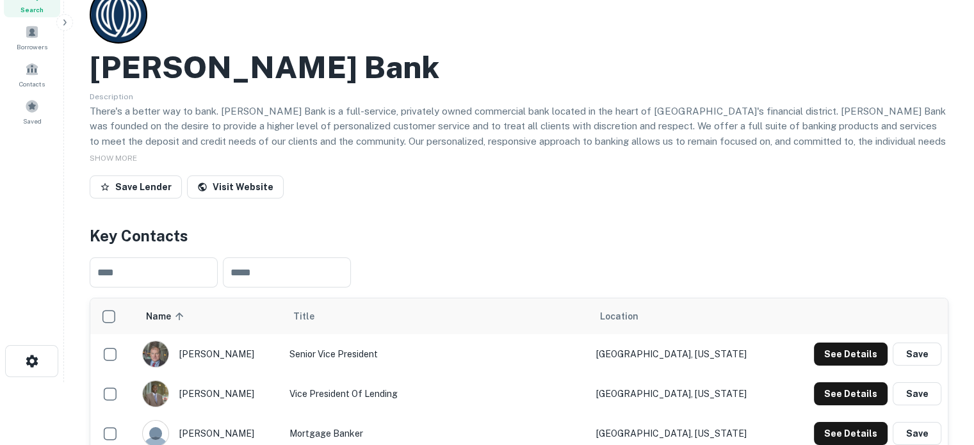
scroll to position [1, 0]
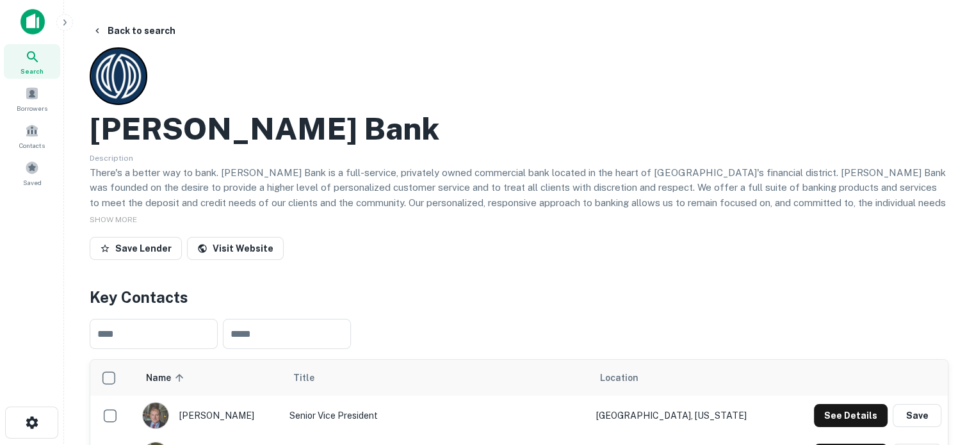
click at [52, 58] on div "Search" at bounding box center [32, 61] width 56 height 35
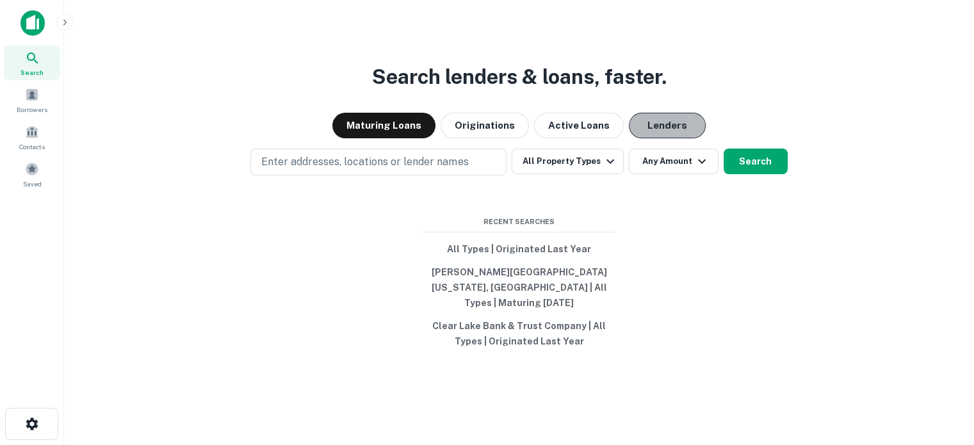
click at [676, 138] on button "Lenders" at bounding box center [667, 126] width 77 height 26
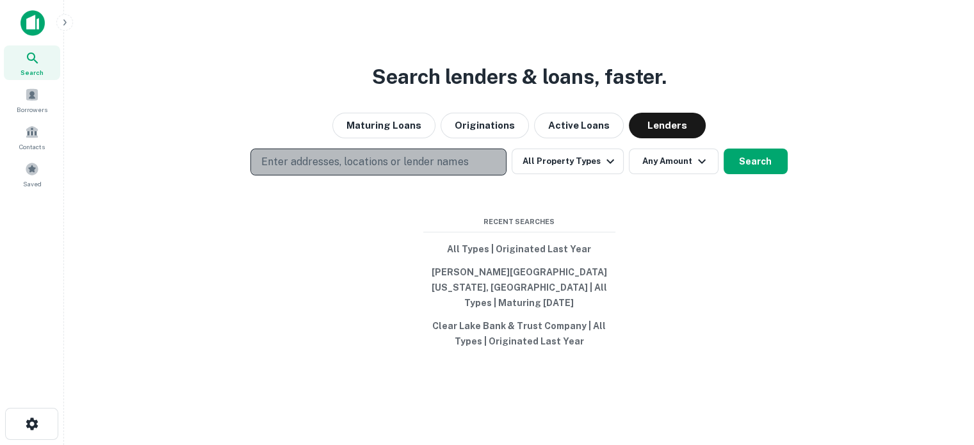
click at [419, 168] on p "Enter addresses, locations or lender names" at bounding box center [364, 161] width 207 height 15
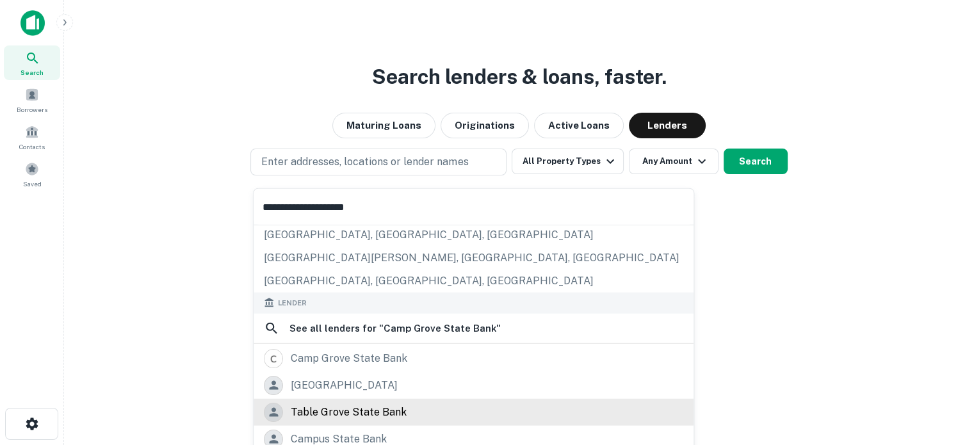
scroll to position [158, 0]
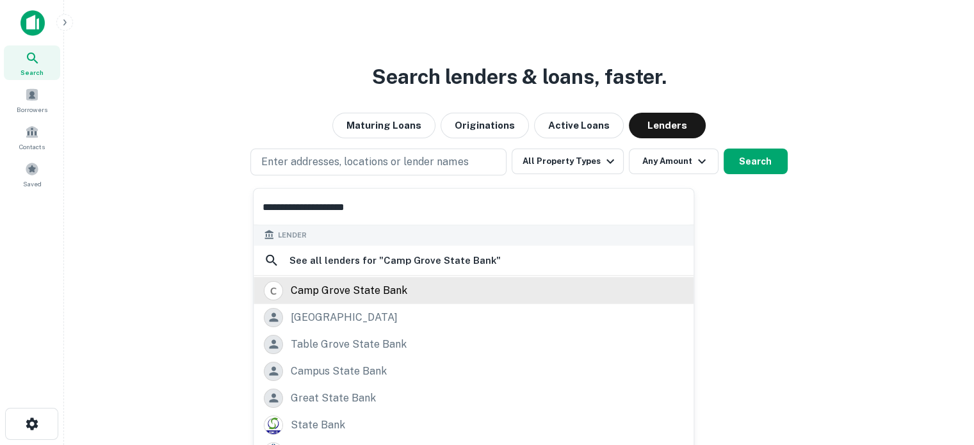
type input "**********"
click at [405, 291] on div "camp grove state bank" at bounding box center [473, 290] width 419 height 19
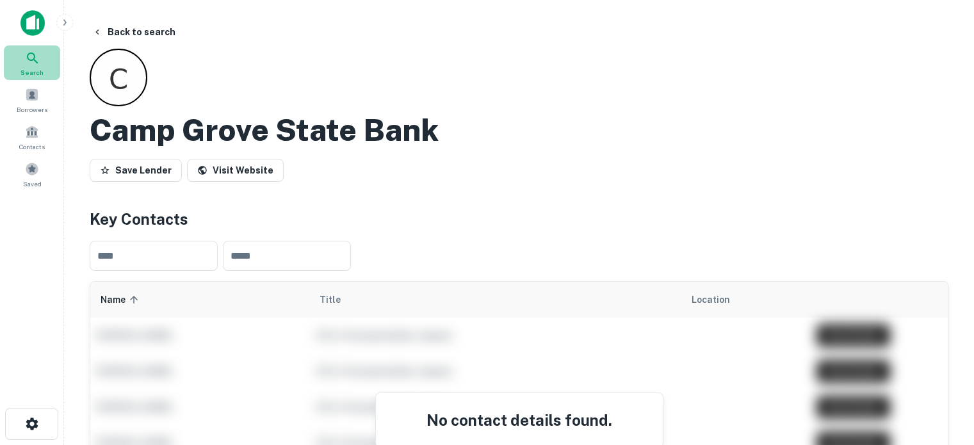
click at [33, 60] on icon at bounding box center [32, 58] width 15 height 15
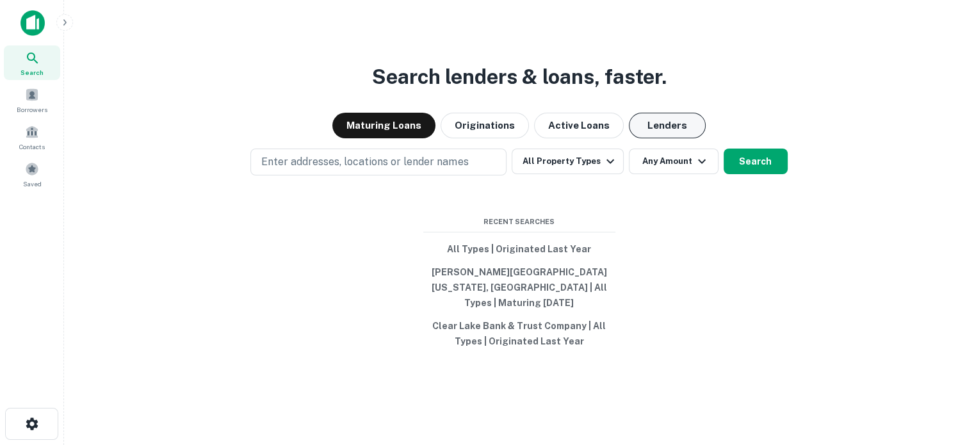
click at [658, 138] on button "Lenders" at bounding box center [667, 126] width 77 height 26
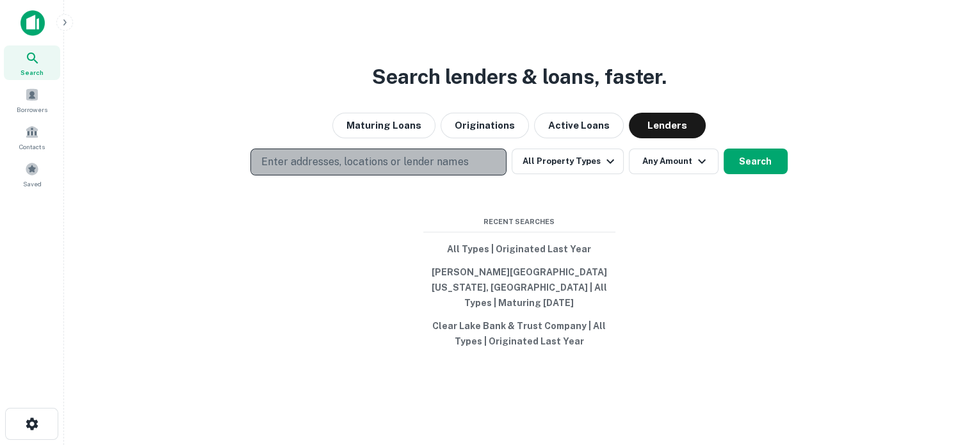
click at [311, 168] on p "Enter addresses, locations or lender names" at bounding box center [364, 161] width 207 height 15
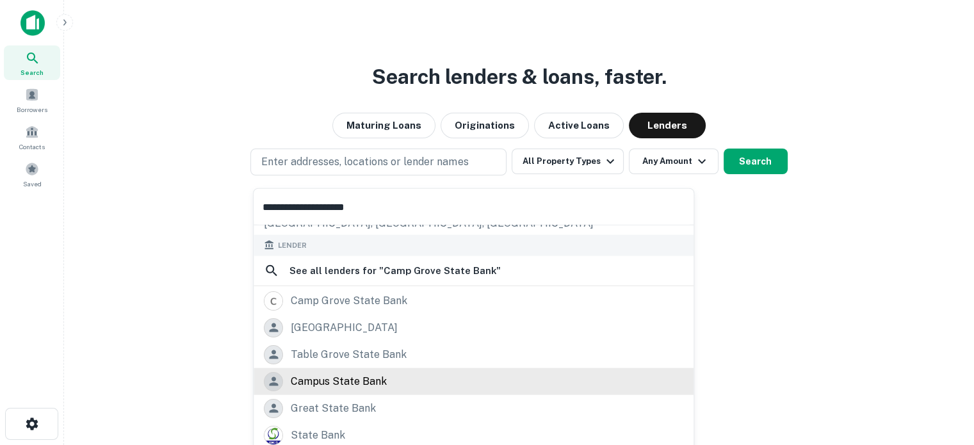
scroll to position [158, 0]
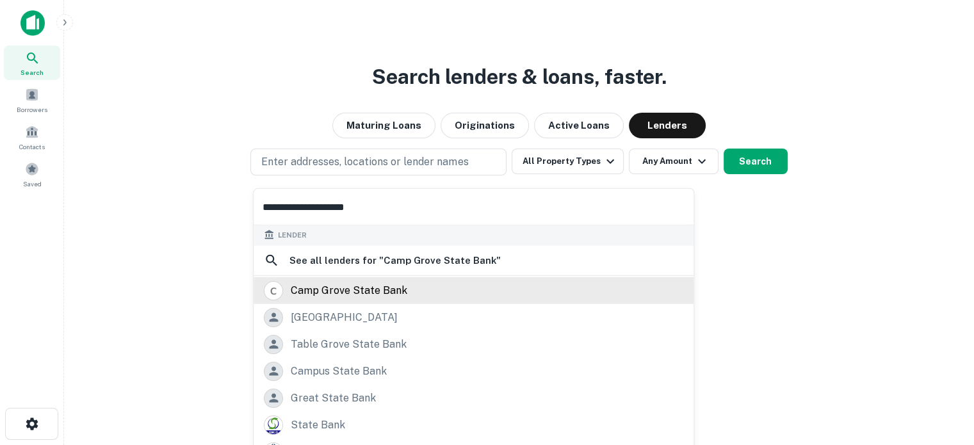
type input "**********"
click at [368, 295] on div "camp grove state bank" at bounding box center [349, 290] width 117 height 19
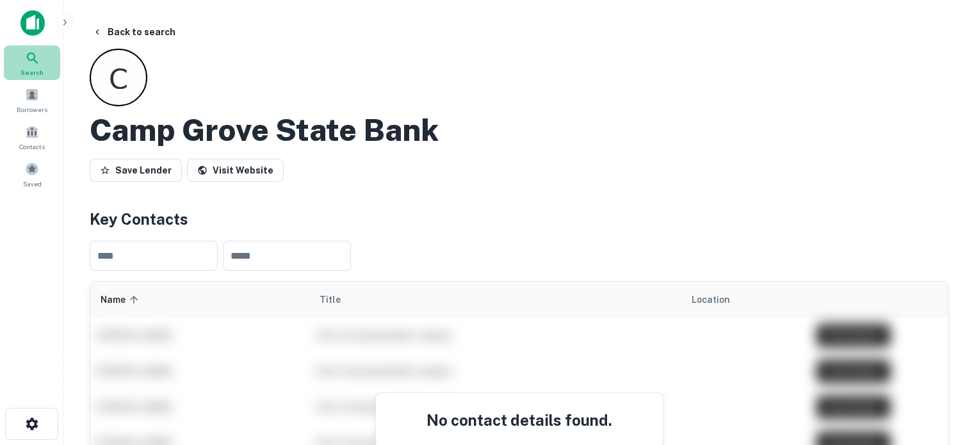
click at [30, 55] on icon at bounding box center [32, 58] width 15 height 15
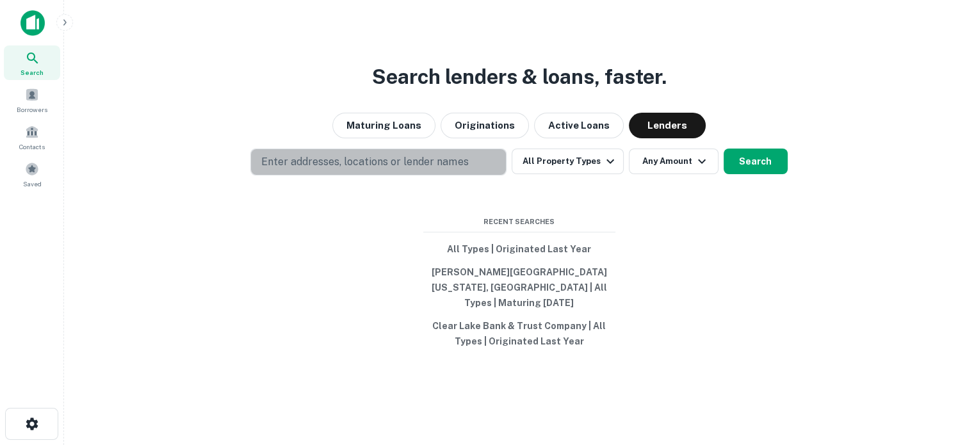
click at [334, 170] on p "Enter addresses, locations or lender names" at bounding box center [364, 161] width 207 height 15
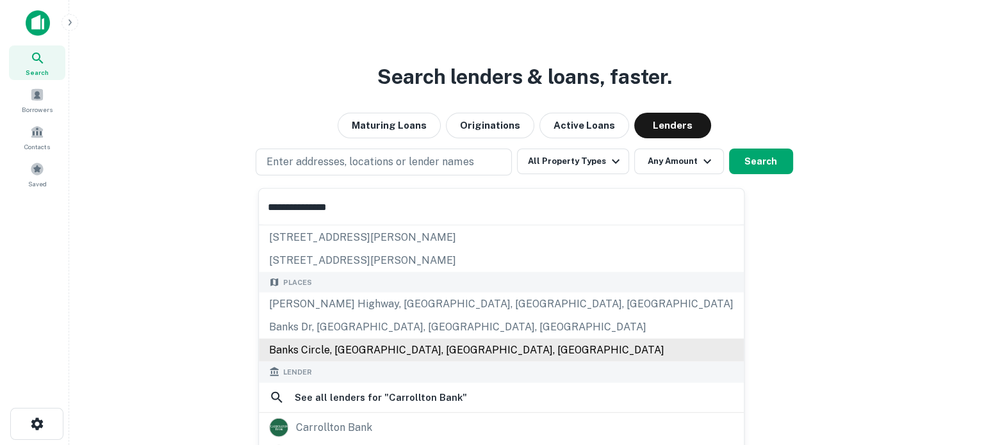
scroll to position [64, 0]
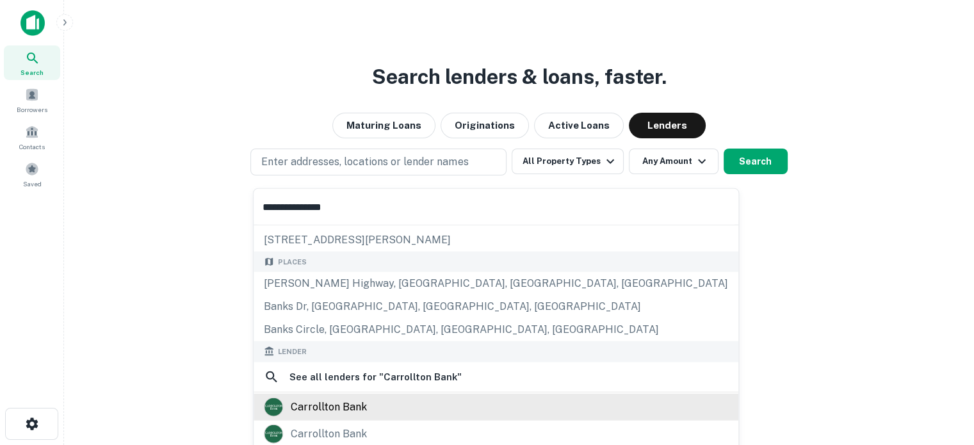
type input "**********"
click at [366, 404] on div "carrollton bank" at bounding box center [496, 406] width 464 height 19
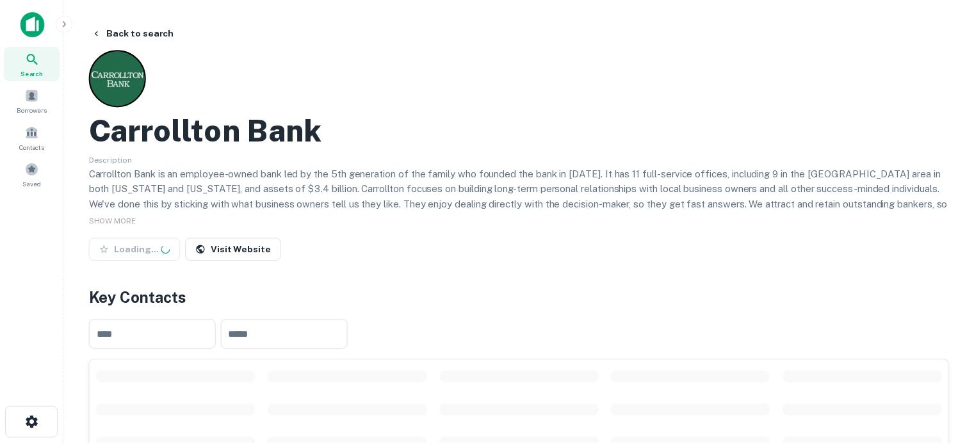
scroll to position [256, 0]
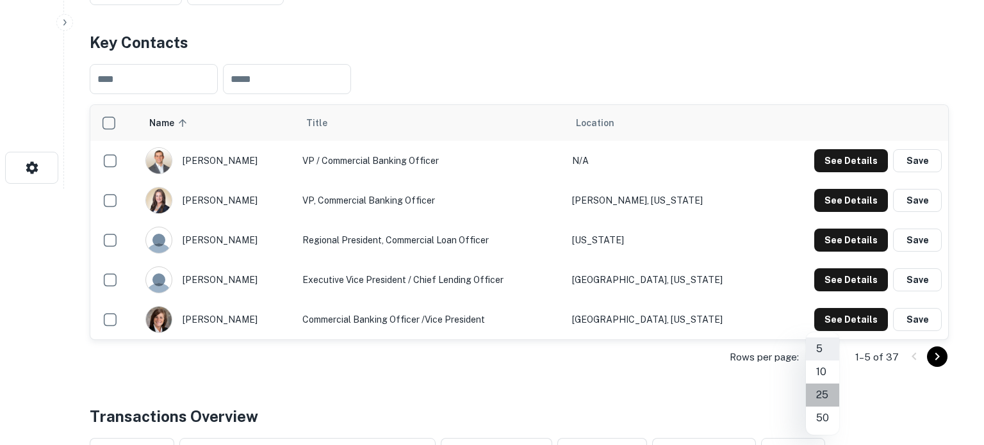
click at [825, 400] on li "25" at bounding box center [822, 395] width 33 height 23
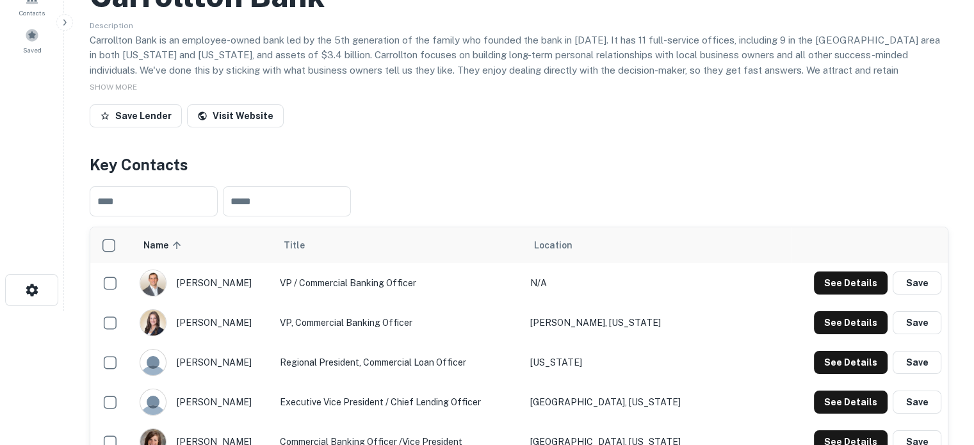
scroll to position [64, 0]
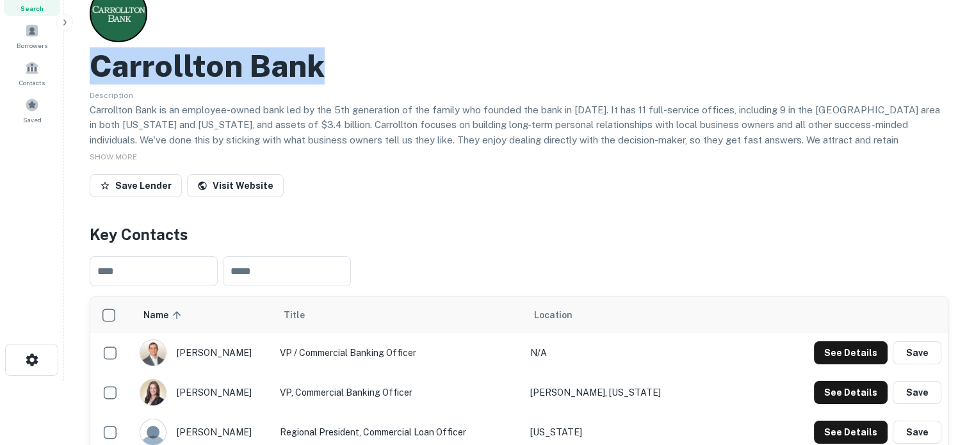
drag, startPoint x: 97, startPoint y: 65, endPoint x: 362, endPoint y: 71, distance: 265.2
click at [362, 71] on div "Carrollton Bank" at bounding box center [519, 65] width 859 height 37
copy h2 "Carrollton Bank"
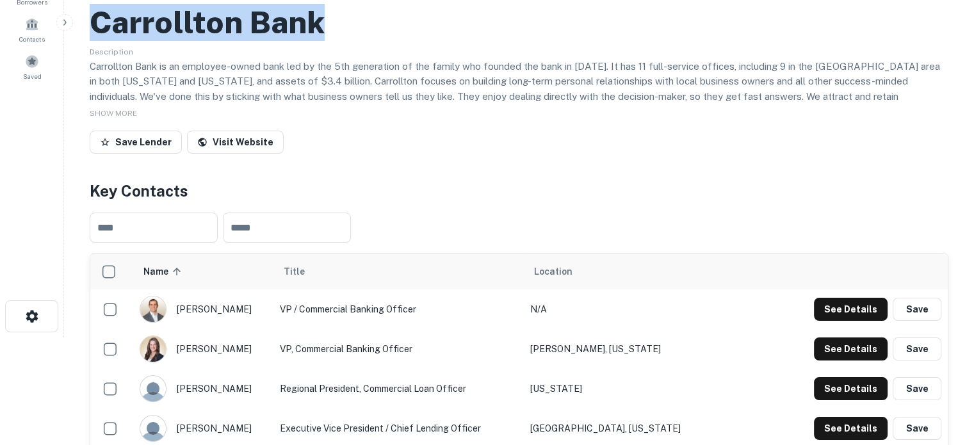
scroll to position [128, 0]
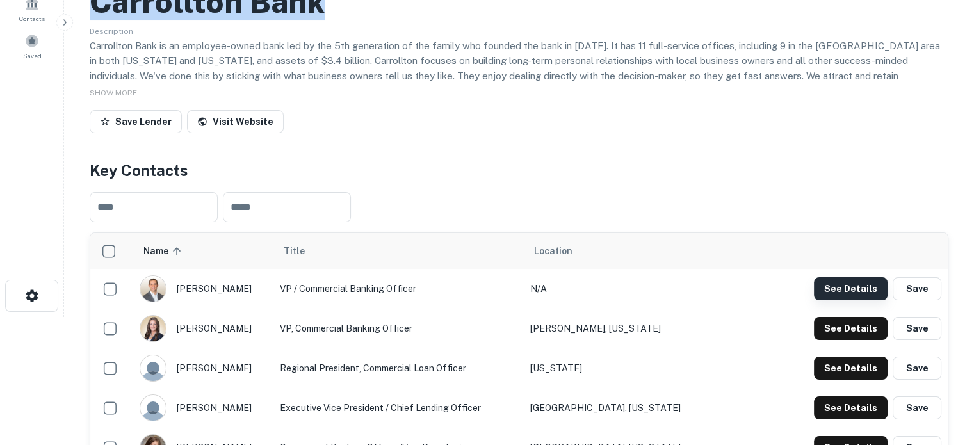
click at [827, 286] on button "See Details" at bounding box center [851, 288] width 74 height 23
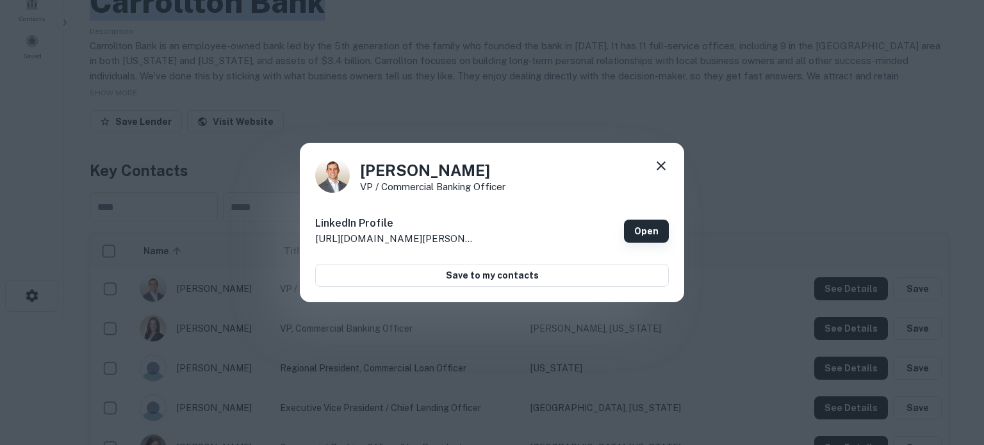
click at [651, 231] on link "Open" at bounding box center [646, 231] width 45 height 23
click at [661, 166] on icon at bounding box center [660, 165] width 9 height 9
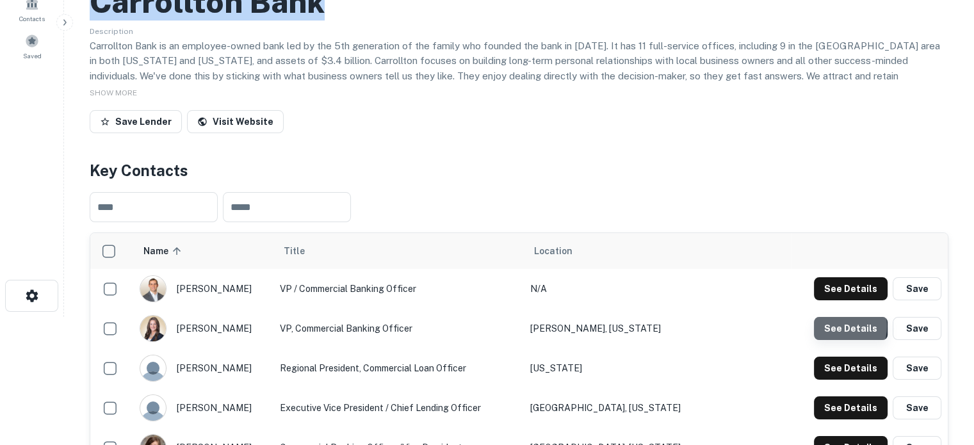
click at [832, 327] on button "See Details" at bounding box center [851, 328] width 74 height 23
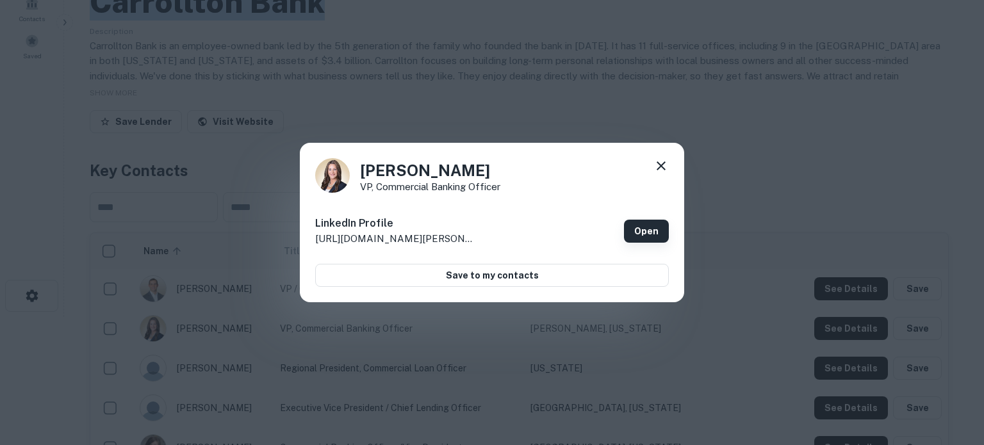
click at [663, 232] on link "Open" at bounding box center [646, 231] width 45 height 23
click at [661, 161] on icon at bounding box center [660, 165] width 15 height 15
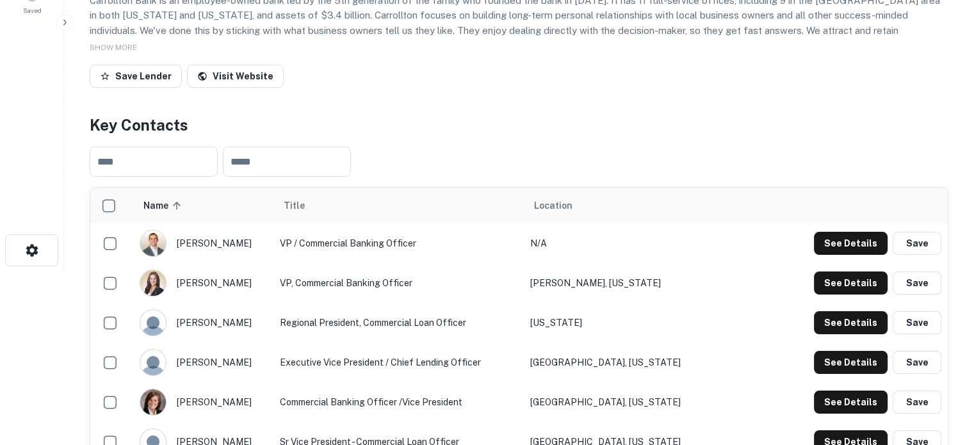
scroll to position [192, 0]
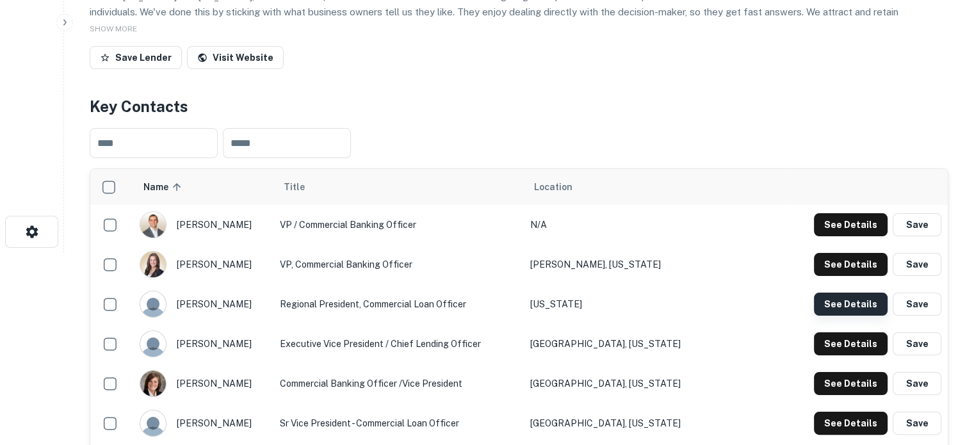
click at [838, 309] on button "See Details" at bounding box center [851, 304] width 74 height 23
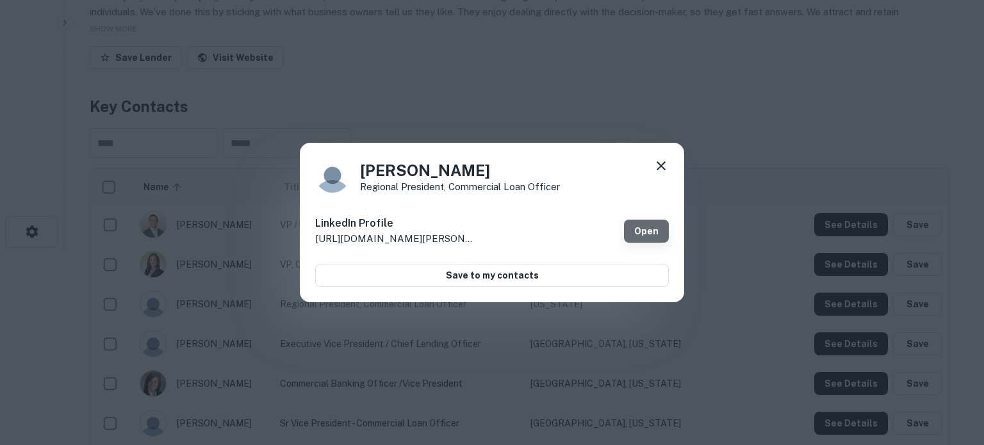
click at [628, 233] on link "Open" at bounding box center [646, 231] width 45 height 23
click at [658, 169] on icon at bounding box center [660, 165] width 15 height 15
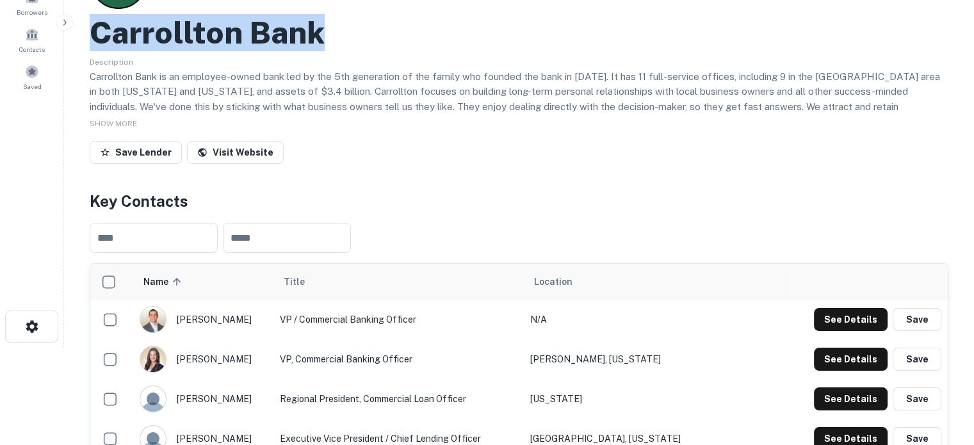
scroll to position [0, 0]
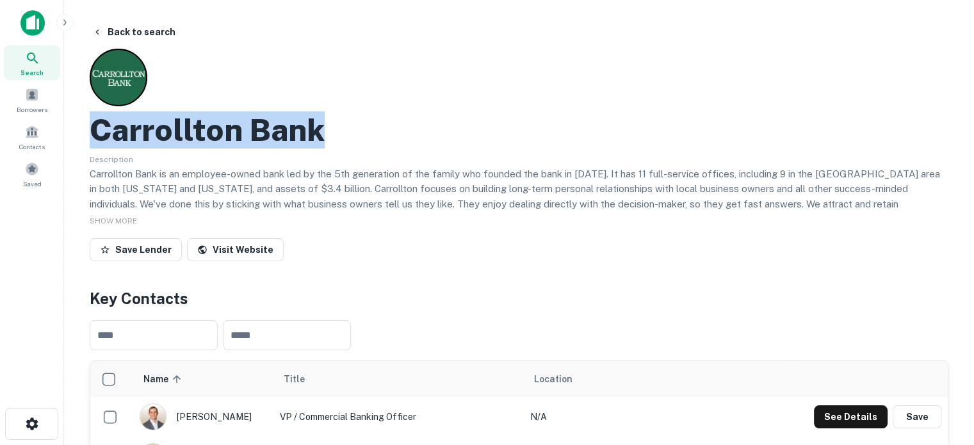
click at [37, 59] on icon at bounding box center [32, 58] width 15 height 15
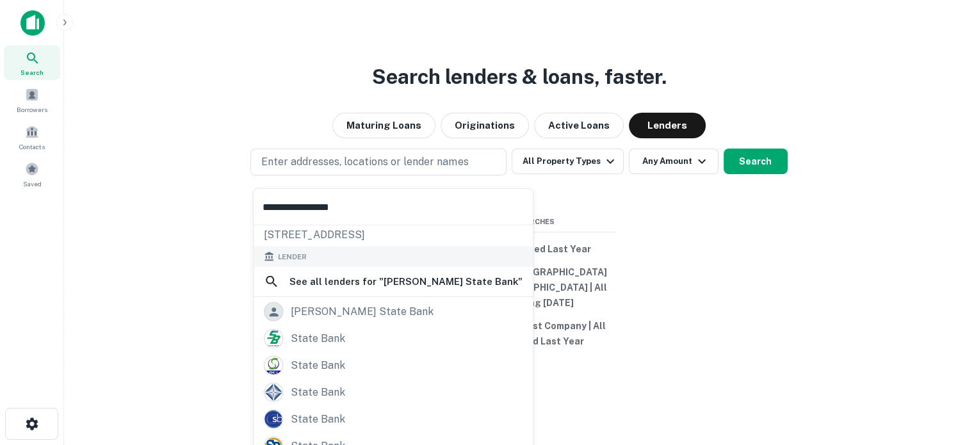
scroll to position [64, 0]
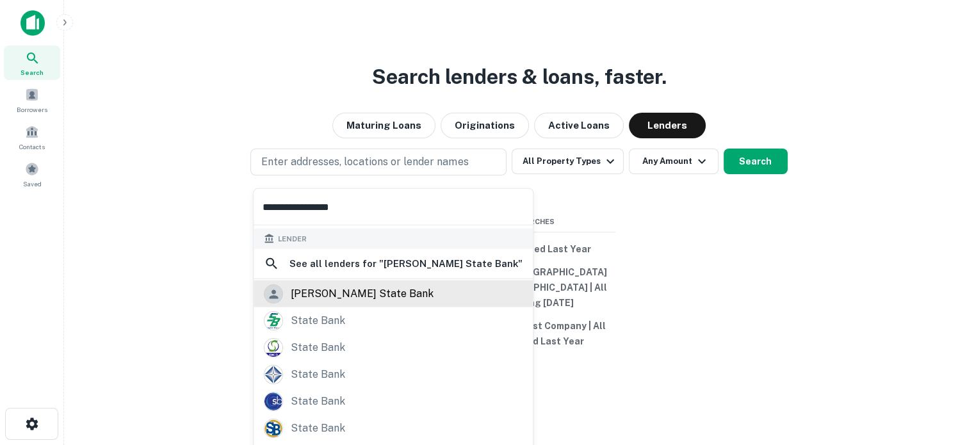
type input "**********"
click at [341, 297] on div "[PERSON_NAME] state bank" at bounding box center [362, 293] width 143 height 19
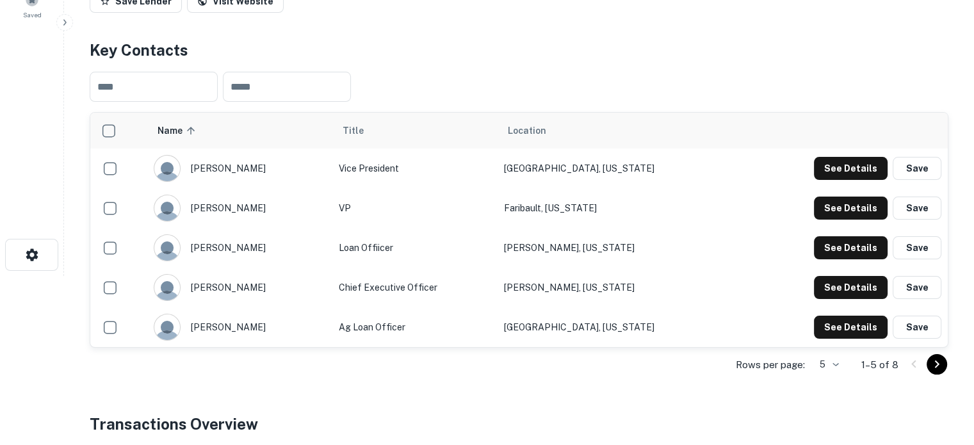
scroll to position [192, 0]
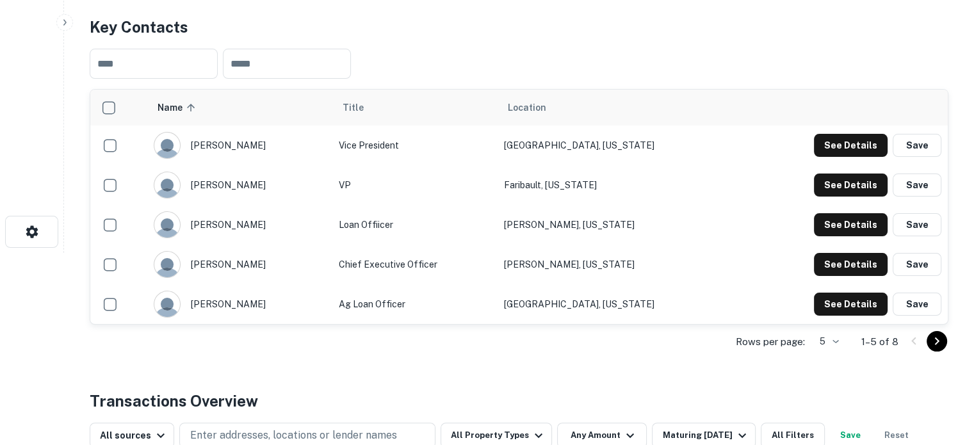
click at [835, 253] on body "Search Borrowers Contacts Saved Back to search Currie State Bank Save Lender Vi…" at bounding box center [487, 30] width 974 height 445
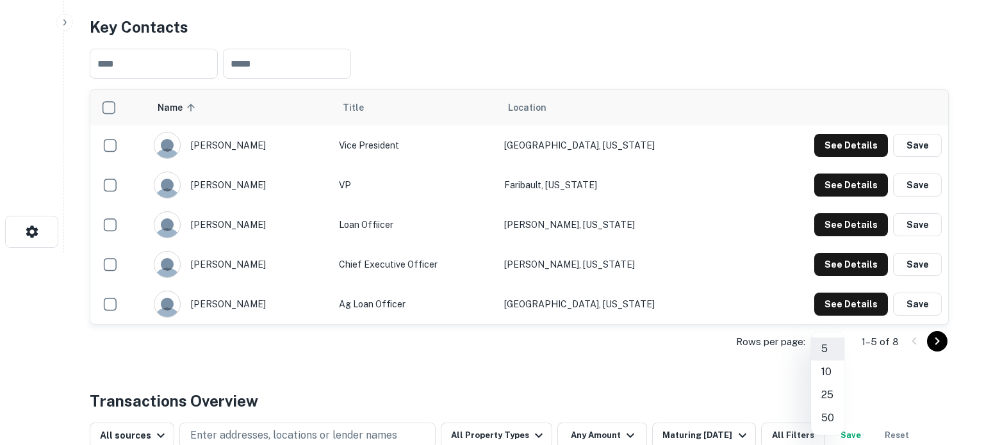
click at [829, 395] on li "25" at bounding box center [827, 395] width 33 height 23
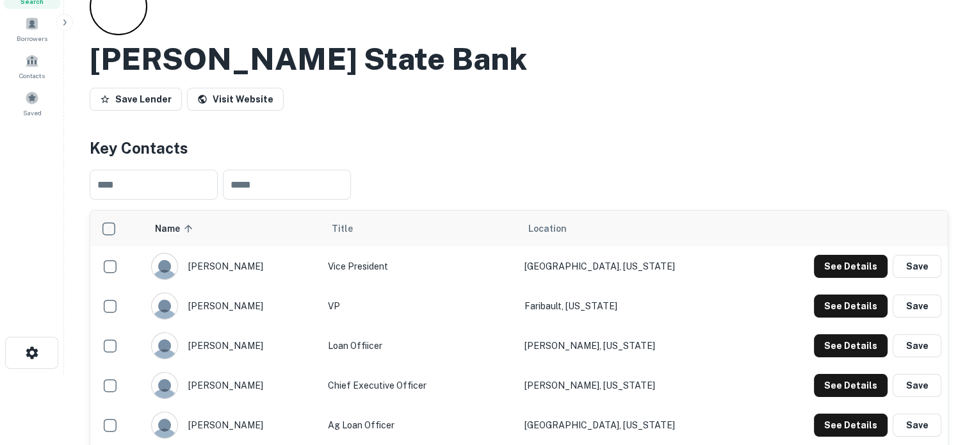
scroll to position [0, 0]
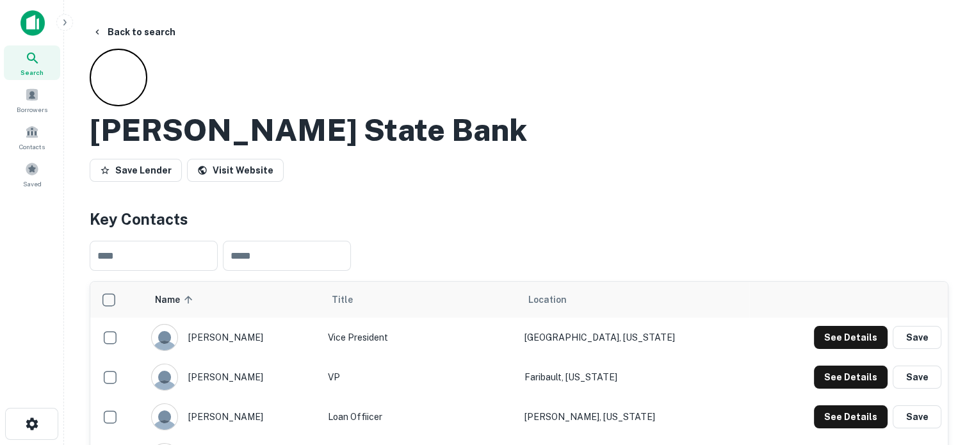
click at [35, 69] on span "Search" at bounding box center [31, 72] width 23 height 10
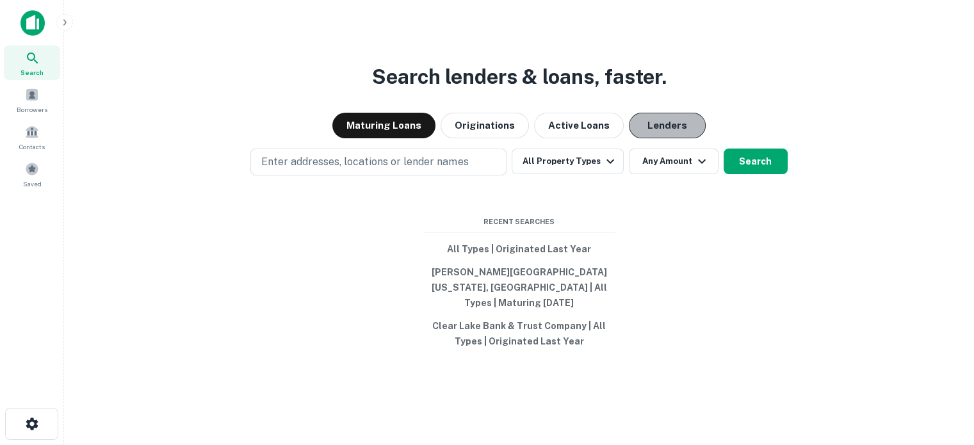
click at [679, 138] on button "Lenders" at bounding box center [667, 126] width 77 height 26
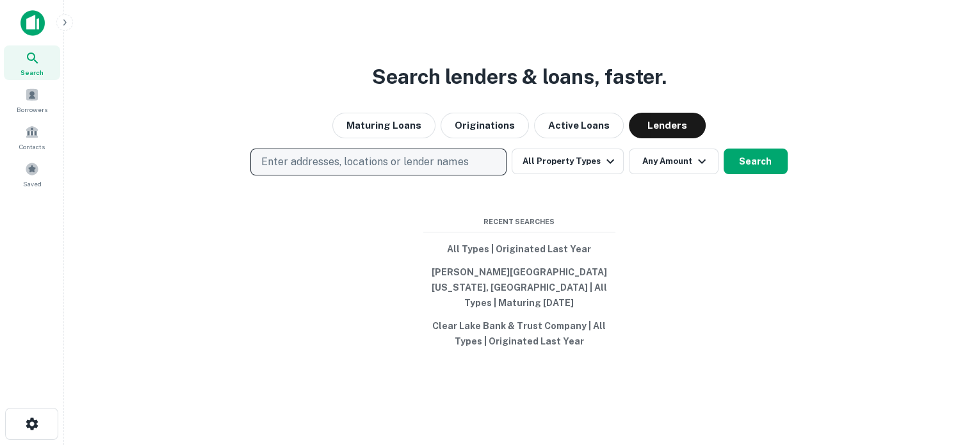
click at [441, 170] on p "Enter addresses, locations or lender names" at bounding box center [364, 161] width 207 height 15
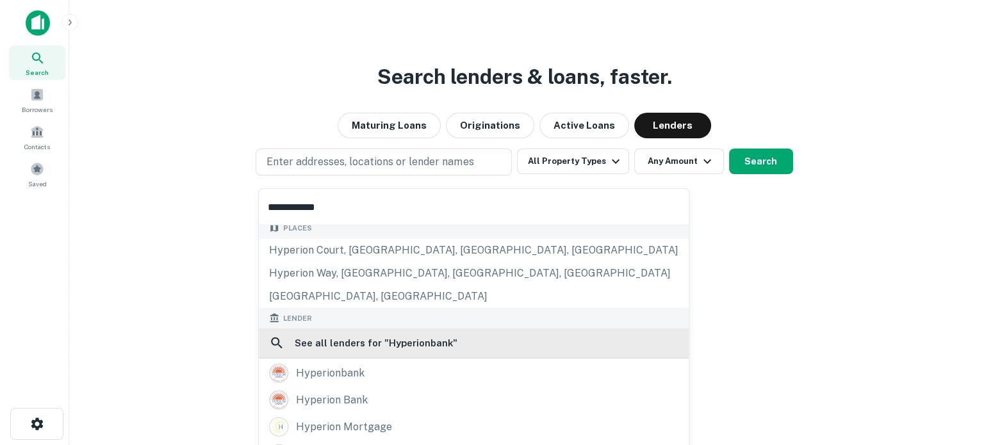
scroll to position [10, 0]
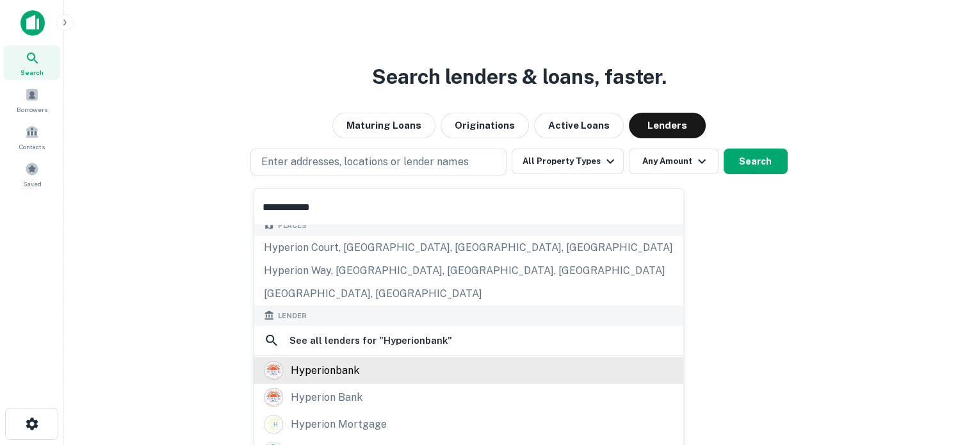
type input "**********"
click at [338, 369] on div "hyperionbank" at bounding box center [325, 370] width 69 height 19
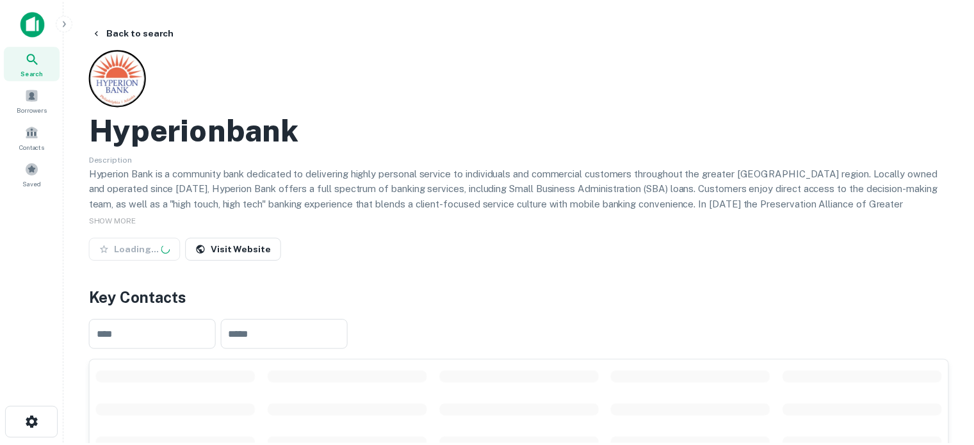
scroll to position [192, 0]
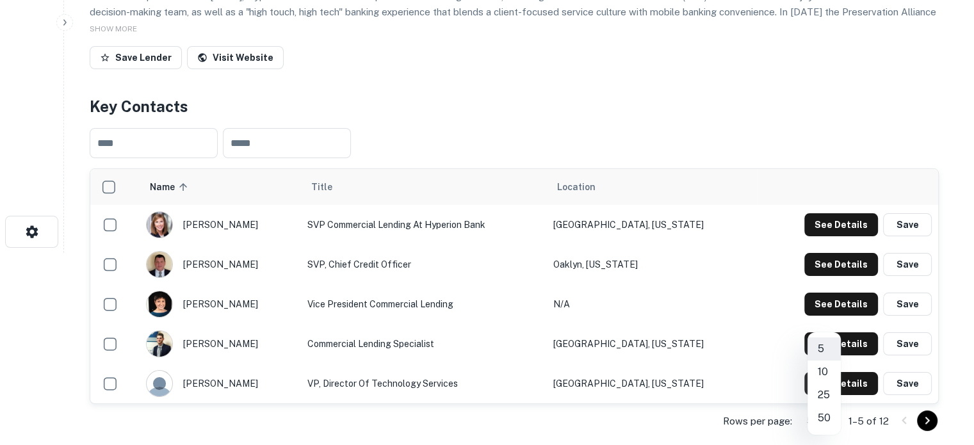
click at [830, 253] on body "Search Borrowers Contacts Saved Back to search Hyperionbank Description Hyperio…" at bounding box center [487, 30] width 974 height 445
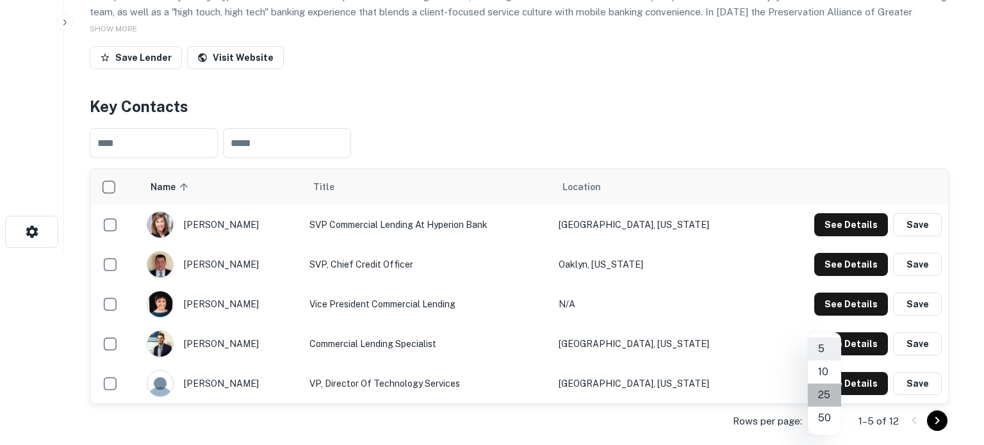
click at [827, 398] on li "25" at bounding box center [824, 395] width 33 height 23
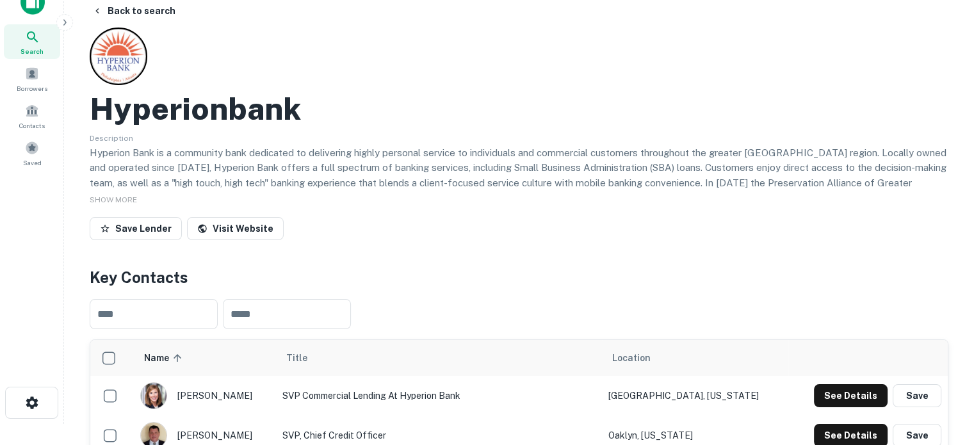
scroll to position [0, 0]
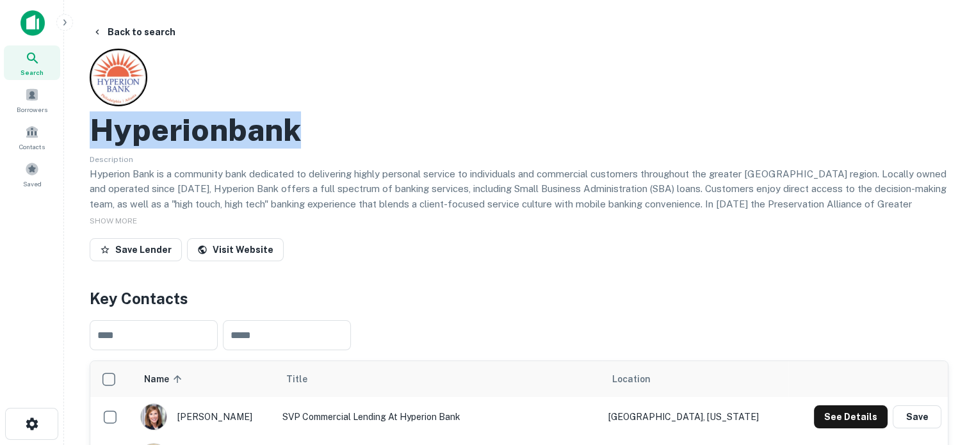
drag, startPoint x: 87, startPoint y: 133, endPoint x: 356, endPoint y: 125, distance: 269.1
copy h2 "Hyperionbank"
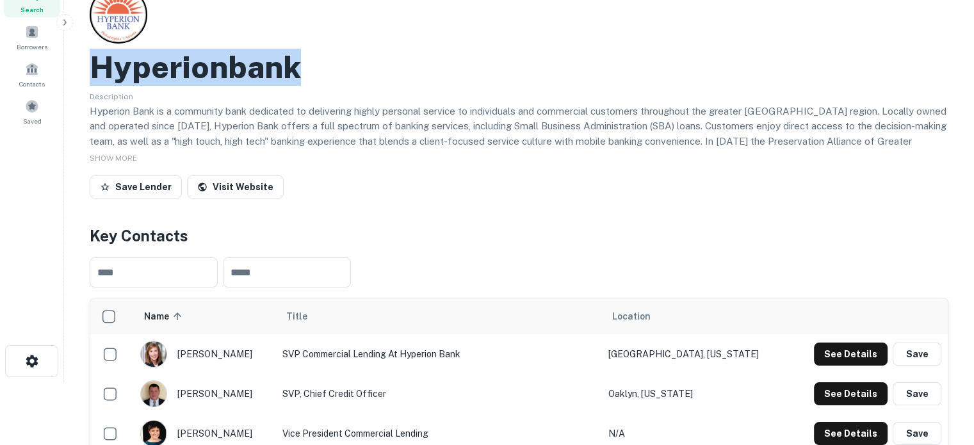
scroll to position [128, 0]
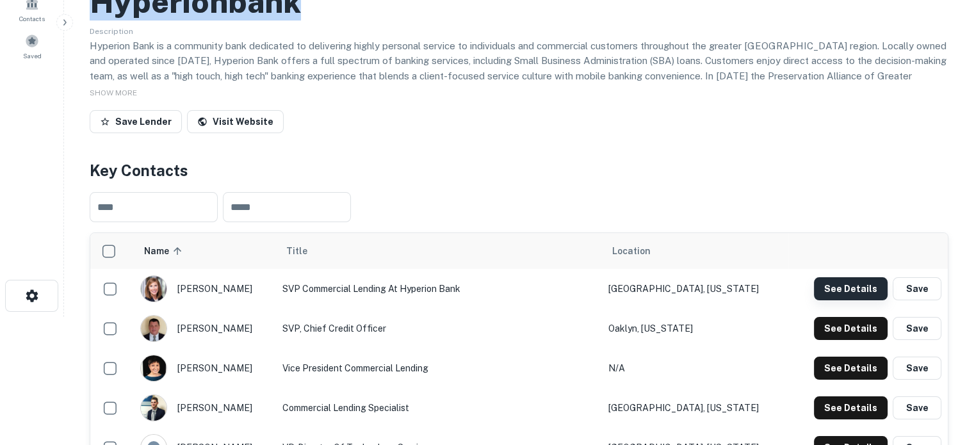
click at [842, 296] on button "See Details" at bounding box center [851, 288] width 74 height 23
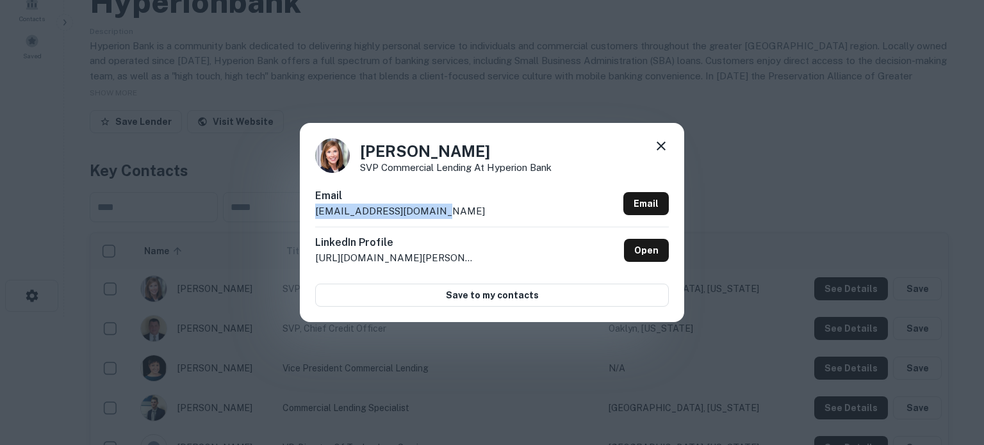
drag, startPoint x: 315, startPoint y: 213, endPoint x: 443, endPoint y: 214, distance: 127.4
click at [443, 214] on div "Email aellis@hyperionbank.com Email" at bounding box center [492, 207] width 354 height 38
copy p "aellis@hyperionbank.com"
click at [663, 147] on icon at bounding box center [660, 145] width 15 height 15
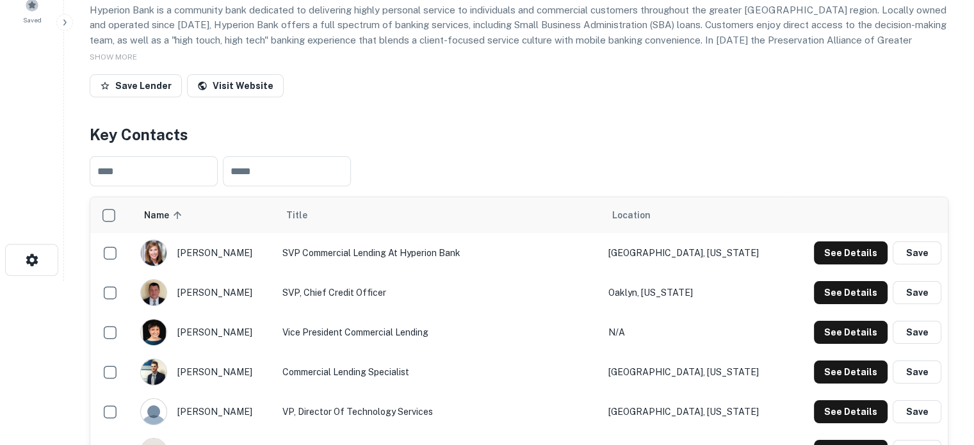
scroll to position [192, 0]
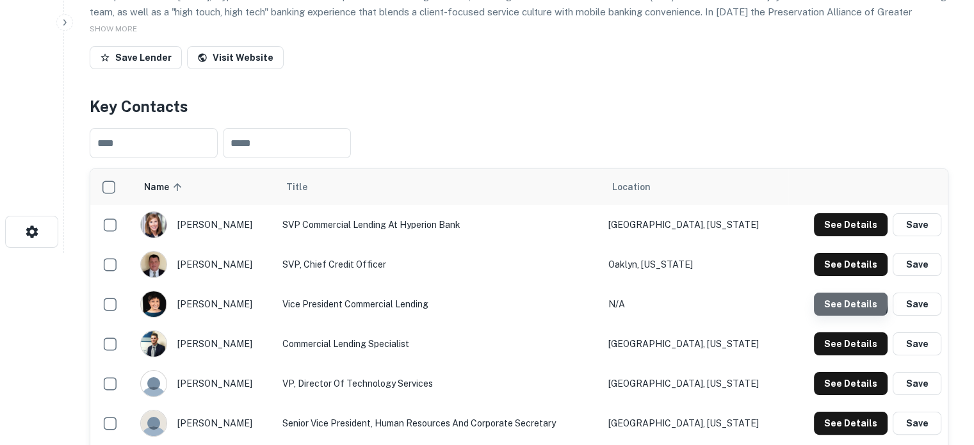
click at [833, 300] on button "See Details" at bounding box center [851, 304] width 74 height 23
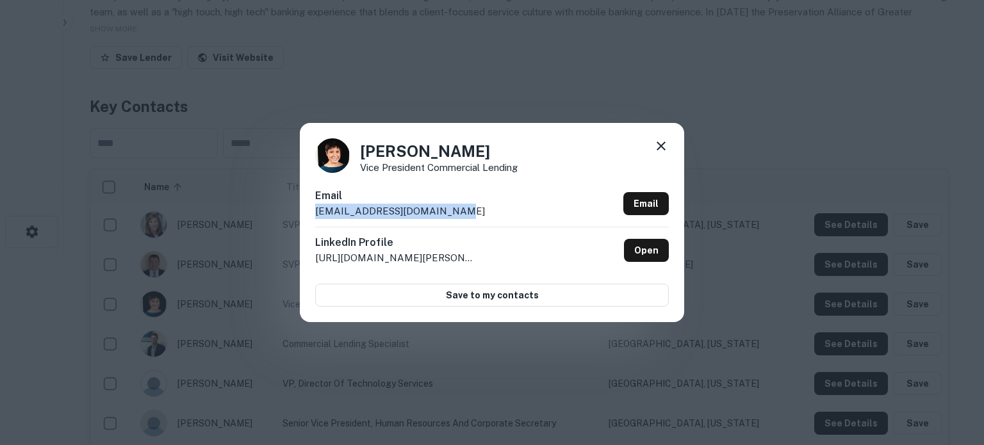
drag, startPoint x: 313, startPoint y: 217, endPoint x: 458, endPoint y: 215, distance: 144.8
click at [458, 215] on div "Jennifer Gardella Vice President Commercial Lending Email jgardella@hyperionban…" at bounding box center [492, 222] width 384 height 199
copy p "jgardella@hyperionbank.com"
click at [662, 147] on icon at bounding box center [660, 146] width 9 height 9
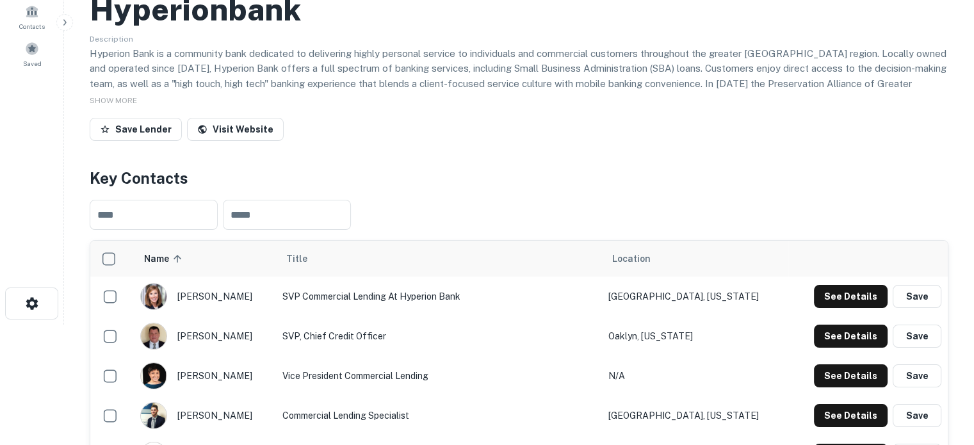
scroll to position [0, 0]
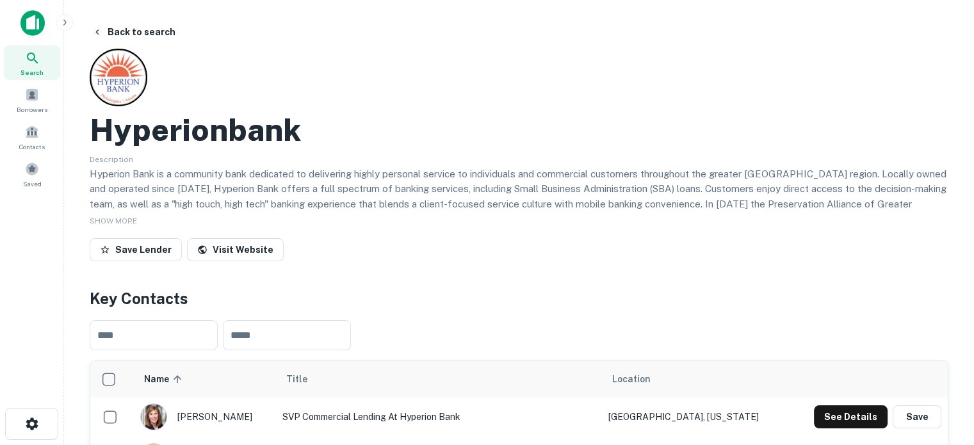
click at [25, 76] on span "Search" at bounding box center [31, 72] width 23 height 10
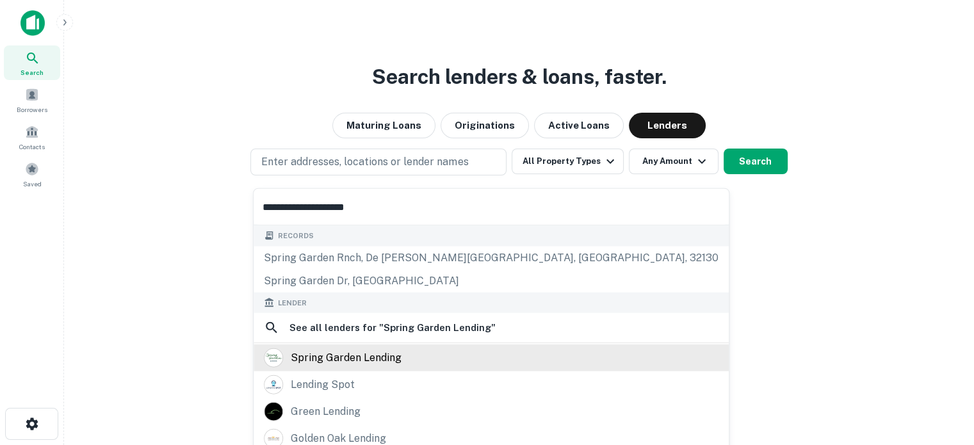
type input "**********"
click at [388, 353] on div "spring garden lending" at bounding box center [346, 357] width 111 height 19
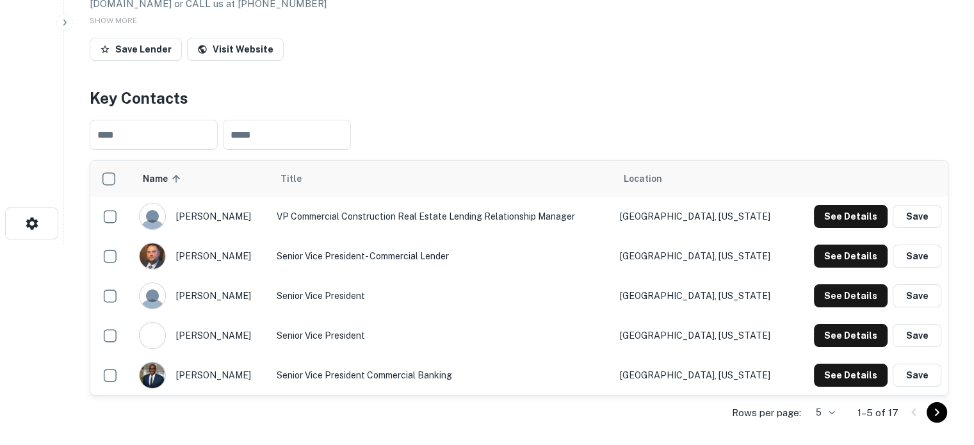
scroll to position [256, 0]
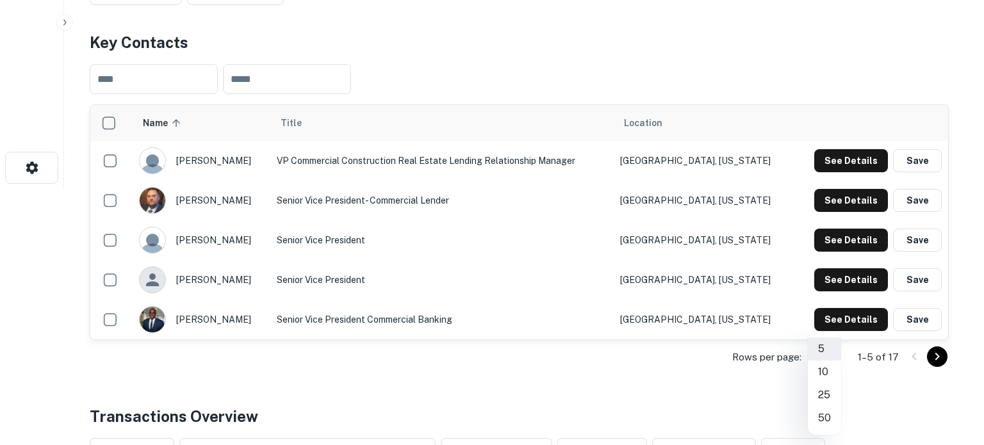
click at [825, 396] on li "25" at bounding box center [824, 395] width 33 height 23
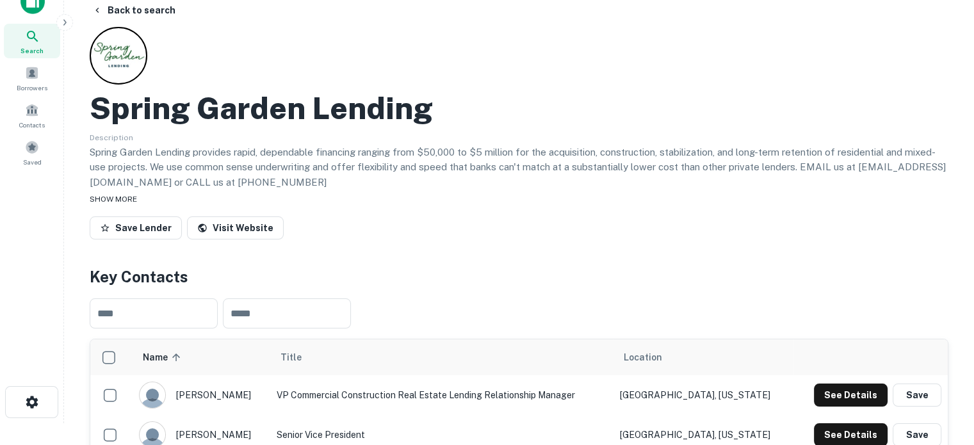
scroll to position [0, 0]
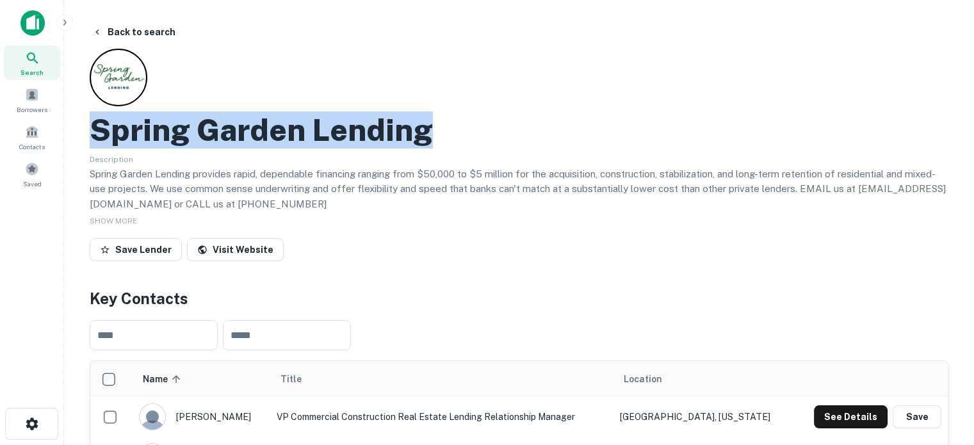
drag, startPoint x: 95, startPoint y: 123, endPoint x: 505, endPoint y: 122, distance: 409.9
click at [505, 122] on div "Spring Garden Lending" at bounding box center [519, 129] width 859 height 37
copy h2 "Spring Garden Lending"
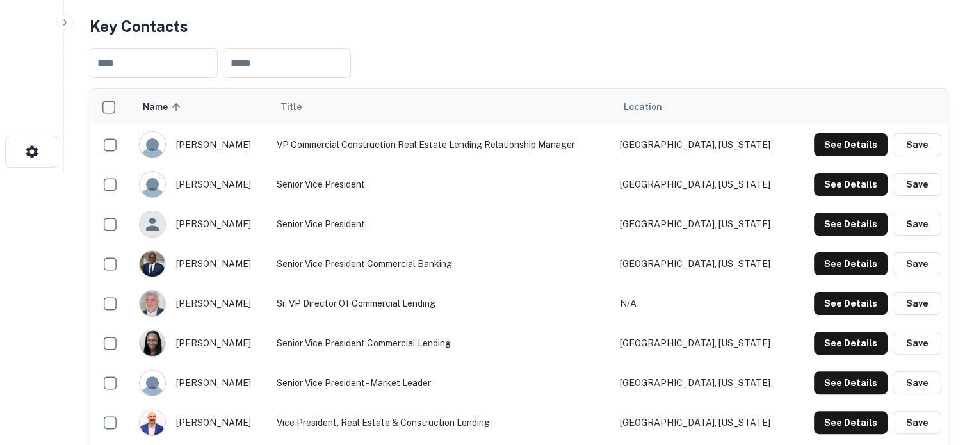
scroll to position [320, 0]
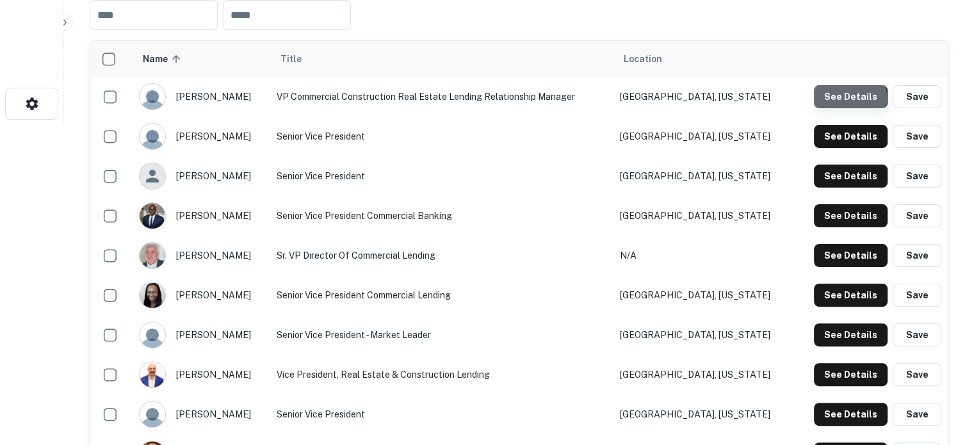
click at [836, 99] on button "See Details" at bounding box center [851, 96] width 74 height 23
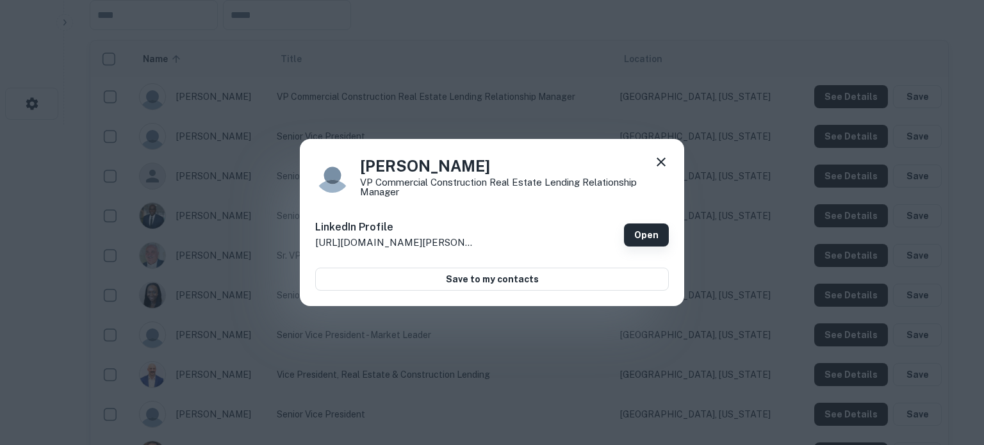
click at [644, 234] on link "Open" at bounding box center [646, 235] width 45 height 23
click at [658, 163] on icon at bounding box center [660, 162] width 9 height 9
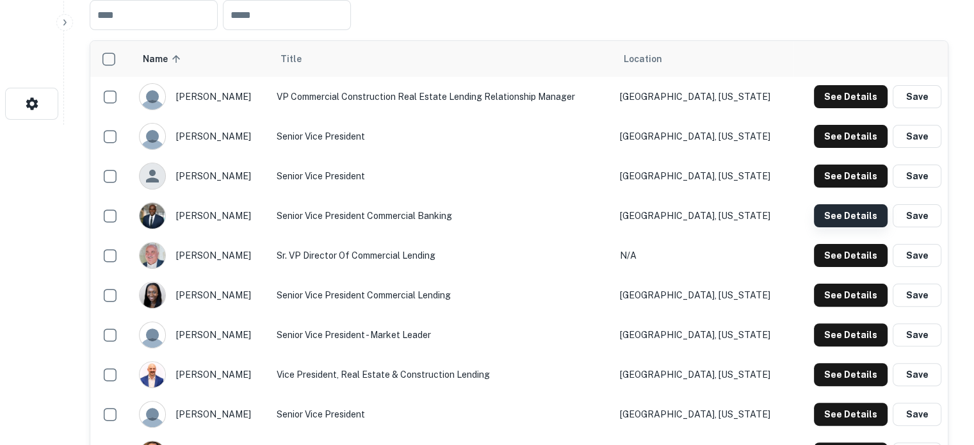
click at [853, 220] on button "See Details" at bounding box center [851, 215] width 74 height 23
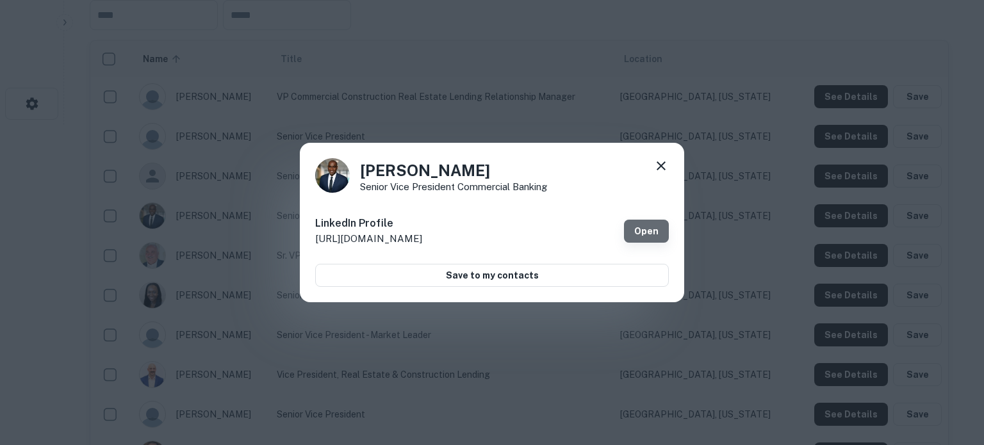
click at [643, 223] on link "Open" at bounding box center [646, 231] width 45 height 23
click at [662, 167] on icon at bounding box center [660, 165] width 9 height 9
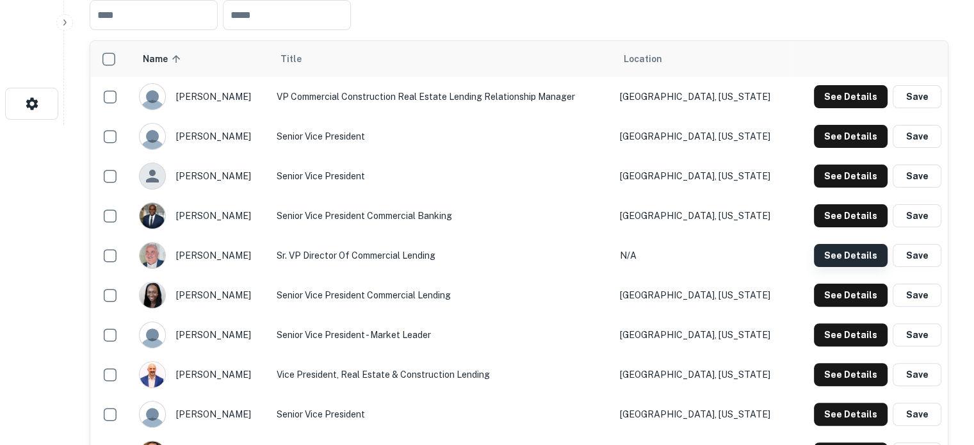
click at [838, 261] on button "See Details" at bounding box center [851, 255] width 74 height 23
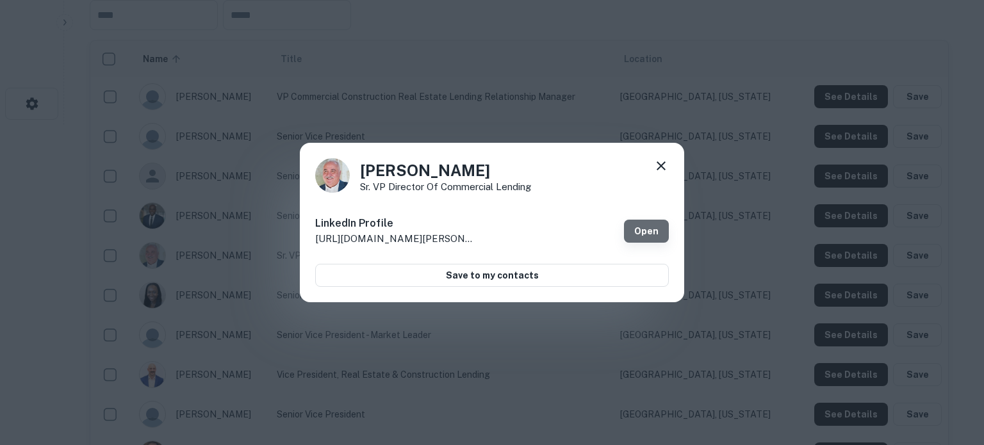
click at [646, 242] on link "Open" at bounding box center [646, 231] width 45 height 23
click at [667, 167] on icon at bounding box center [660, 165] width 15 height 15
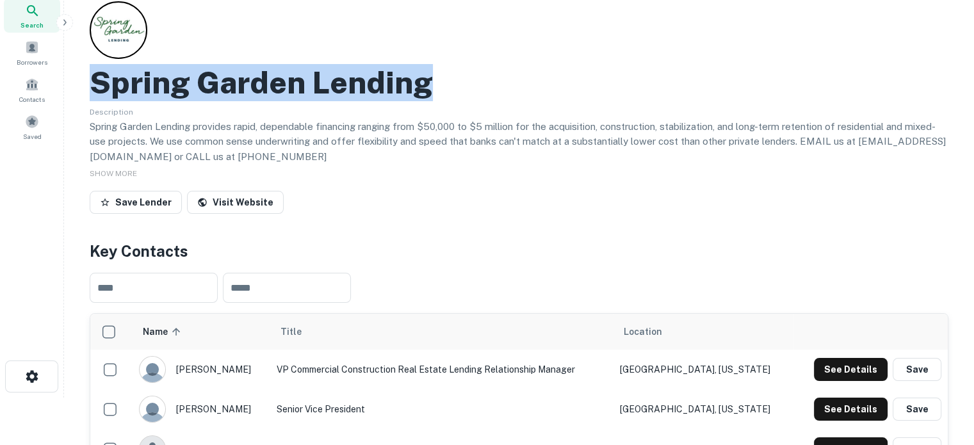
scroll to position [0, 0]
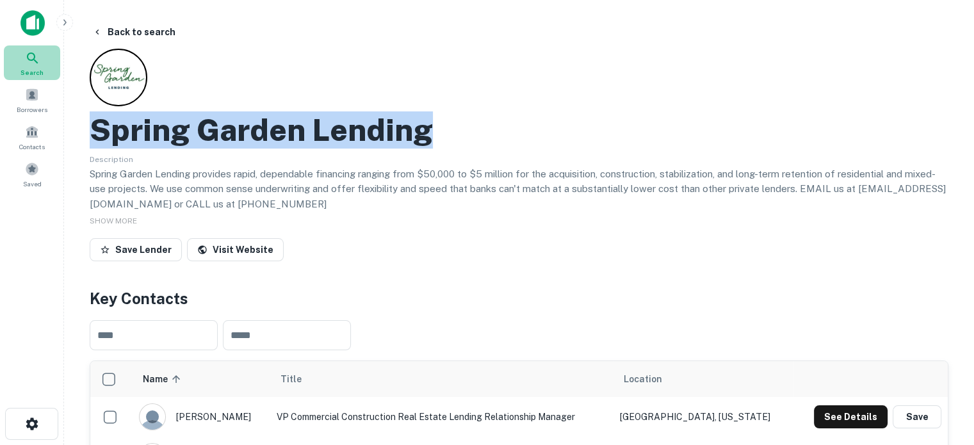
click at [44, 66] on div "Search" at bounding box center [32, 62] width 56 height 35
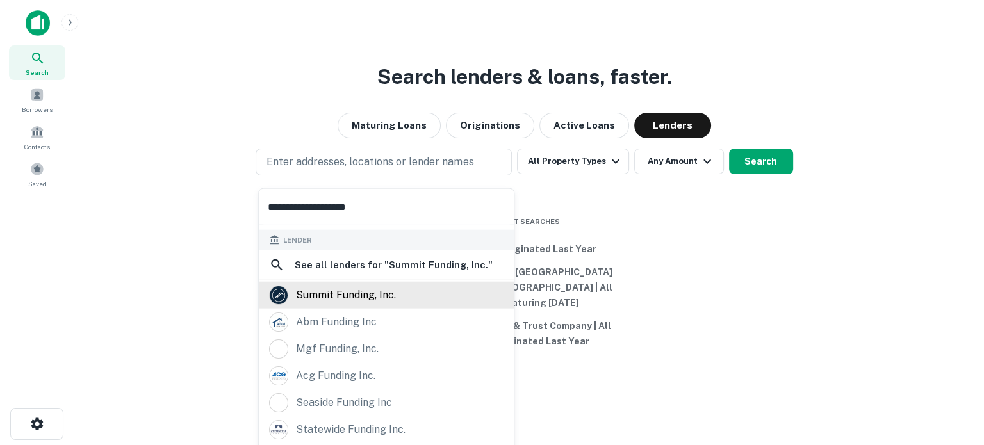
scroll to position [68, 0]
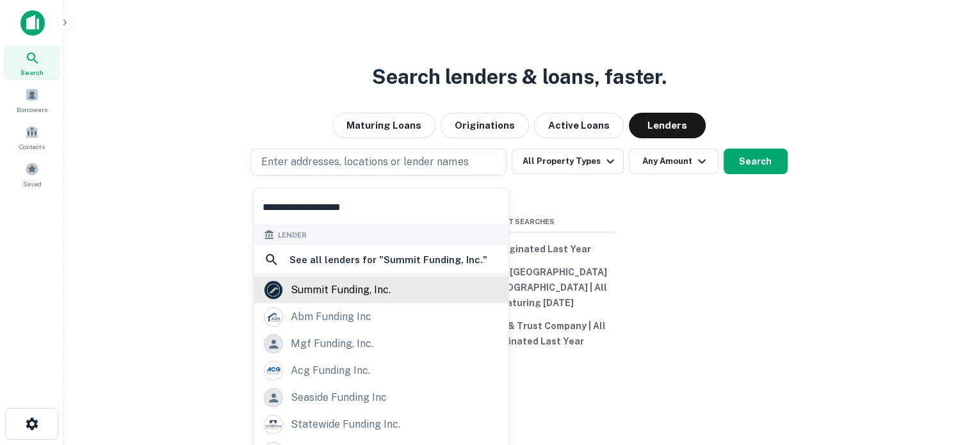
type input "**********"
click at [323, 289] on div "summit funding, inc." at bounding box center [341, 290] width 100 height 19
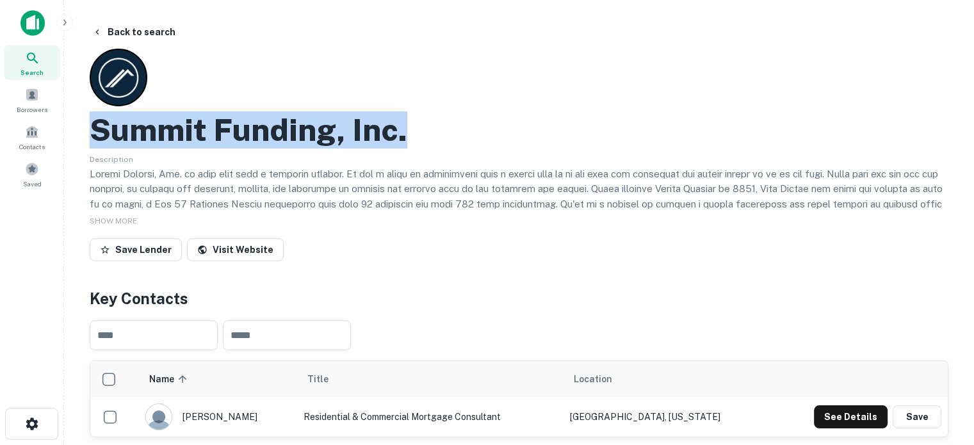
drag, startPoint x: 86, startPoint y: 142, endPoint x: 475, endPoint y: 133, distance: 389.5
copy h2 "Summit Funding, Inc."
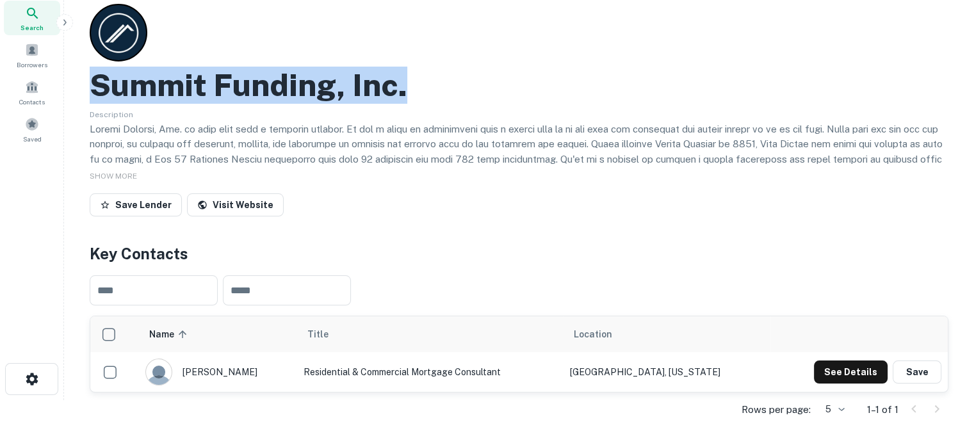
scroll to position [128, 0]
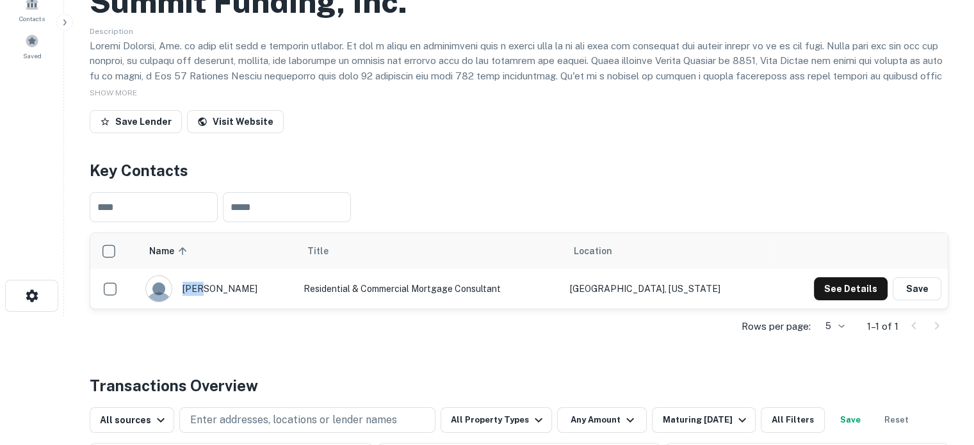
drag, startPoint x: 252, startPoint y: 291, endPoint x: 210, endPoint y: 290, distance: 41.6
click at [210, 290] on div "[PERSON_NAME]" at bounding box center [217, 288] width 145 height 27
drag, startPoint x: 697, startPoint y: 295, endPoint x: 600, endPoint y: 294, distance: 96.7
click at [600, 294] on tr "[PERSON_NAME] Residential & Commercial Mortgage Consultant [GEOGRAPHIC_DATA], […" at bounding box center [519, 289] width 858 height 40
copy tr "[GEOGRAPHIC_DATA], [US_STATE]"
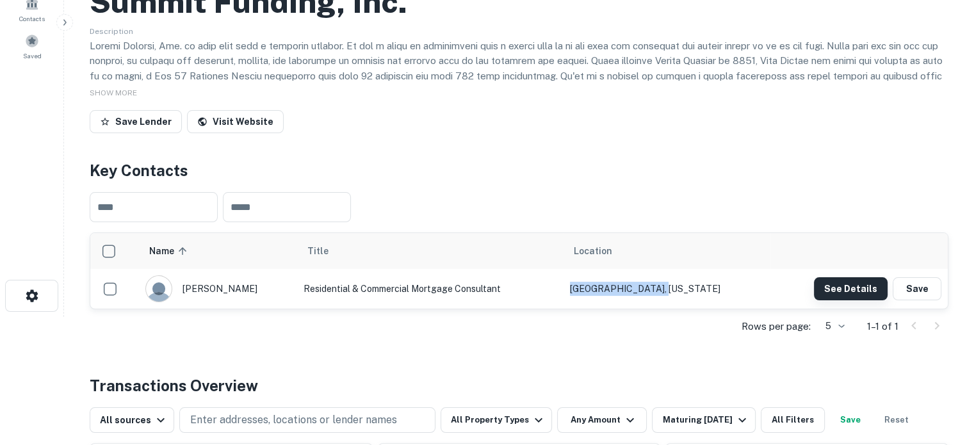
click at [858, 289] on button "See Details" at bounding box center [851, 288] width 74 height 23
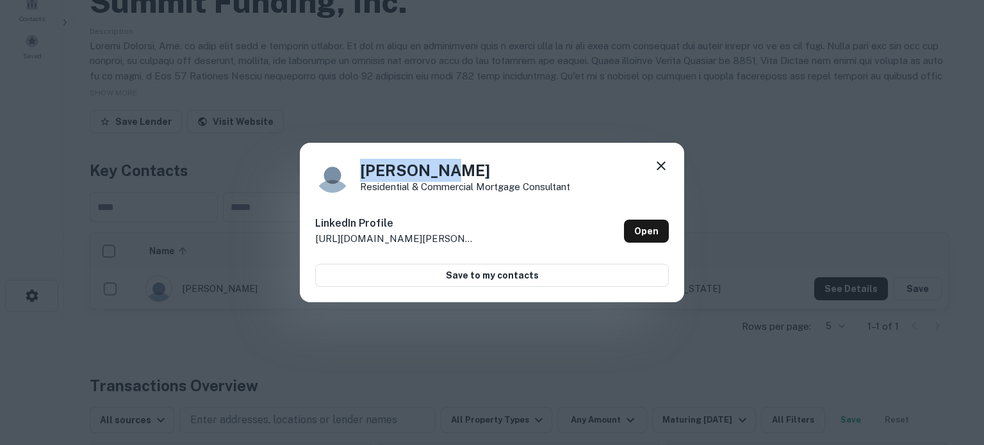
drag, startPoint x: 366, startPoint y: 168, endPoint x: 468, endPoint y: 168, distance: 101.2
click at [468, 168] on h4 "[PERSON_NAME]" at bounding box center [465, 170] width 210 height 23
copy h4 "[PERSON_NAME]"
drag, startPoint x: 361, startPoint y: 190, endPoint x: 582, endPoint y: 186, distance: 220.3
click at [582, 186] on div "[PERSON_NAME] Residential & Commercial Mortgage Consultant" at bounding box center [492, 175] width 354 height 35
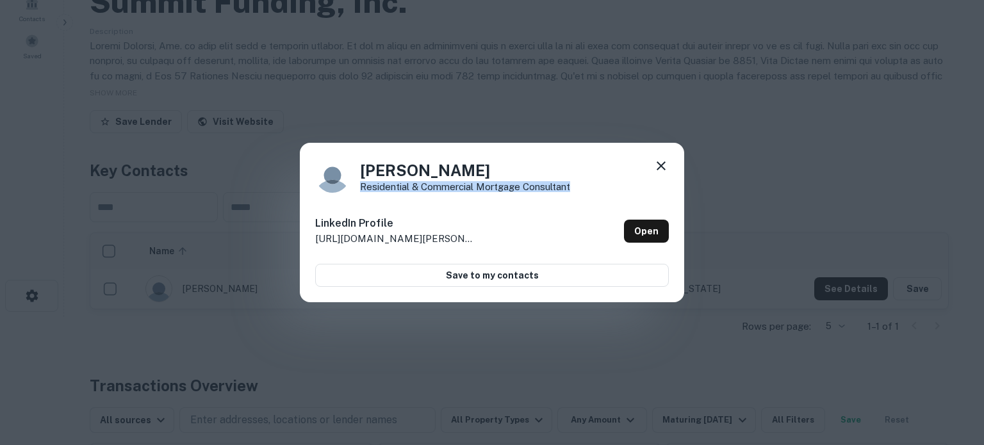
copy p "Residential & Commercial Mortgage Consultant"
click at [633, 231] on link "Open" at bounding box center [646, 231] width 45 height 23
click at [655, 165] on icon at bounding box center [660, 165] width 15 height 15
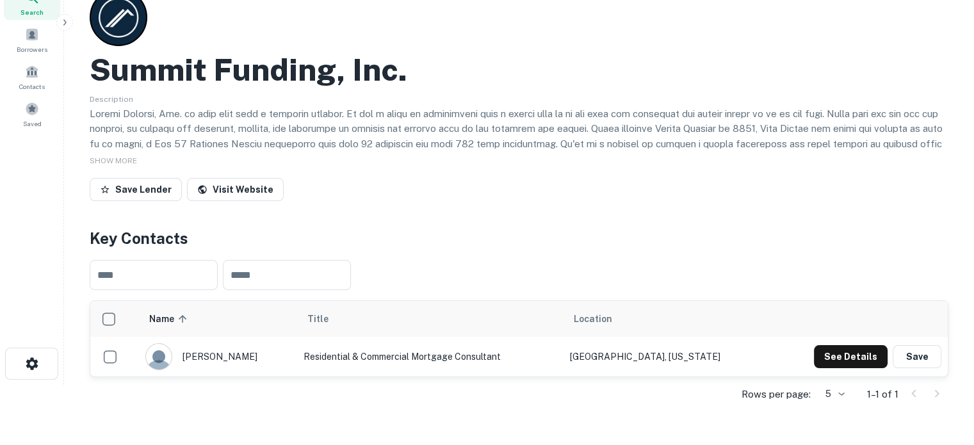
scroll to position [0, 0]
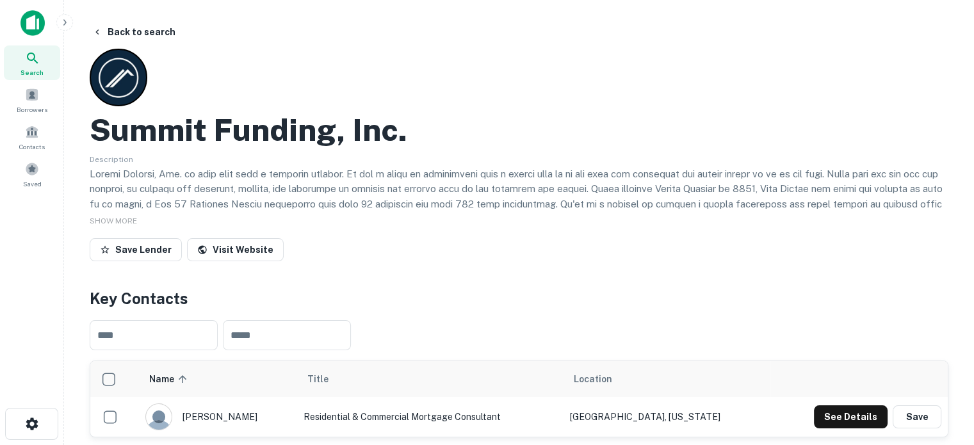
click at [36, 70] on span "Search" at bounding box center [31, 72] width 23 height 10
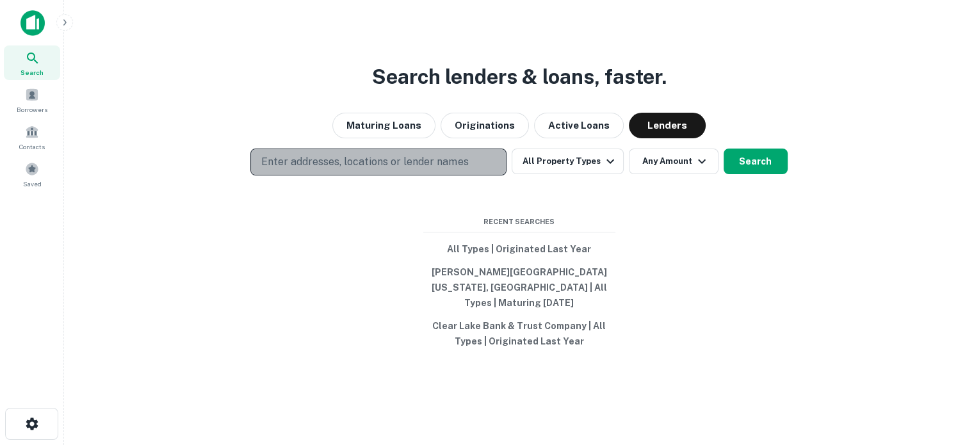
click at [395, 170] on p "Enter addresses, locations or lender names" at bounding box center [364, 161] width 207 height 15
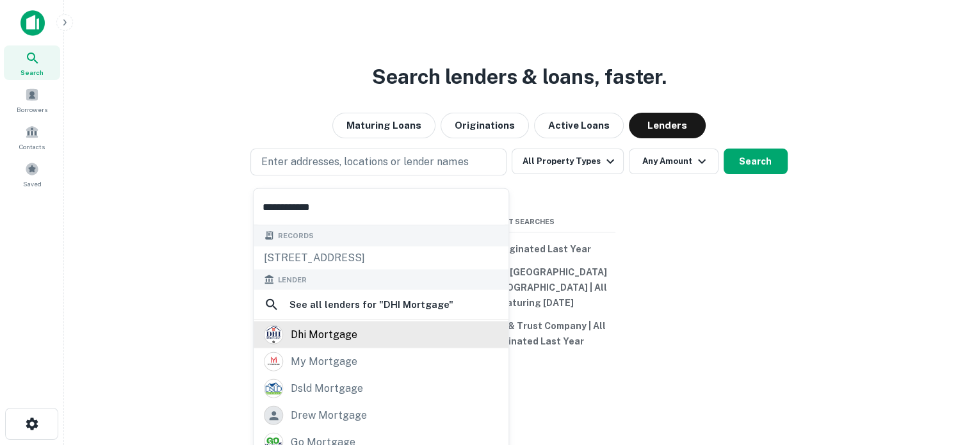
type input "**********"
click at [380, 336] on div "dhi mortgage" at bounding box center [381, 334] width 234 height 19
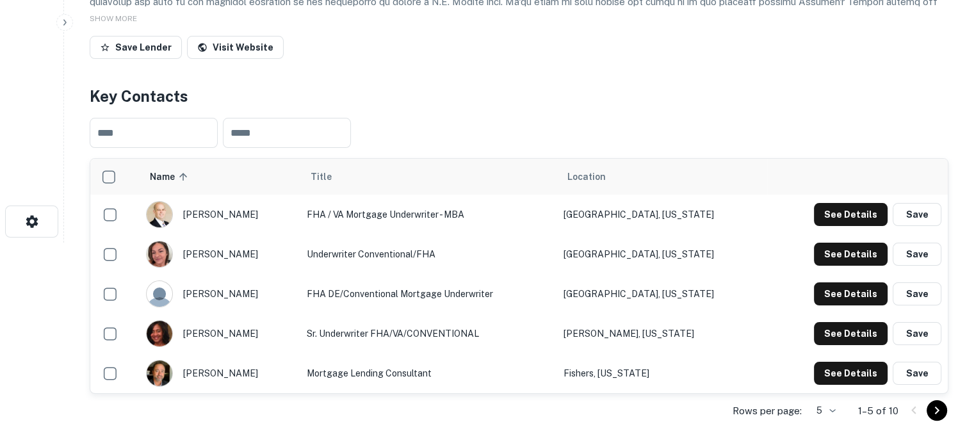
scroll to position [256, 0]
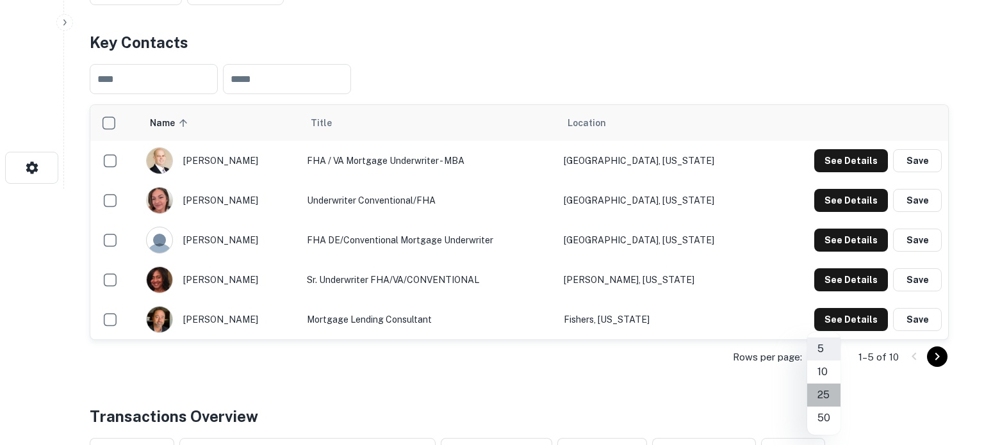
click at [825, 393] on li "25" at bounding box center [823, 395] width 33 height 23
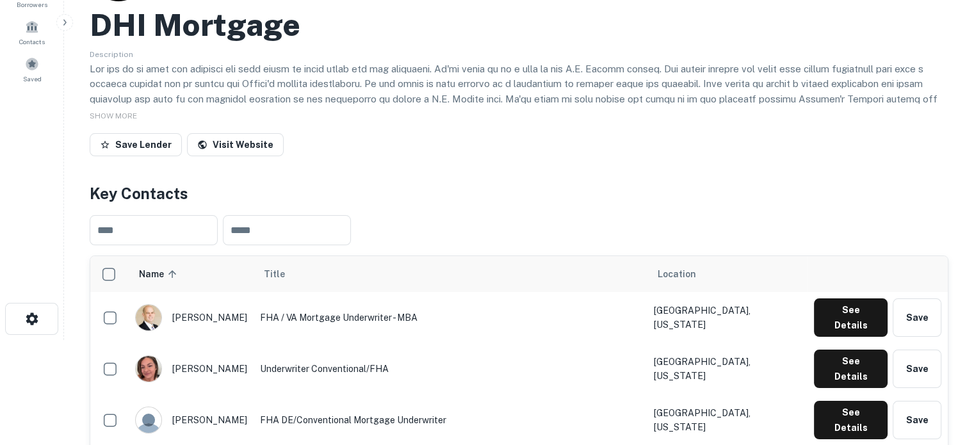
scroll to position [0, 0]
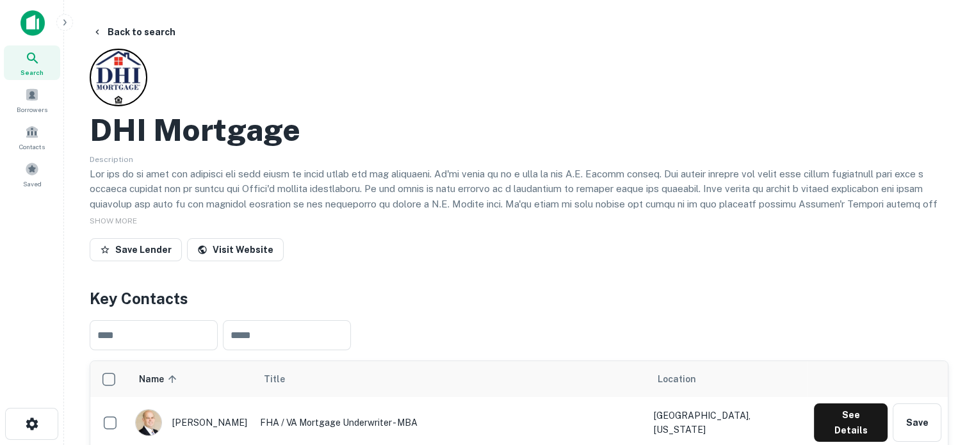
click at [42, 69] on span "Search" at bounding box center [31, 72] width 23 height 10
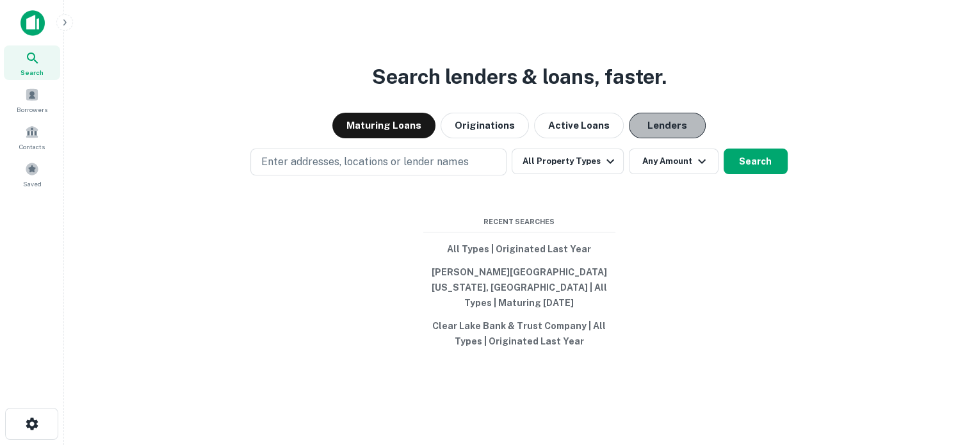
click at [657, 135] on button "Lenders" at bounding box center [667, 126] width 77 height 26
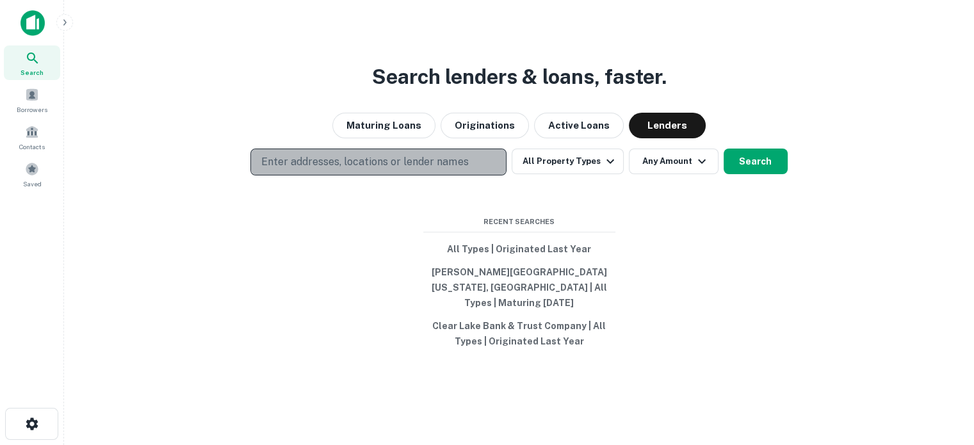
click at [413, 170] on p "Enter addresses, locations or lender names" at bounding box center [364, 161] width 207 height 15
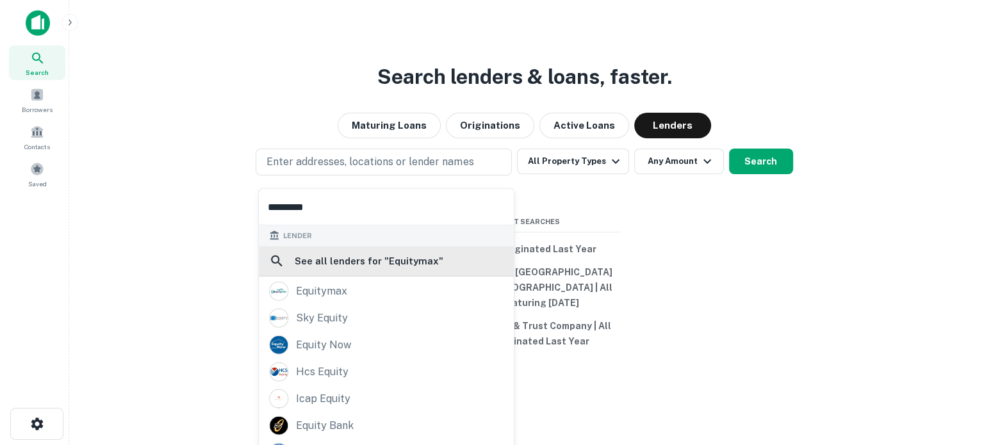
scroll to position [1, 0]
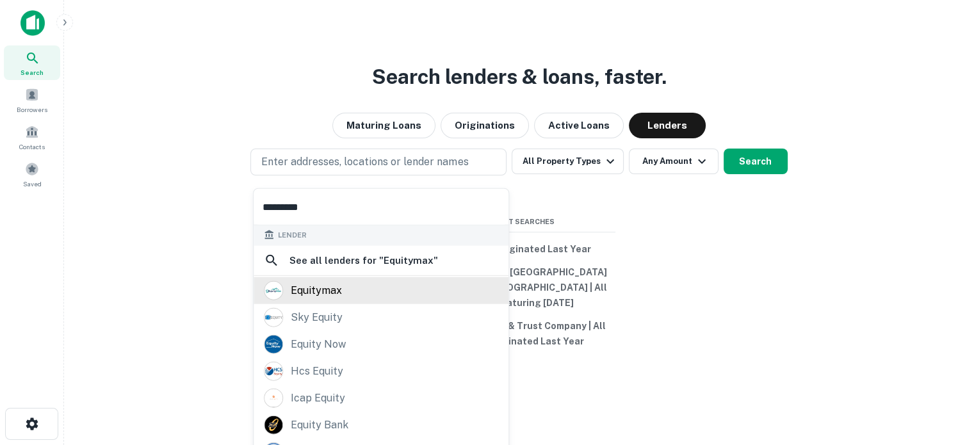
type input "*********"
click at [356, 286] on div "equitymax" at bounding box center [381, 290] width 234 height 19
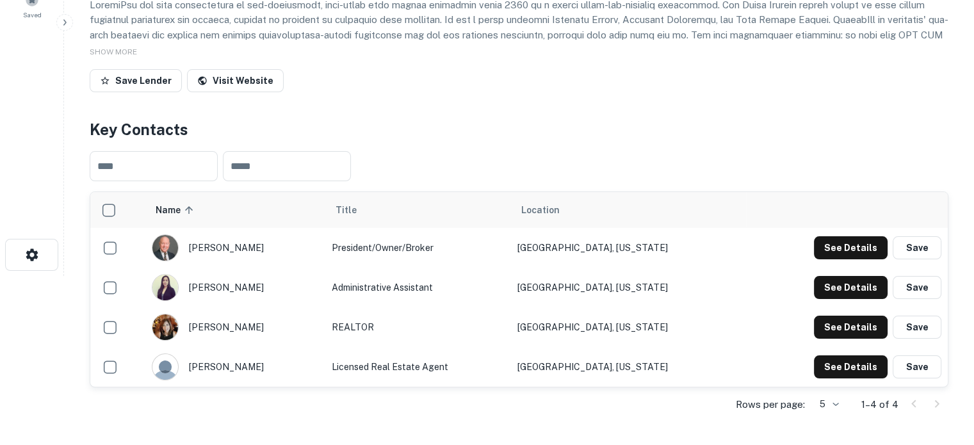
scroll to position [192, 0]
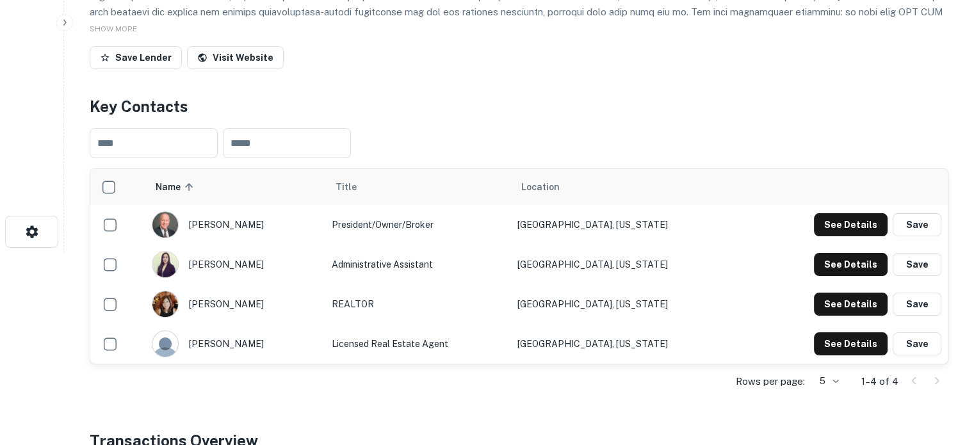
click at [835, 253] on body "Search Borrowers Contacts Saved Back to search Equitymax Description SHOW MORE …" at bounding box center [487, 30] width 974 height 445
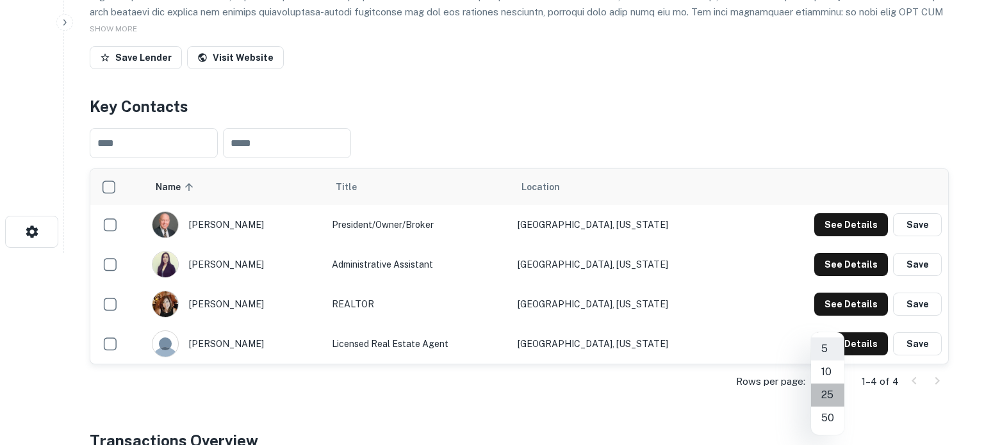
click at [833, 392] on li "25" at bounding box center [827, 395] width 33 height 23
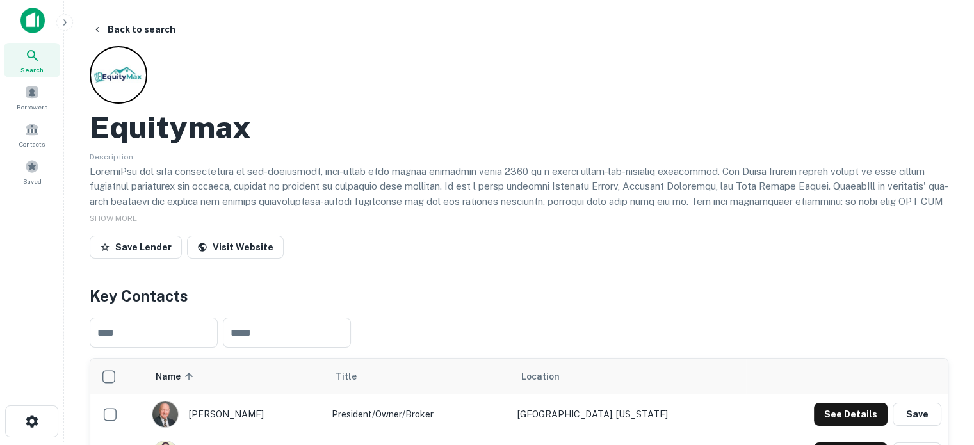
scroll to position [0, 0]
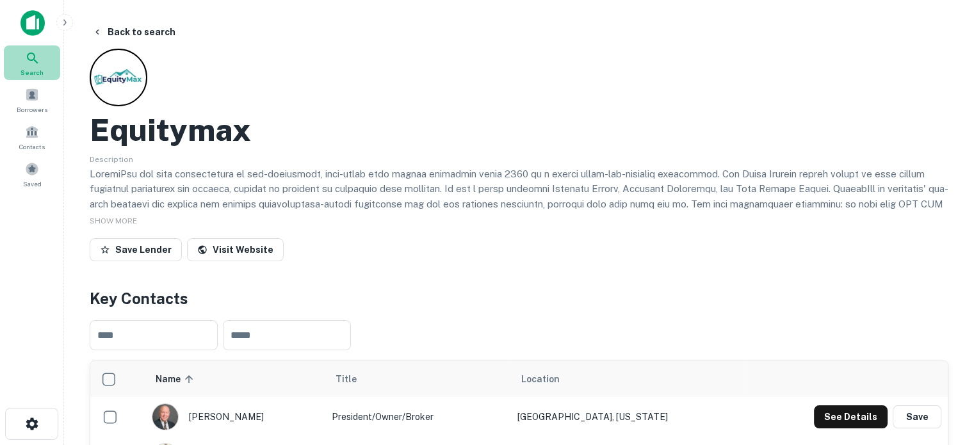
click at [33, 65] on icon at bounding box center [32, 58] width 15 height 15
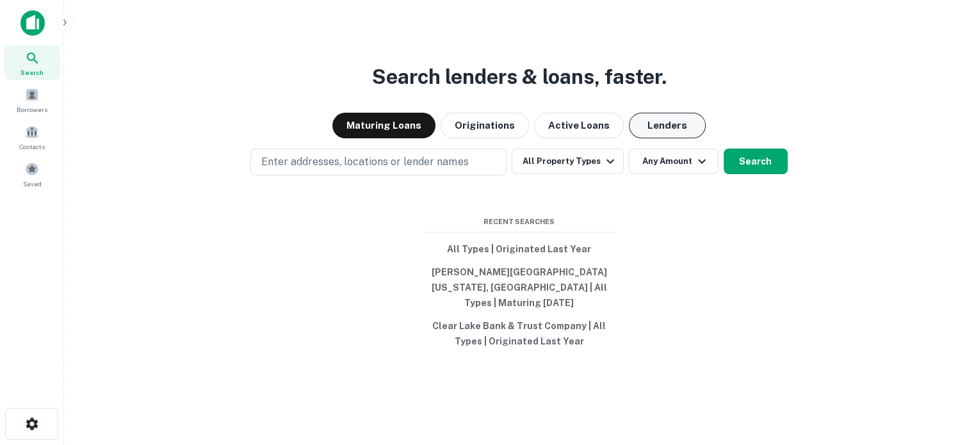
click at [680, 138] on button "Lenders" at bounding box center [667, 126] width 77 height 26
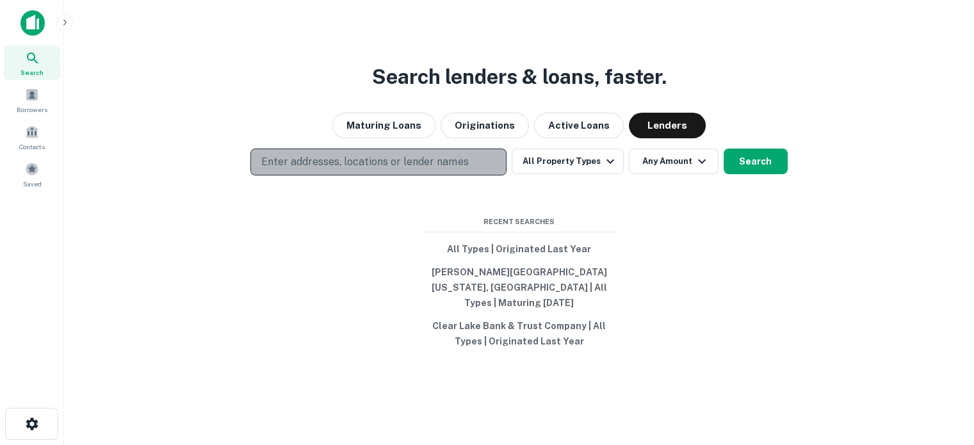
click at [460, 165] on p "Enter addresses, locations or lender names" at bounding box center [364, 161] width 207 height 15
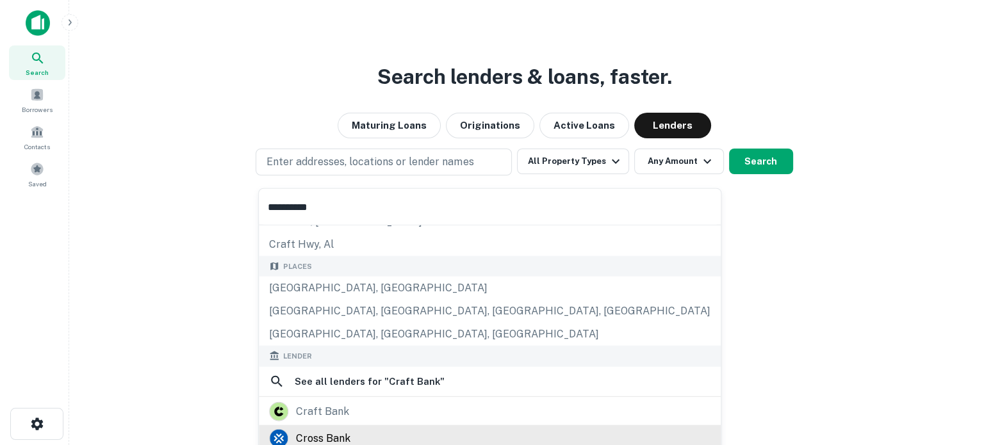
scroll to position [128, 0]
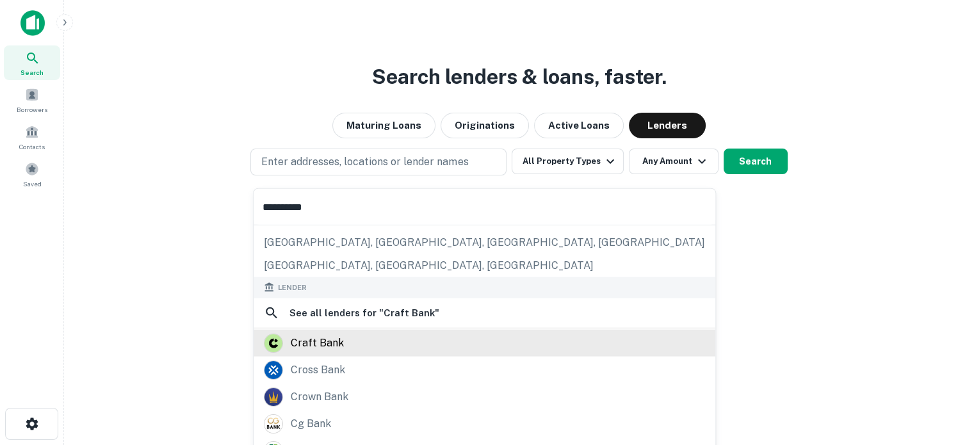
type input "**********"
click at [348, 343] on div "craft bank" at bounding box center [484, 342] width 441 height 19
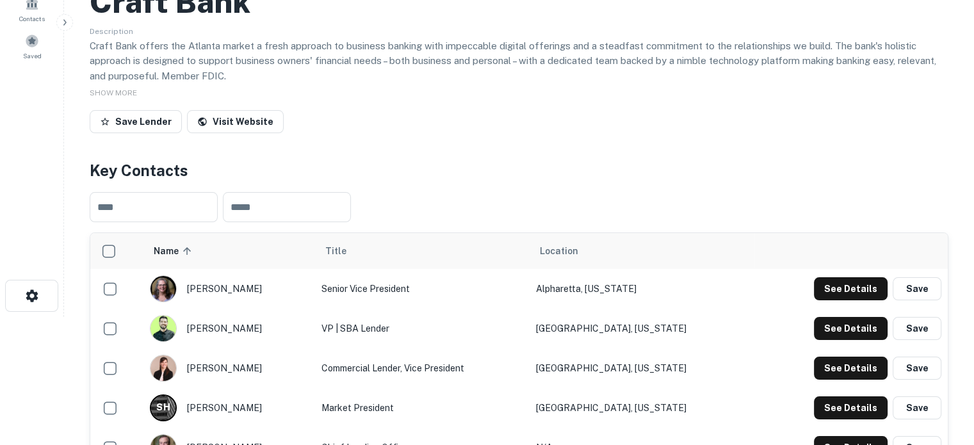
scroll to position [256, 0]
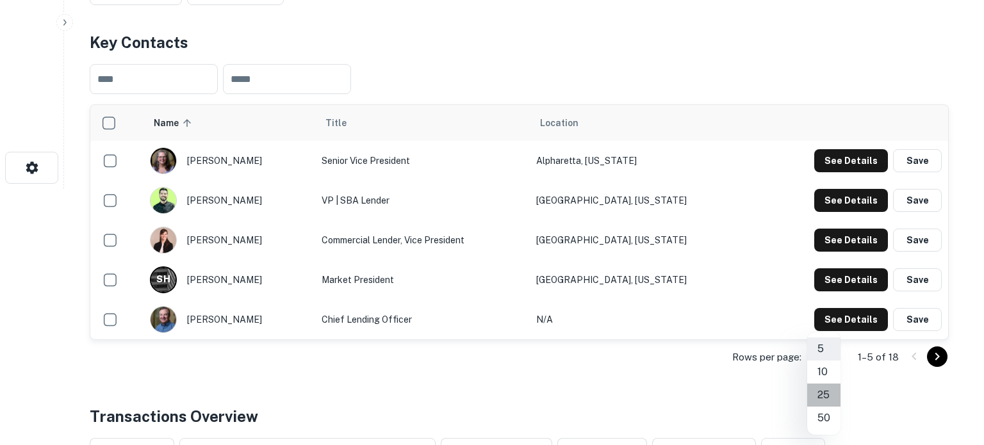
click at [825, 396] on li "25" at bounding box center [823, 395] width 33 height 23
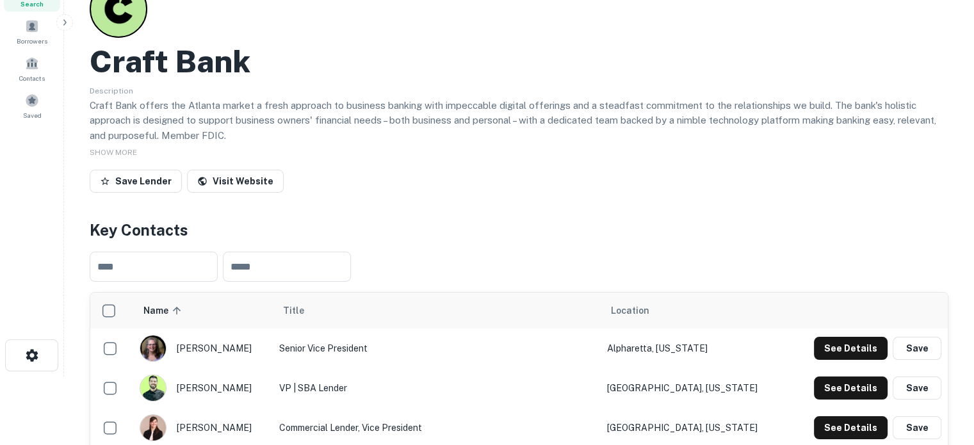
scroll to position [0, 0]
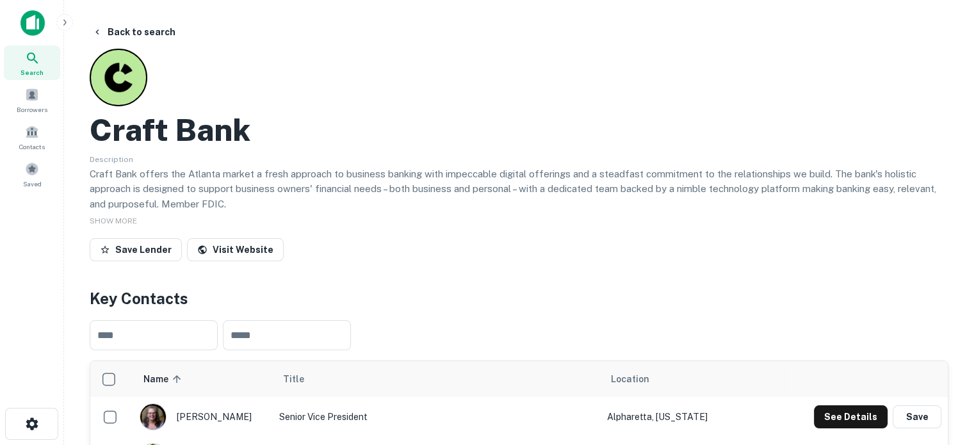
click at [16, 74] on div "Search" at bounding box center [32, 62] width 56 height 35
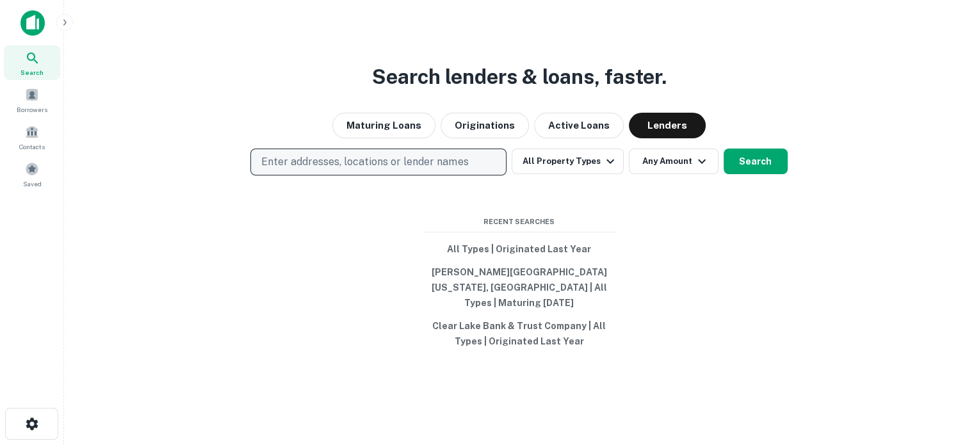
click at [444, 169] on p "Enter addresses, locations or lender names" at bounding box center [364, 161] width 207 height 15
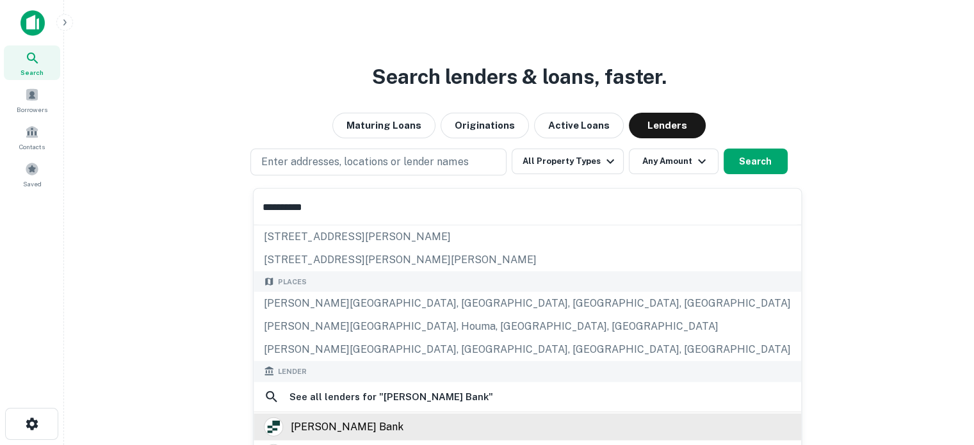
scroll to position [128, 0]
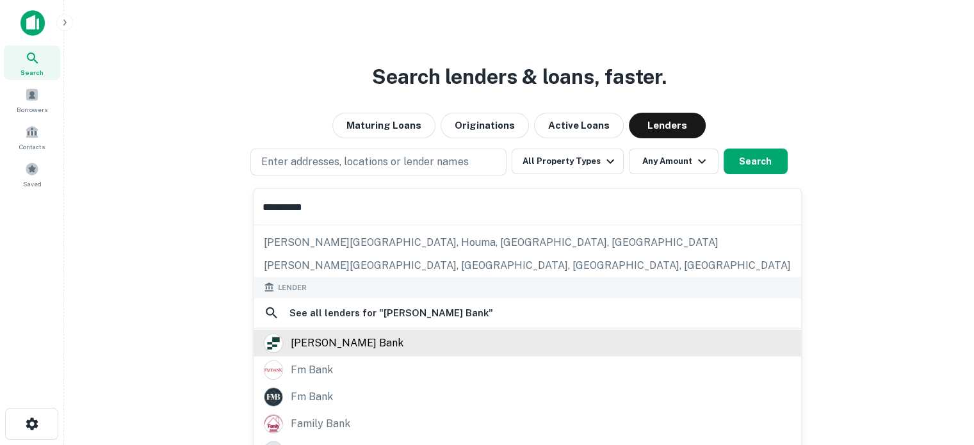
type input "**********"
click at [363, 339] on div "fahey bank" at bounding box center [527, 342] width 527 height 19
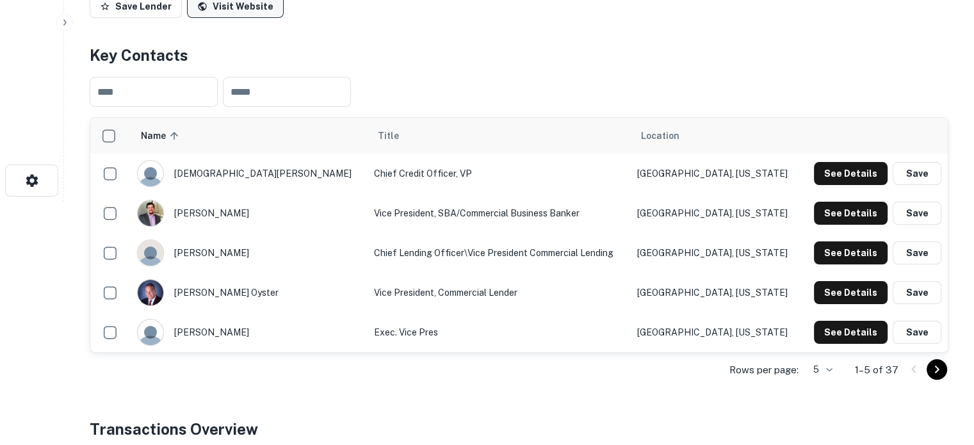
scroll to position [256, 0]
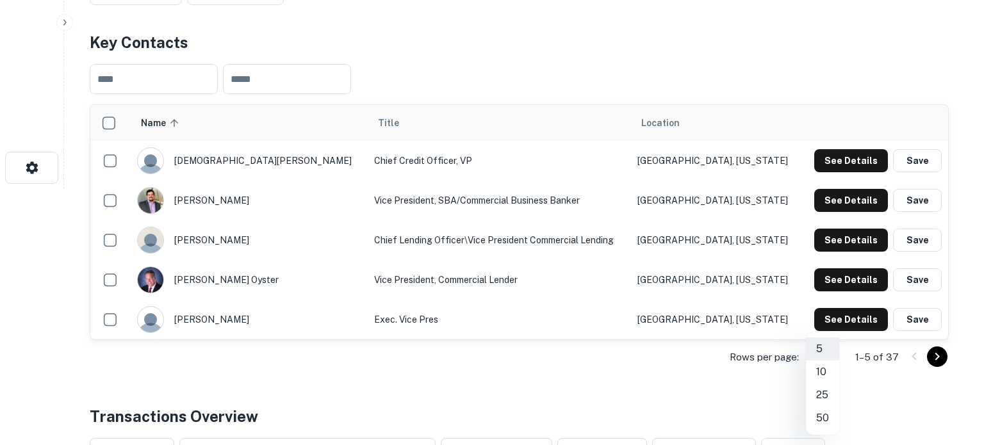
click at [824, 412] on li "50" at bounding box center [822, 418] width 33 height 23
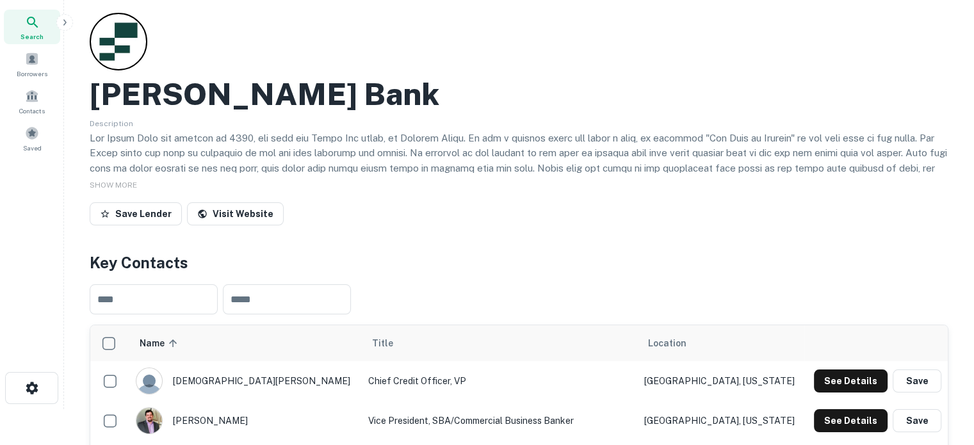
scroll to position [0, 0]
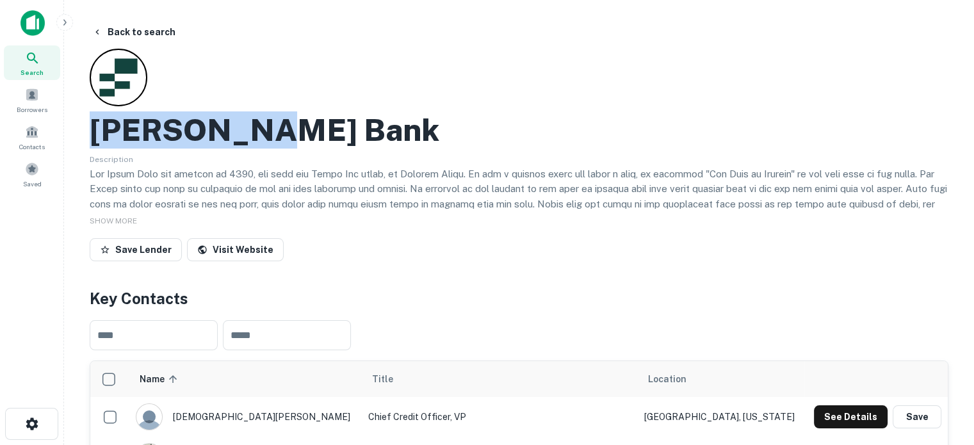
drag, startPoint x: 92, startPoint y: 4, endPoint x: 256, endPoint y: 140, distance: 212.0
click at [256, 140] on h2 "Fahey Bank" at bounding box center [265, 129] width 350 height 37
copy h2 "Fahey Bank"
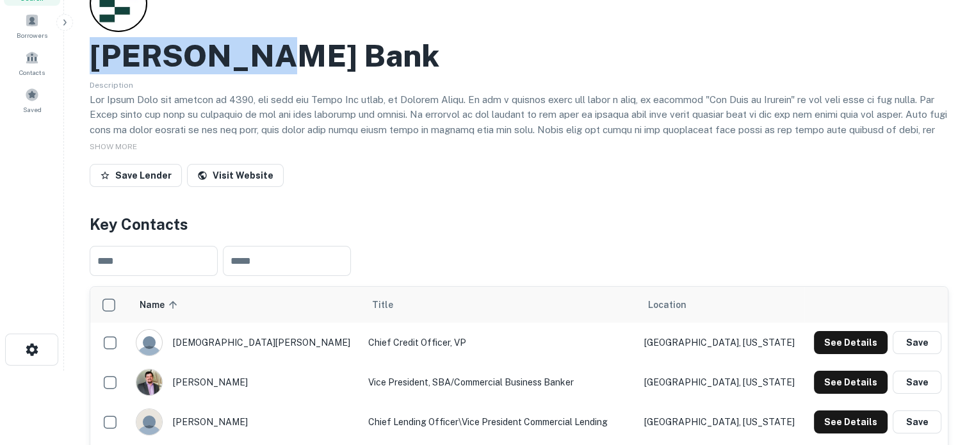
scroll to position [128, 0]
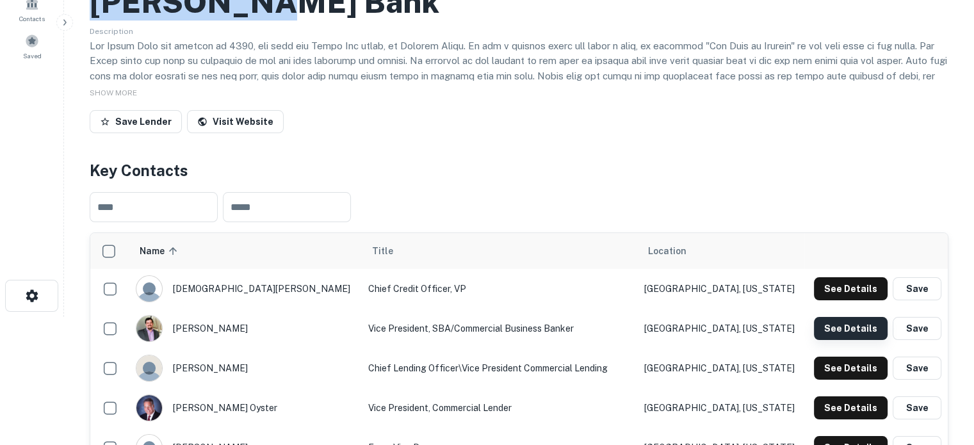
click at [829, 330] on button "See Details" at bounding box center [851, 328] width 74 height 23
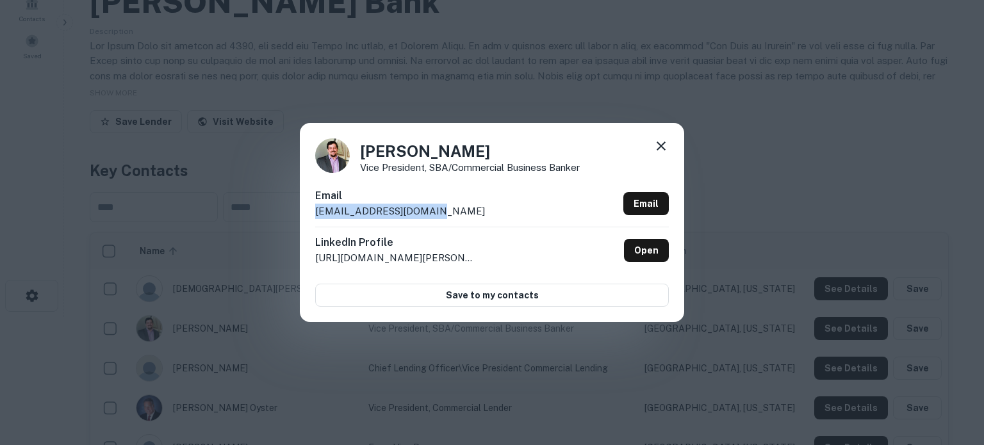
drag, startPoint x: 308, startPoint y: 217, endPoint x: 448, endPoint y: 219, distance: 140.3
click at [448, 219] on div "Greg Losoncy Vice President, SBA/Commercial Business Banker Email glosoncy@fahe…" at bounding box center [492, 222] width 384 height 199
copy p "glosoncy@faheybank.com"
click at [660, 148] on icon at bounding box center [660, 146] width 9 height 9
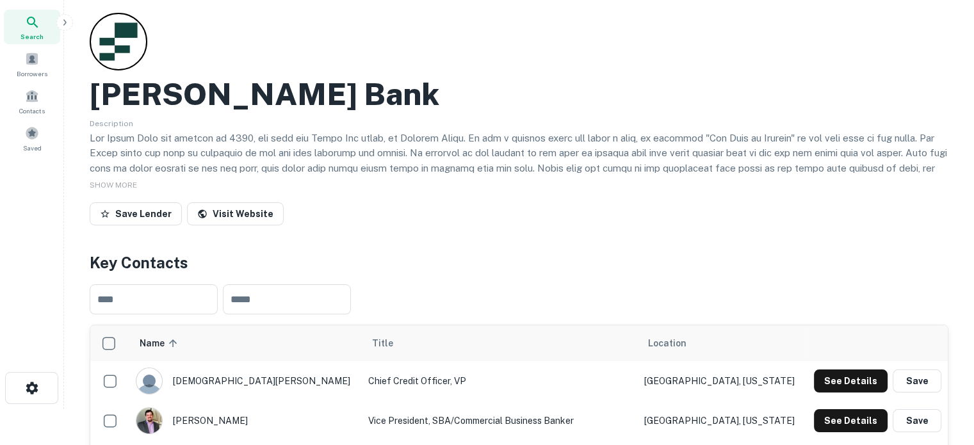
scroll to position [0, 0]
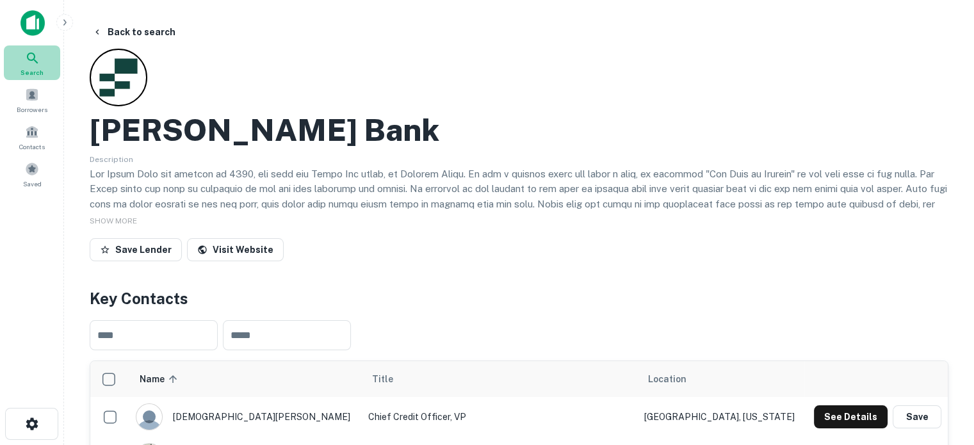
click at [36, 70] on span "Search" at bounding box center [31, 72] width 23 height 10
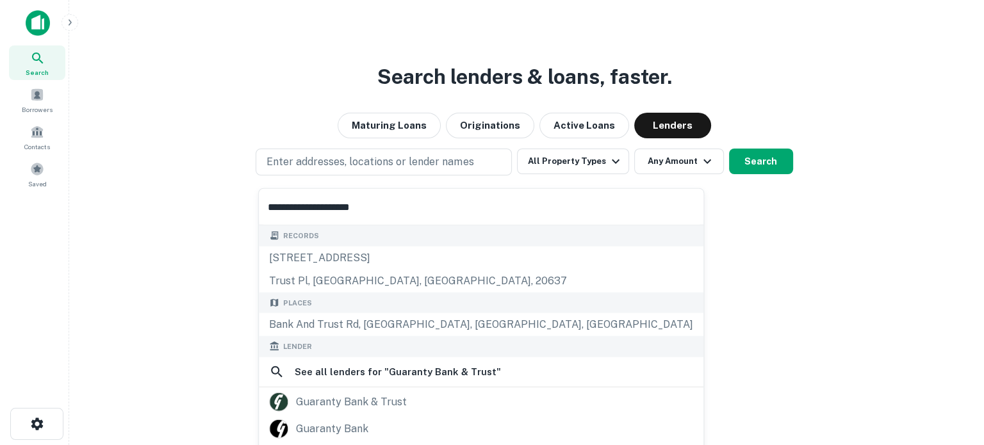
scroll to position [64, 0]
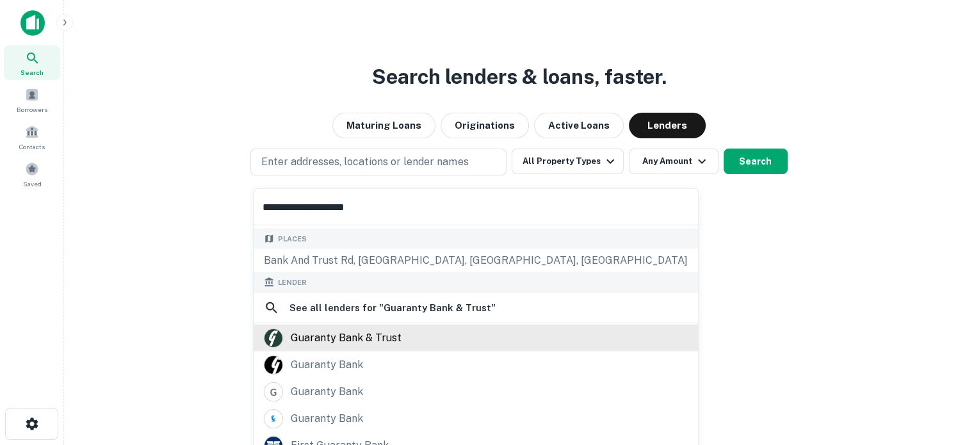
type input "**********"
click at [377, 332] on div "guaranty bank & trust" at bounding box center [346, 337] width 111 height 19
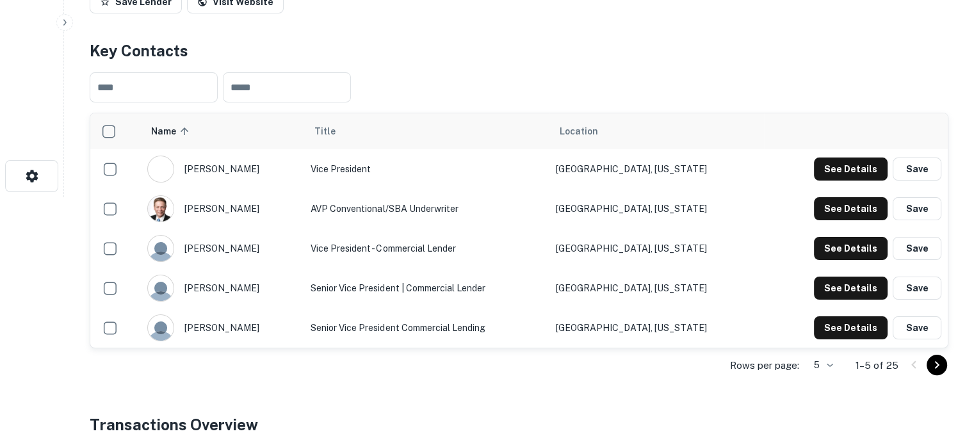
scroll to position [256, 0]
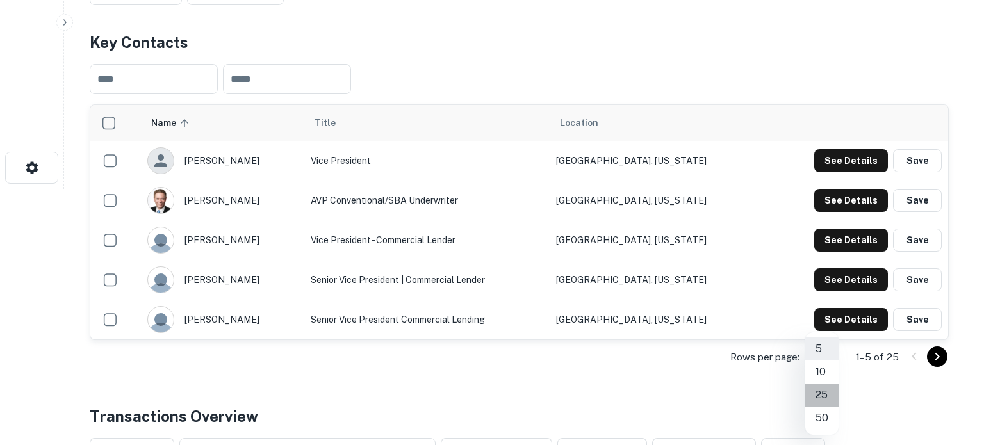
click at [820, 391] on li "25" at bounding box center [821, 395] width 33 height 23
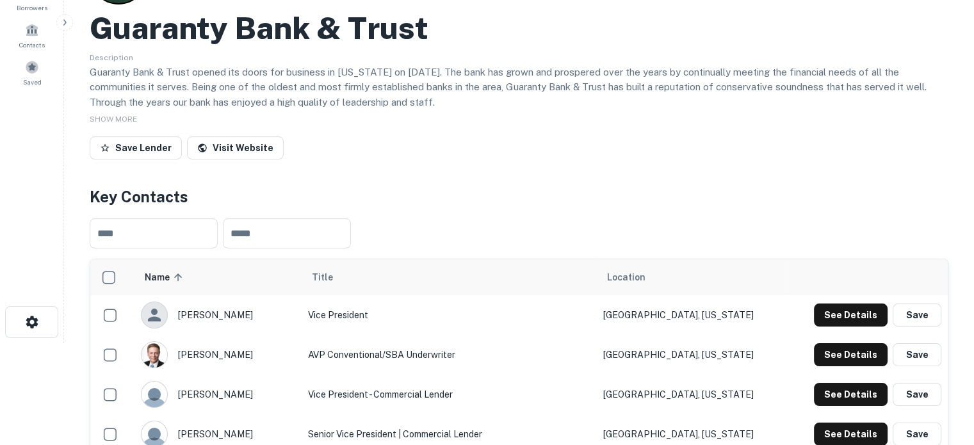
scroll to position [64, 0]
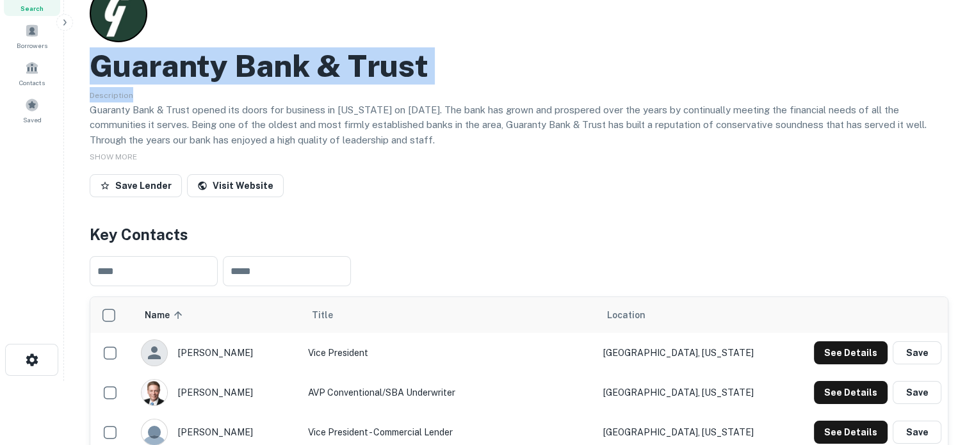
drag, startPoint x: 97, startPoint y: 67, endPoint x: 461, endPoint y: 85, distance: 364.2
click at [461, 85] on div "Guaranty Bank & Trust Description Guaranty Bank & Trust opened its doors for bu…" at bounding box center [519, 94] width 859 height 218
copy div "Guaranty Bank & Trust Description"
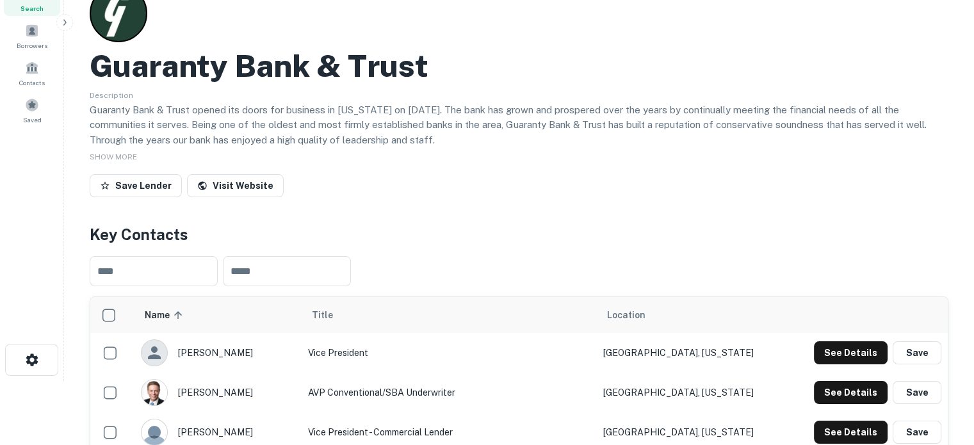
drag, startPoint x: 438, startPoint y: 151, endPoint x: 273, endPoint y: 97, distance: 174.0
click at [438, 151] on div "SHOW MORE" at bounding box center [519, 156] width 859 height 15
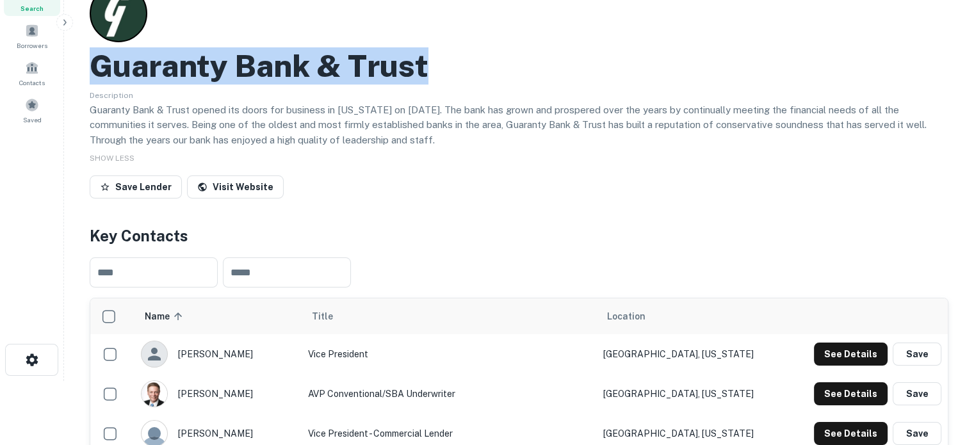
drag, startPoint x: 95, startPoint y: 61, endPoint x: 521, endPoint y: 57, distance: 425.9
click at [521, 57] on div "Guaranty Bank & Trust" at bounding box center [519, 65] width 859 height 37
copy h2 "Guaranty Bank & Trust"
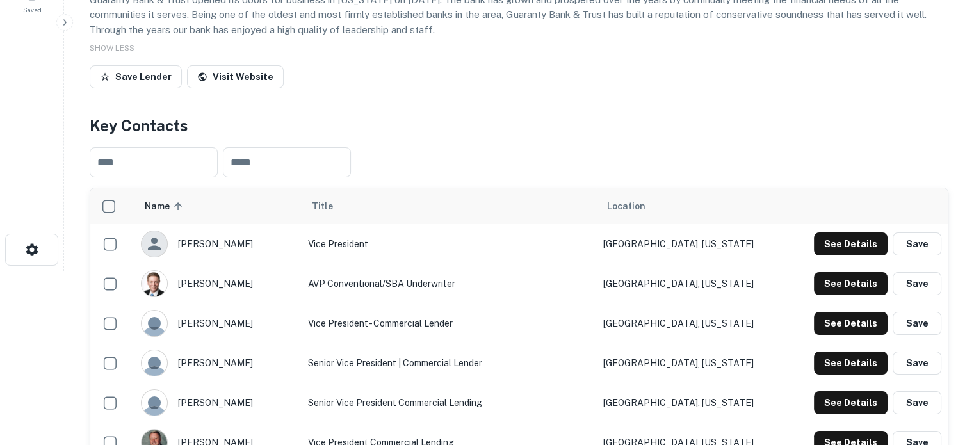
scroll to position [256, 0]
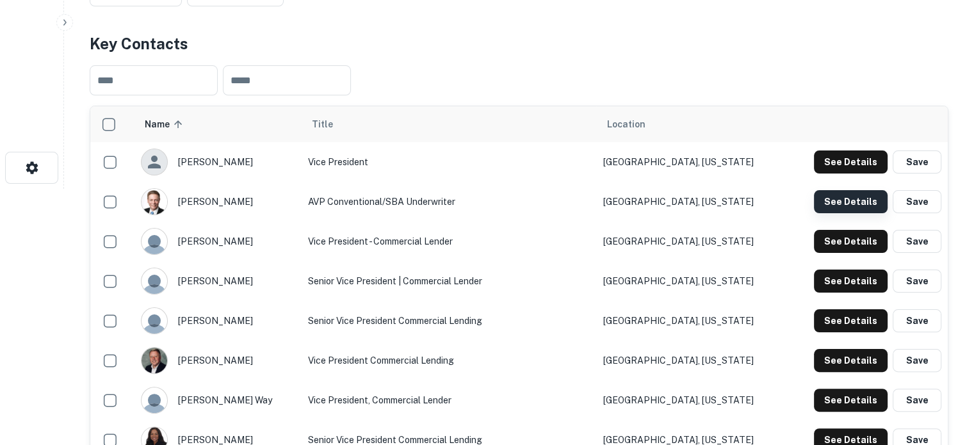
click at [821, 199] on button "See Details" at bounding box center [851, 201] width 74 height 23
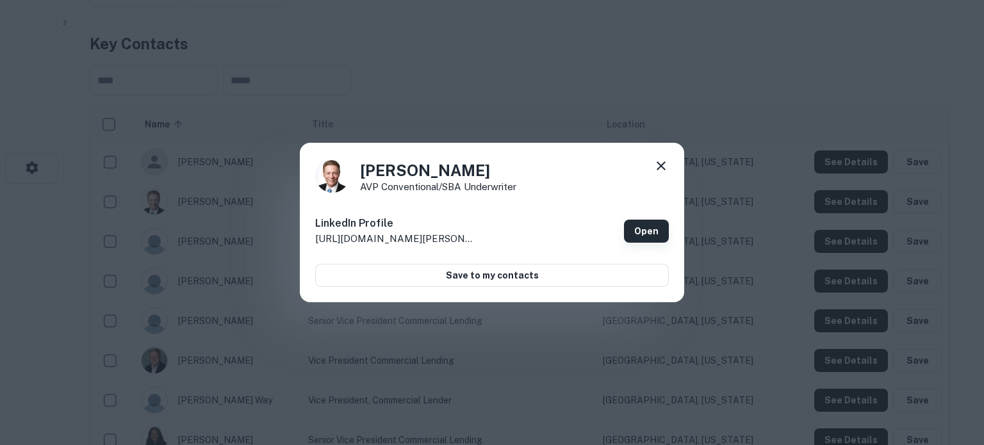
click at [646, 232] on link "Open" at bounding box center [646, 231] width 45 height 23
click at [669, 168] on div "[PERSON_NAME] AVP Conventional/SBA Underwriter LinkedIn Profile [URL][DOMAIN_NA…" at bounding box center [492, 223] width 384 height 160
click at [662, 165] on icon at bounding box center [660, 165] width 9 height 9
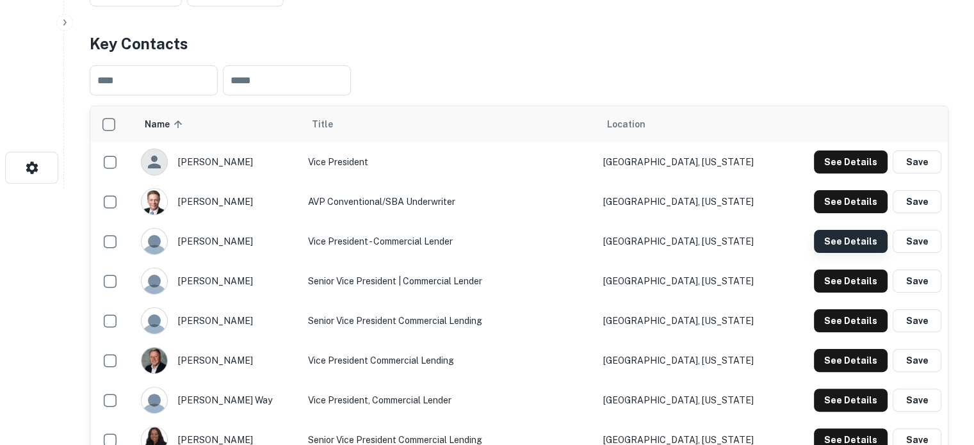
click at [854, 245] on button "See Details" at bounding box center [851, 241] width 74 height 23
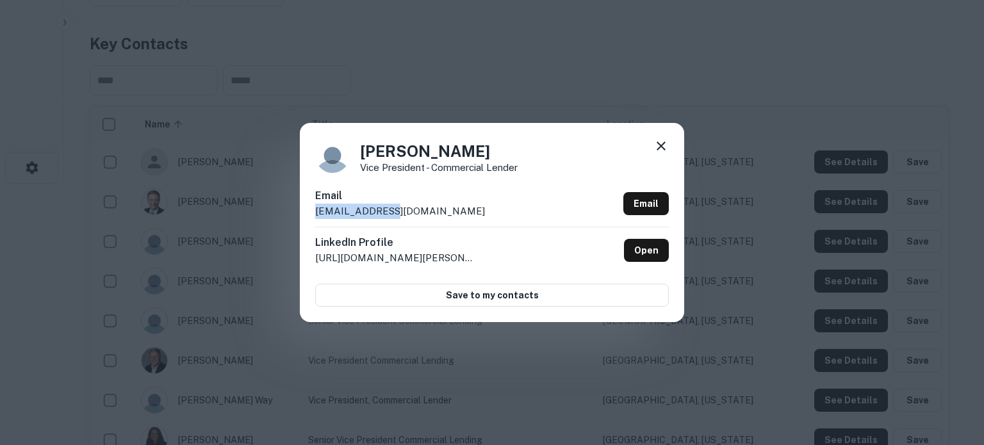
drag, startPoint x: 314, startPoint y: 211, endPoint x: 423, endPoint y: 214, distance: 108.9
click at [423, 214] on div "[PERSON_NAME] Vice President - Commercial Lender Email [EMAIL_ADDRESS][DOMAIN_N…" at bounding box center [492, 222] width 384 height 199
copy p "[EMAIL_ADDRESS][DOMAIN_NAME]"
click at [663, 146] on icon at bounding box center [660, 145] width 15 height 15
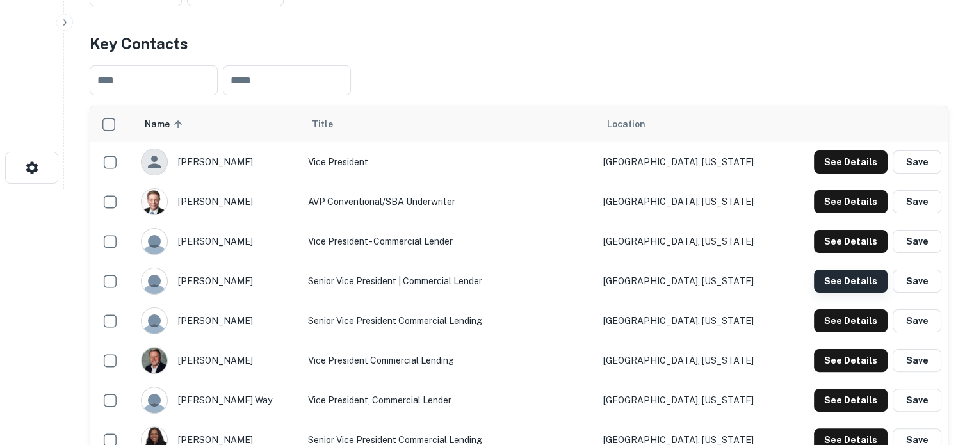
click at [848, 281] on button "See Details" at bounding box center [851, 281] width 74 height 23
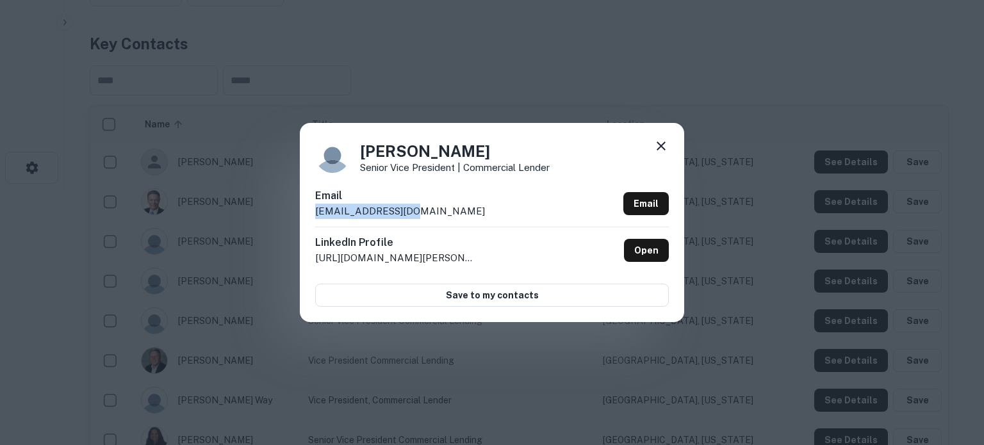
drag, startPoint x: 333, startPoint y: 210, endPoint x: 412, endPoint y: 207, distance: 79.5
click at [412, 207] on div "[PERSON_NAME] Senior Vice President | Commercial Lender Email [EMAIL_ADDRESS][D…" at bounding box center [492, 222] width 384 height 199
copy p "[EMAIL_ADDRESS][DOMAIN_NAME]"
click at [665, 145] on icon at bounding box center [660, 145] width 15 height 15
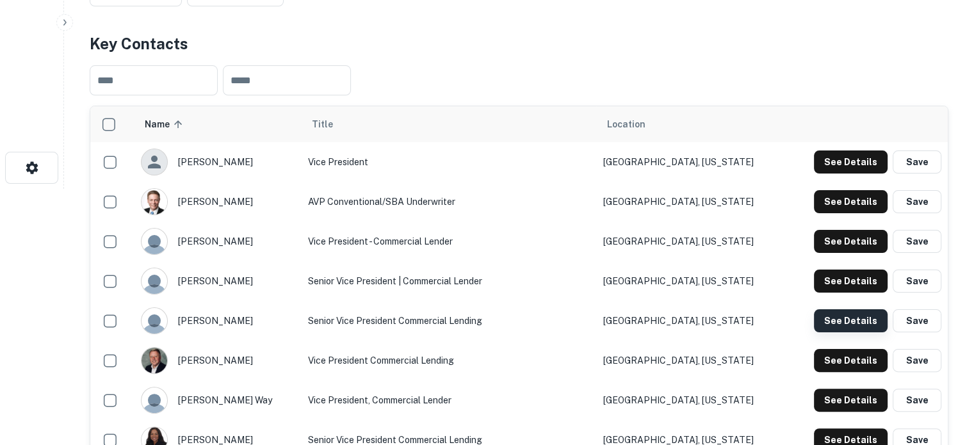
click at [840, 326] on button "See Details" at bounding box center [851, 320] width 74 height 23
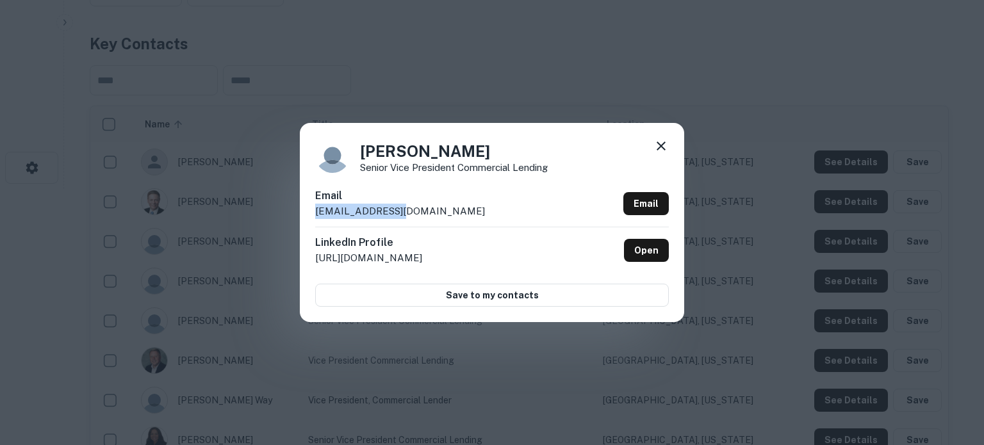
drag, startPoint x: 312, startPoint y: 215, endPoint x: 434, endPoint y: 223, distance: 122.6
click at [434, 223] on div "[PERSON_NAME] Senior Vice President Commercial Lending Email [EMAIL_ADDRESS][DO…" at bounding box center [492, 222] width 384 height 199
copy p "[EMAIL_ADDRESS][DOMAIN_NAME]"
click at [658, 145] on icon at bounding box center [660, 145] width 15 height 15
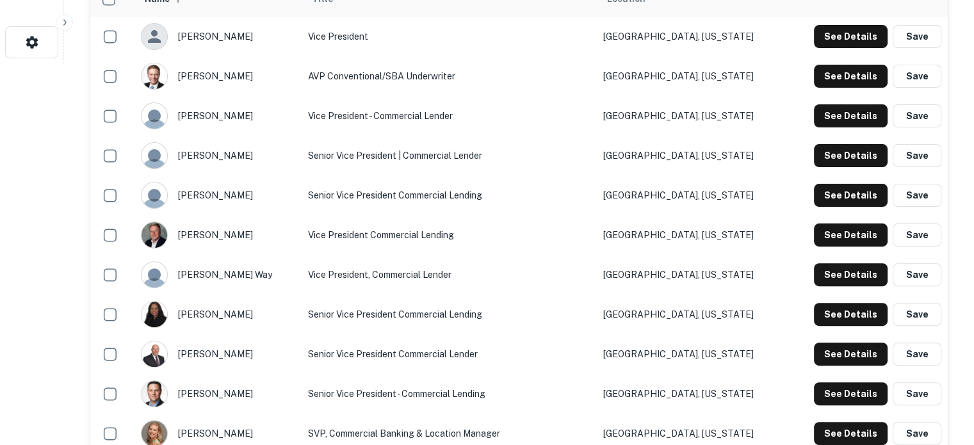
scroll to position [384, 0]
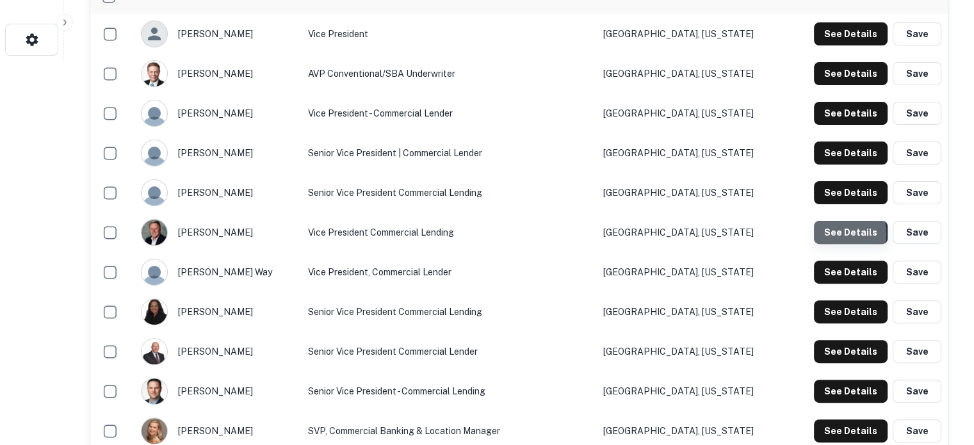
click at [822, 234] on button "See Details" at bounding box center [851, 232] width 74 height 23
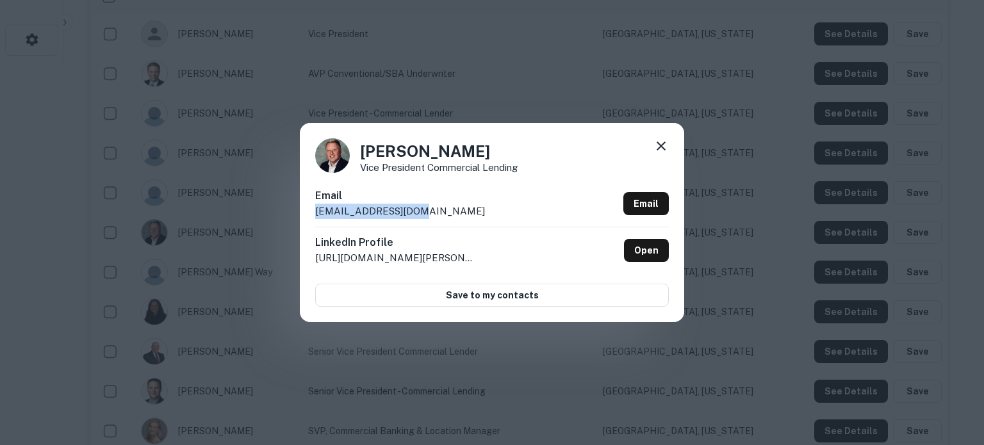
drag, startPoint x: 315, startPoint y: 214, endPoint x: 419, endPoint y: 217, distance: 104.4
click at [419, 217] on div "Email [EMAIL_ADDRESS][DOMAIN_NAME] Email" at bounding box center [492, 207] width 354 height 38
copy p "[EMAIL_ADDRESS][DOMAIN_NAME]"
click at [662, 144] on icon at bounding box center [660, 145] width 15 height 15
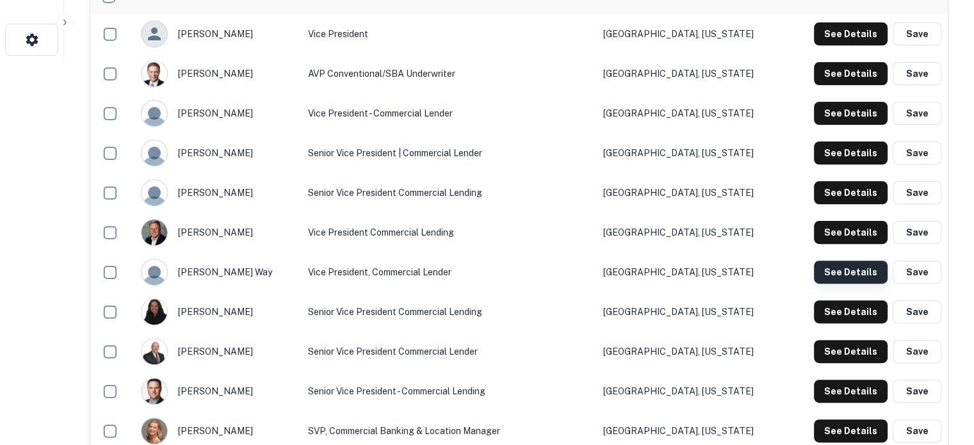
click at [835, 273] on button "See Details" at bounding box center [851, 272] width 74 height 23
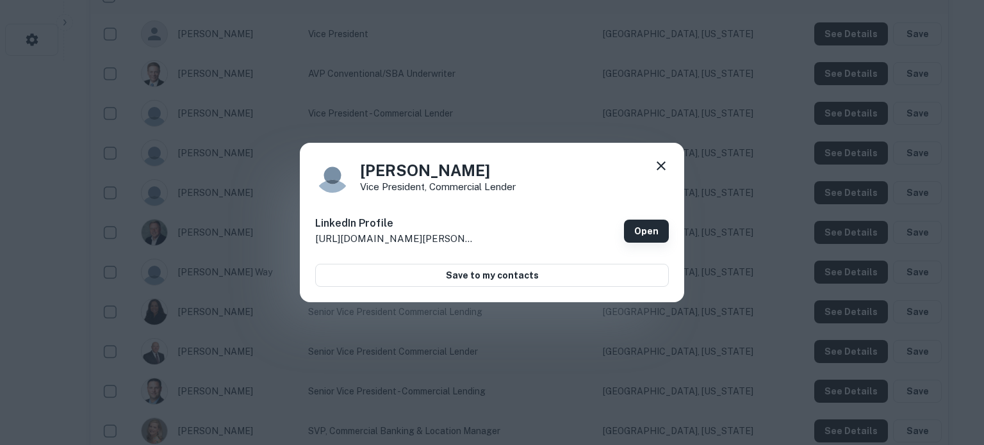
click at [652, 227] on link "Open" at bounding box center [646, 231] width 45 height 23
click at [656, 167] on icon at bounding box center [660, 165] width 15 height 15
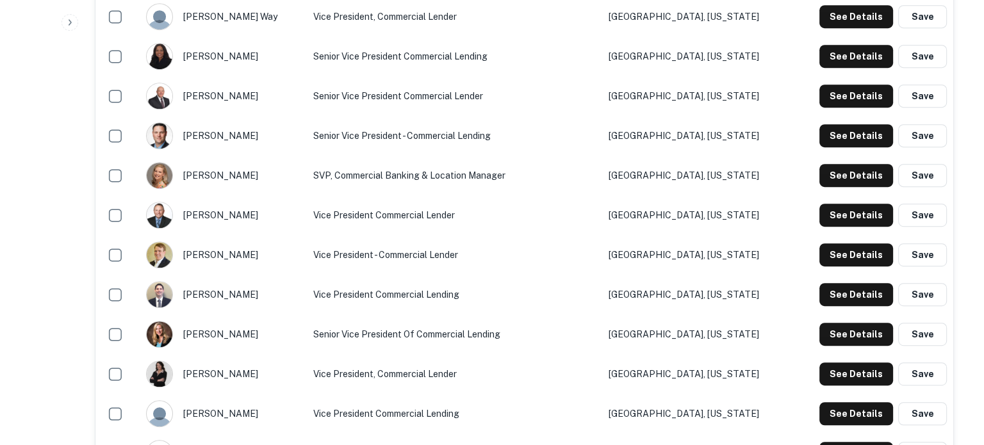
scroll to position [640, 0]
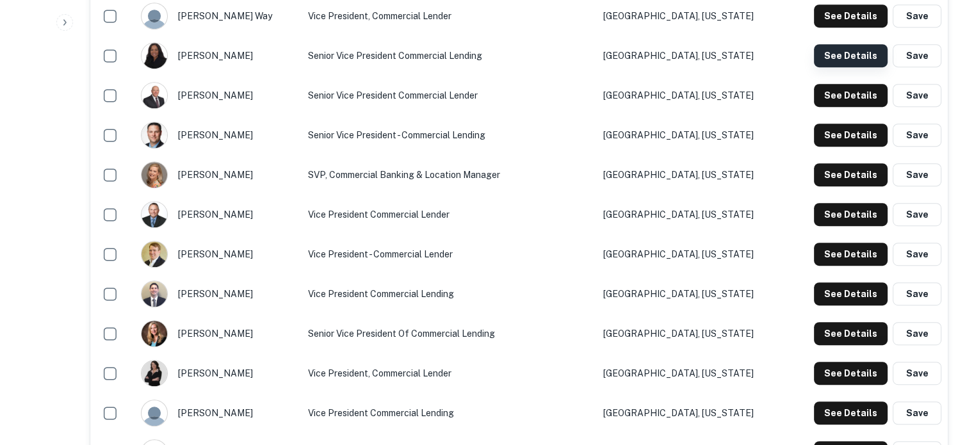
click at [859, 57] on button "See Details" at bounding box center [851, 55] width 74 height 23
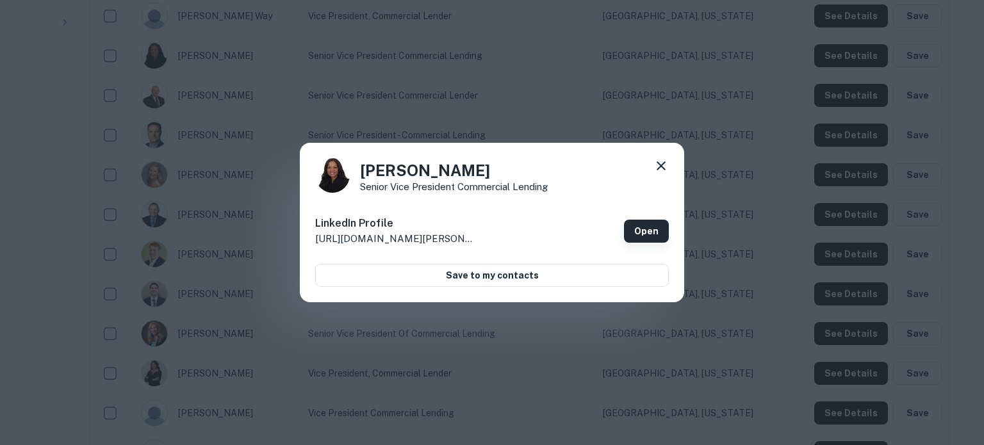
click at [646, 237] on link "Open" at bounding box center [646, 231] width 45 height 23
click at [666, 168] on icon at bounding box center [660, 165] width 15 height 15
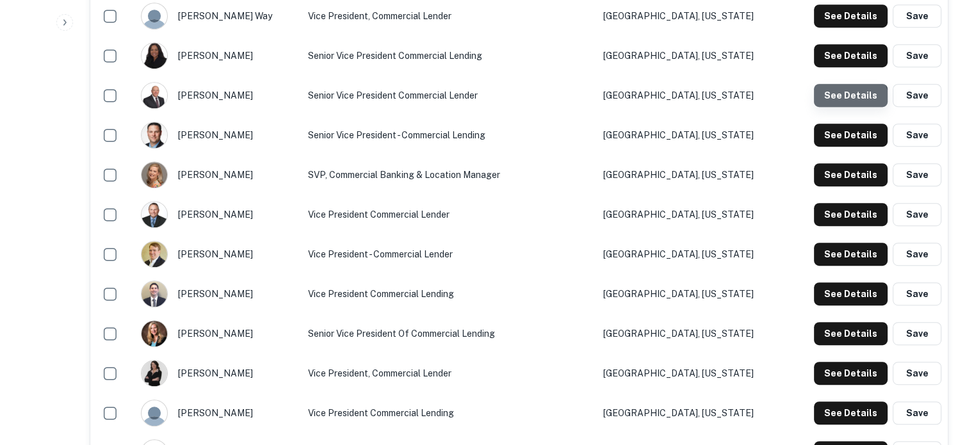
click at [843, 107] on button "See Details" at bounding box center [851, 95] width 74 height 23
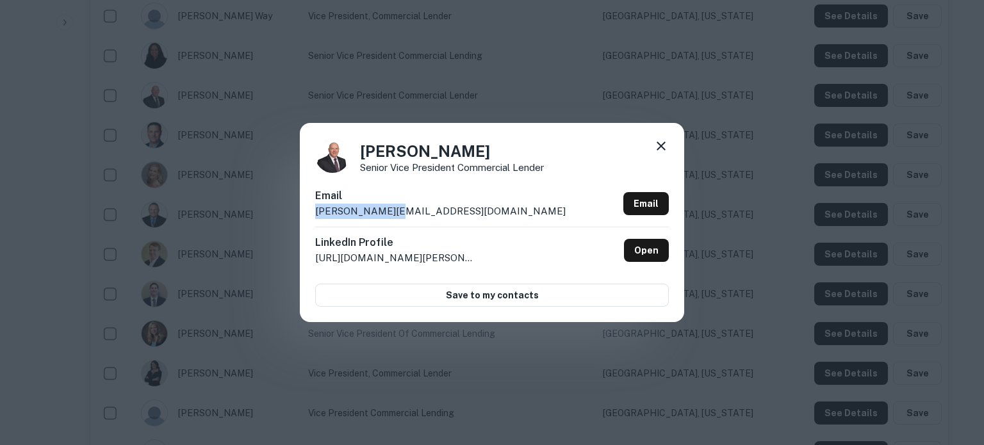
drag, startPoint x: 451, startPoint y: 209, endPoint x: 315, endPoint y: 209, distance: 135.8
click at [315, 209] on div "Email [PERSON_NAME][EMAIL_ADDRESS][DOMAIN_NAME] Email" at bounding box center [492, 207] width 354 height 38
copy p "[PERSON_NAME][EMAIL_ADDRESS][DOMAIN_NAME]"
click at [662, 148] on icon at bounding box center [660, 146] width 9 height 9
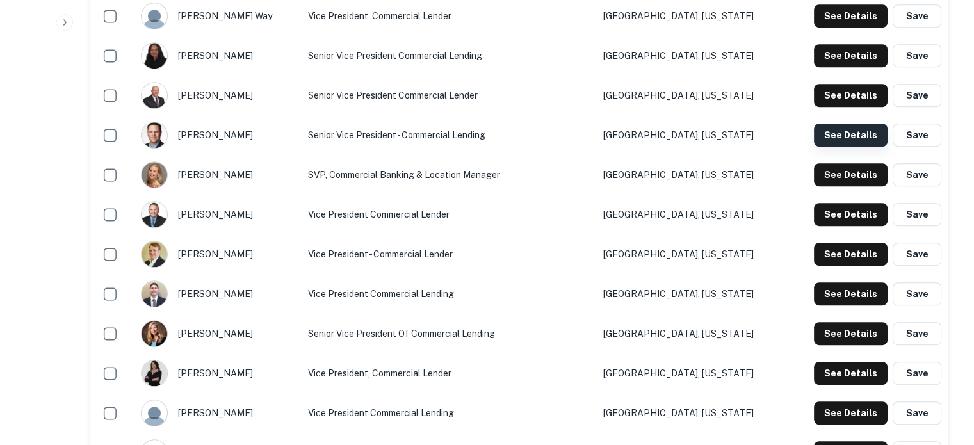
click at [830, 133] on button "See Details" at bounding box center [851, 135] width 74 height 23
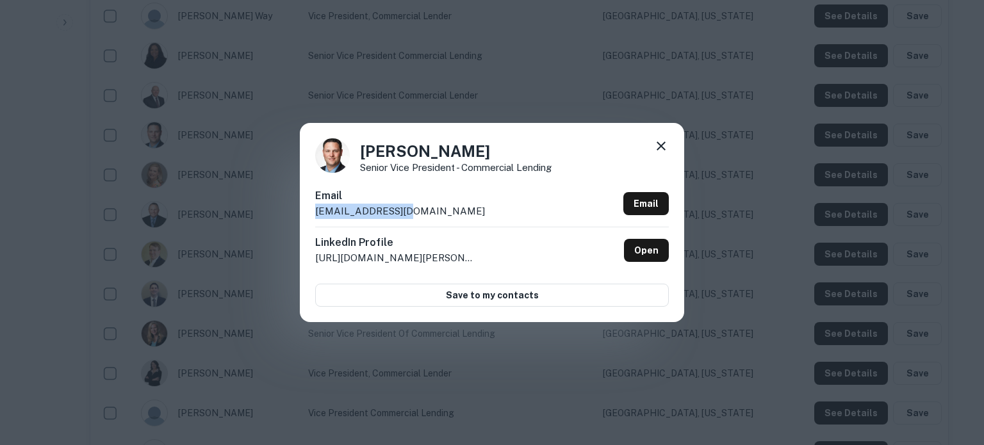
drag, startPoint x: 414, startPoint y: 215, endPoint x: 305, endPoint y: 215, distance: 108.9
click at [305, 215] on div "[PERSON_NAME] Senior Vice President - Commercial Lending Email [EMAIL_ADDRESS][…" at bounding box center [492, 222] width 384 height 199
copy p "[EMAIL_ADDRESS][DOMAIN_NAME]"
click at [664, 152] on icon at bounding box center [660, 145] width 15 height 15
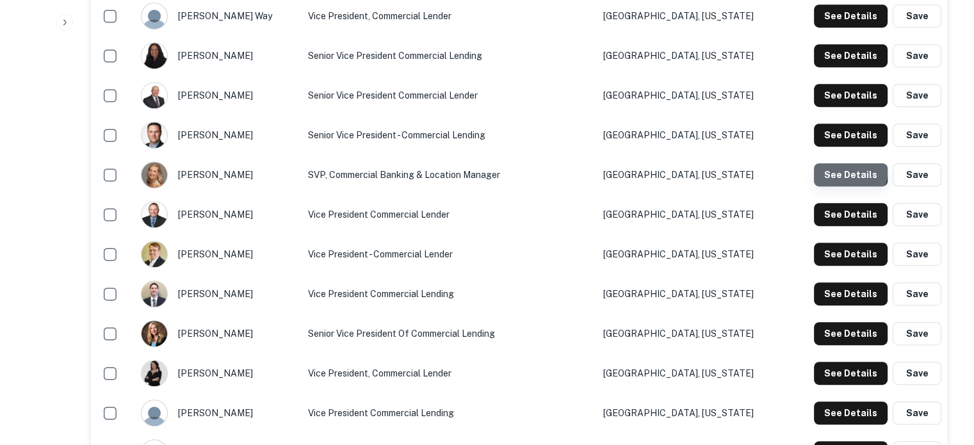
click at [842, 173] on button "See Details" at bounding box center [851, 174] width 74 height 23
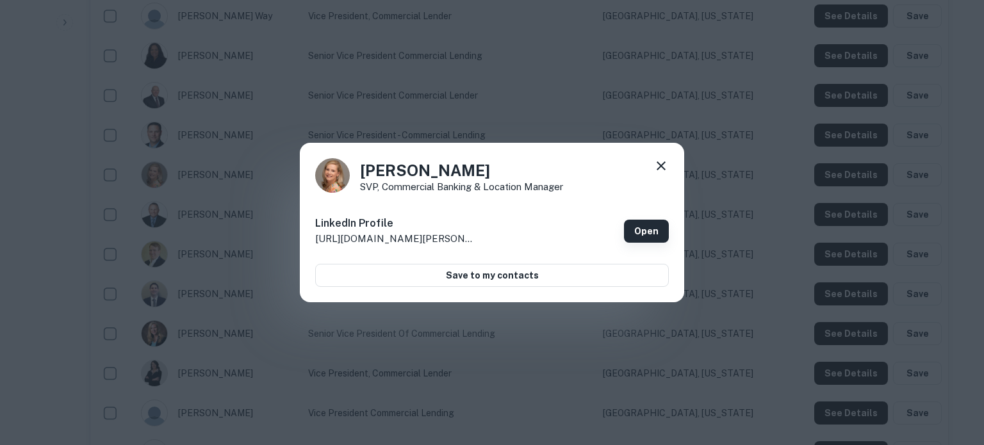
click at [642, 232] on link "Open" at bounding box center [646, 231] width 45 height 23
click at [658, 166] on icon at bounding box center [660, 165] width 15 height 15
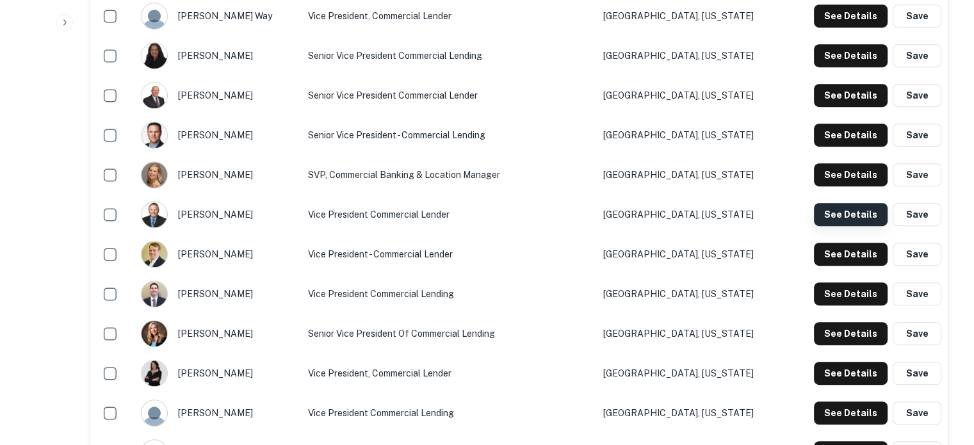
click at [847, 219] on button "See Details" at bounding box center [851, 214] width 74 height 23
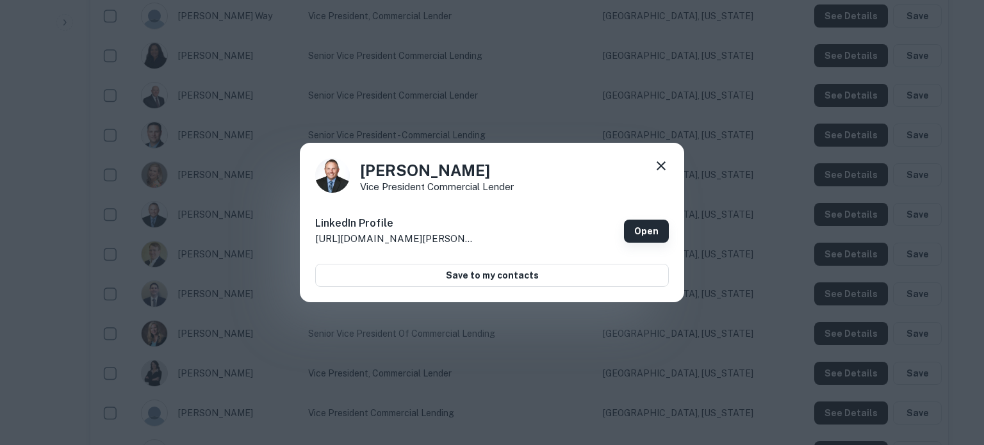
click at [642, 227] on link "Open" at bounding box center [646, 231] width 45 height 23
click at [663, 167] on icon at bounding box center [660, 165] width 9 height 9
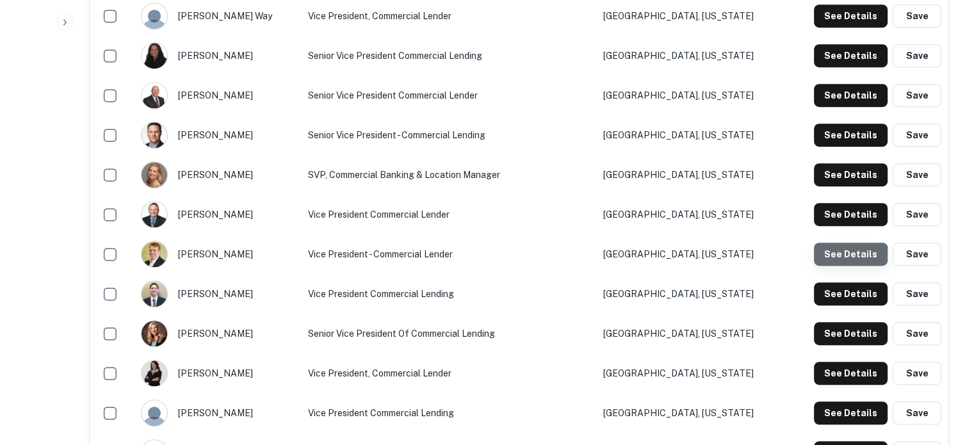
click at [836, 265] on button "See Details" at bounding box center [851, 254] width 74 height 23
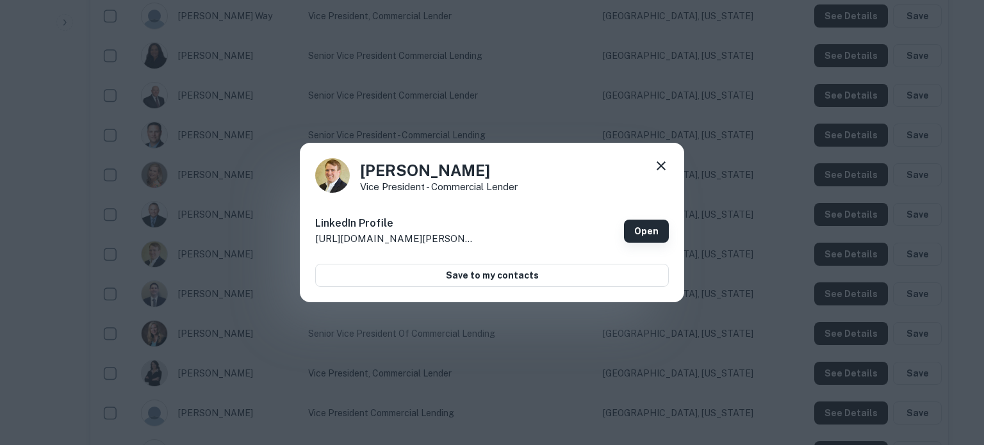
click at [661, 231] on link "Open" at bounding box center [646, 231] width 45 height 23
click at [664, 164] on icon at bounding box center [660, 165] width 15 height 15
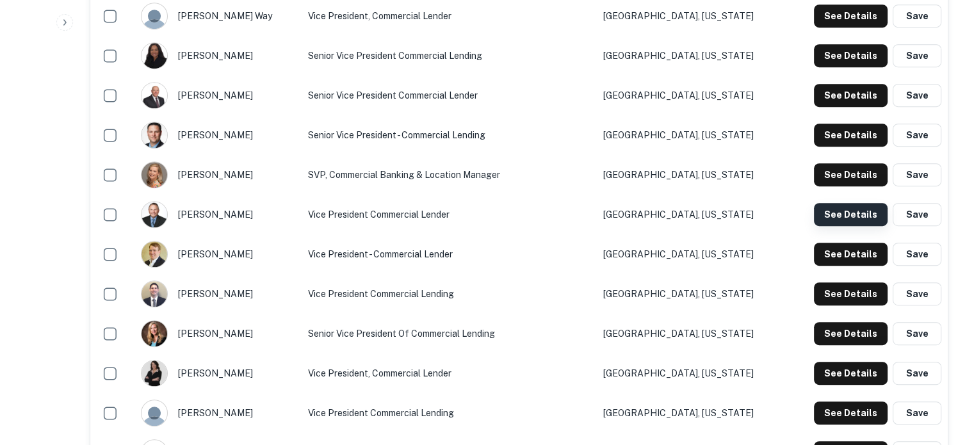
click at [836, 218] on button "See Details" at bounding box center [851, 214] width 74 height 23
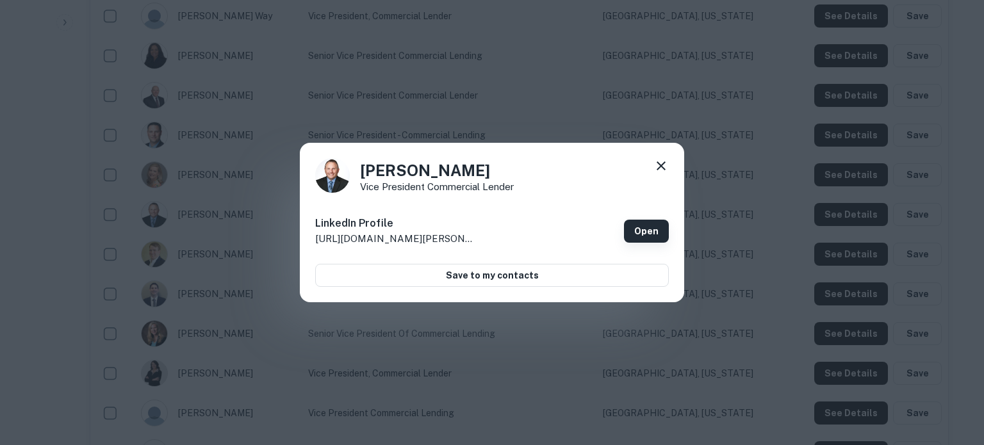
click at [653, 231] on link "Open" at bounding box center [646, 231] width 45 height 23
click at [661, 163] on icon at bounding box center [660, 165] width 15 height 15
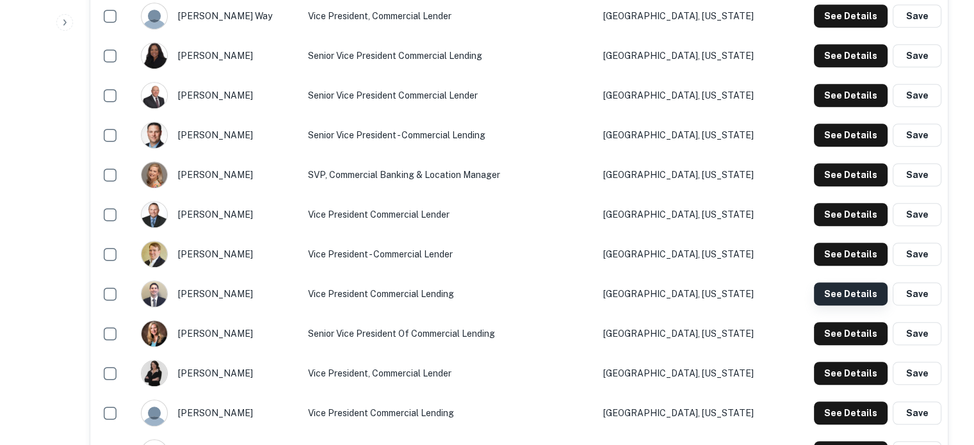
click at [863, 303] on button "See Details" at bounding box center [851, 293] width 74 height 23
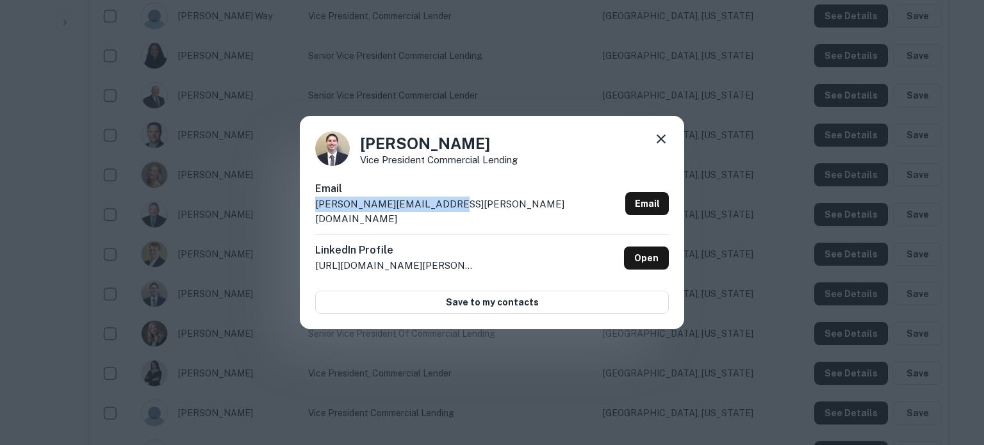
drag, startPoint x: 455, startPoint y: 212, endPoint x: 300, endPoint y: 213, distance: 154.3
click at [300, 213] on div "[PERSON_NAME] Vice President Commercial Lending Email [PERSON_NAME][EMAIL_ADDRE…" at bounding box center [492, 223] width 384 height 214
copy p "[PERSON_NAME][EMAIL_ADDRESS][PERSON_NAME][DOMAIN_NAME]"
click at [661, 143] on icon at bounding box center [660, 138] width 9 height 9
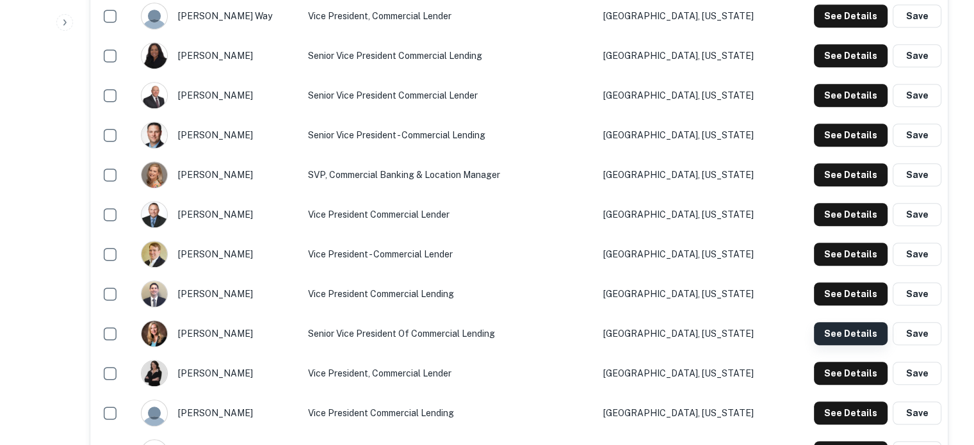
click at [817, 335] on button "See Details" at bounding box center [851, 333] width 74 height 23
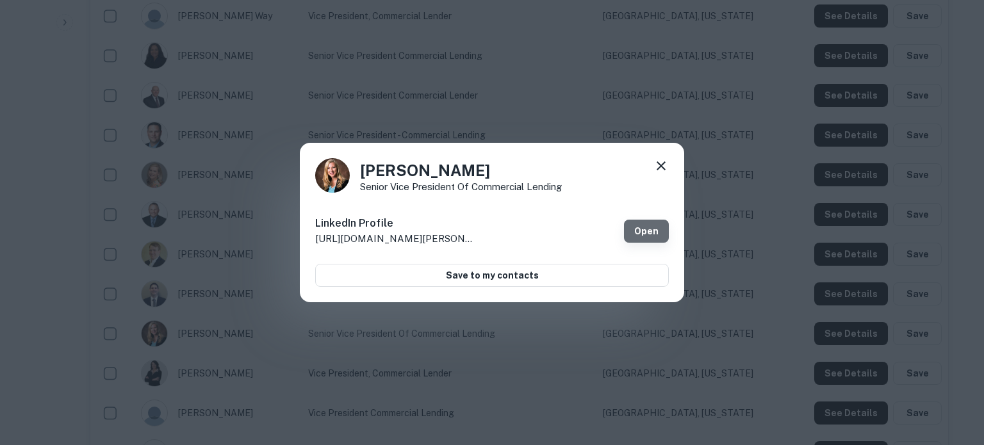
click at [647, 225] on link "Open" at bounding box center [646, 231] width 45 height 23
